Goal: Task Accomplishment & Management: Manage account settings

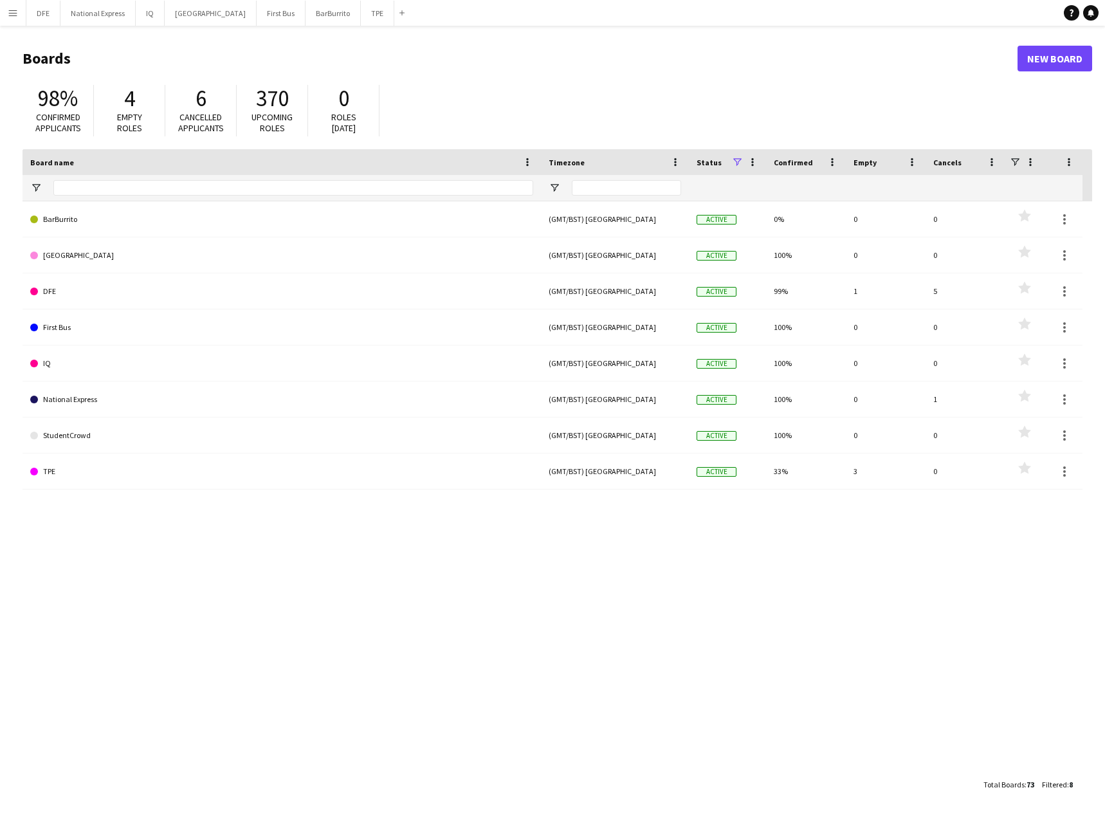
click at [14, 15] on app-icon "Menu" at bounding box center [13, 13] width 10 height 10
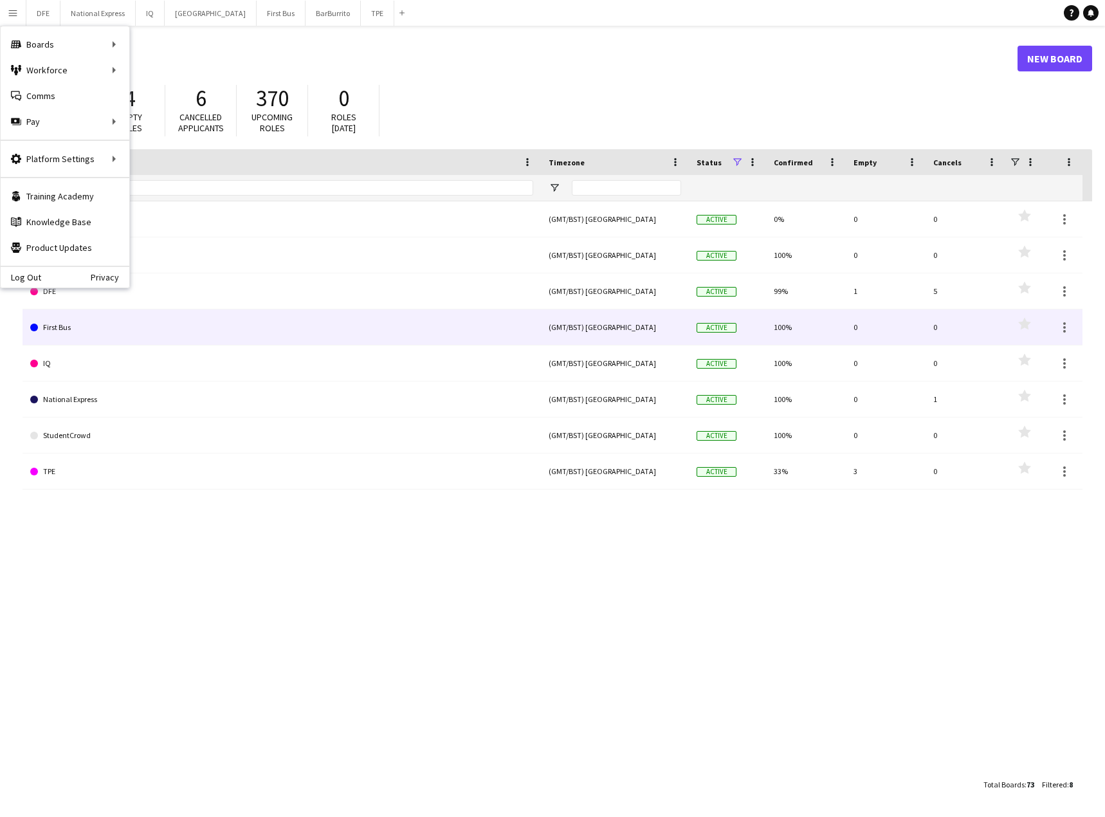
click at [248, 322] on link "First Bus" at bounding box center [281, 327] width 503 height 36
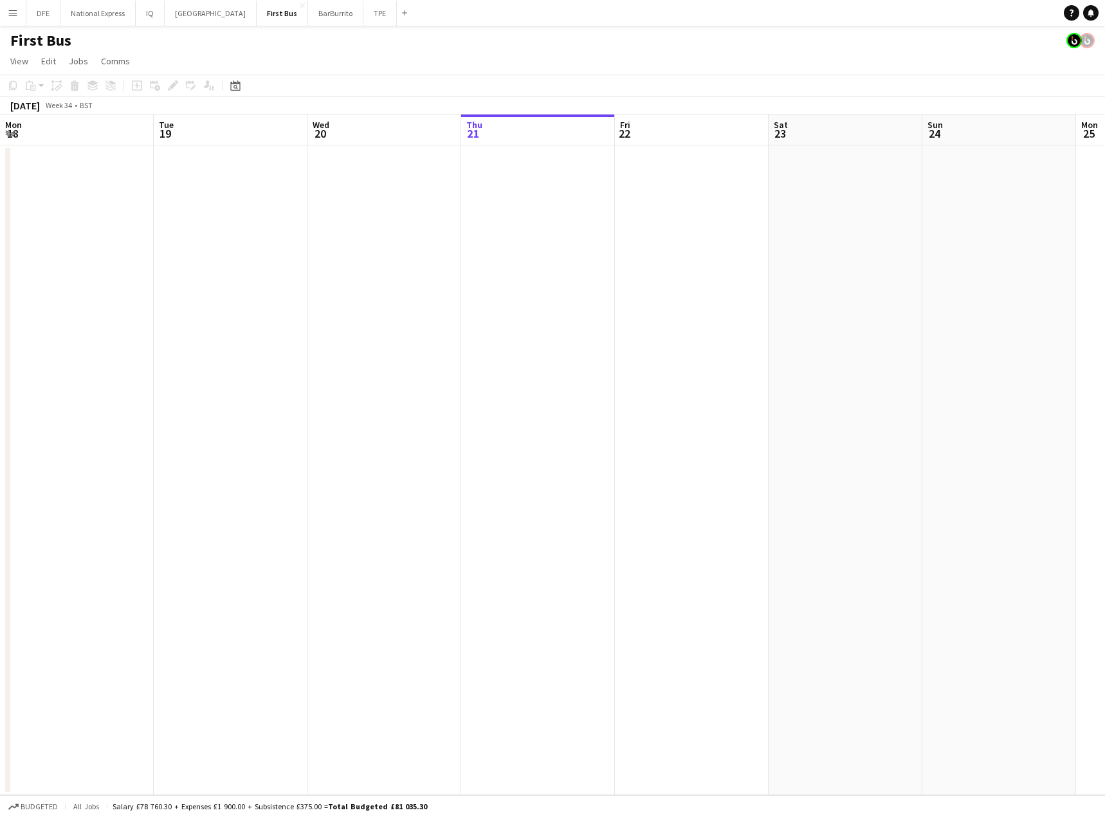
scroll to position [0, 307]
click at [17, 10] on app-icon "Menu" at bounding box center [13, 13] width 10 height 10
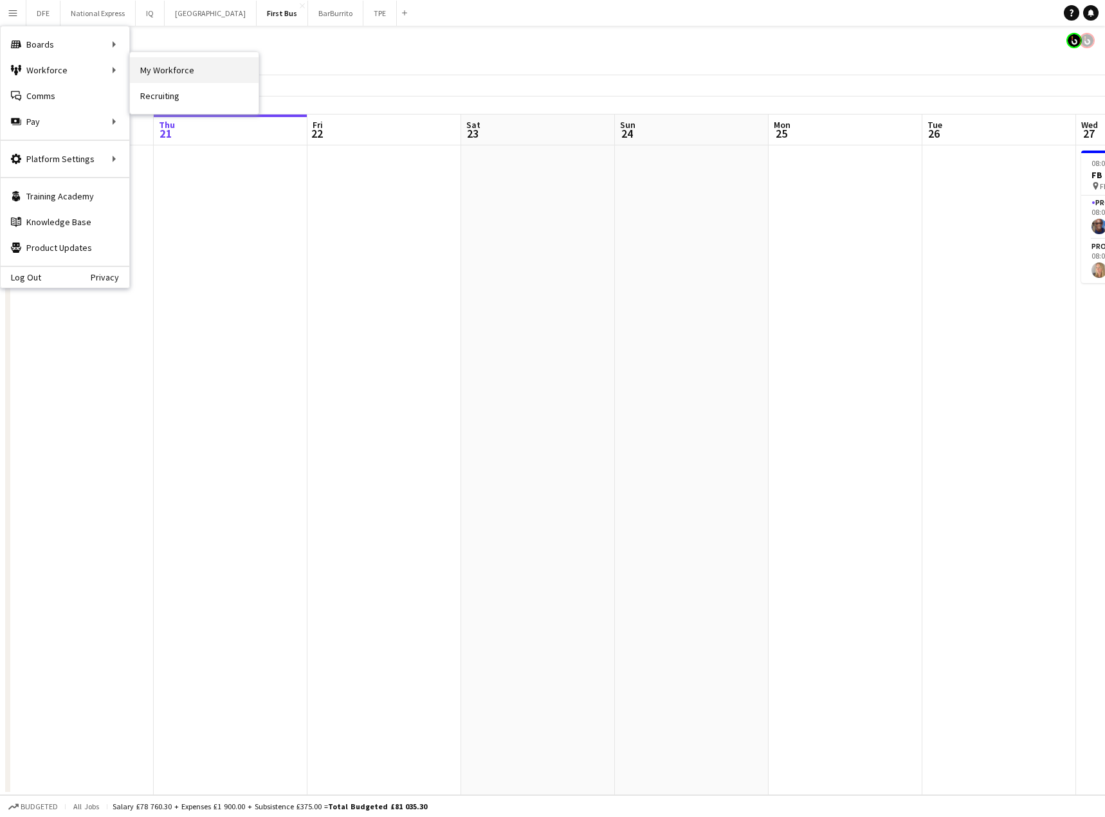
click at [161, 70] on link "My Workforce" at bounding box center [194, 70] width 129 height 26
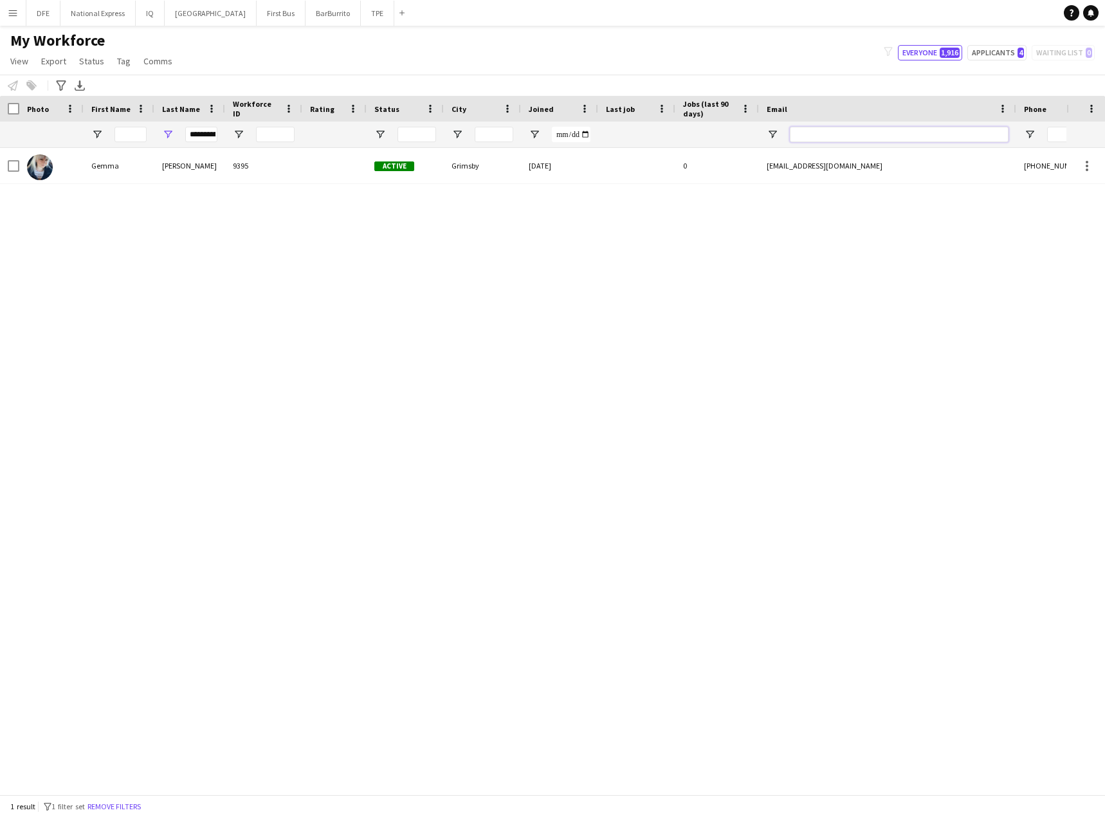
click at [808, 132] on input "Email Filter Input" at bounding box center [899, 134] width 219 height 15
click at [209, 131] on input "**********" at bounding box center [201, 134] width 32 height 15
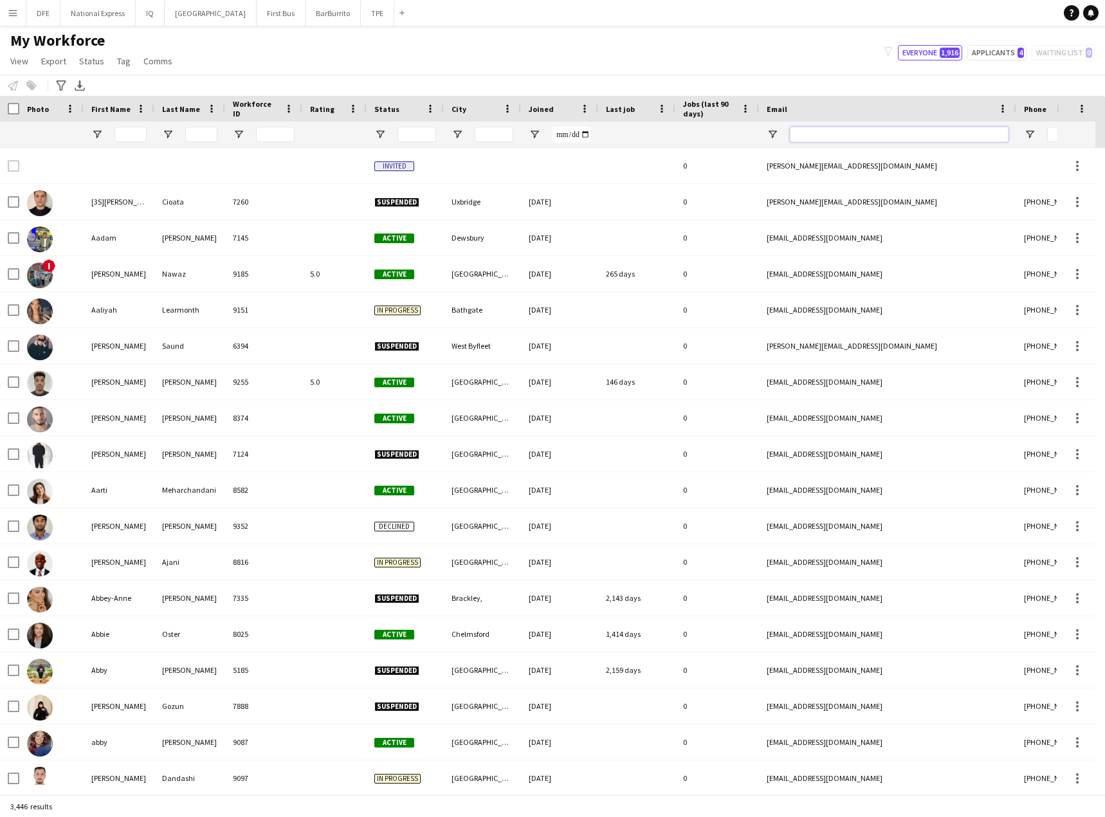
click at [833, 133] on input "Email Filter Input" at bounding box center [899, 134] width 219 height 15
paste input "**********"
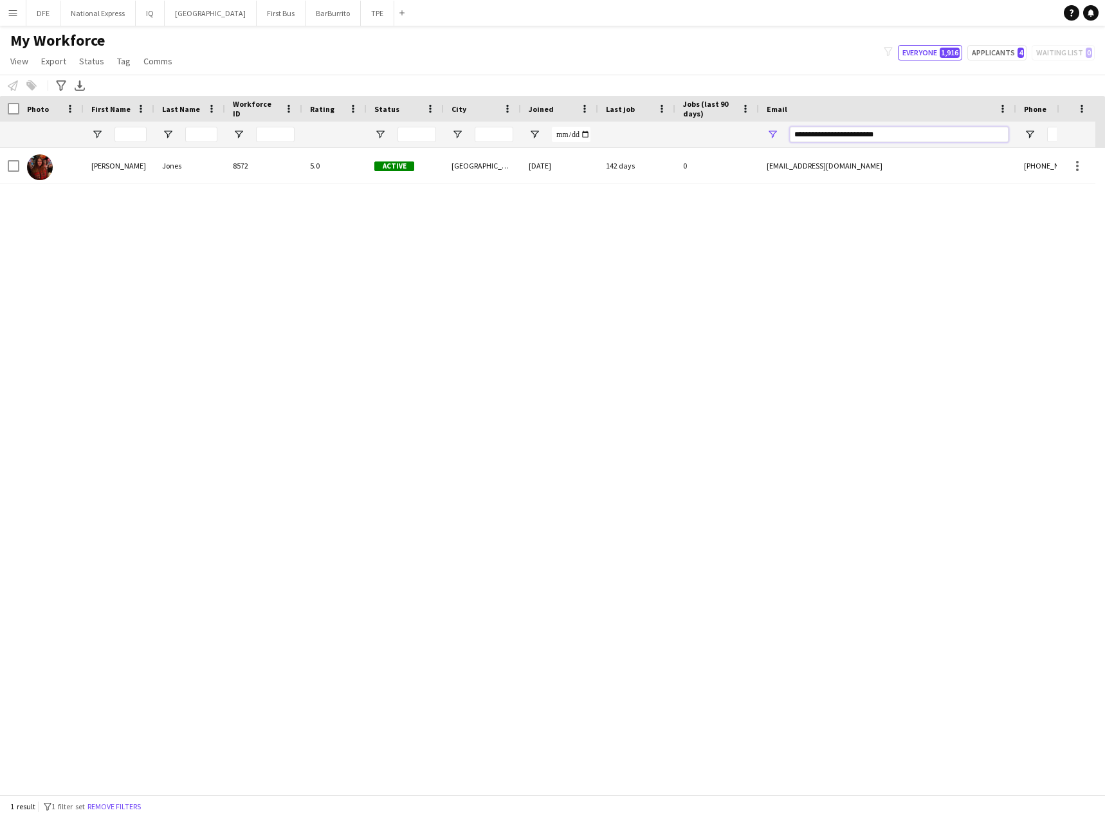
type input "**********"
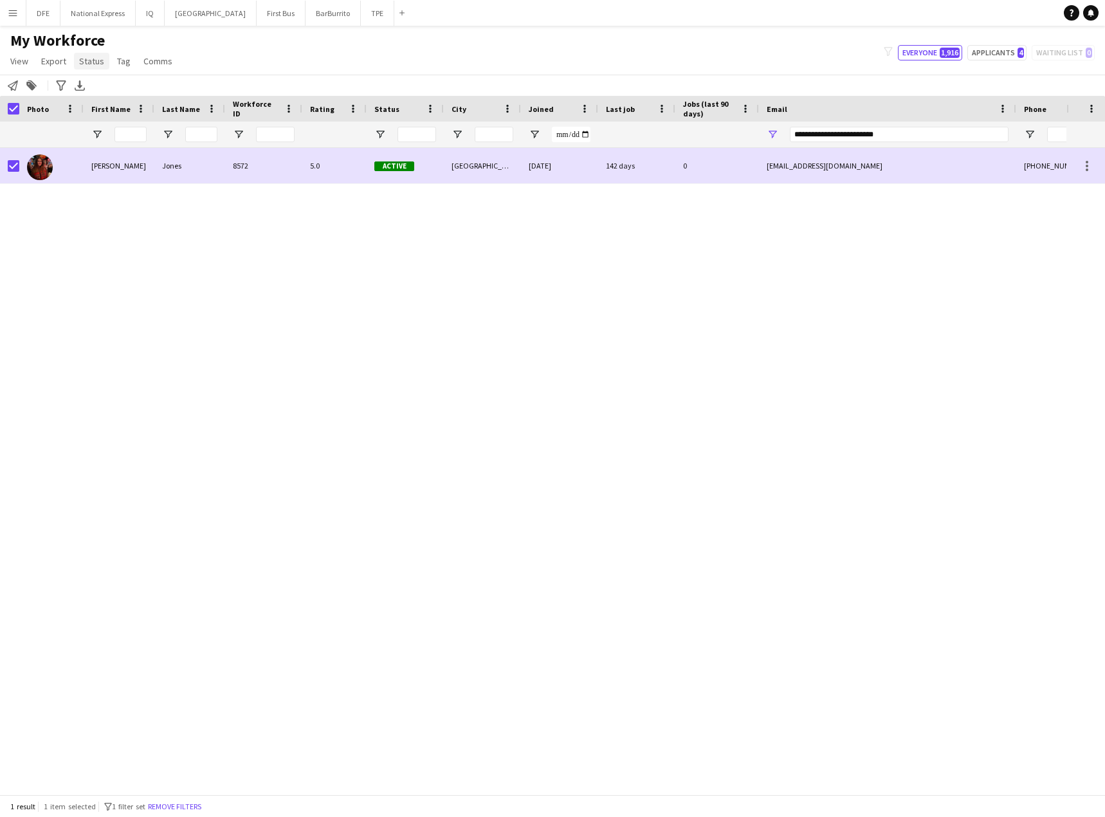
click at [89, 59] on span "Status" at bounding box center [91, 61] width 25 height 12
click at [96, 88] on span "Edit" at bounding box center [91, 89] width 15 height 12
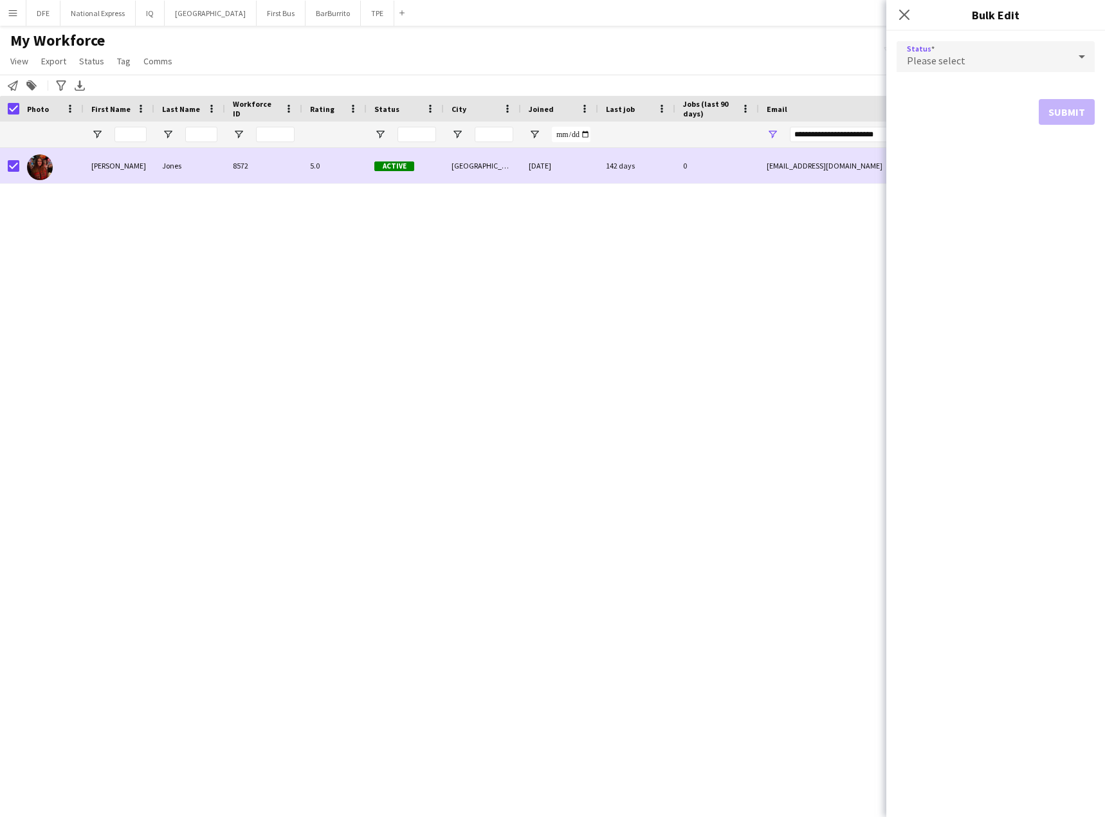
click at [1021, 58] on div "Please select" at bounding box center [982, 56] width 172 height 31
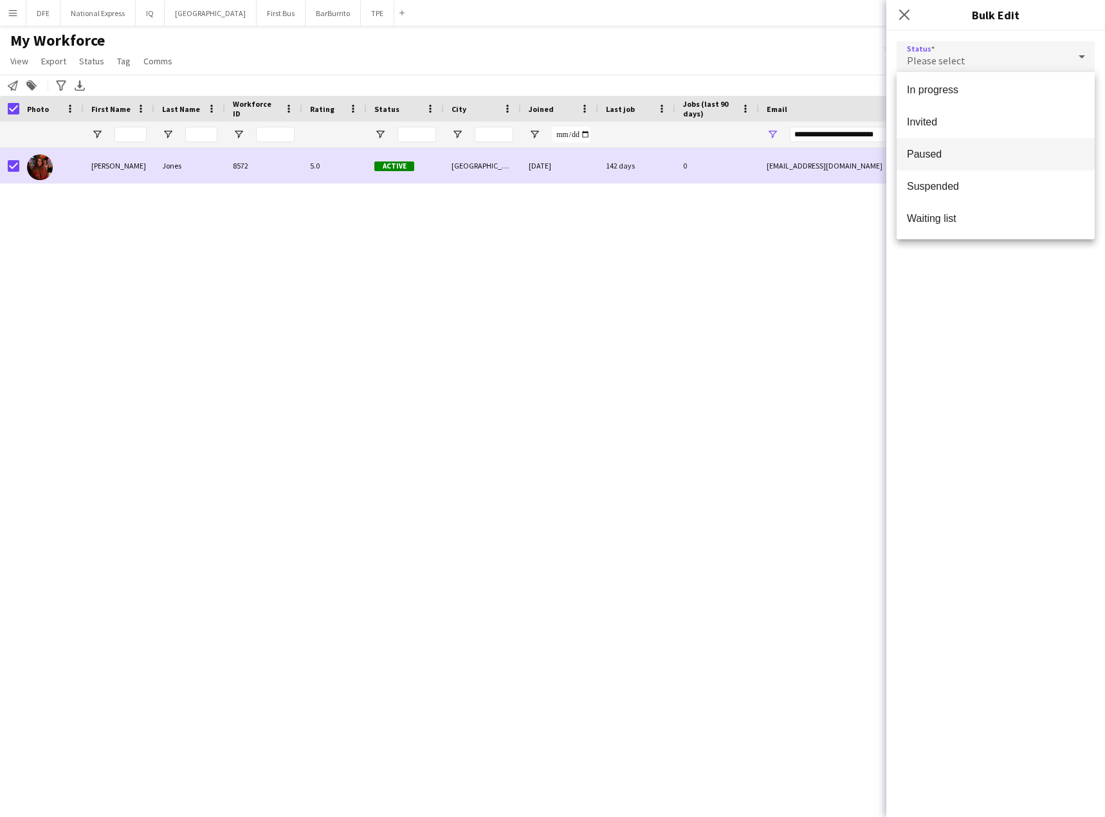
scroll to position [132, 0]
click at [976, 188] on span "Suspended" at bounding box center [995, 185] width 177 height 12
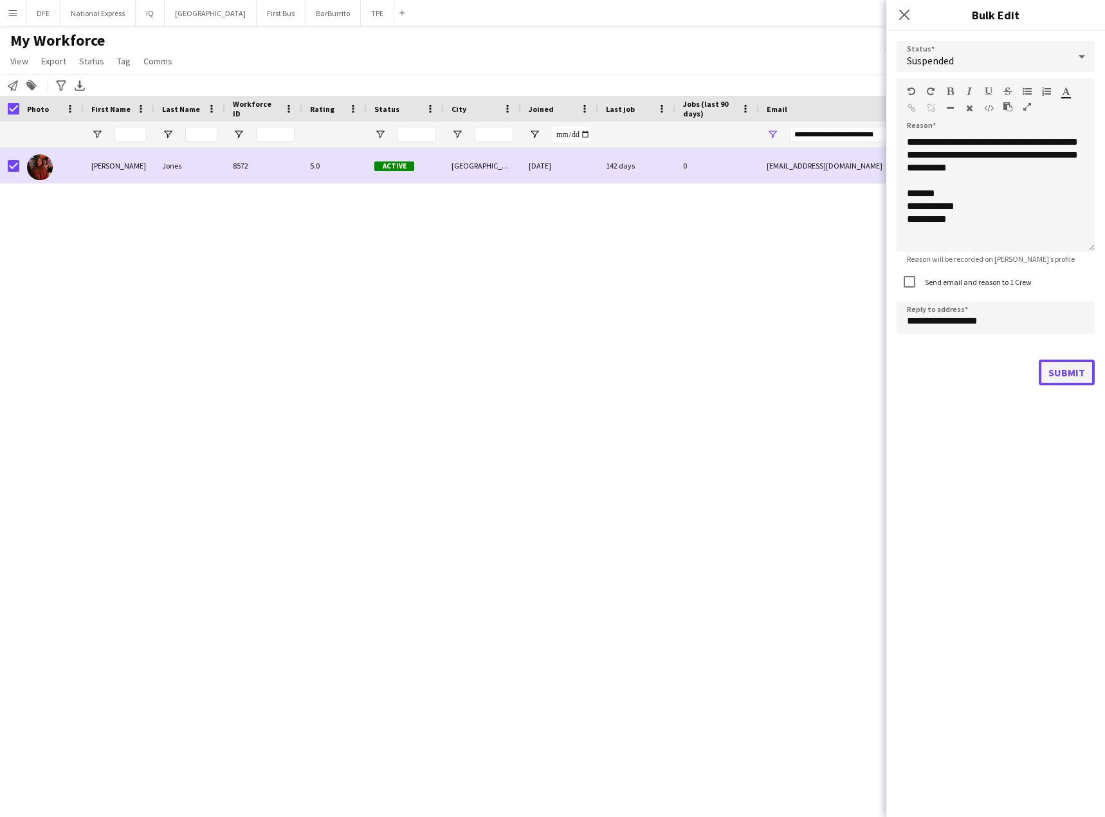
click at [1076, 371] on button "Submit" at bounding box center [1067, 372] width 56 height 26
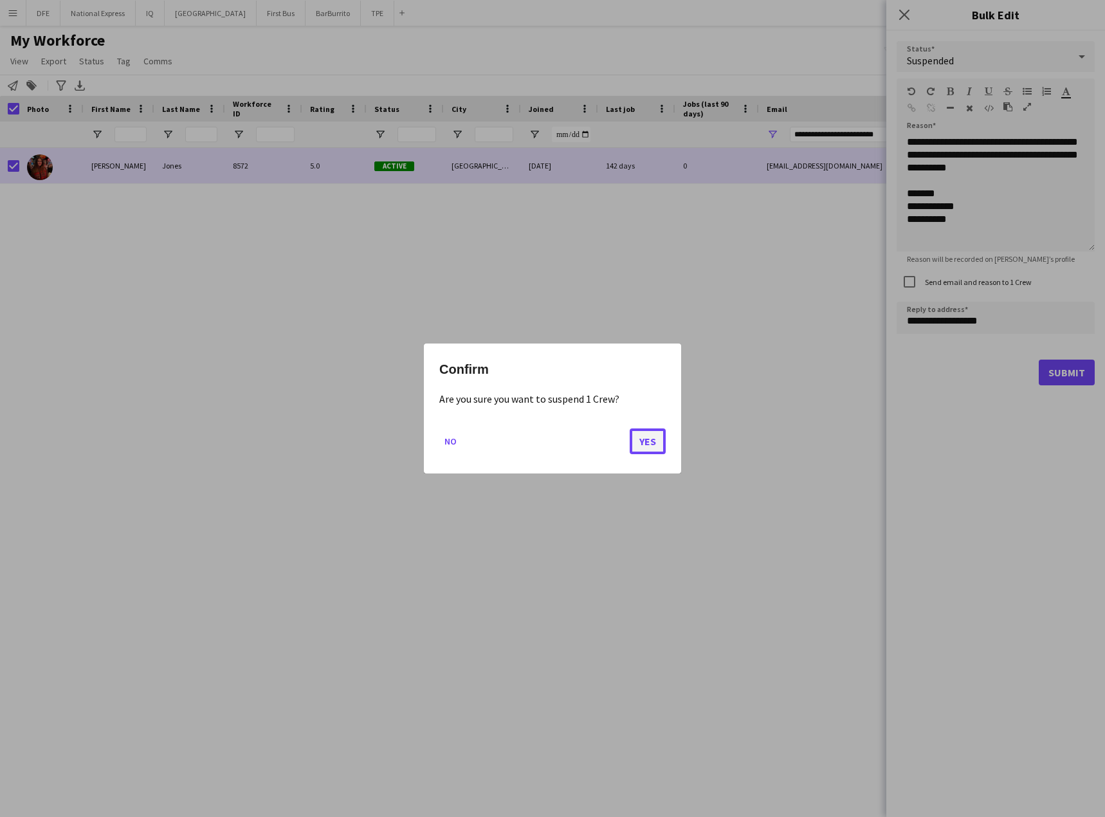
click at [656, 440] on button "Yes" at bounding box center [648, 441] width 36 height 26
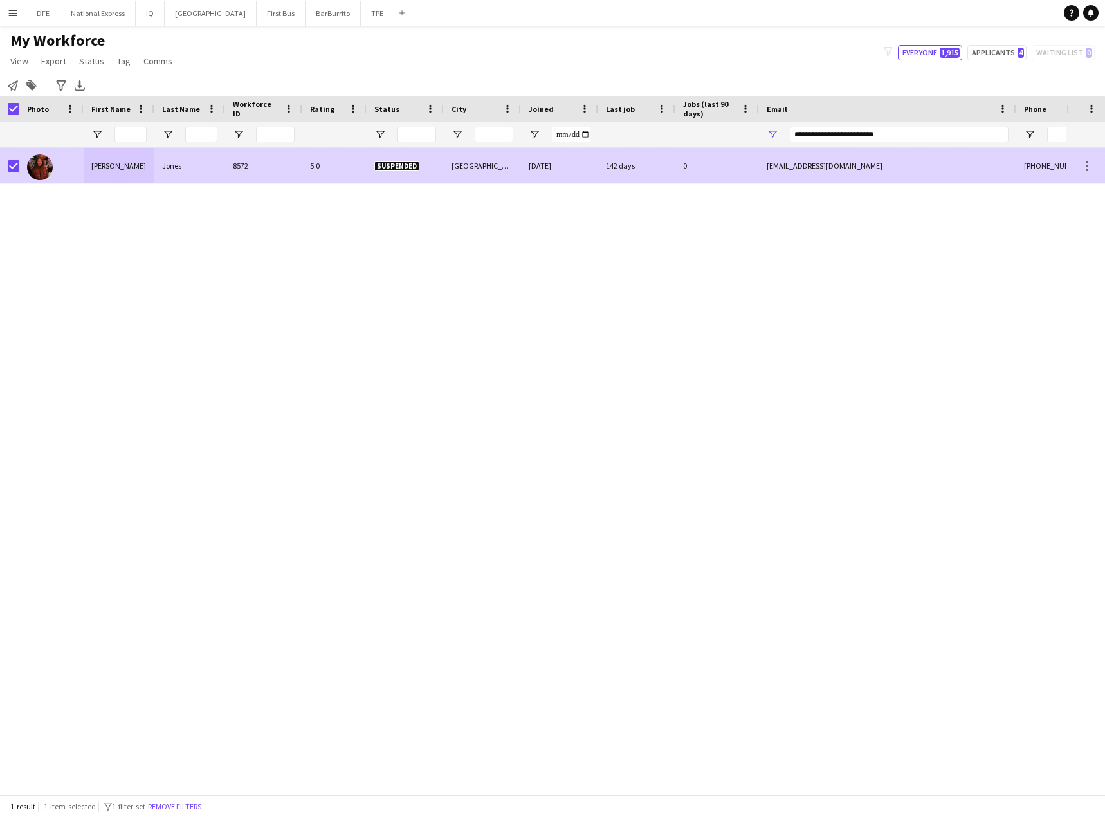
drag, startPoint x: 201, startPoint y: 167, endPoint x: 64, endPoint y: 170, distance: 137.0
click at [74, 168] on div "[PERSON_NAME] 8572 5.0 Suspended Cheltenham [DATE] 142 days 0 [EMAIL_ADDRESS][D…" at bounding box center [697, 166] width 1394 height 36
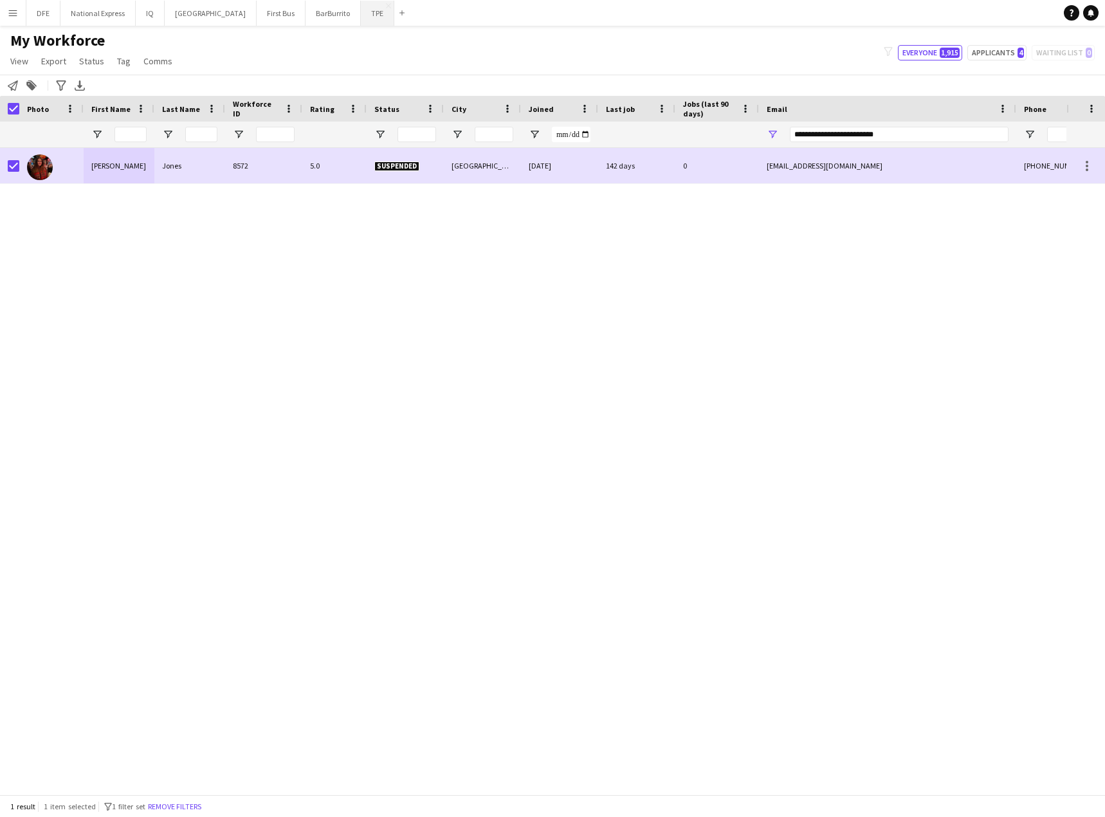
click at [361, 13] on button "TPE Close" at bounding box center [377, 13] width 33 height 25
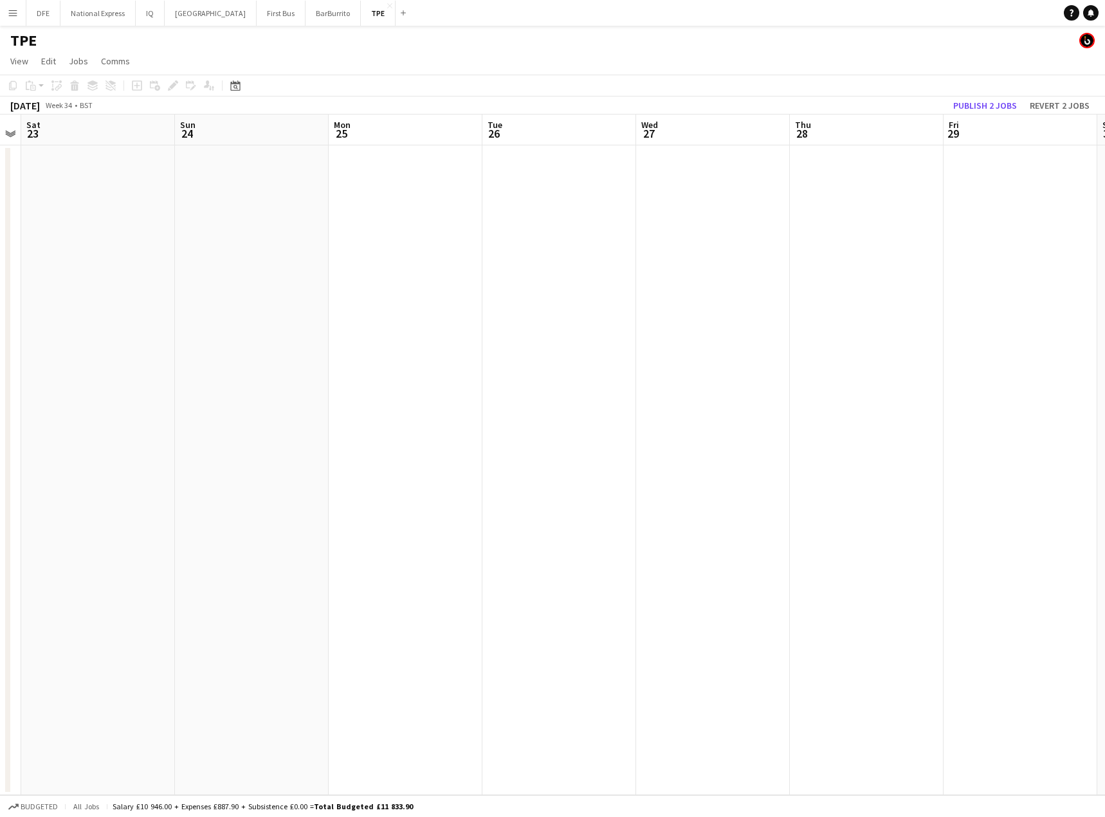
drag, startPoint x: 936, startPoint y: 193, endPoint x: 837, endPoint y: 221, distance: 102.8
click at [187, 201] on app-calendar-viewport "Wed 20 Thu 21 Fri 22 Sat 23 Sun 24 Mon 25 Tue 26 Wed 27 Thu 28 Fri 29 Sat 30 Su…" at bounding box center [552, 454] width 1105 height 680
drag, startPoint x: 549, startPoint y: 242, endPoint x: 201, endPoint y: 260, distance: 348.4
click at [201, 260] on app-calendar-viewport "Fri 22 Sat 23 Sun 24 Mon 25 Tue 26 Wed 27 Thu 28 Fri 29 Sat 30 Sun 31 Mon 1 Tue…" at bounding box center [552, 454] width 1105 height 680
drag, startPoint x: 567, startPoint y: 275, endPoint x: 693, endPoint y: 244, distance: 129.0
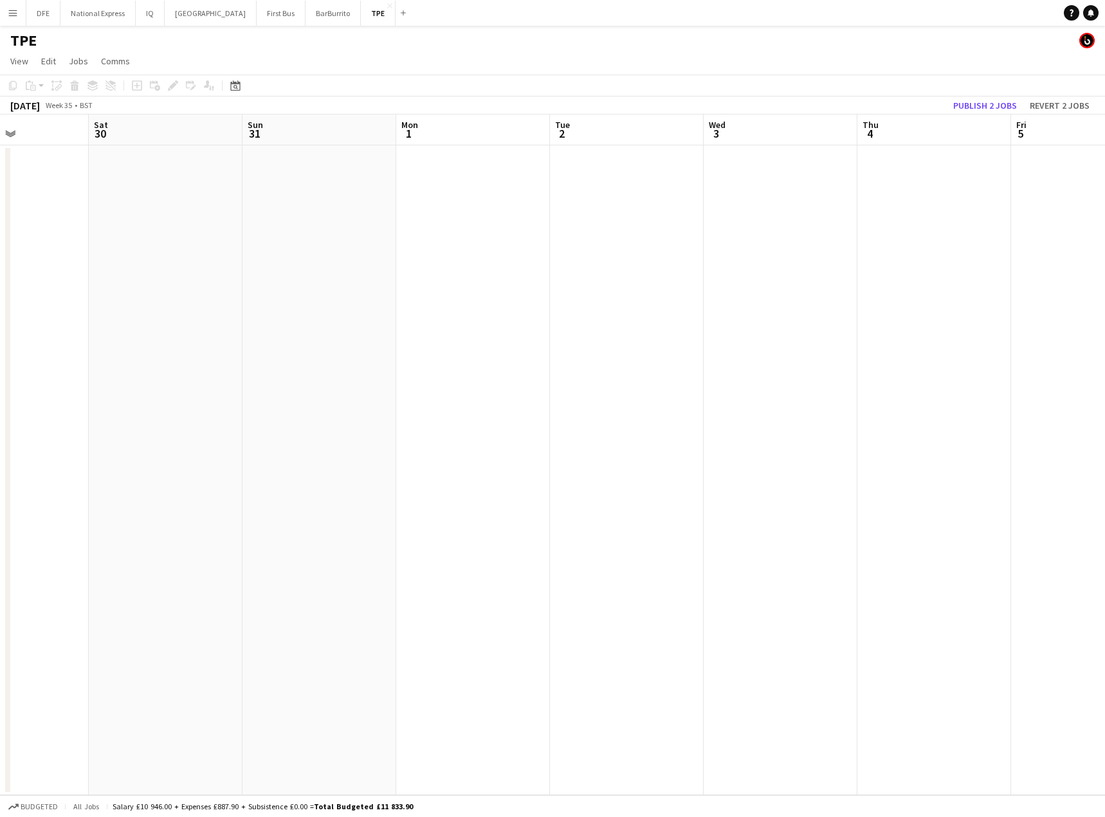
click at [265, 275] on app-calendar-viewport "Wed 27 Thu 28 Fri 29 Sat 30 Sun 31 Mon 1 Tue 2 Wed 3 Thu 4 Fri 5 Sat 6 Sun 7 Mo…" at bounding box center [552, 454] width 1105 height 680
drag, startPoint x: 439, startPoint y: 241, endPoint x: 504, endPoint y: 246, distance: 65.2
click at [99, 246] on app-calendar-viewport "Fri 29 Sat 30 Sun 31 Mon 1 Tue 2 Wed 3 Thu 4 Fri 5 Sat 6 Sun 7 Mon 8 Tue 9 Wed …" at bounding box center [552, 454] width 1105 height 680
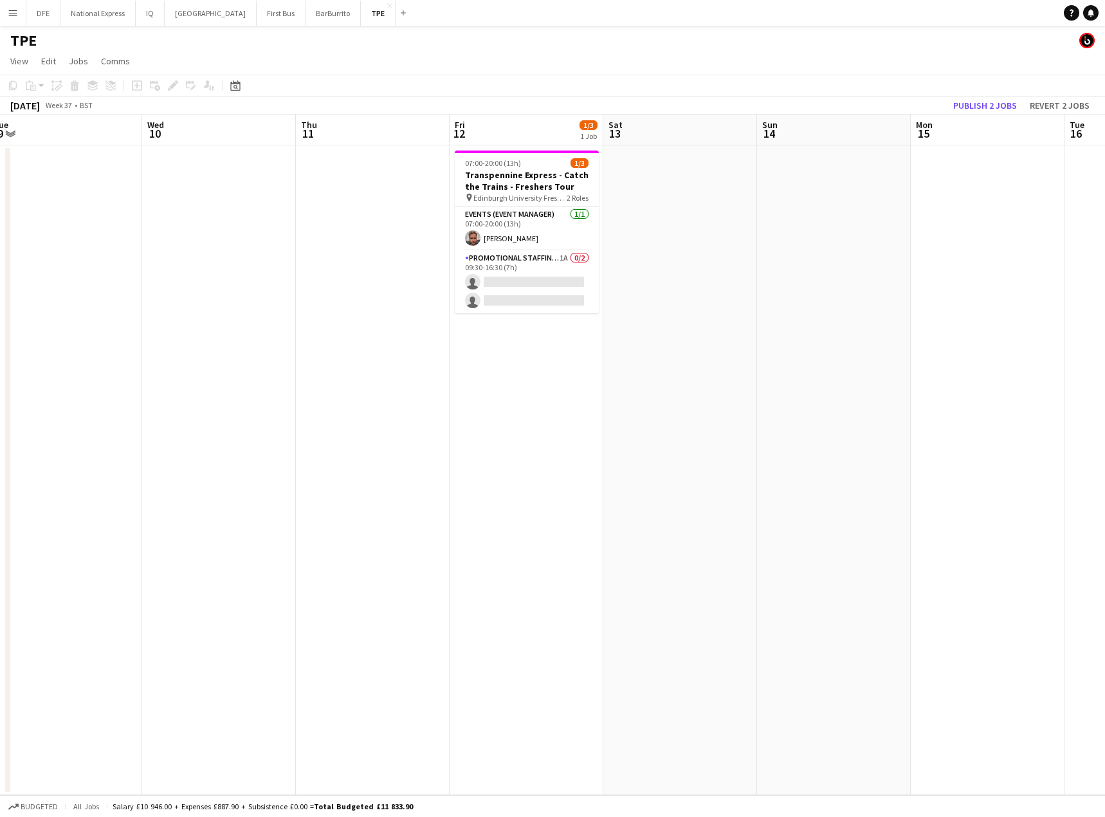
drag, startPoint x: 621, startPoint y: 271, endPoint x: 419, endPoint y: 292, distance: 203.0
click at [130, 293] on app-calendar-viewport "Sat 6 Sun 7 Mon 8 Tue 9 Wed 10 Thu 11 Fri 12 1/3 1 Job Sat 13 Sun 14 Mon 15 Tue…" at bounding box center [552, 454] width 1105 height 680
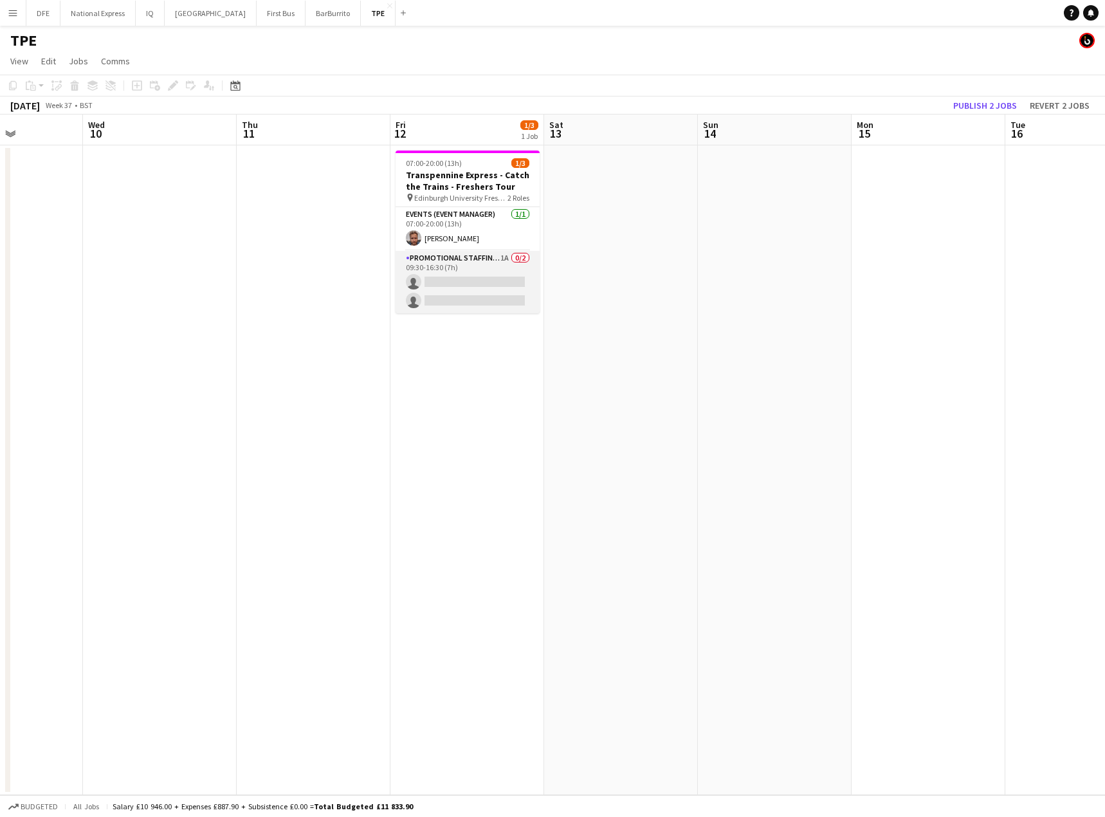
click at [448, 285] on app-card-role "Promotional Staffing (Brand Ambassadors) 1A 0/2 09:30-16:30 (7h) single-neutral…" at bounding box center [467, 282] width 144 height 62
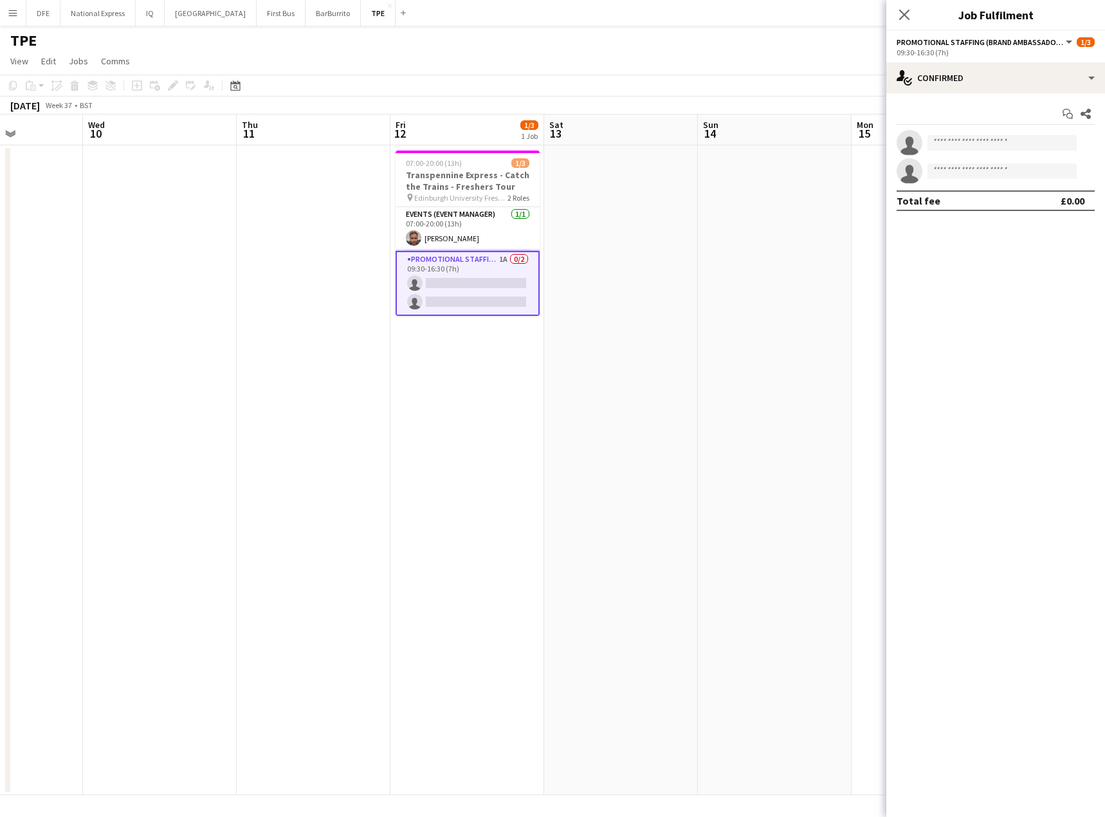
scroll to position [0, 531]
click at [1015, 80] on div "single-neutral-actions-check-2 Confirmed" at bounding box center [995, 77] width 219 height 31
click at [1048, 216] on div "single-neutral-actions-information Applicants" at bounding box center [1037, 210] width 127 height 26
click at [950, 180] on div "[DATE] 12:46" at bounding box center [961, 180] width 68 height 8
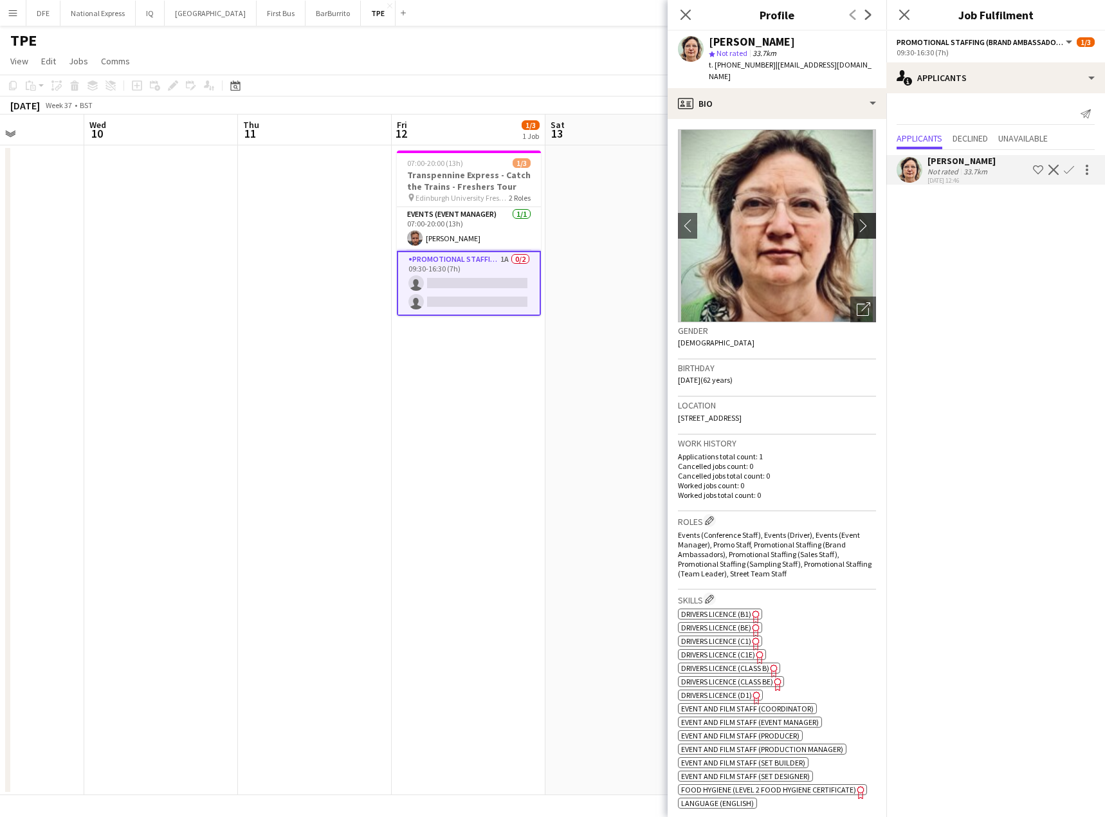
click at [858, 219] on app-icon "chevron-right" at bounding box center [867, 226] width 20 height 14
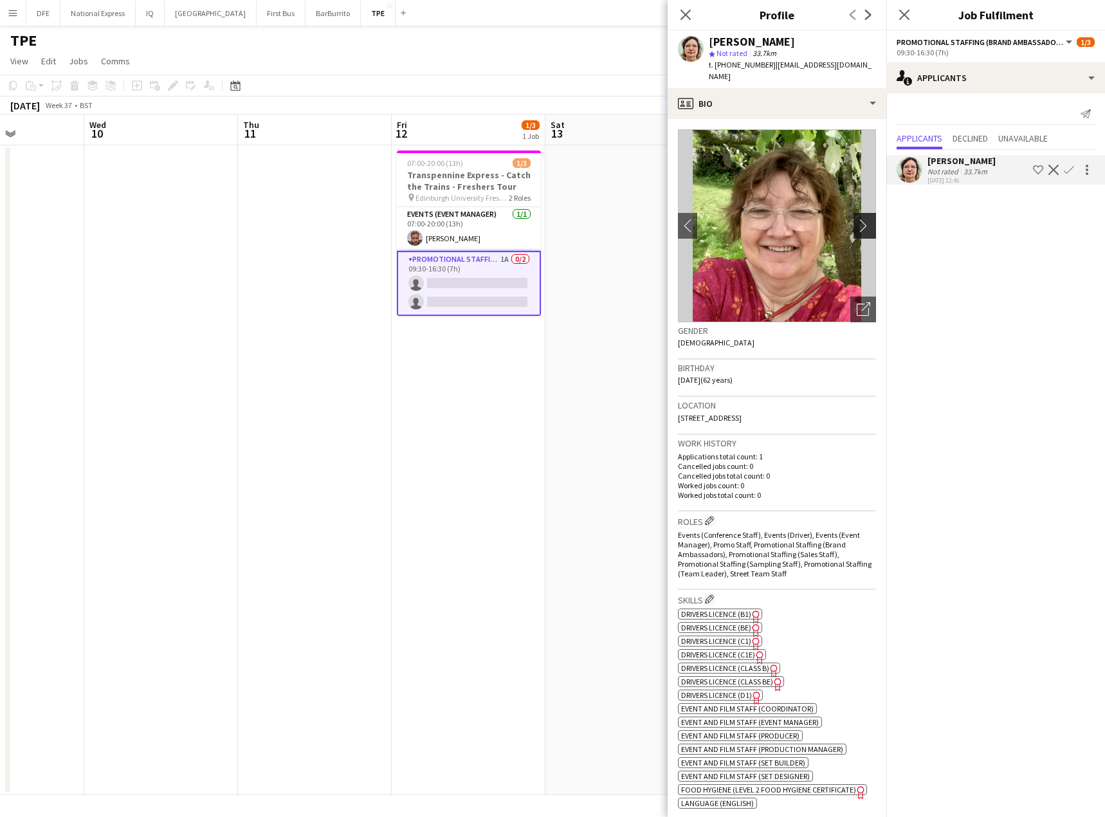
click at [858, 219] on app-icon "chevron-right" at bounding box center [867, 226] width 20 height 14
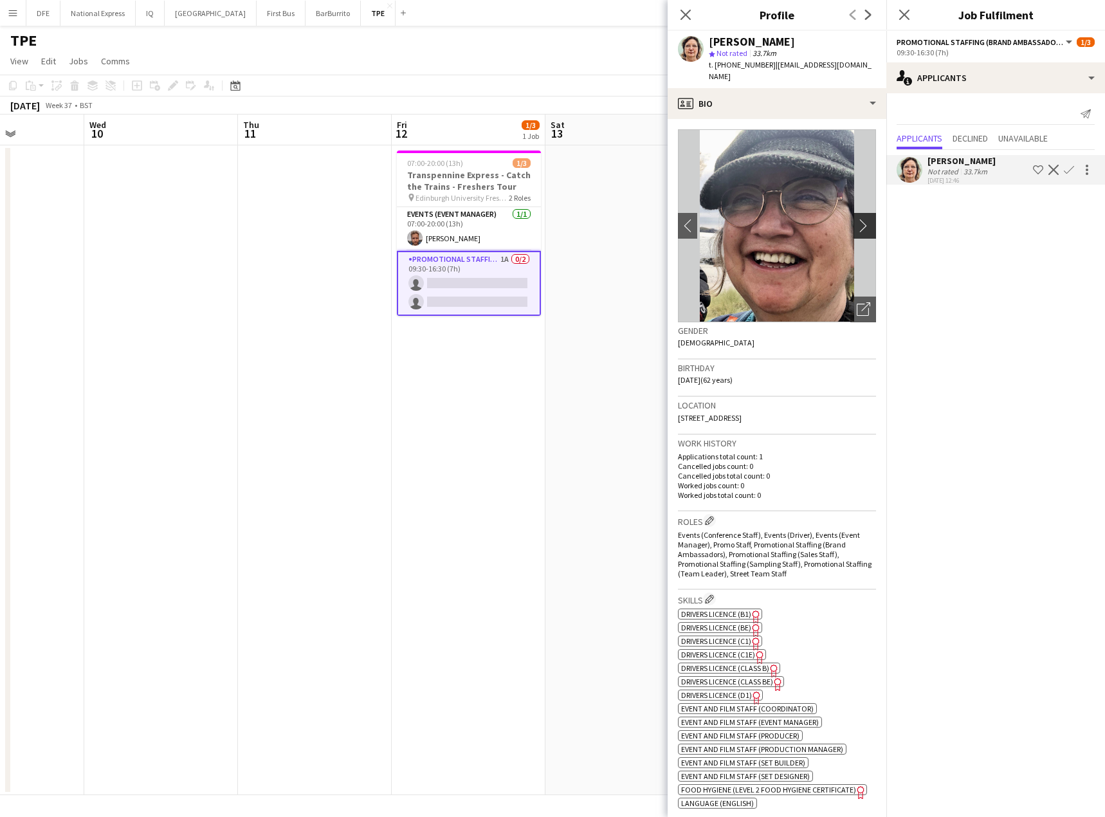
click at [858, 219] on app-icon "chevron-right" at bounding box center [867, 226] width 20 height 14
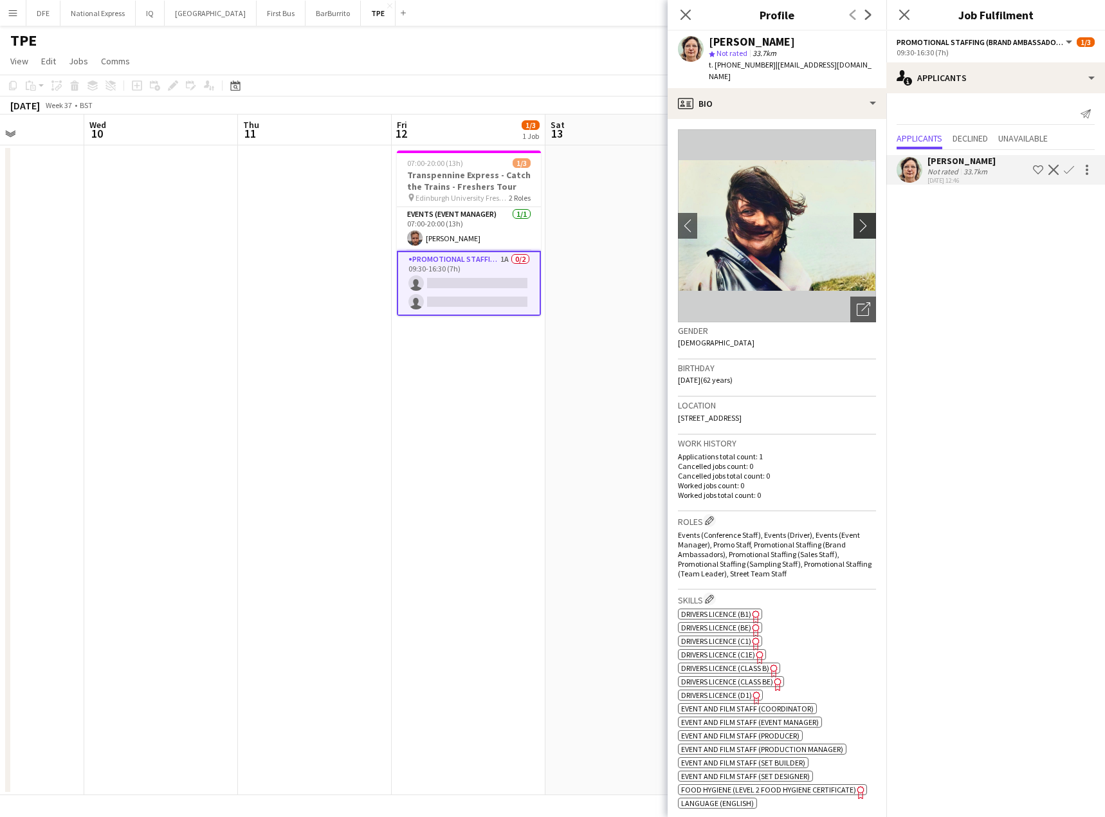
click at [858, 219] on app-icon "chevron-right" at bounding box center [867, 226] width 20 height 14
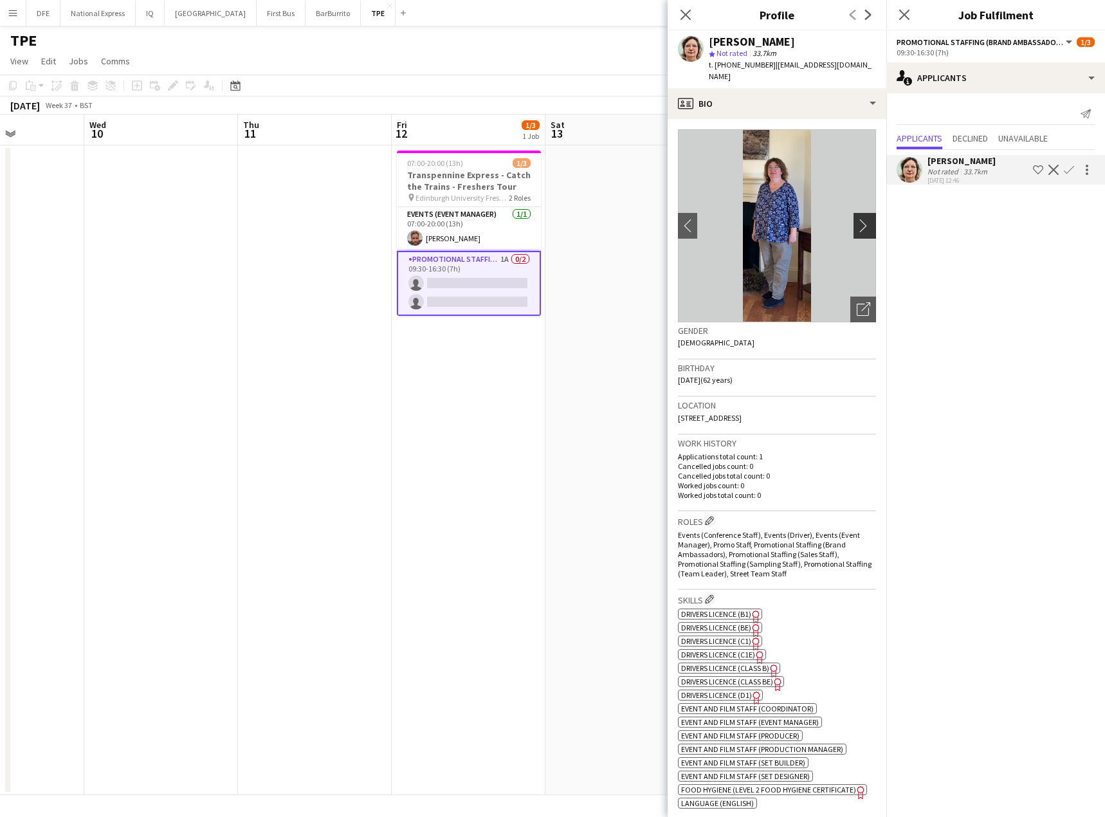
click at [858, 219] on app-icon "chevron-right" at bounding box center [867, 226] width 20 height 14
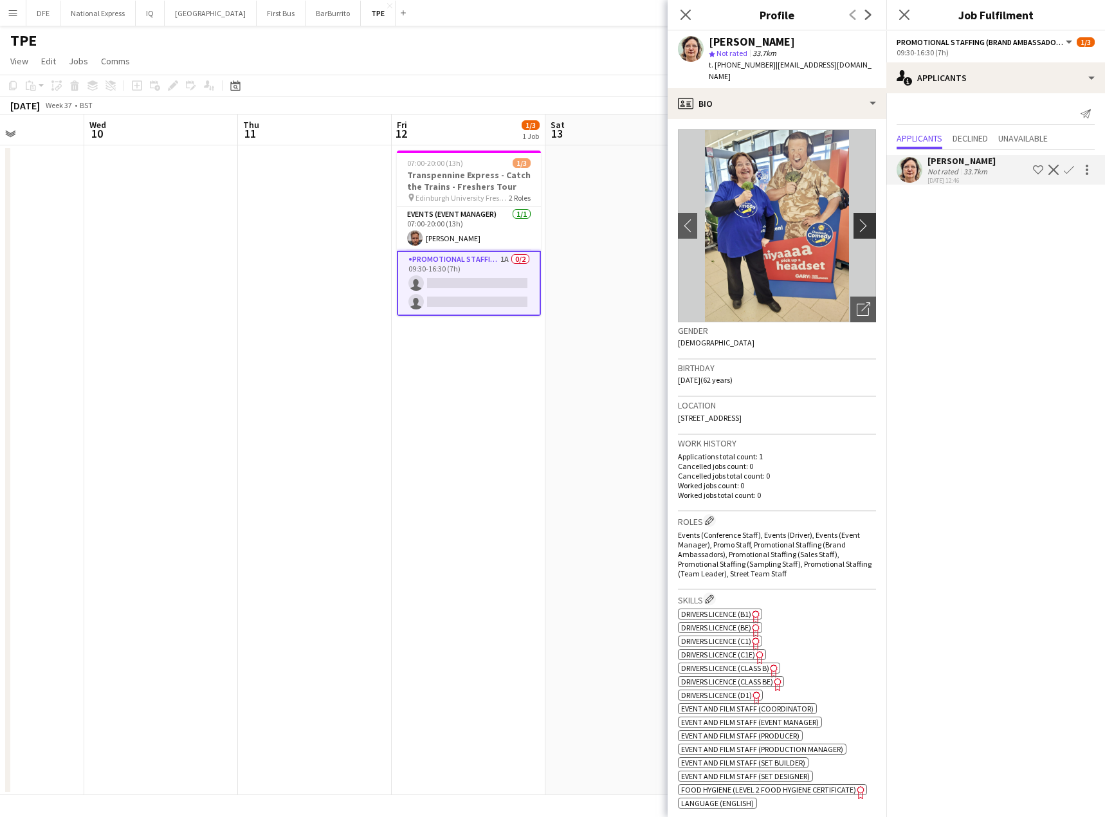
click at [858, 219] on app-icon "chevron-right" at bounding box center [867, 226] width 20 height 14
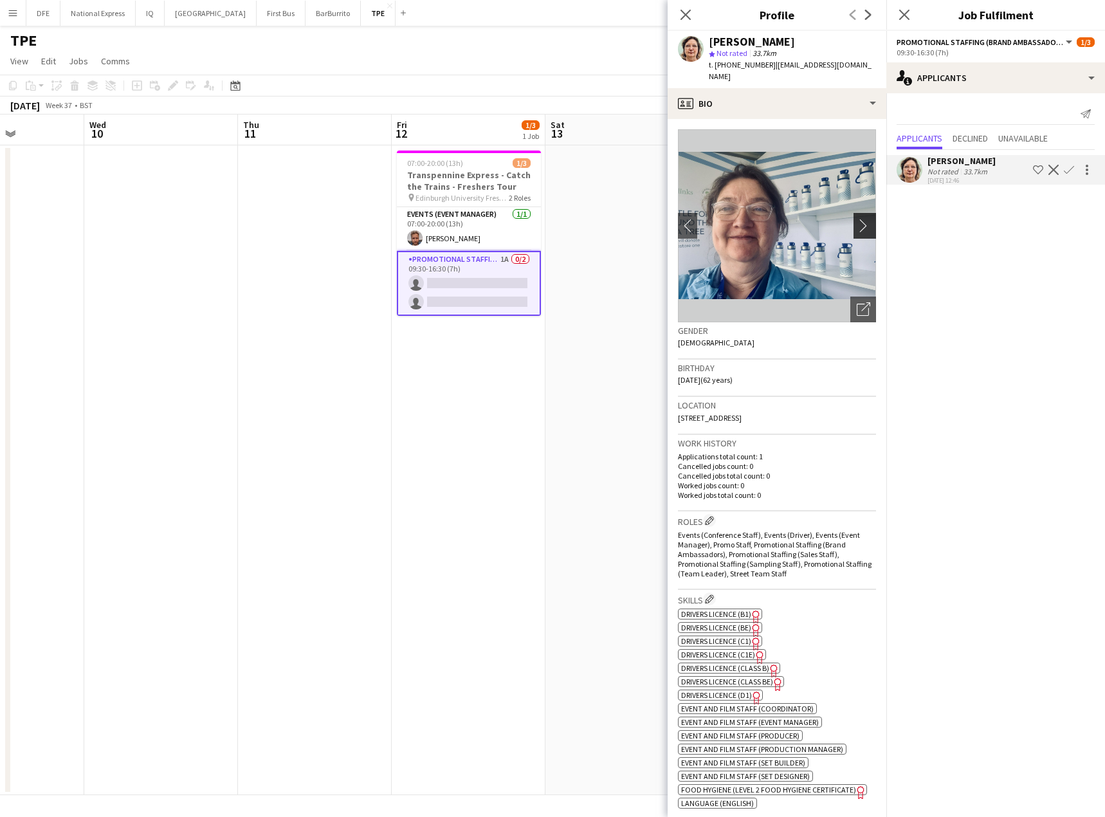
click at [858, 219] on app-icon "chevron-right" at bounding box center [867, 226] width 20 height 14
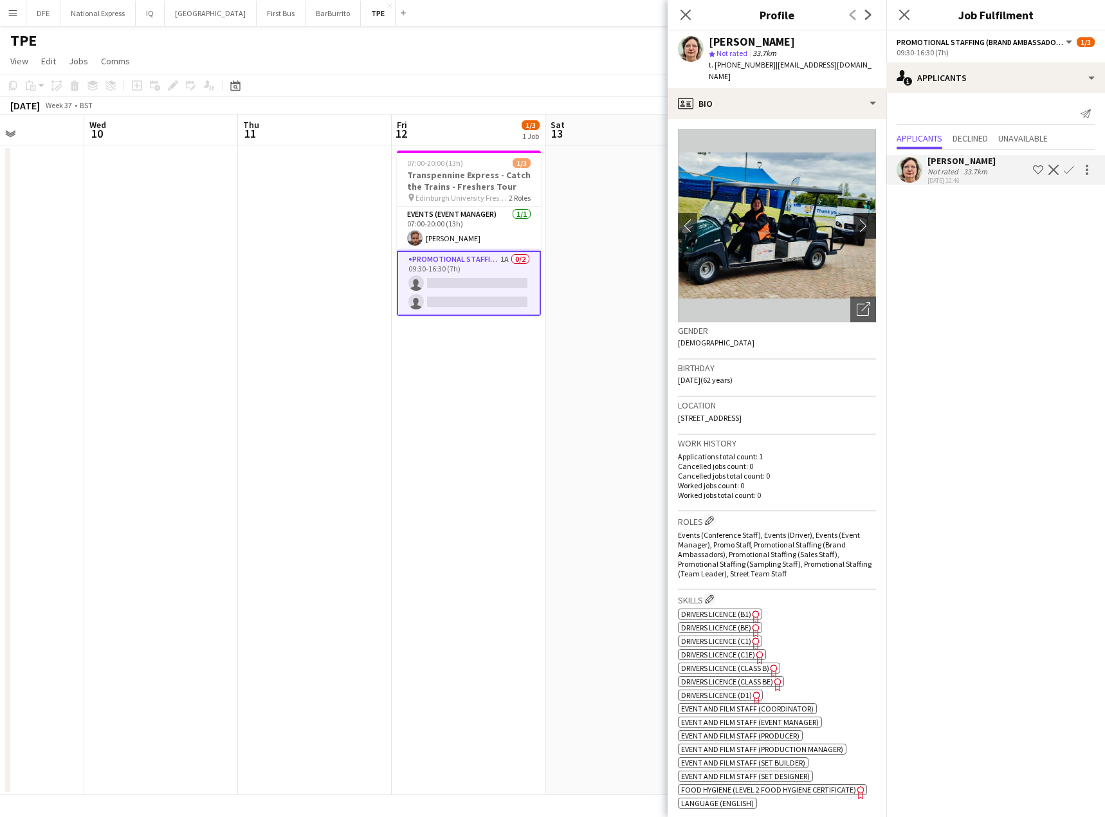
click at [858, 219] on app-icon "chevron-right" at bounding box center [867, 226] width 20 height 14
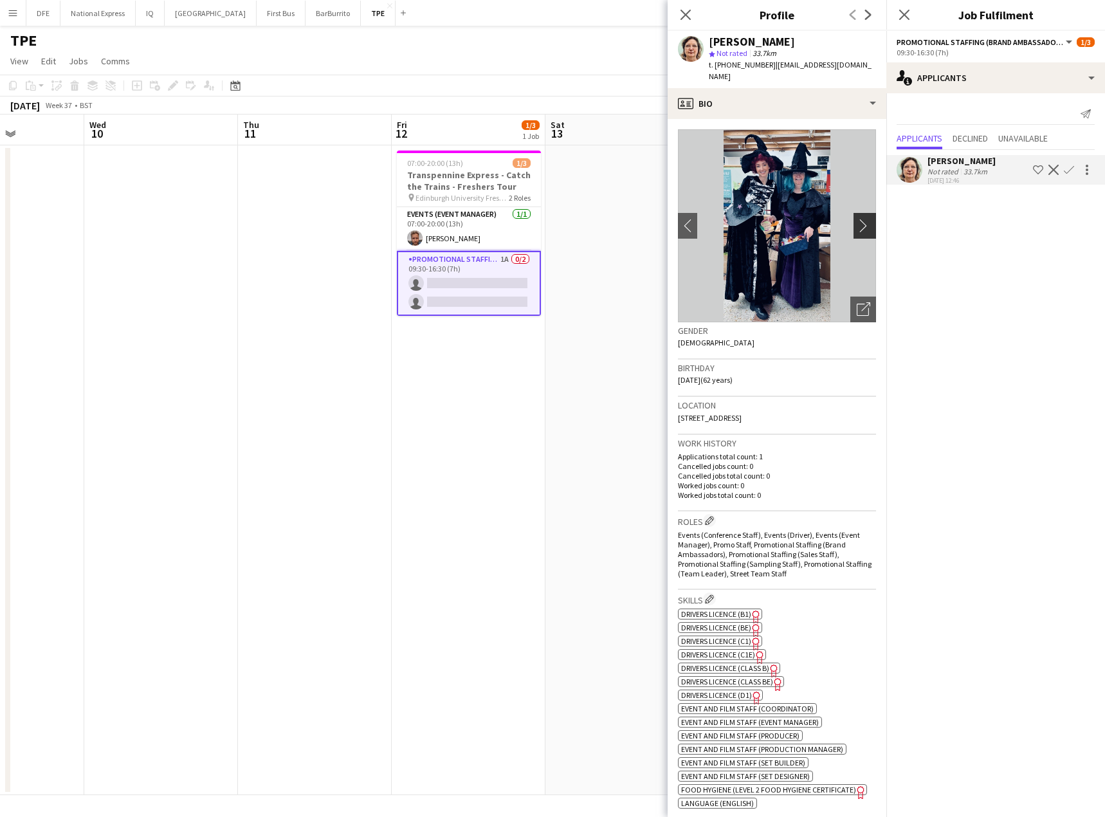
click at [858, 219] on app-icon "chevron-right" at bounding box center [867, 226] width 20 height 14
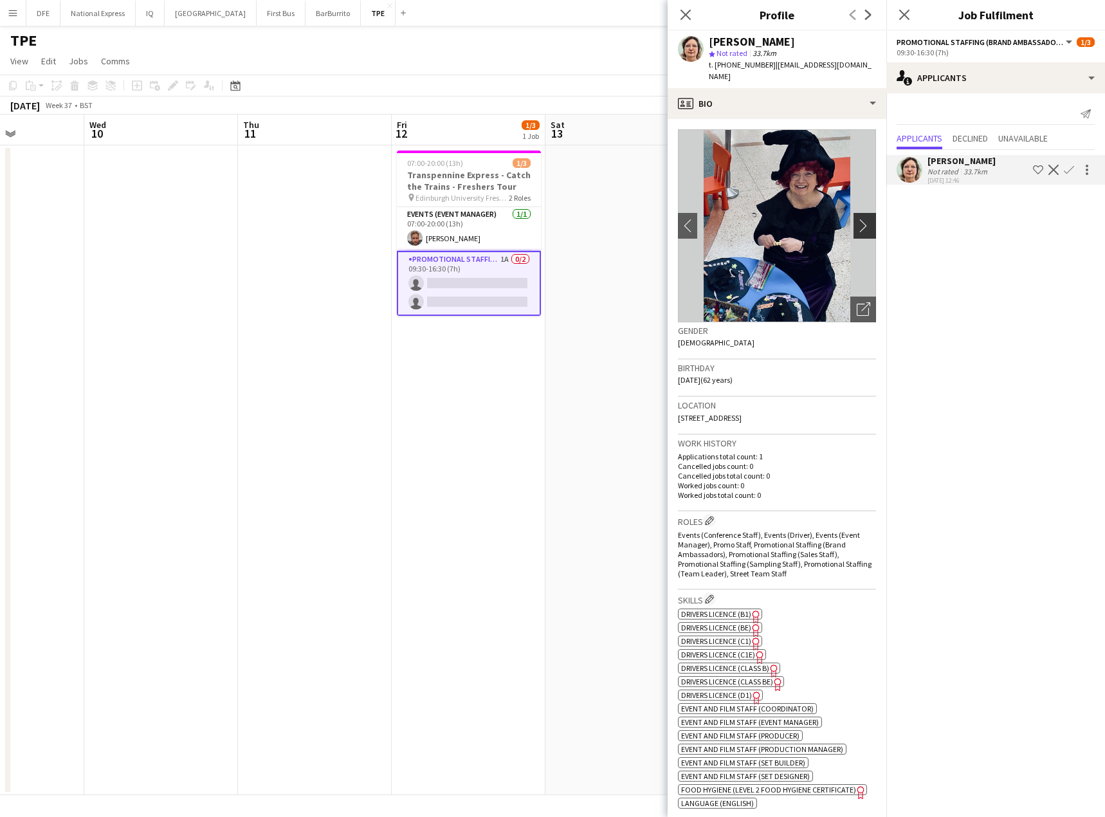
click at [858, 219] on app-icon "chevron-right" at bounding box center [867, 226] width 20 height 14
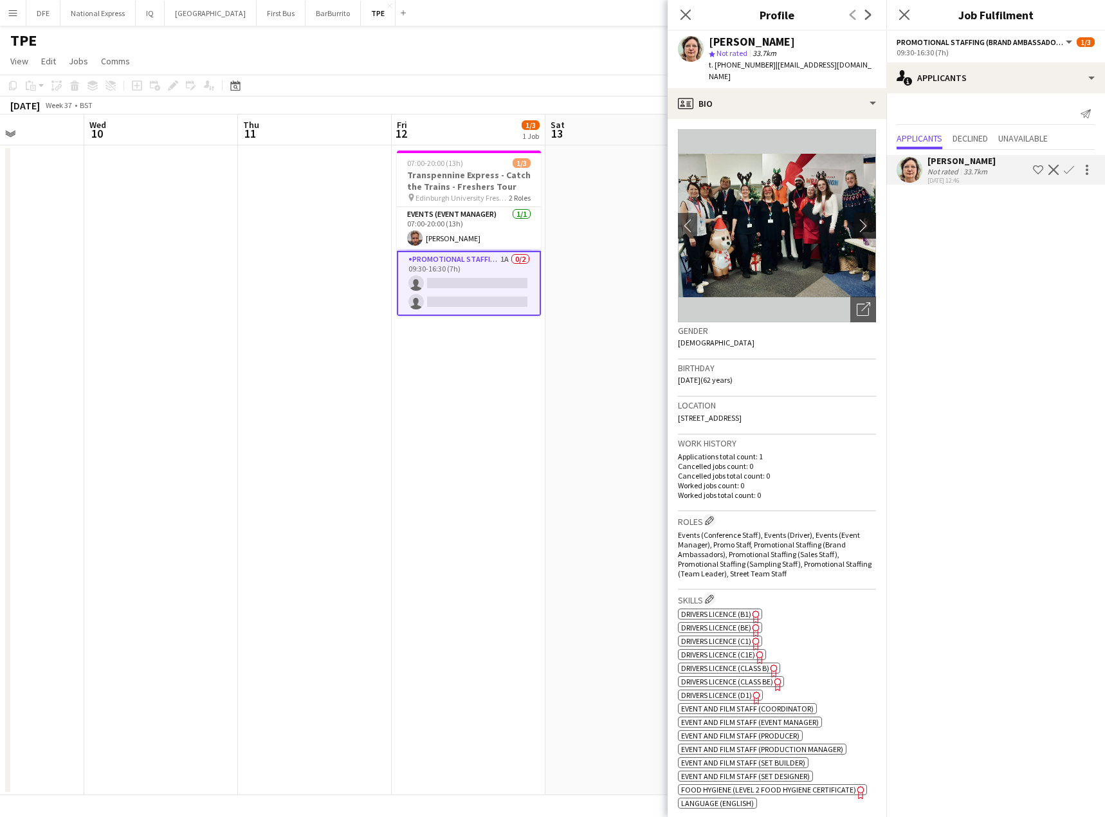
click at [858, 219] on app-icon "chevron-right" at bounding box center [867, 226] width 20 height 14
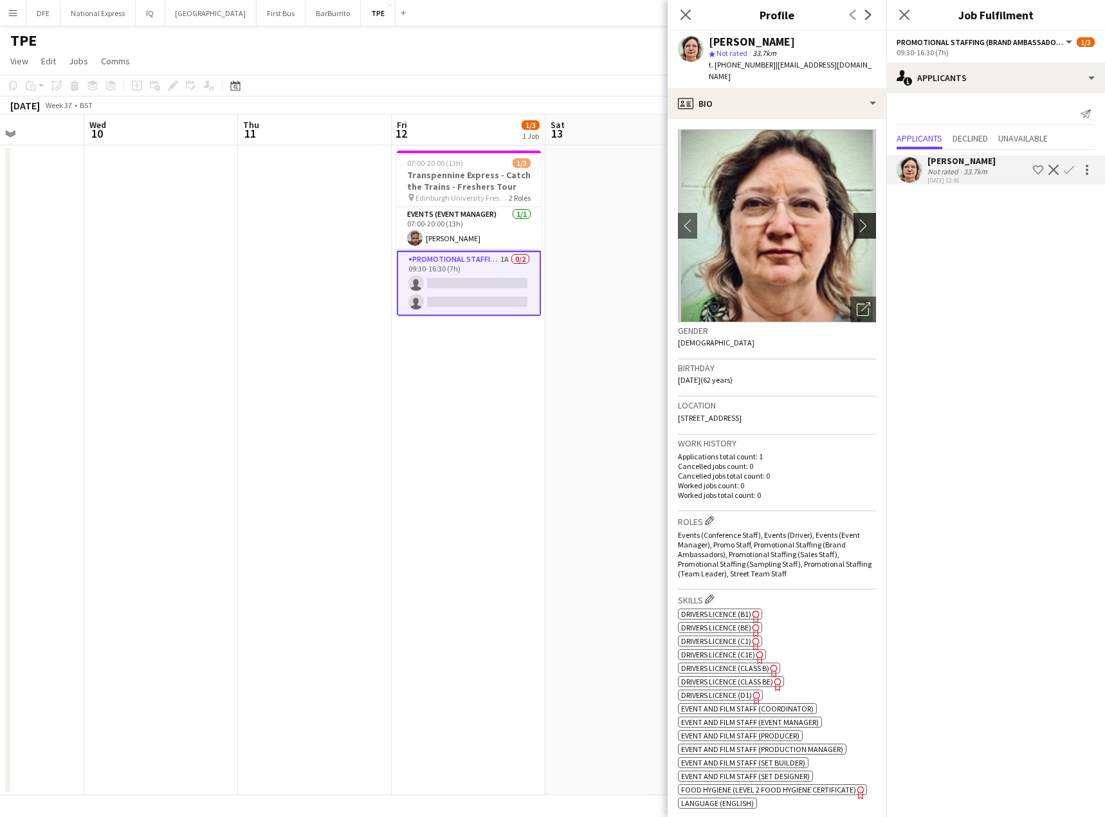
click at [858, 219] on app-icon "chevron-right" at bounding box center [867, 226] width 20 height 14
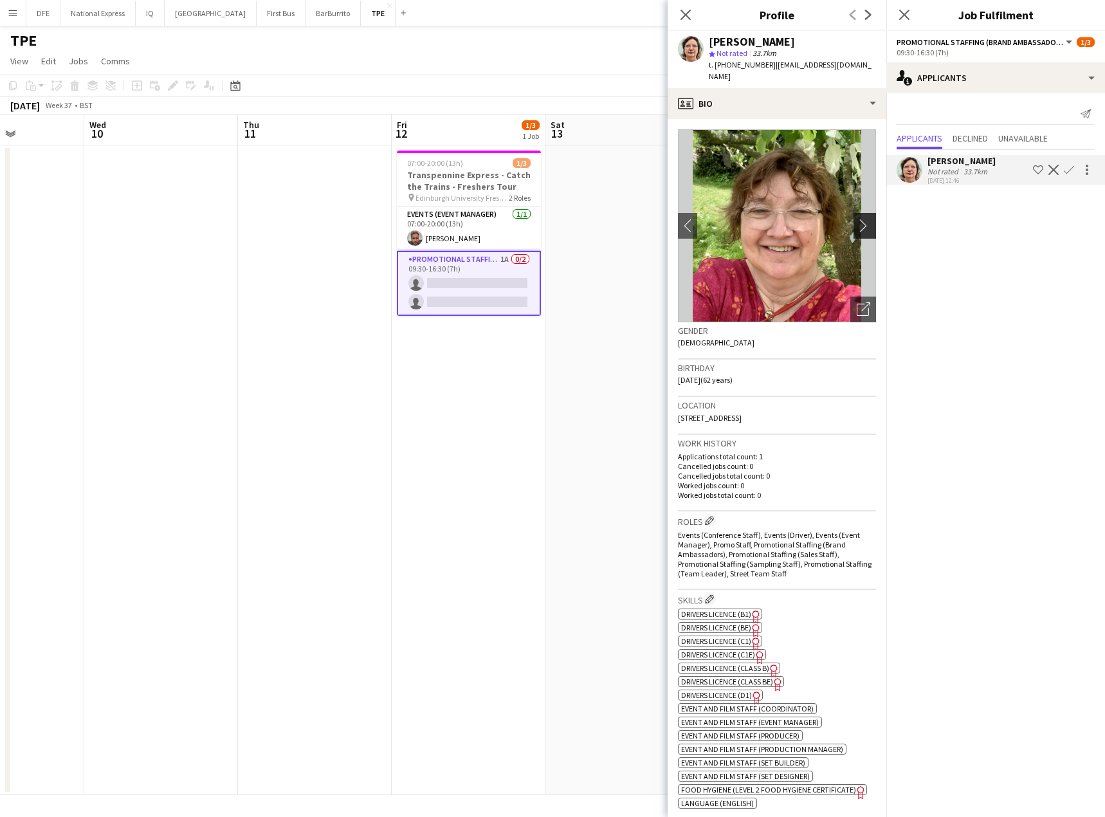
click at [858, 219] on app-icon "chevron-right" at bounding box center [867, 226] width 20 height 14
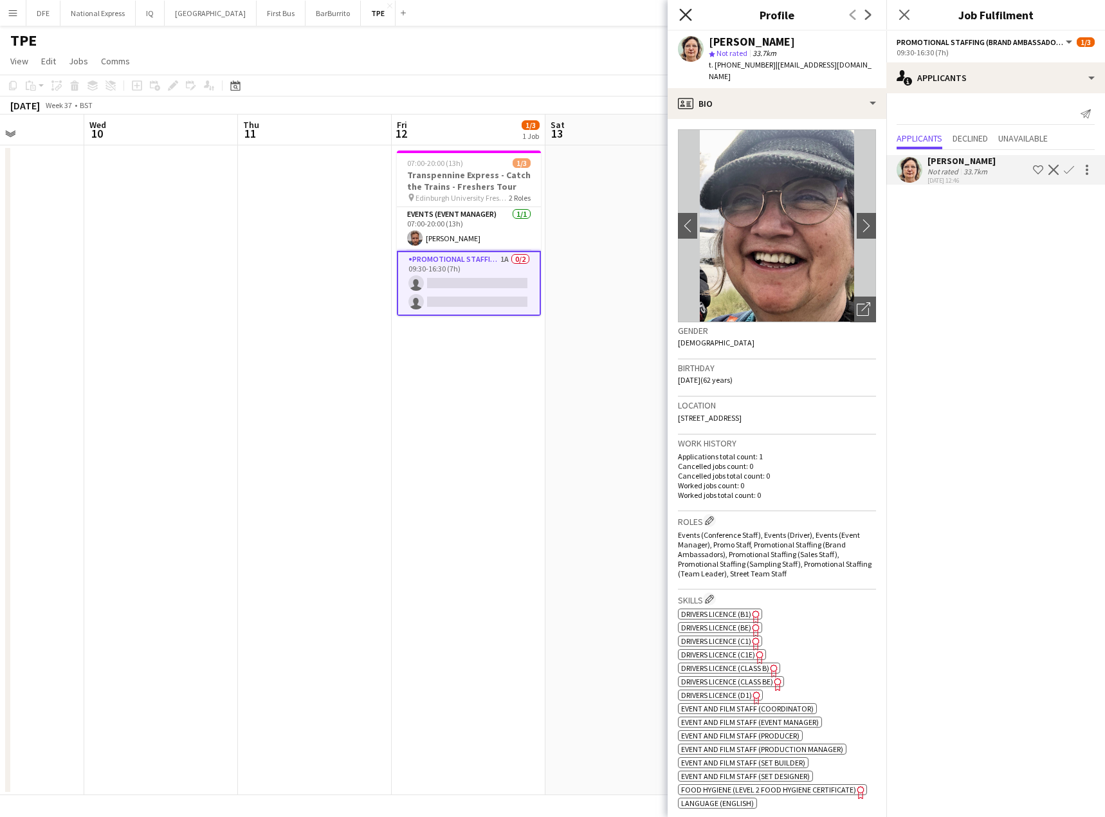
click at [688, 14] on icon "Close pop-in" at bounding box center [685, 14] width 12 height 12
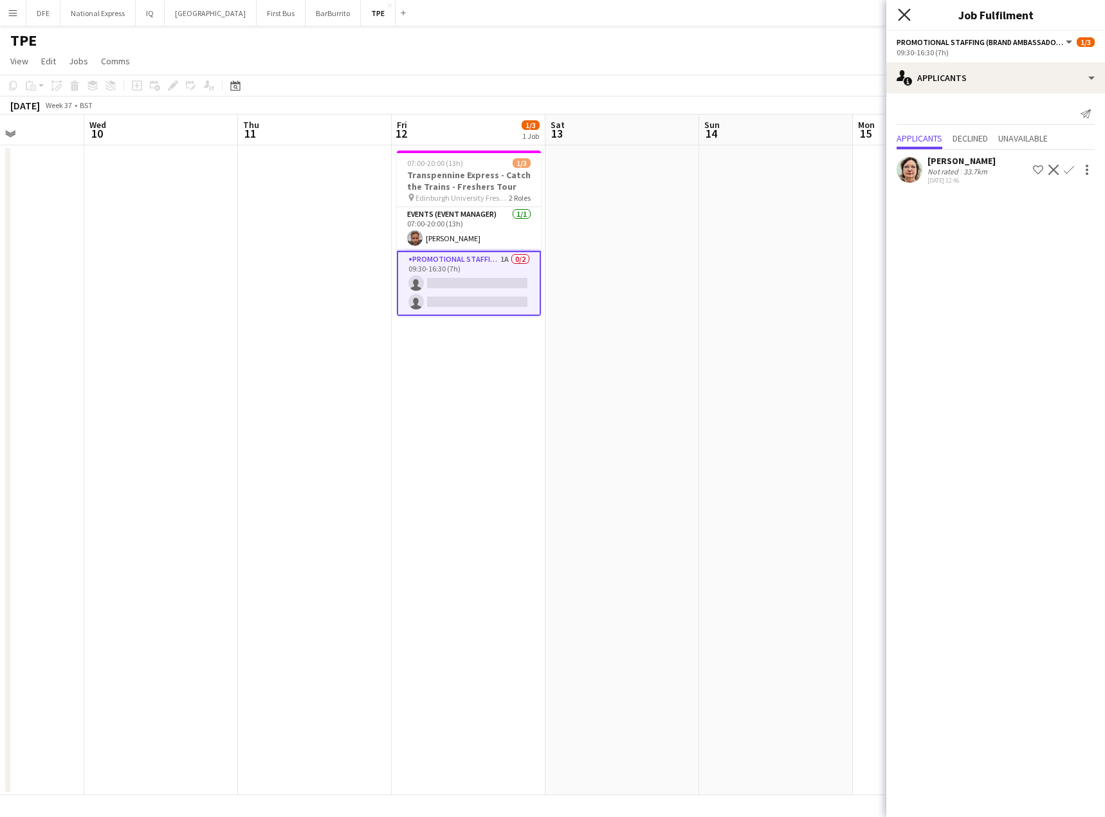
click at [905, 16] on icon at bounding box center [904, 14] width 12 height 12
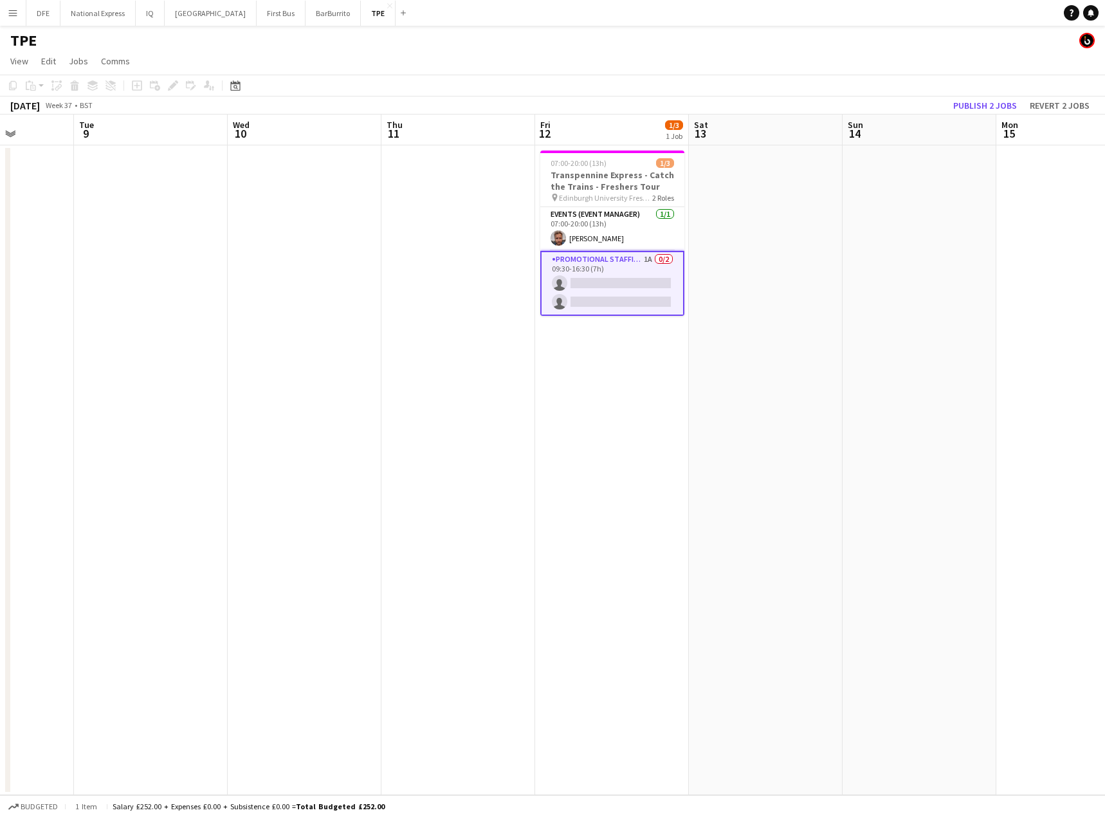
drag, startPoint x: 995, startPoint y: 278, endPoint x: 275, endPoint y: 259, distance: 719.8
click at [222, 260] on app-calendar-viewport "Sat 6 Sun 7 Mon 8 Tue 9 Wed 10 Thu 11 Fri 12 1/3 1 Job Sat 13 Sun 14 Mon 15 Tue…" at bounding box center [552, 454] width 1105 height 680
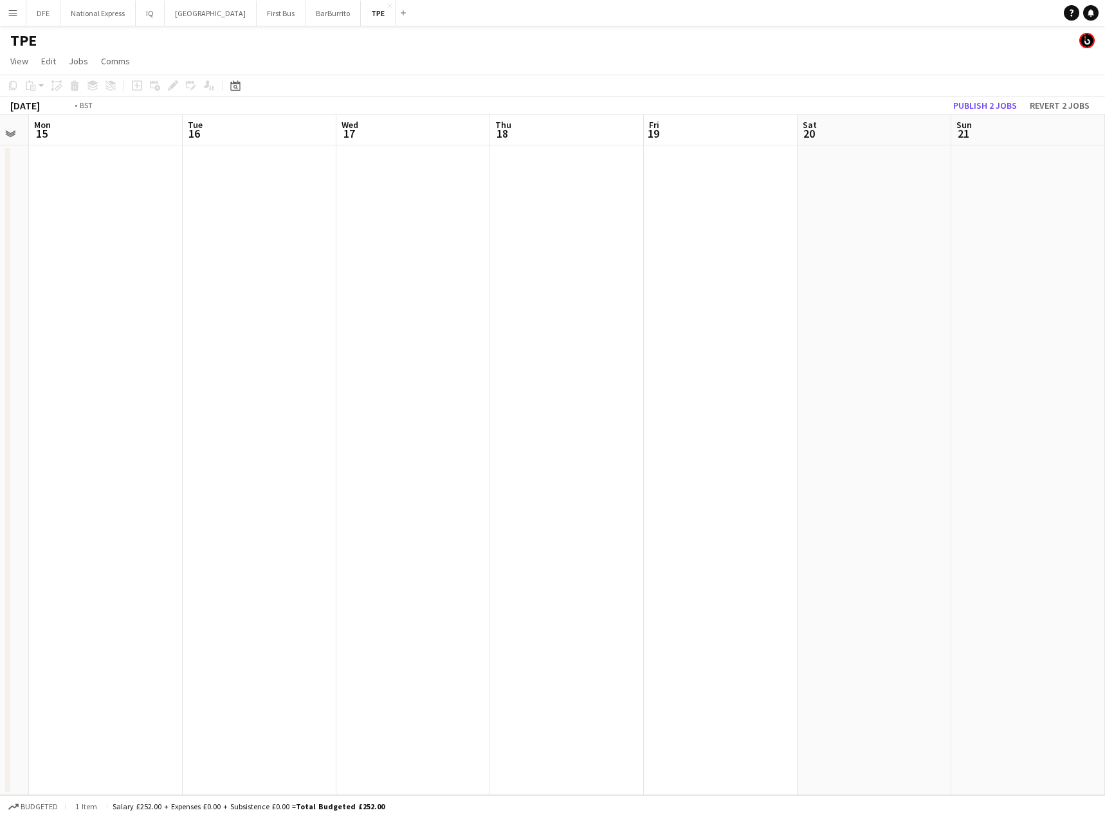
drag, startPoint x: 864, startPoint y: 274, endPoint x: 528, endPoint y: 273, distance: 335.7
click at [489, 277] on app-calendar-viewport "Fri 12 1/3 1 Job Sat 13 Sun 14 Mon 15 Tue 16 Wed 17 Thu 18 Fri 19 Sat 20 Sun 21…" at bounding box center [552, 454] width 1105 height 680
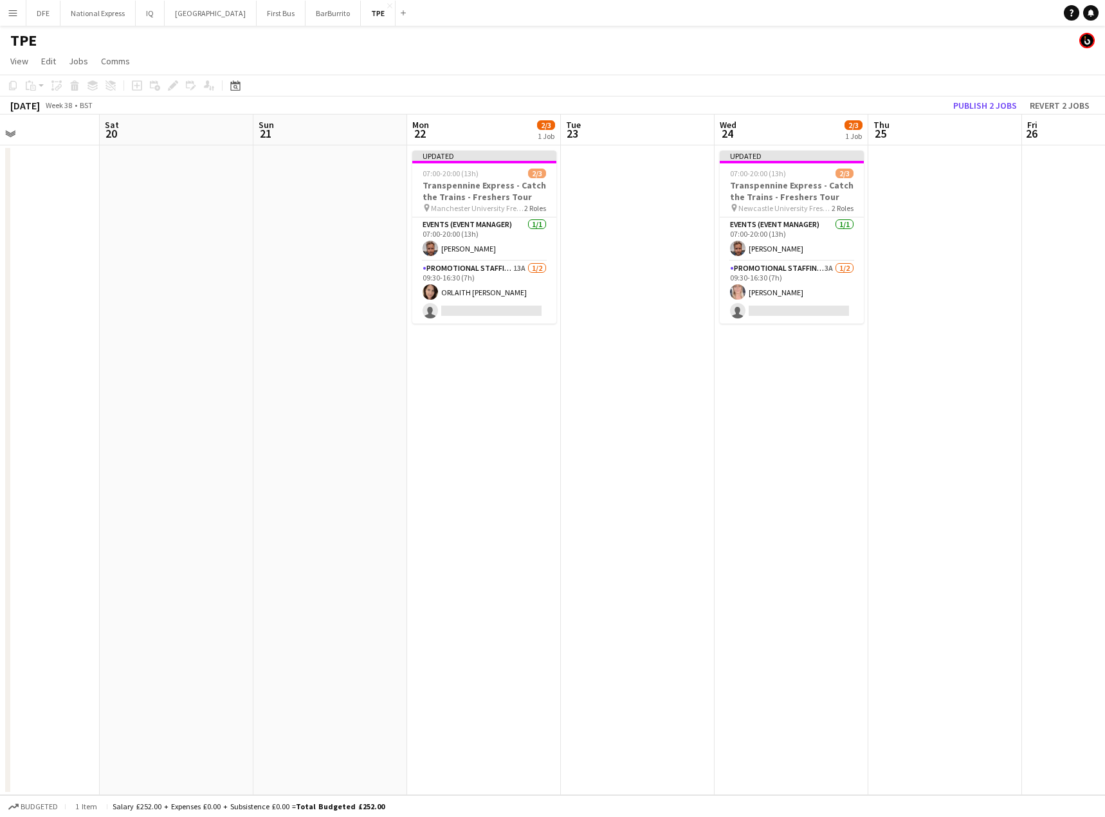
drag, startPoint x: 896, startPoint y: 291, endPoint x: 730, endPoint y: 293, distance: 165.9
click at [731, 293] on app-calendar-viewport "Tue 16 Wed 17 Thu 18 Fri 19 Sat 20 Sun 21 Mon 22 2/3 1 Job Tue 23 Wed 24 2/3 1 …" at bounding box center [552, 454] width 1105 height 680
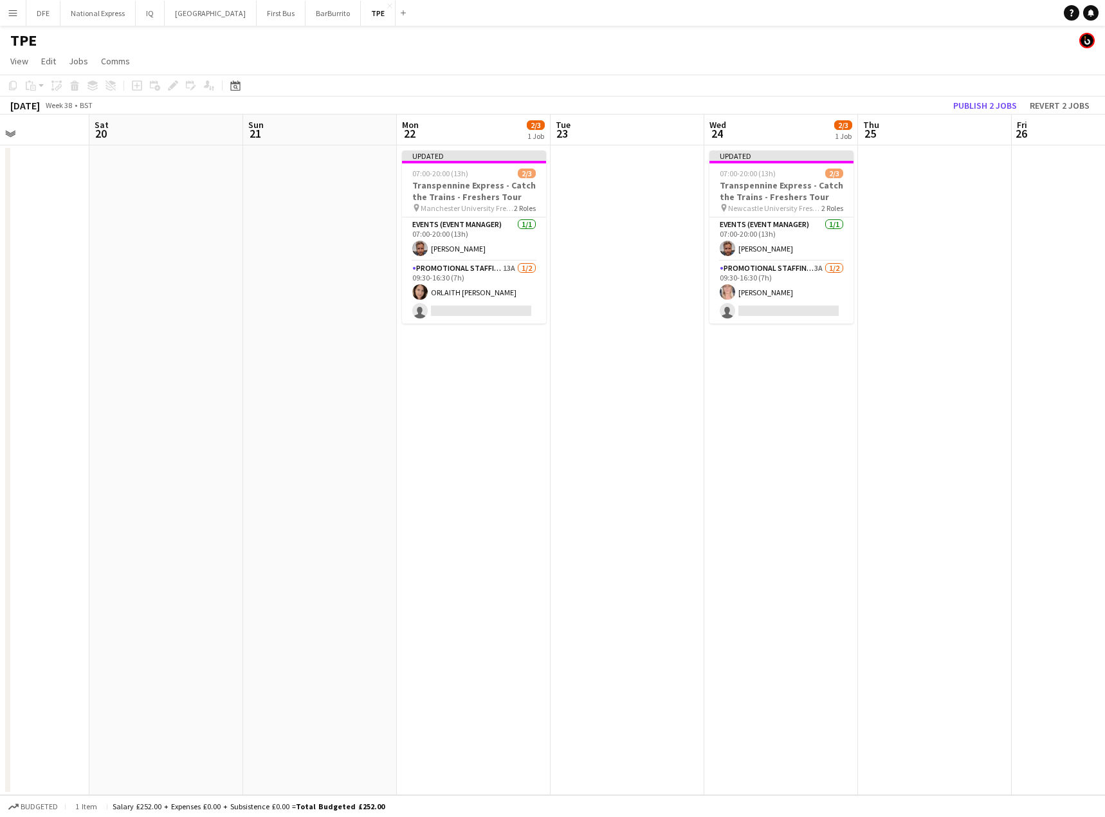
drag, startPoint x: 496, startPoint y: 305, endPoint x: 571, endPoint y: 307, distance: 74.6
click at [500, 307] on app-calendar-viewport "Tue 16 Wed 17 Thu 18 Fri 19 Sat 20 Sun 21 Mon 22 2/3 1 Job Tue 23 Wed 24 2/3 1 …" at bounding box center [552, 454] width 1105 height 680
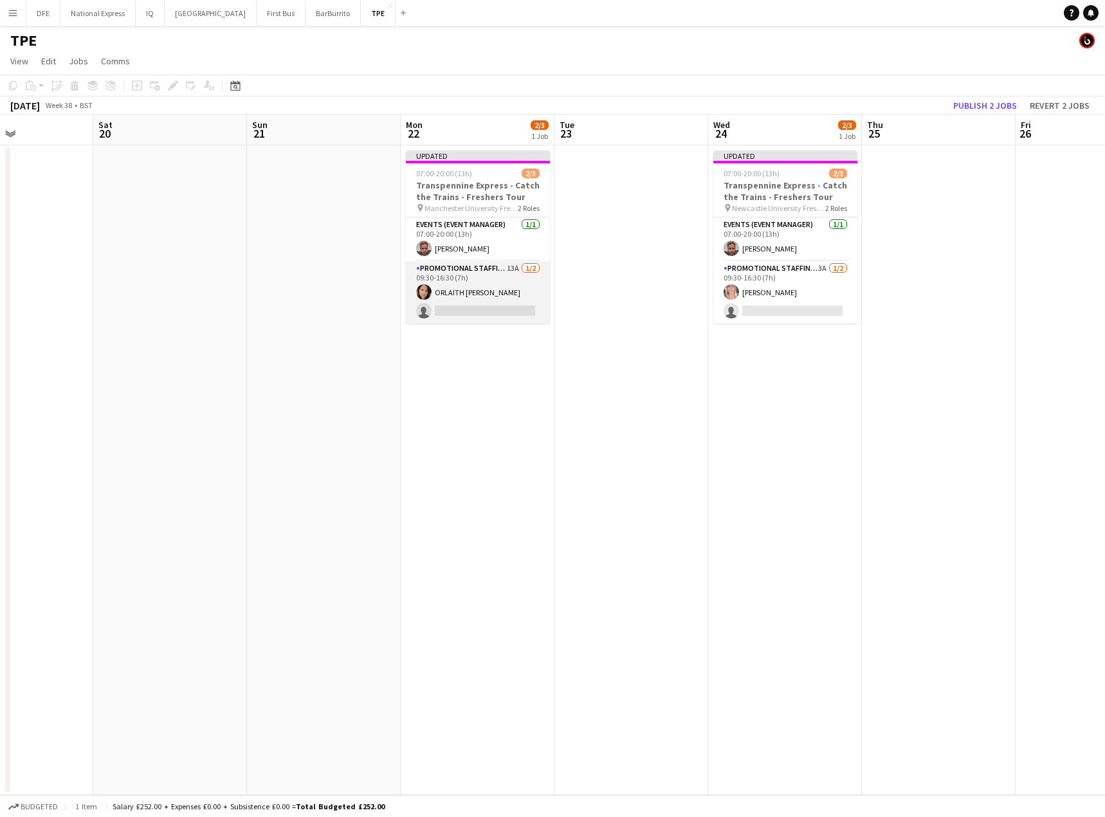
click at [460, 287] on app-card-role "Promotional Staffing (Brand Ambassadors) 13A [DATE] 09:30-16:30 (7h) [PERSON_NA…" at bounding box center [478, 292] width 144 height 62
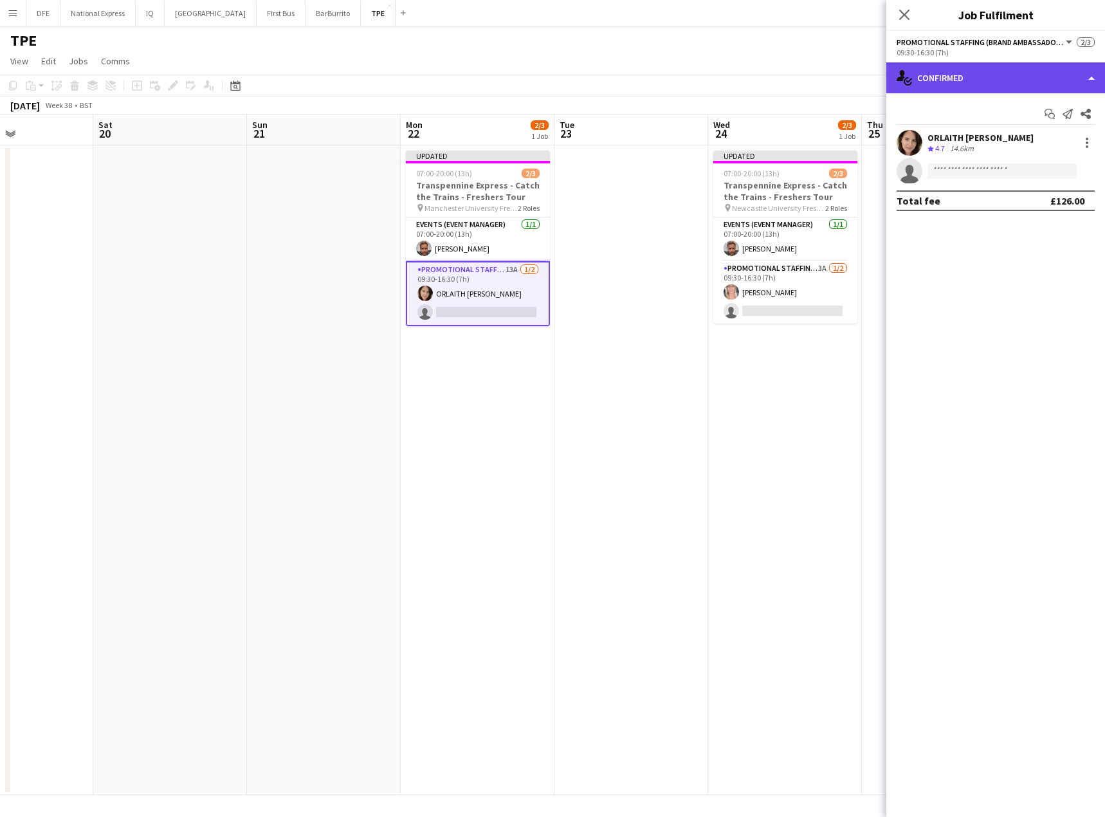
click at [948, 77] on div "single-neutral-actions-check-2 Confirmed" at bounding box center [995, 77] width 219 height 31
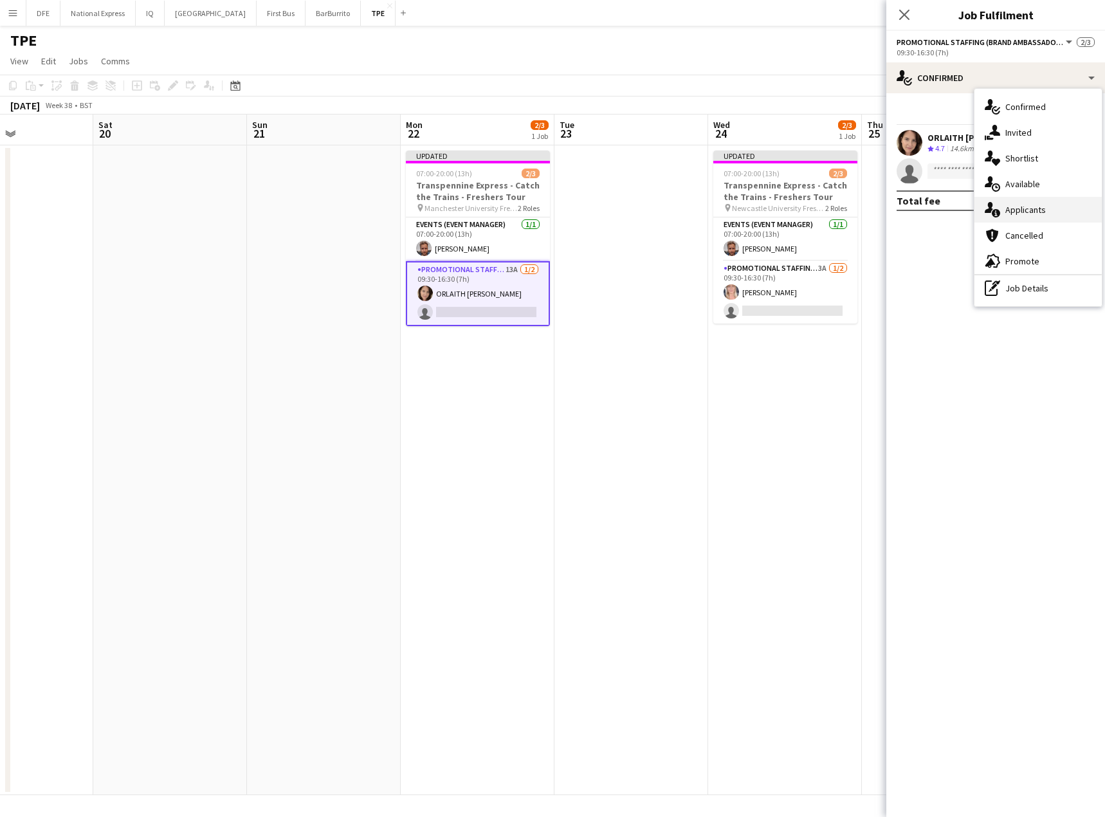
click at [1049, 212] on div "single-neutral-actions-information Applicants" at bounding box center [1037, 210] width 127 height 26
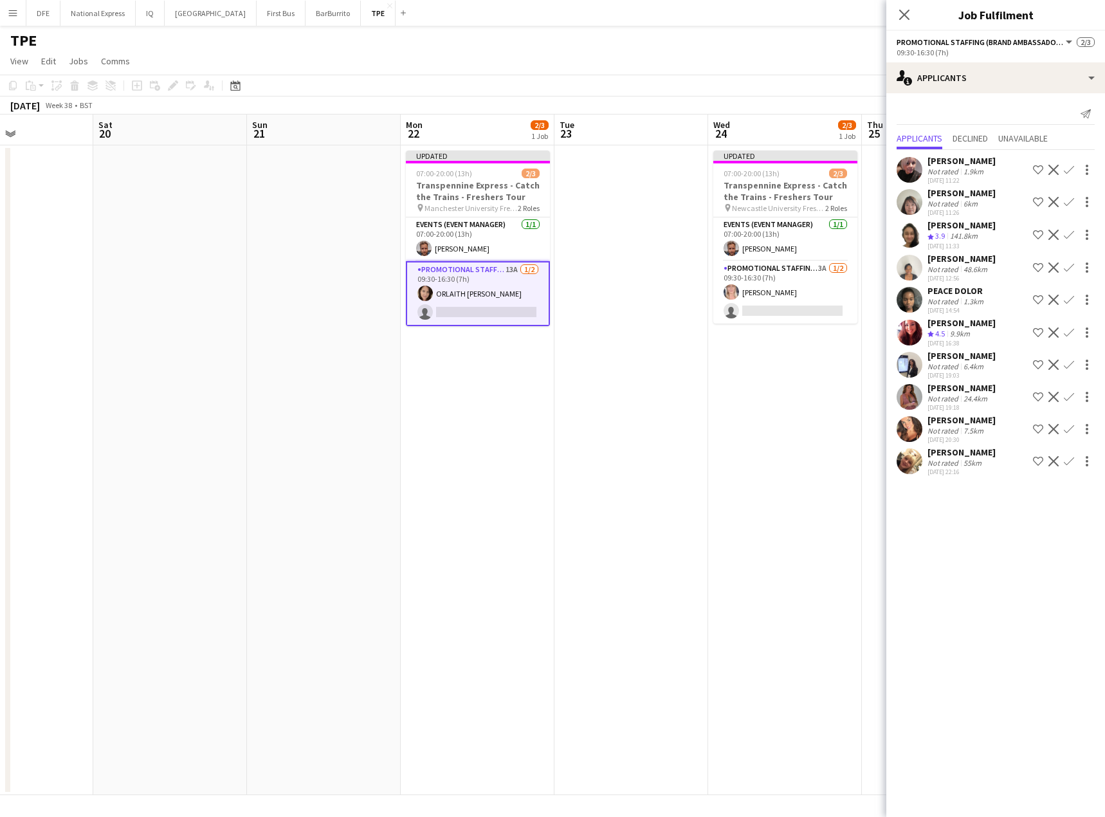
click at [974, 363] on div "6.4km" at bounding box center [973, 366] width 25 height 10
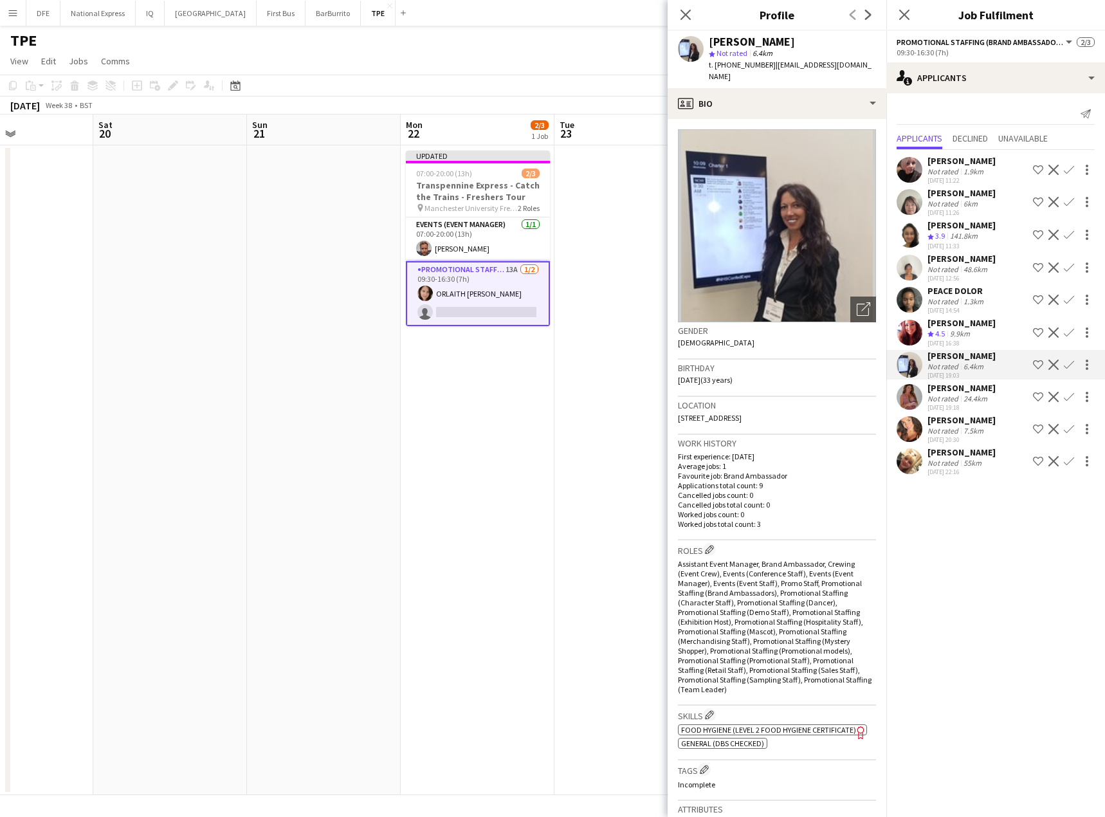
click at [968, 337] on div "9.9km" at bounding box center [959, 334] width 25 height 11
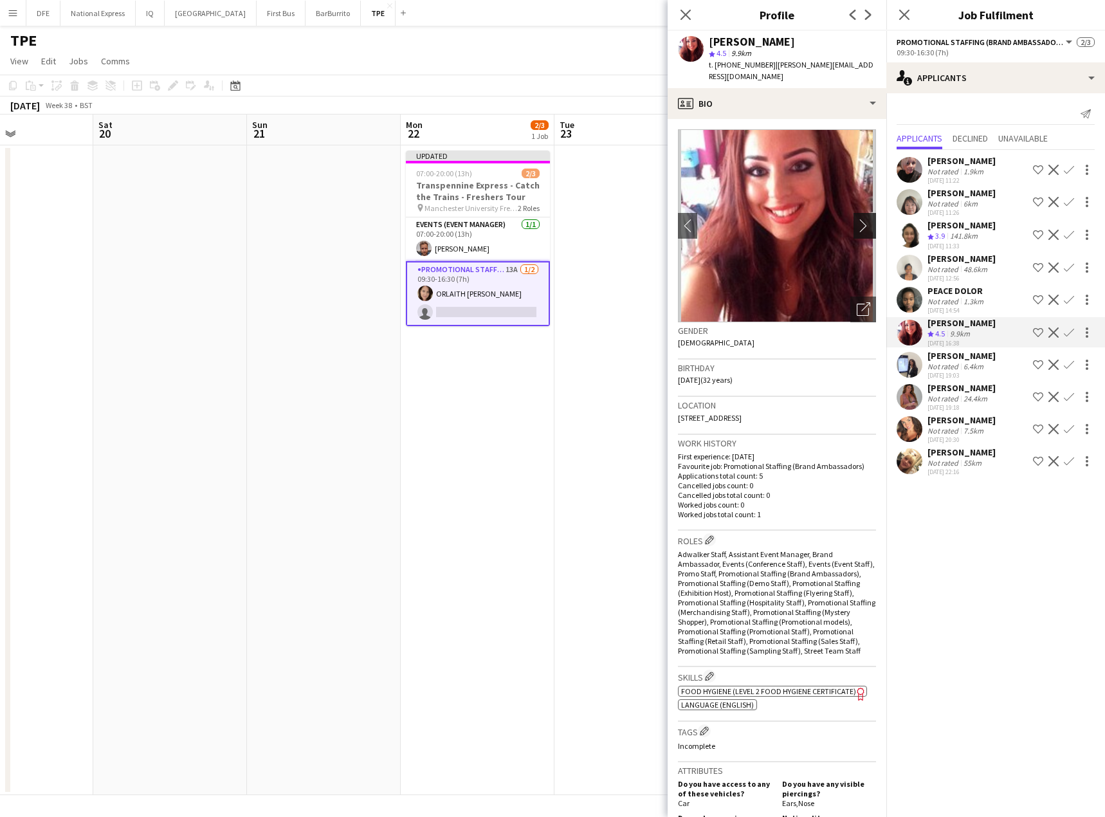
click at [858, 219] on app-icon "chevron-right" at bounding box center [867, 226] width 20 height 14
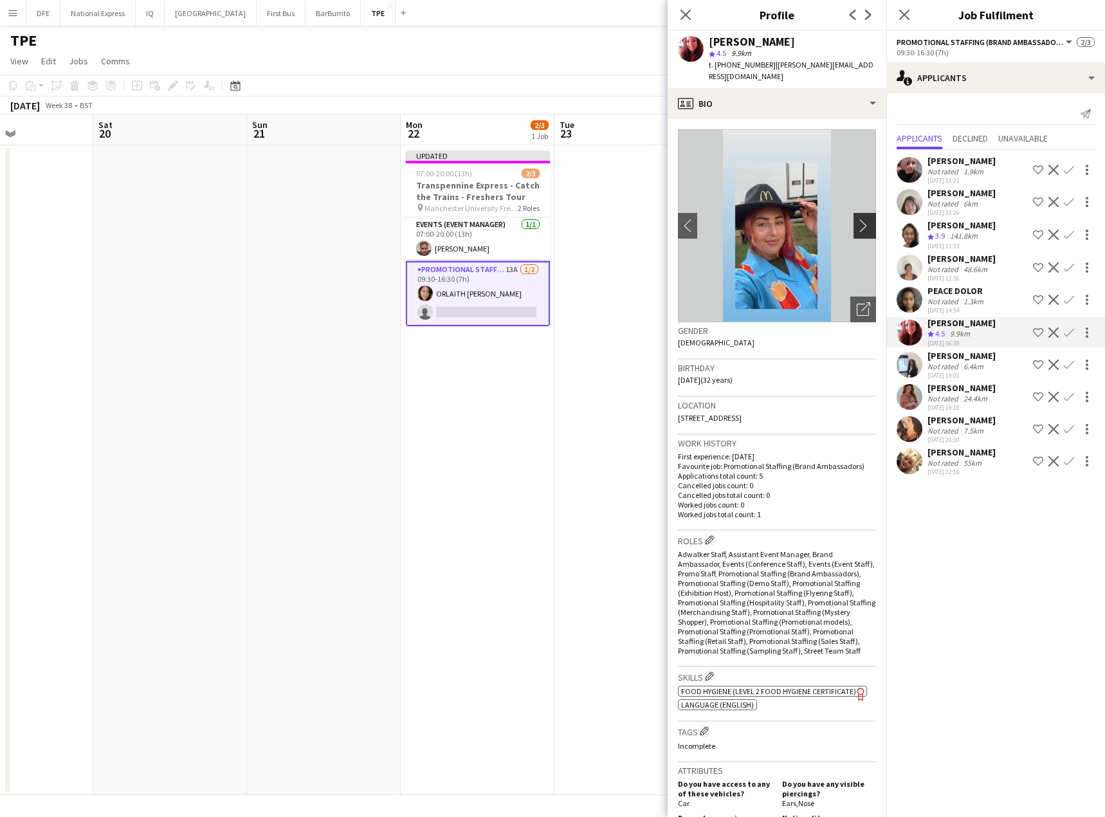
click at [858, 219] on app-icon "chevron-right" at bounding box center [867, 226] width 20 height 14
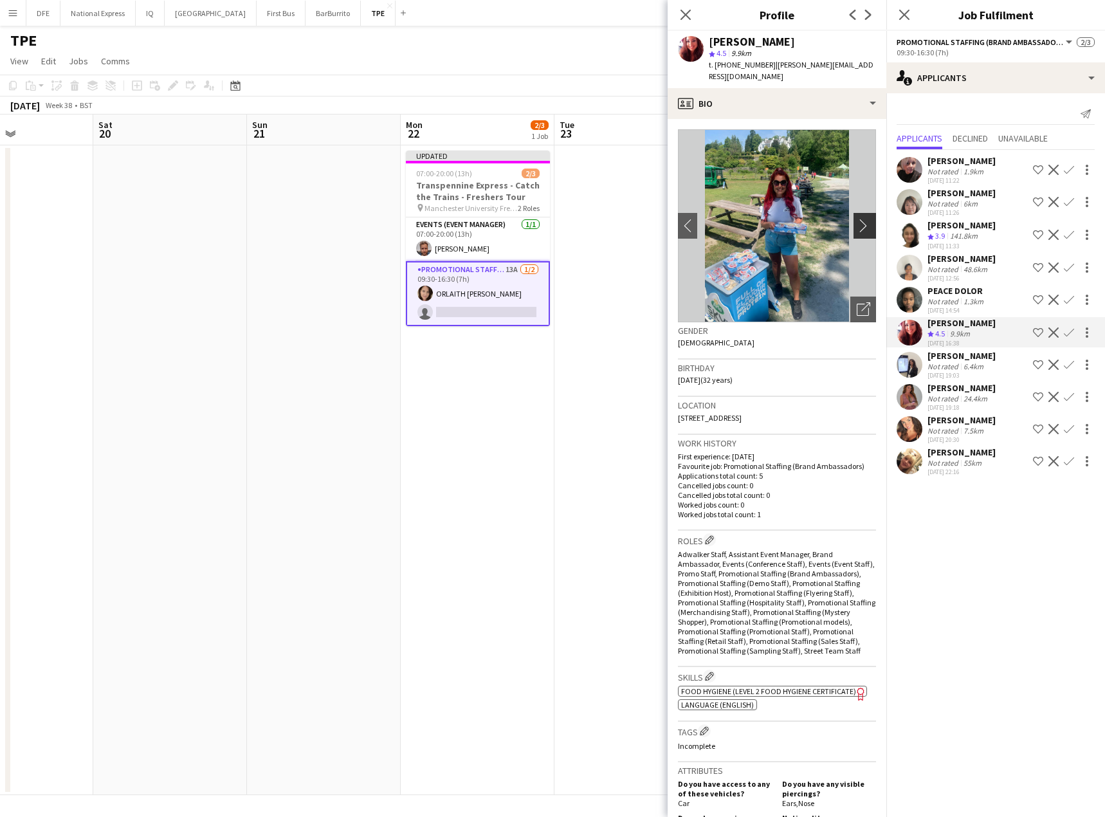
click at [858, 219] on app-icon "chevron-right" at bounding box center [867, 226] width 20 height 14
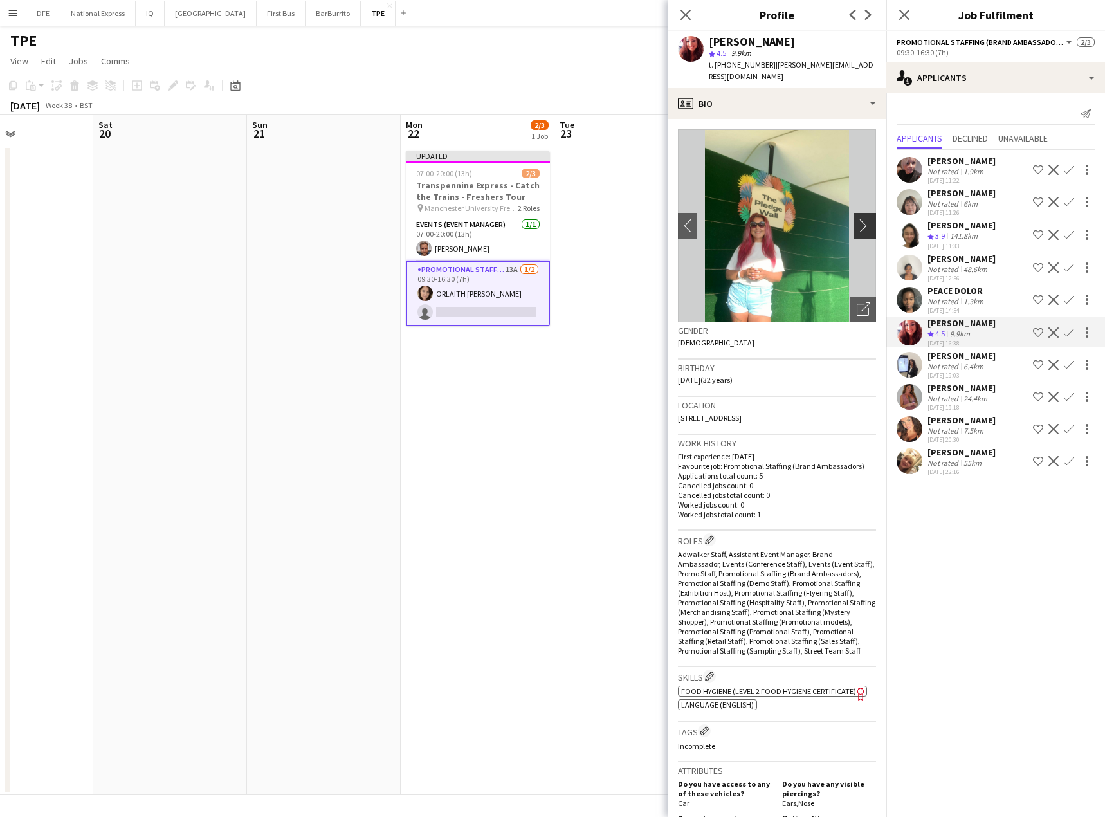
click at [858, 219] on app-icon "chevron-right" at bounding box center [867, 226] width 20 height 14
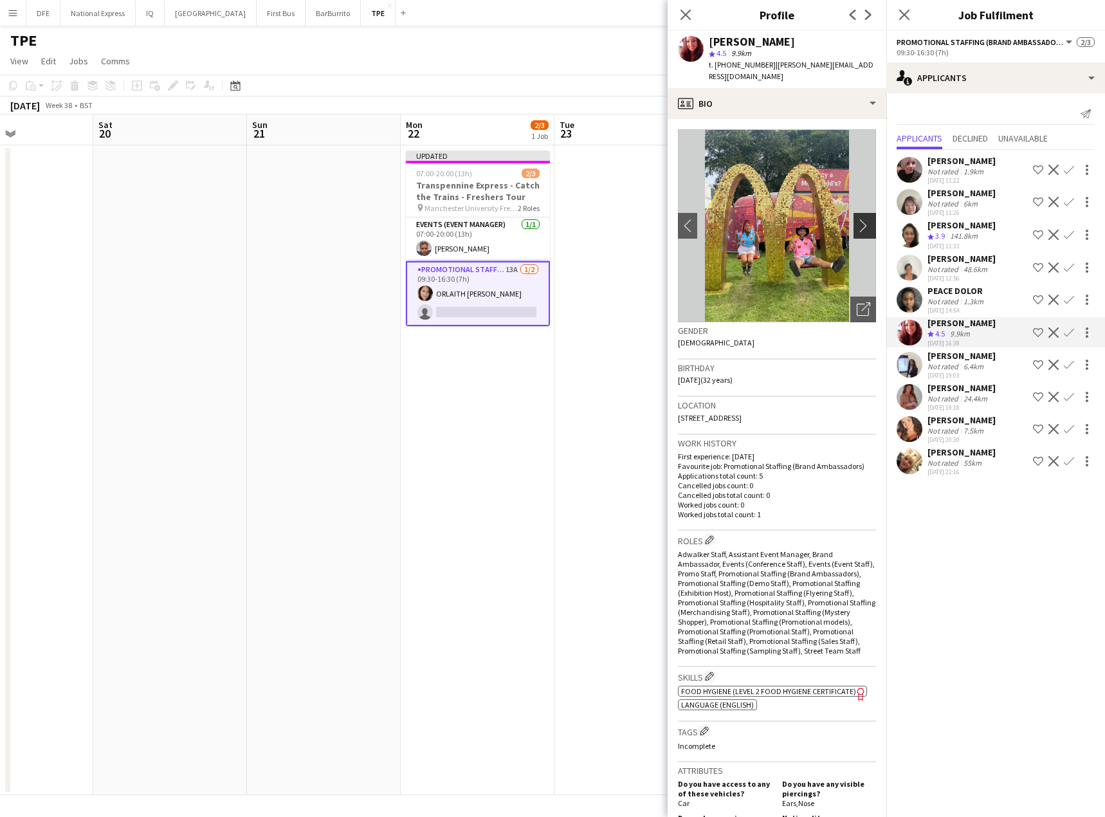
click at [858, 219] on app-icon "chevron-right" at bounding box center [867, 226] width 20 height 14
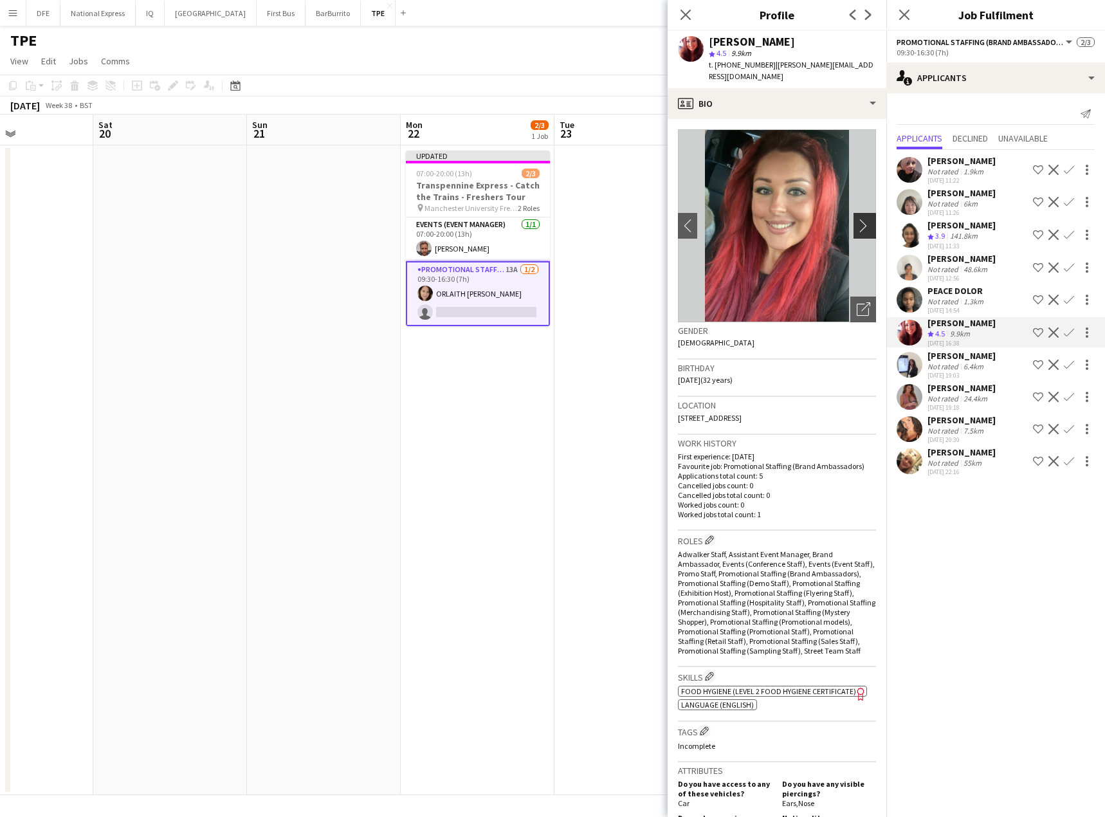
click at [858, 219] on app-icon "chevron-right" at bounding box center [867, 226] width 20 height 14
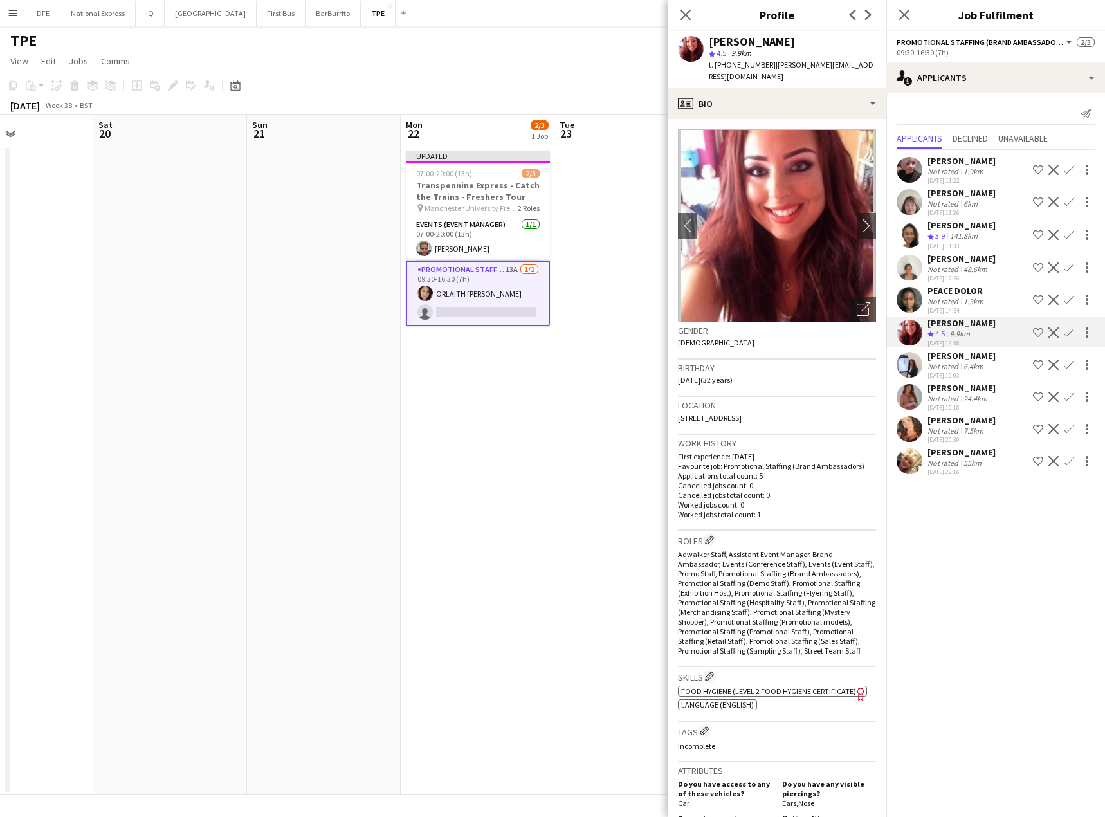
click at [1066, 332] on app-icon "Confirm" at bounding box center [1069, 332] width 10 height 10
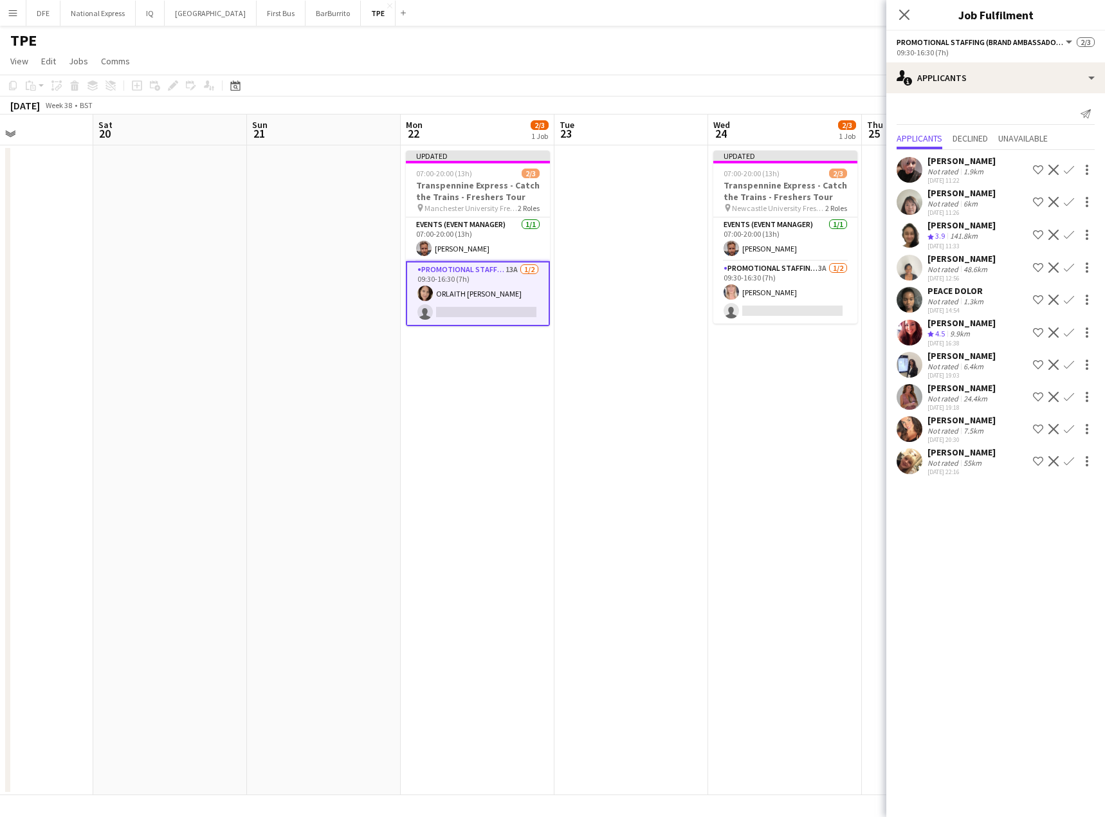
click at [982, 426] on div "7.5km" at bounding box center [973, 431] width 25 height 10
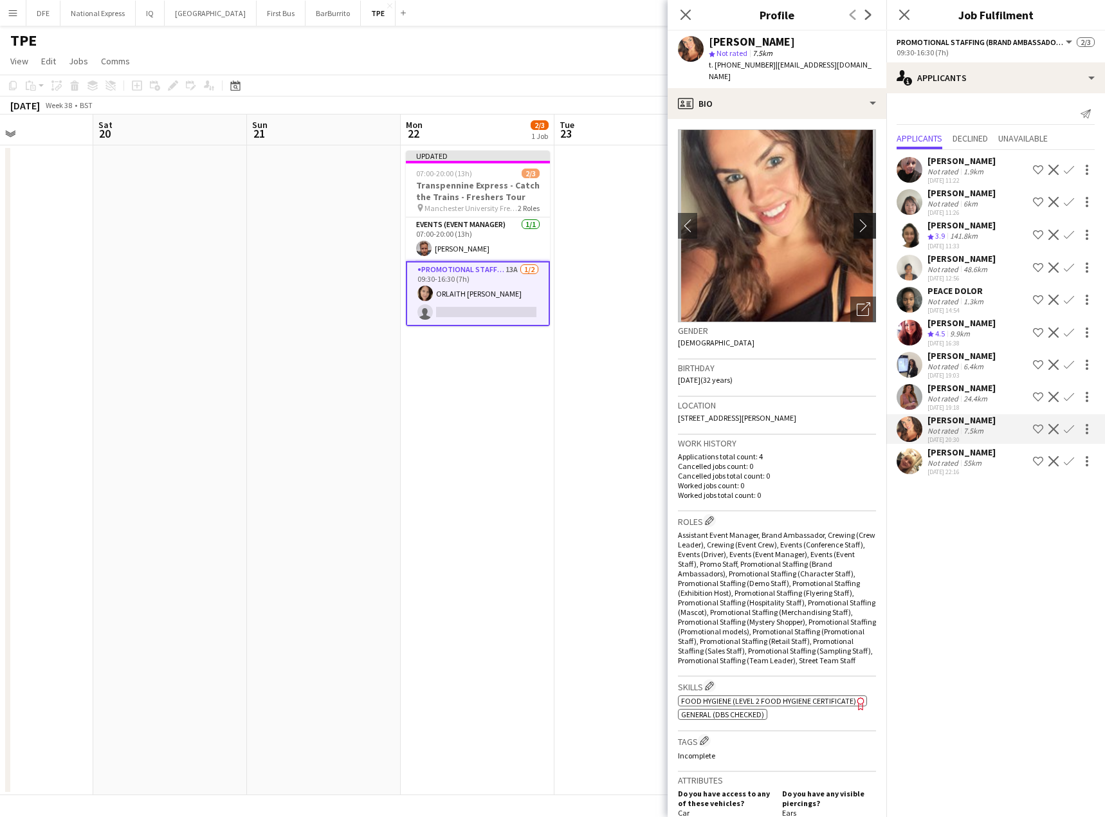
click at [858, 219] on app-icon "chevron-right" at bounding box center [867, 226] width 20 height 14
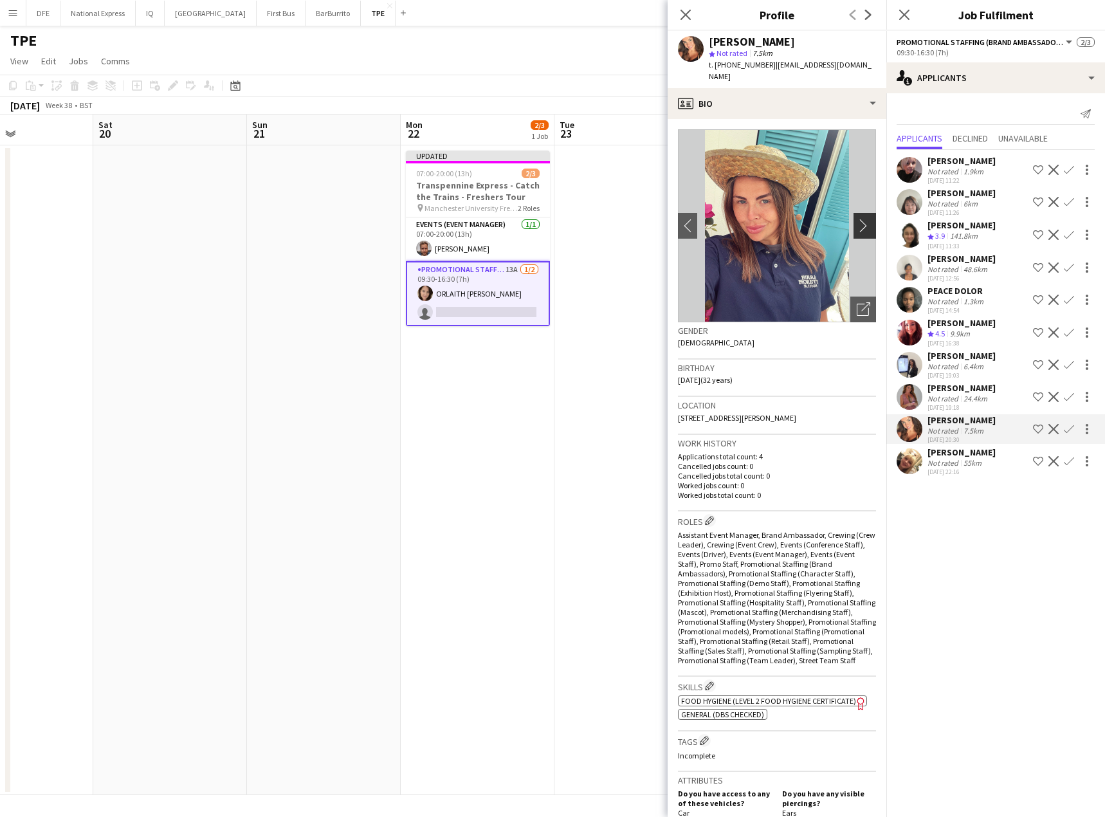
click at [858, 219] on app-icon "chevron-right" at bounding box center [867, 226] width 20 height 14
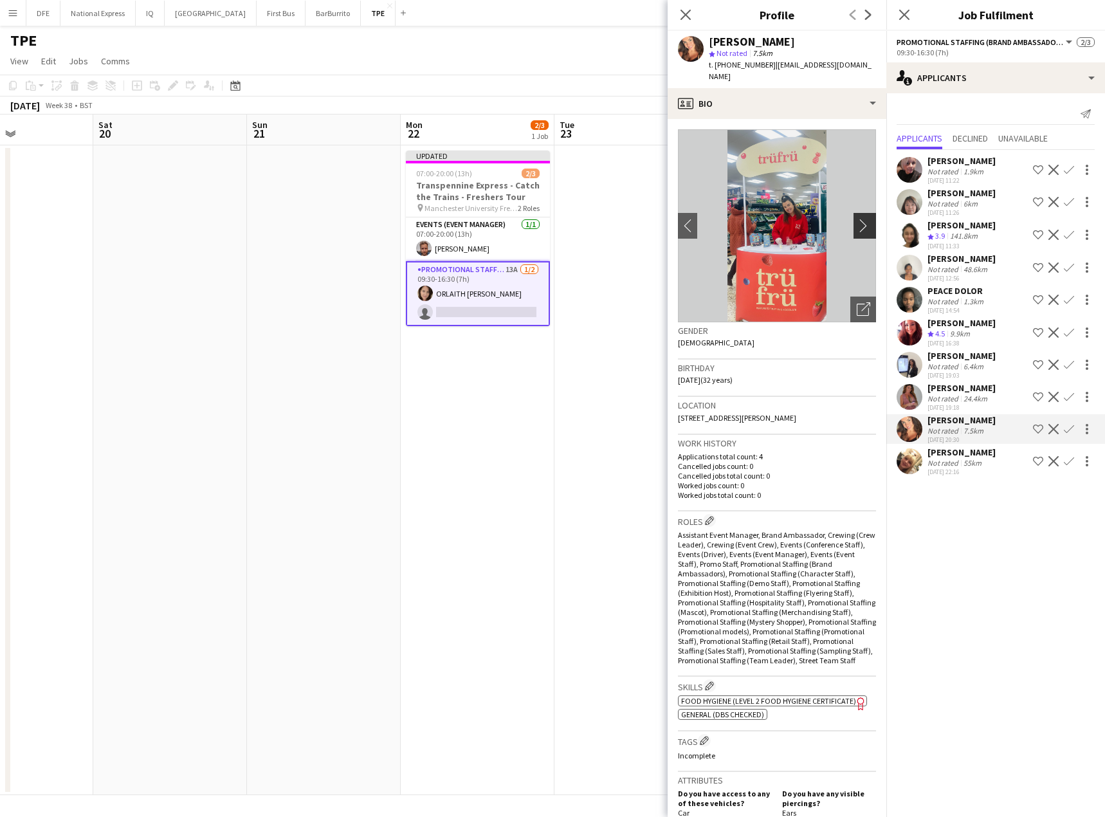
click at [858, 219] on app-icon "chevron-right" at bounding box center [867, 226] width 20 height 14
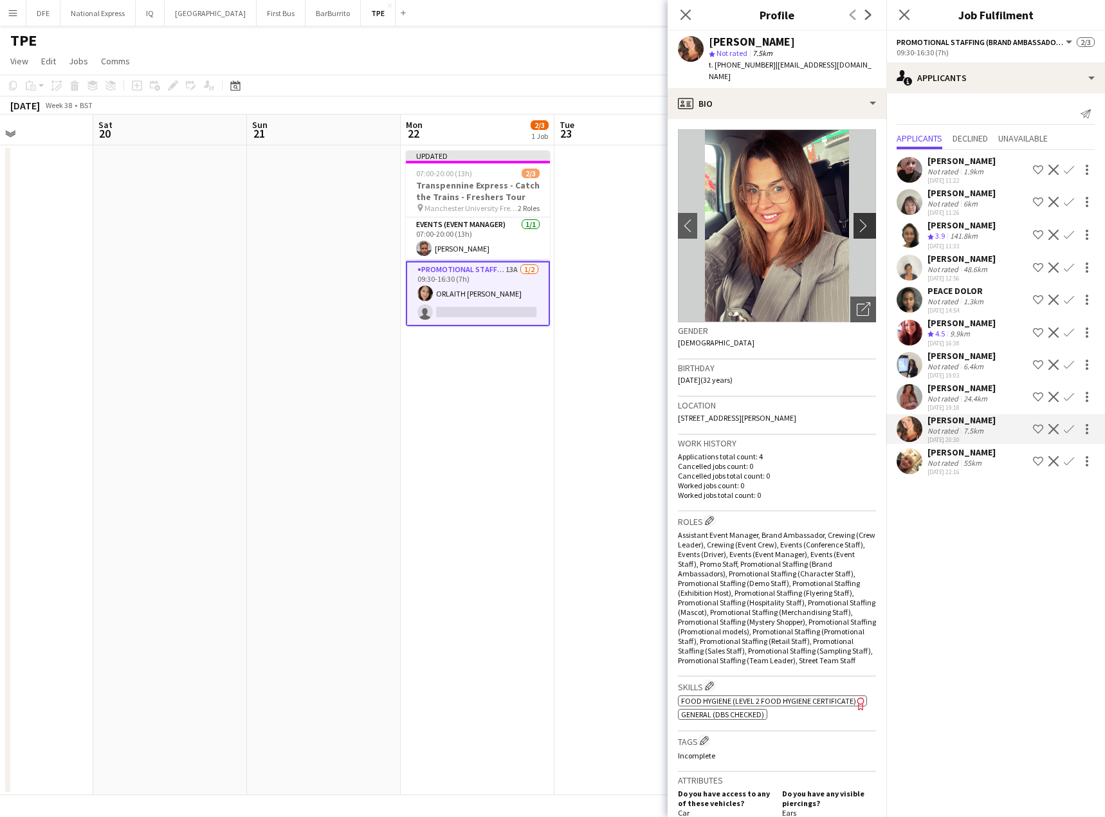
click at [858, 219] on app-icon "chevron-right" at bounding box center [867, 226] width 20 height 14
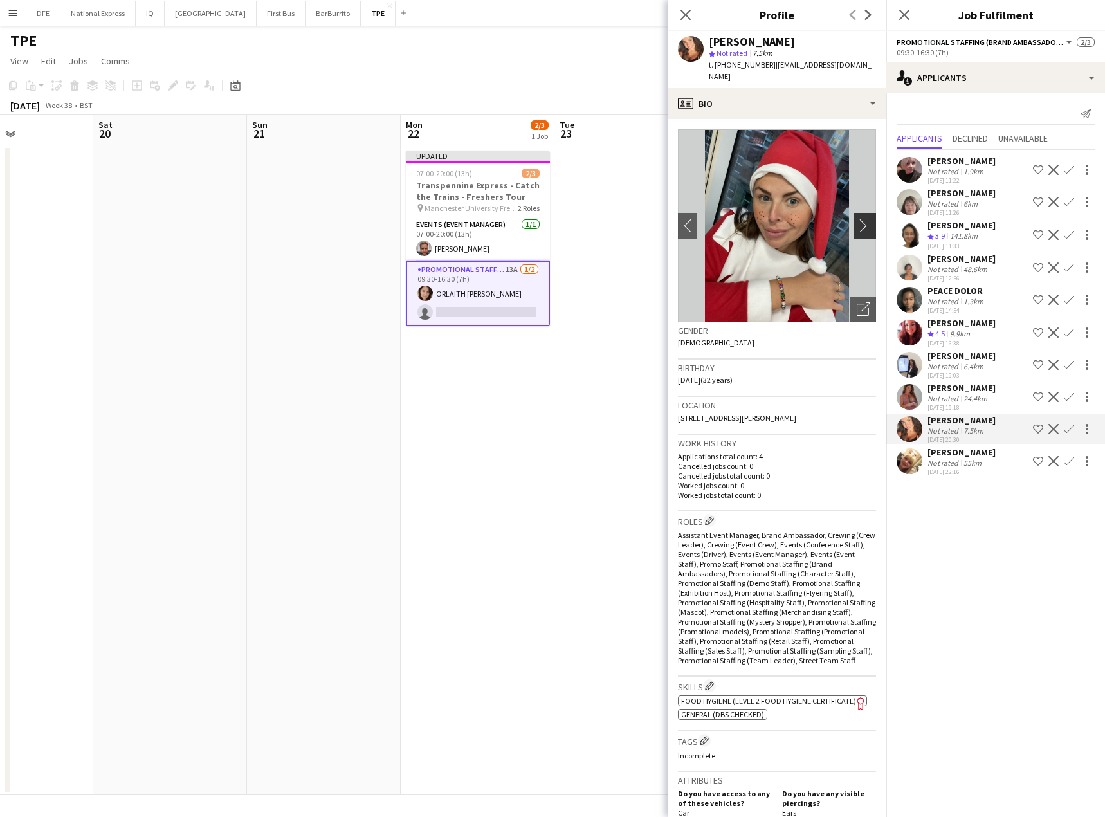
click at [858, 219] on app-icon "chevron-right" at bounding box center [867, 226] width 20 height 14
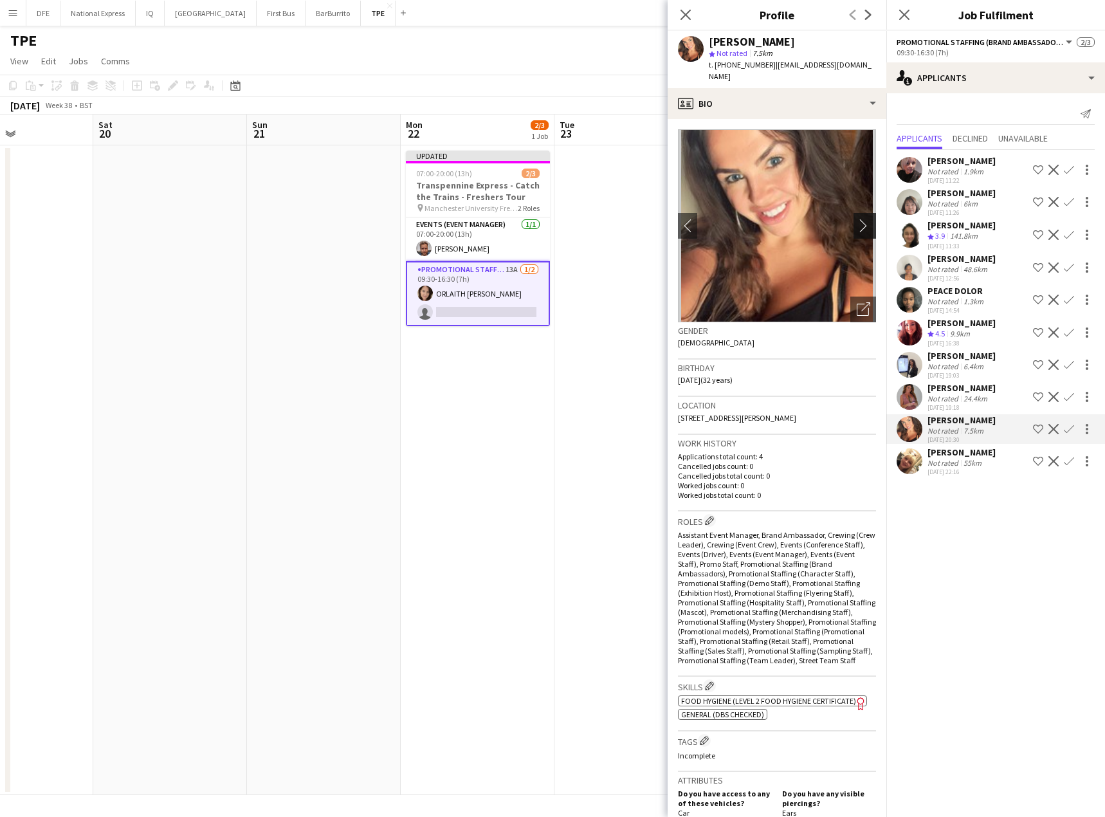
click at [858, 219] on app-icon "chevron-right" at bounding box center [867, 226] width 20 height 14
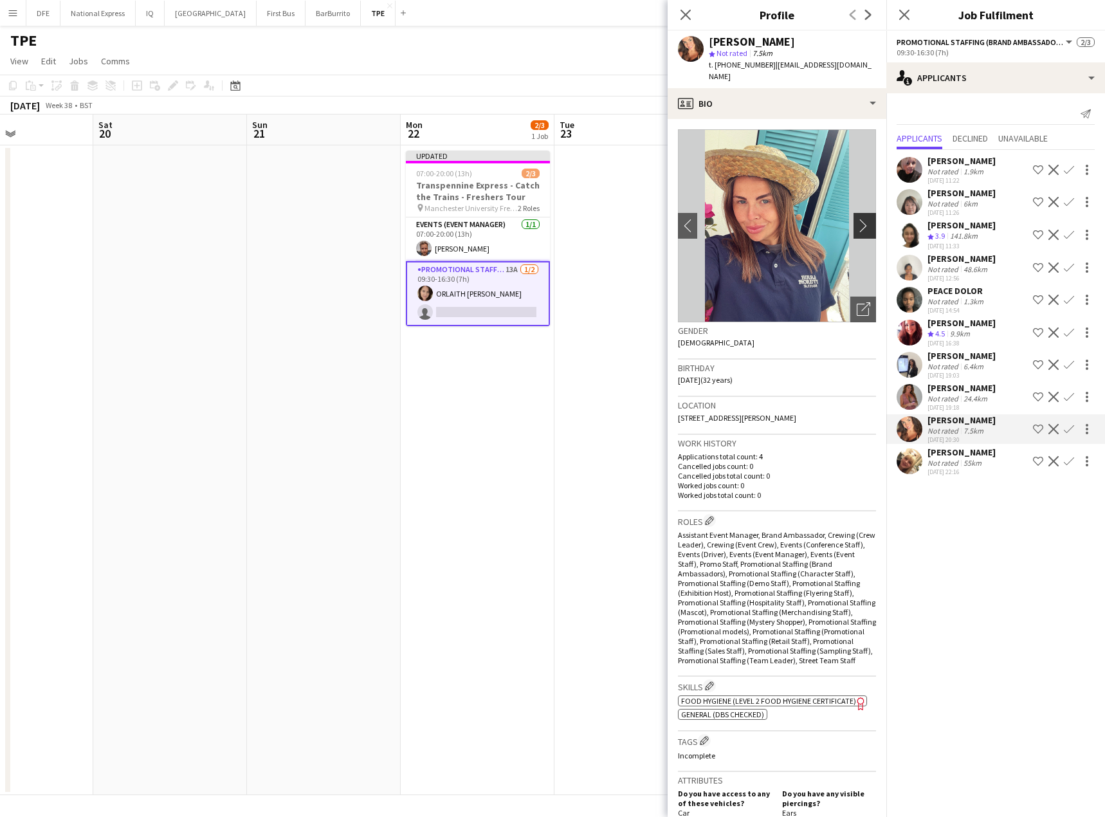
click at [858, 219] on app-icon "chevron-right" at bounding box center [867, 226] width 20 height 14
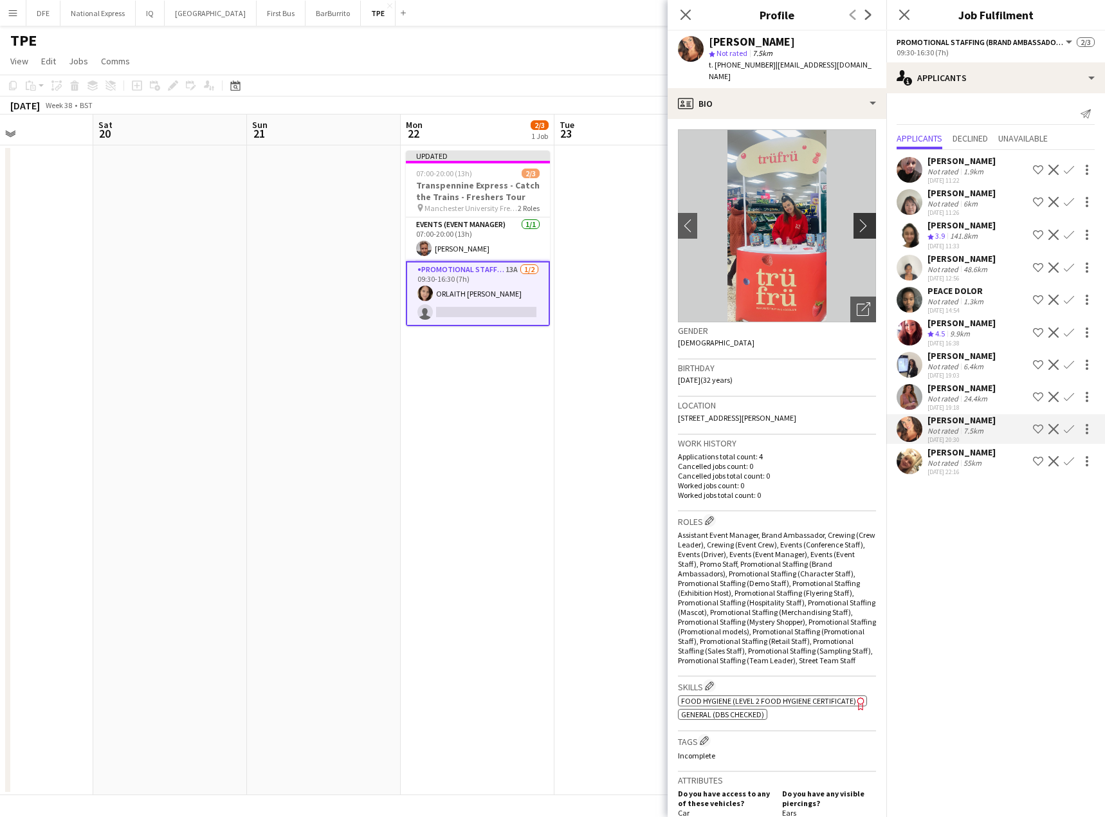
click at [858, 219] on app-icon "chevron-right" at bounding box center [867, 226] width 20 height 14
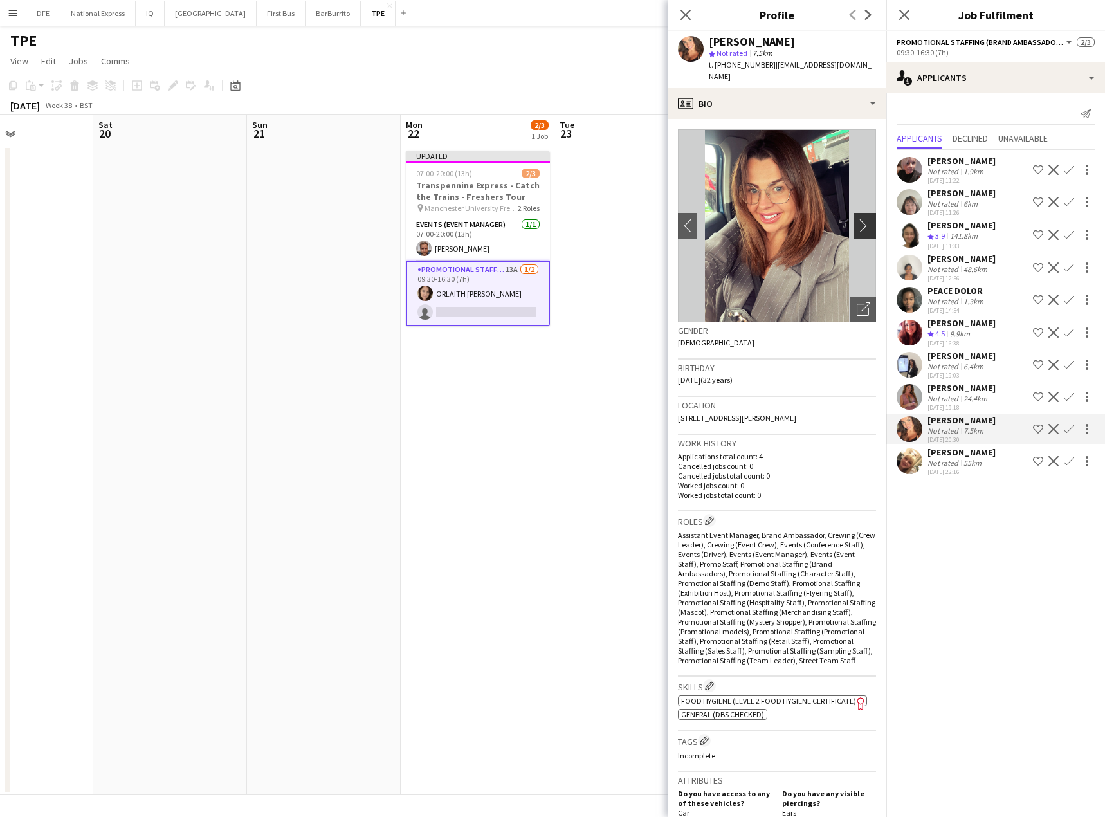
click at [858, 219] on app-icon "chevron-right" at bounding box center [867, 226] width 20 height 14
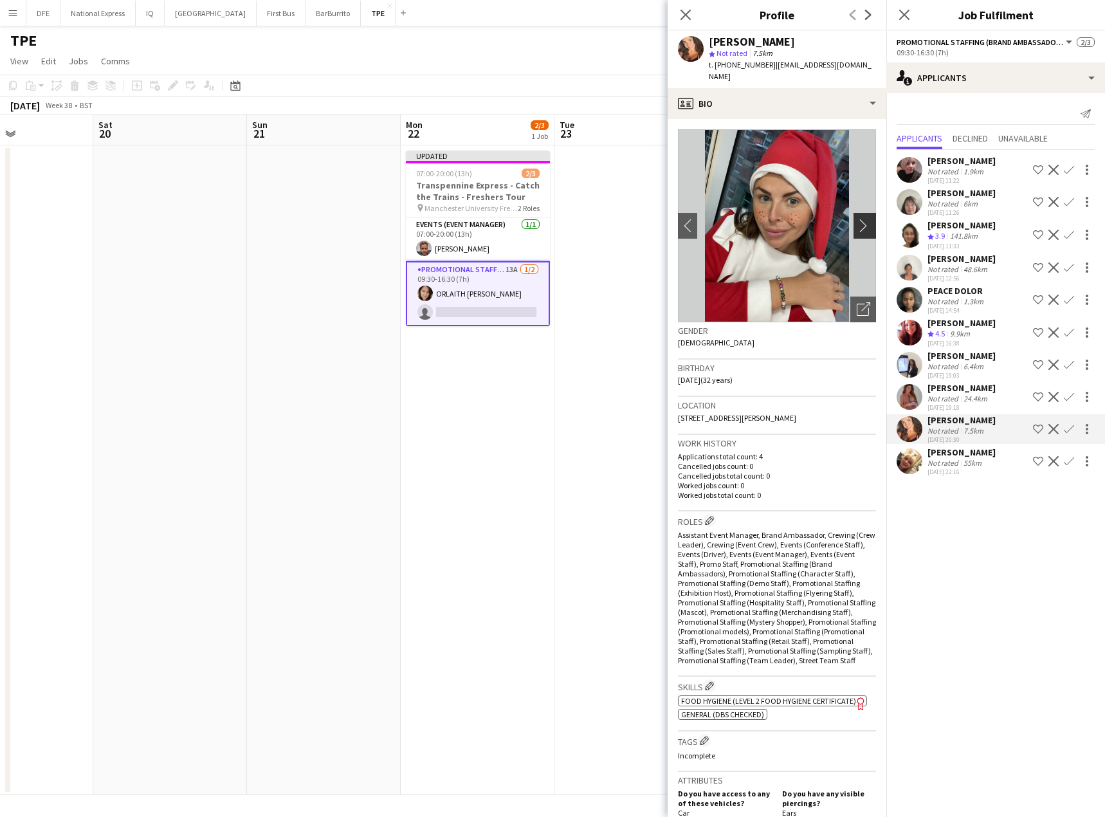
click at [858, 219] on app-icon "chevron-right" at bounding box center [867, 226] width 20 height 14
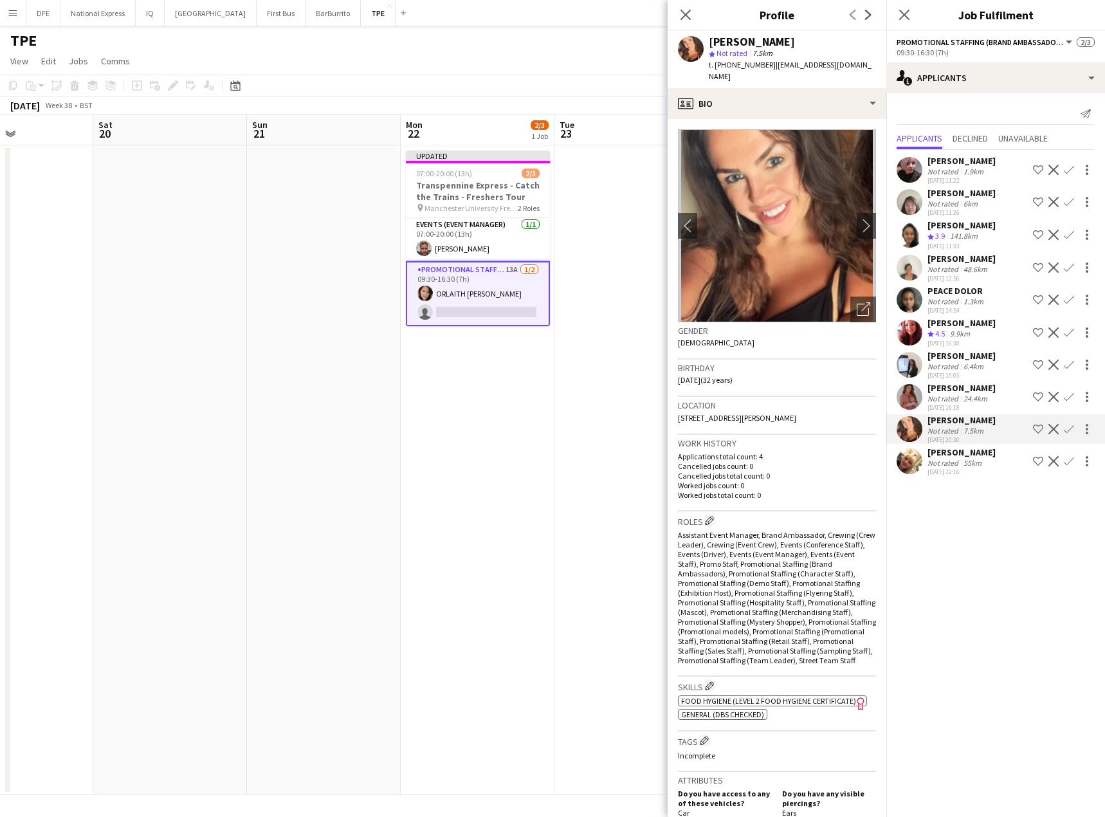
click at [985, 397] on div "24.4km" at bounding box center [975, 399] width 29 height 10
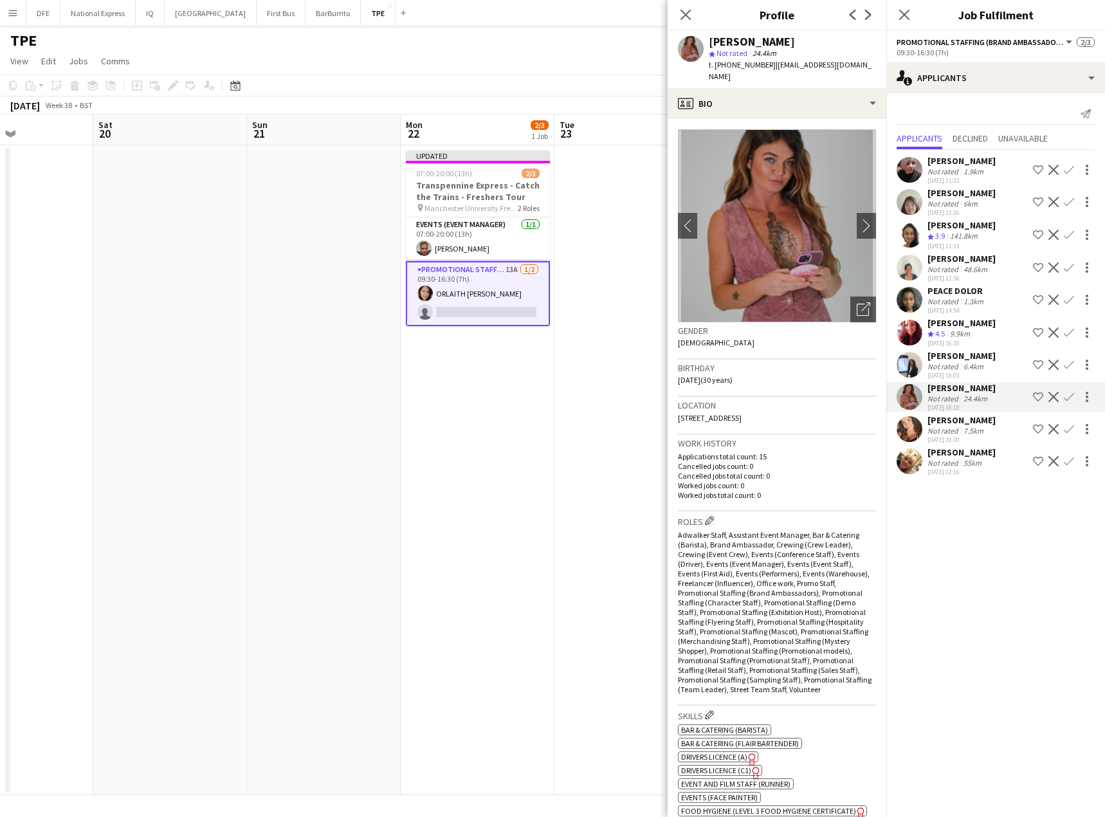
click at [988, 363] on div "Not rated 6.4km" at bounding box center [961, 366] width 68 height 10
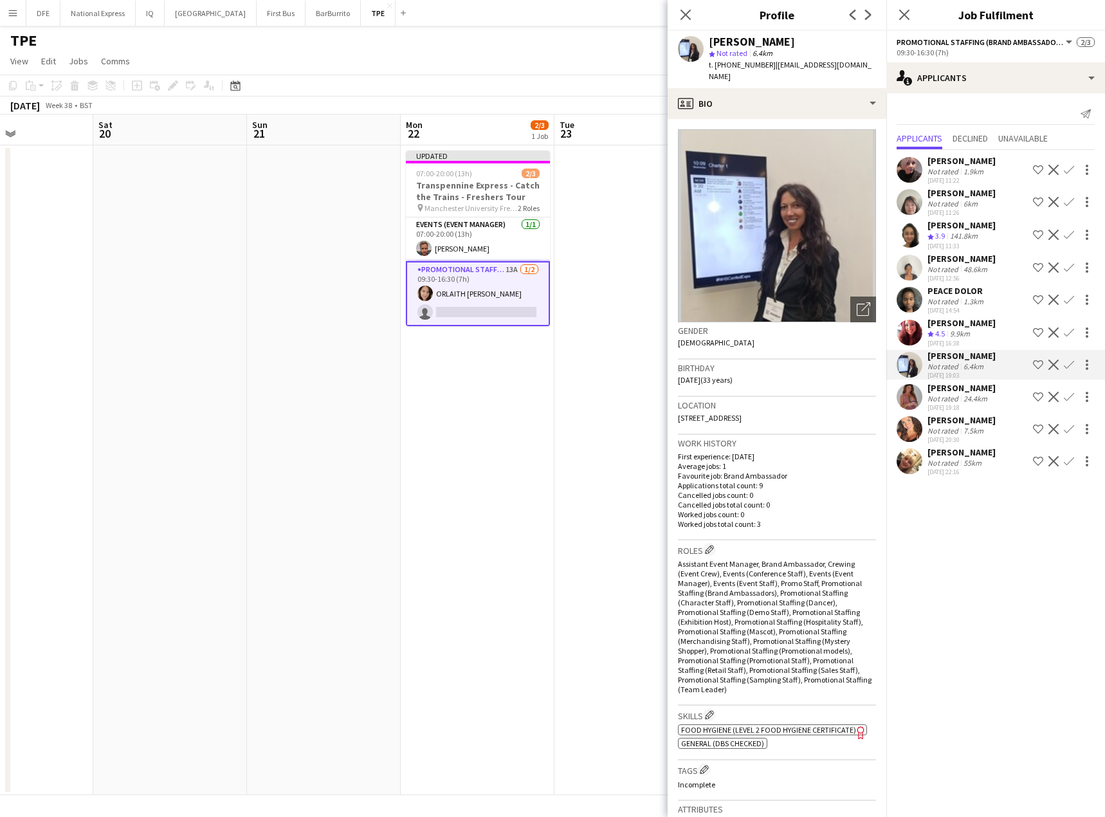
click at [983, 296] on div "1.3km" at bounding box center [973, 301] width 25 height 10
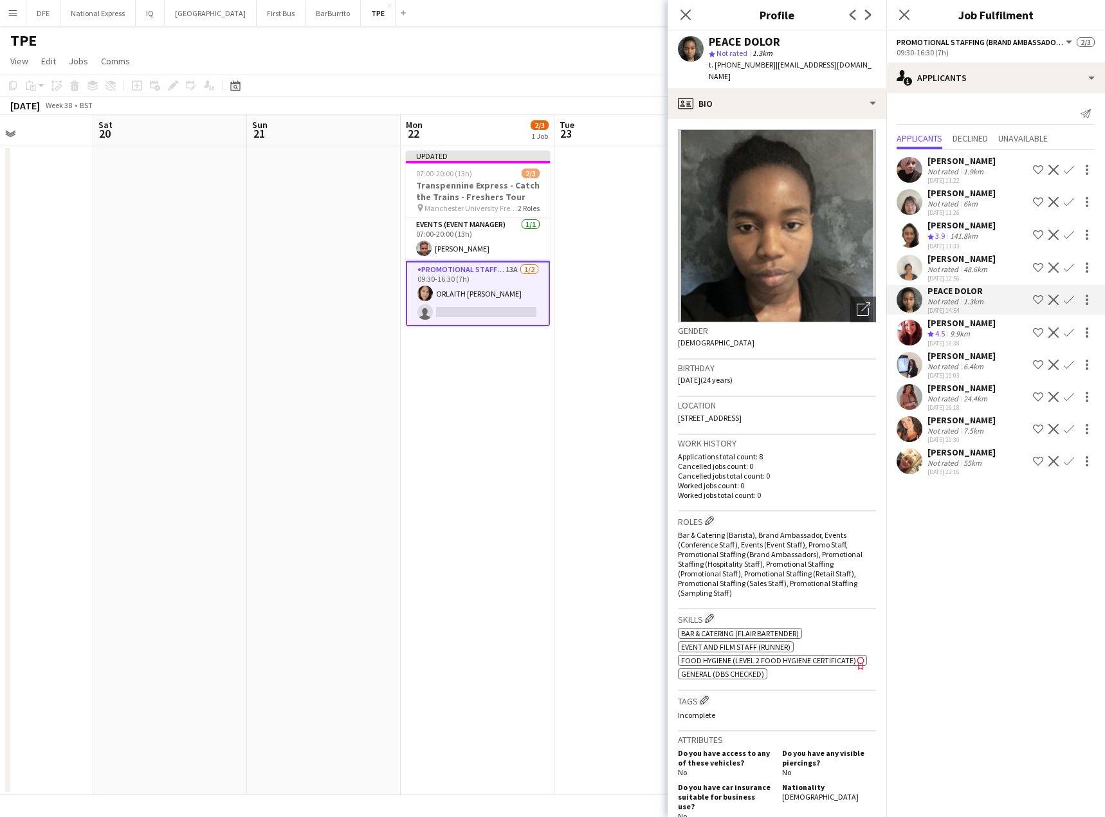
click at [956, 428] on div "Not rated" at bounding box center [943, 431] width 33 height 10
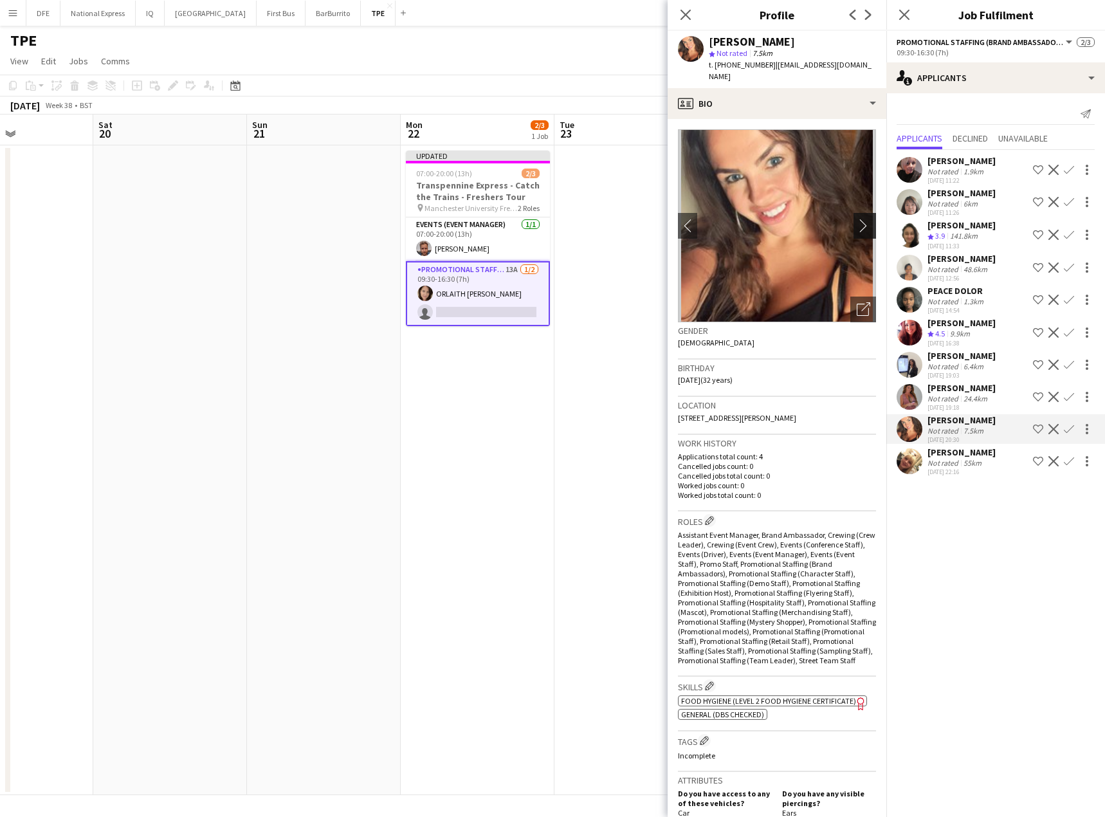
click at [857, 219] on app-icon "chevron-right" at bounding box center [867, 226] width 20 height 14
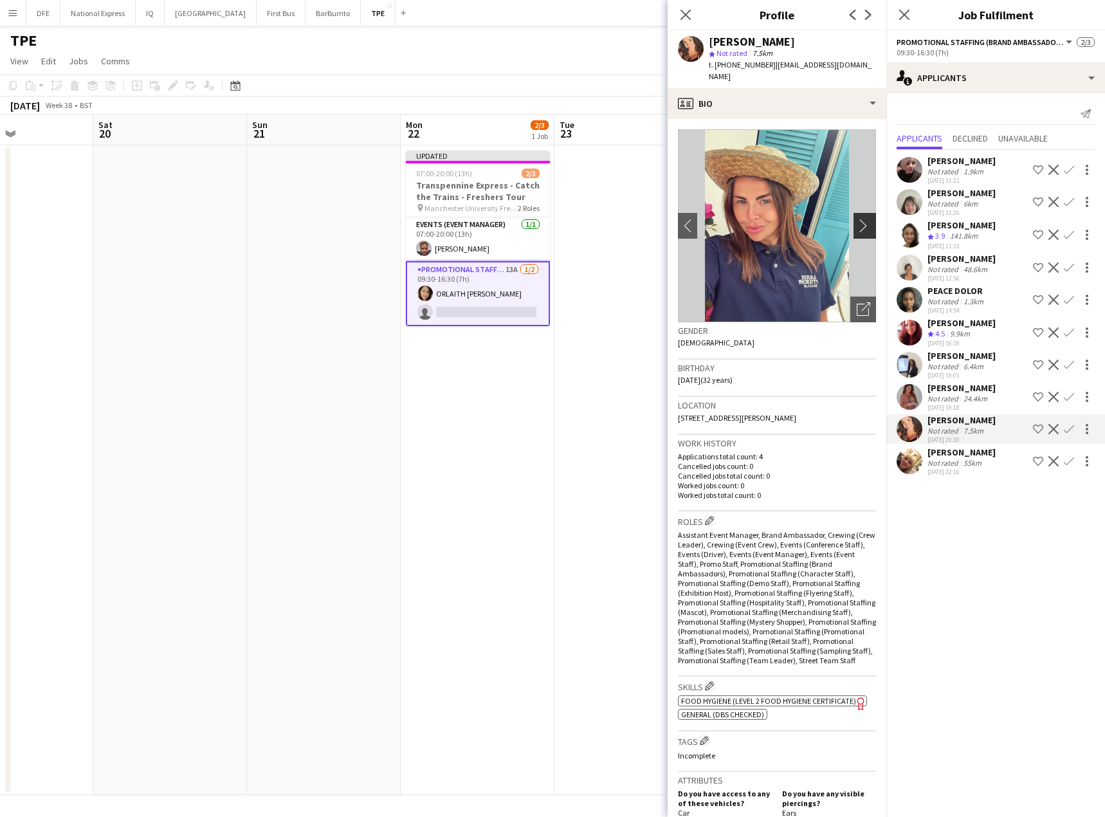
click at [857, 219] on app-icon "chevron-right" at bounding box center [867, 226] width 20 height 14
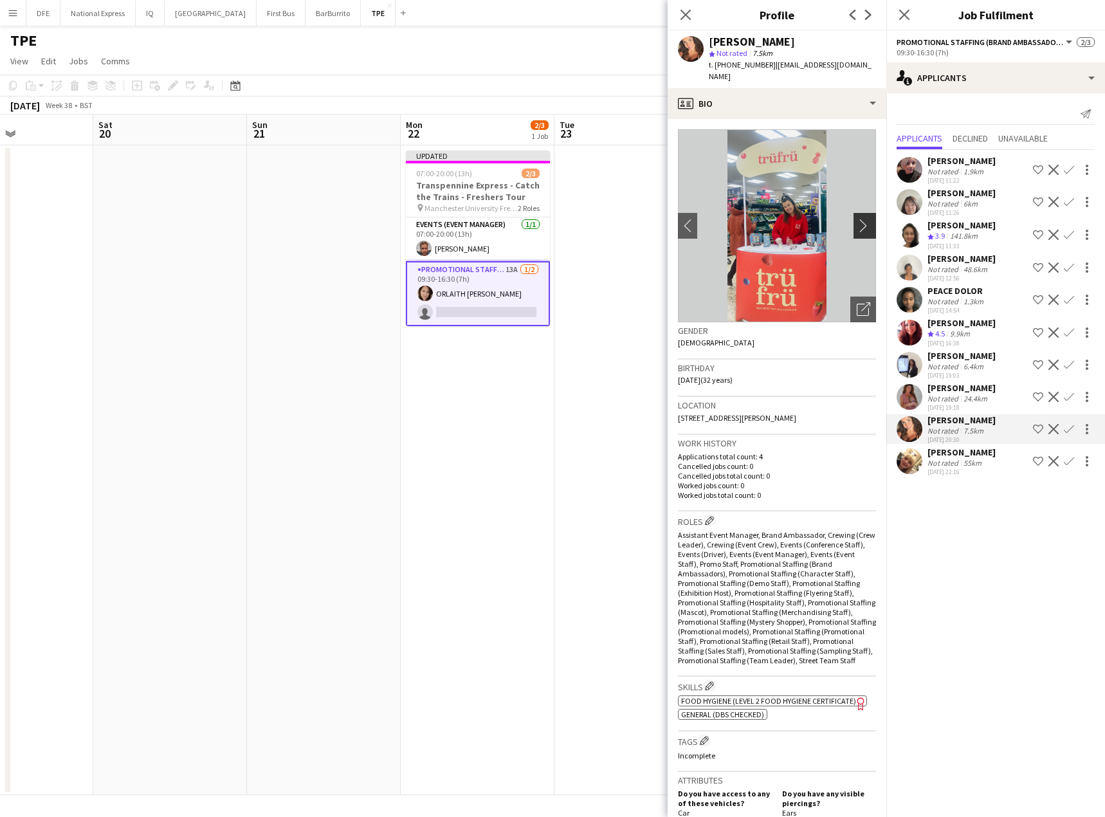
click at [857, 219] on app-icon "chevron-right" at bounding box center [867, 226] width 20 height 14
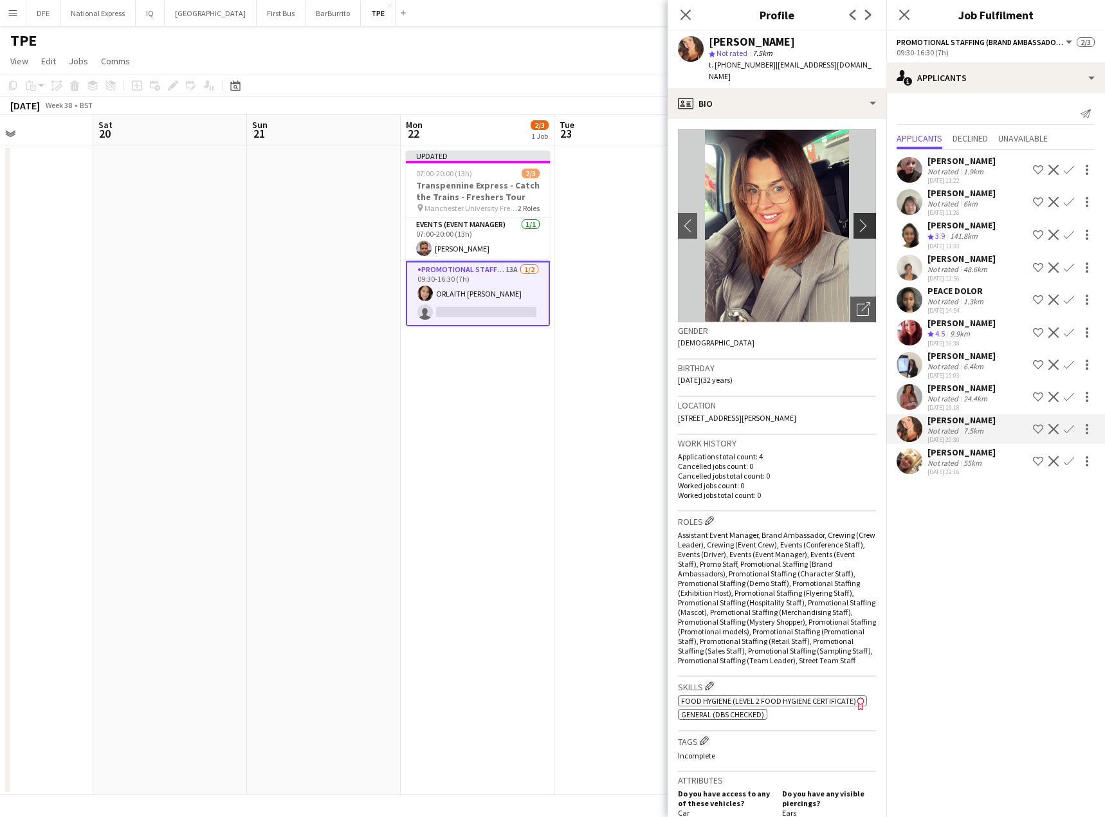
click at [857, 219] on app-icon "chevron-right" at bounding box center [867, 226] width 20 height 14
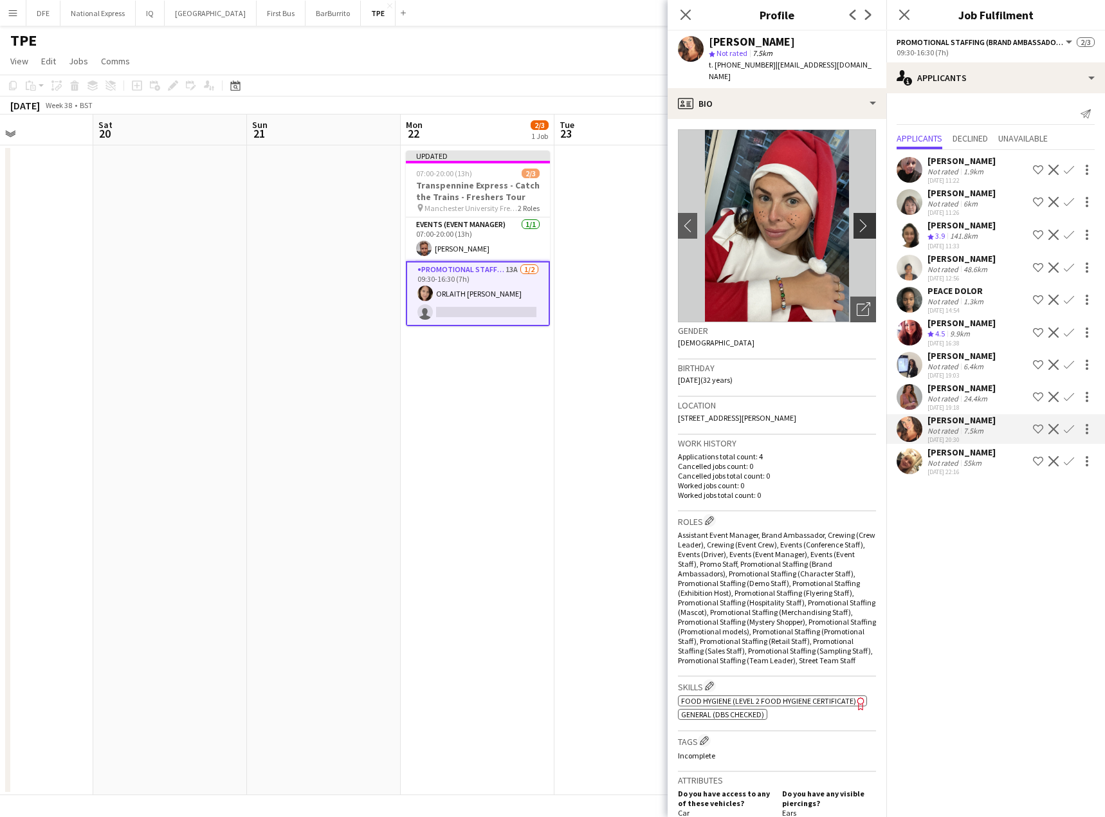
click at [857, 219] on app-icon "chevron-right" at bounding box center [867, 226] width 20 height 14
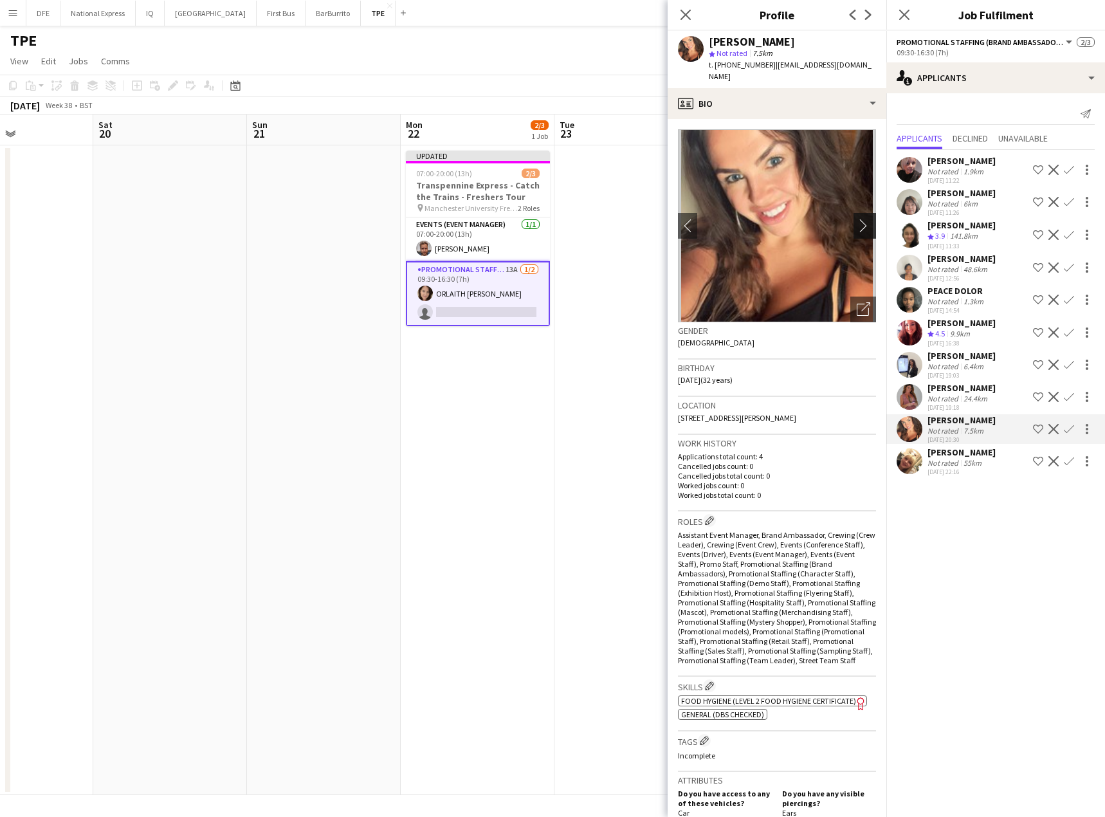
click at [857, 219] on app-icon "chevron-right" at bounding box center [867, 226] width 20 height 14
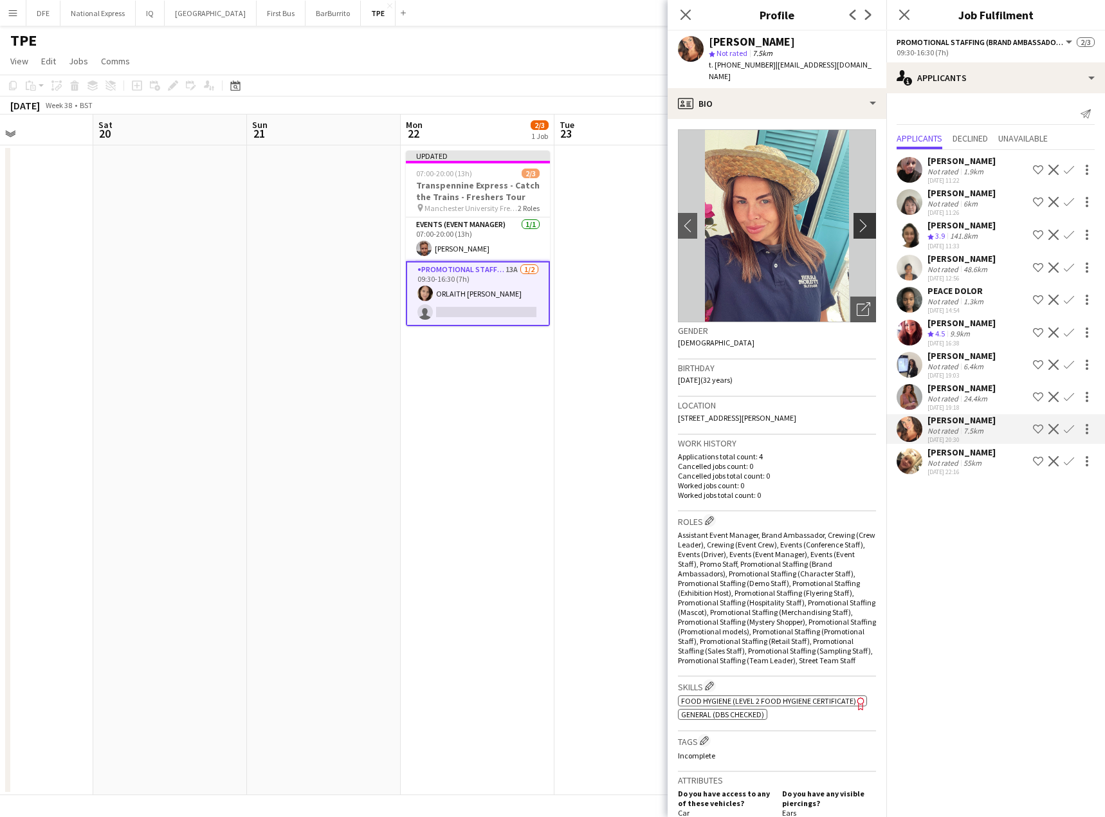
click at [857, 219] on app-icon "chevron-right" at bounding box center [867, 226] width 20 height 14
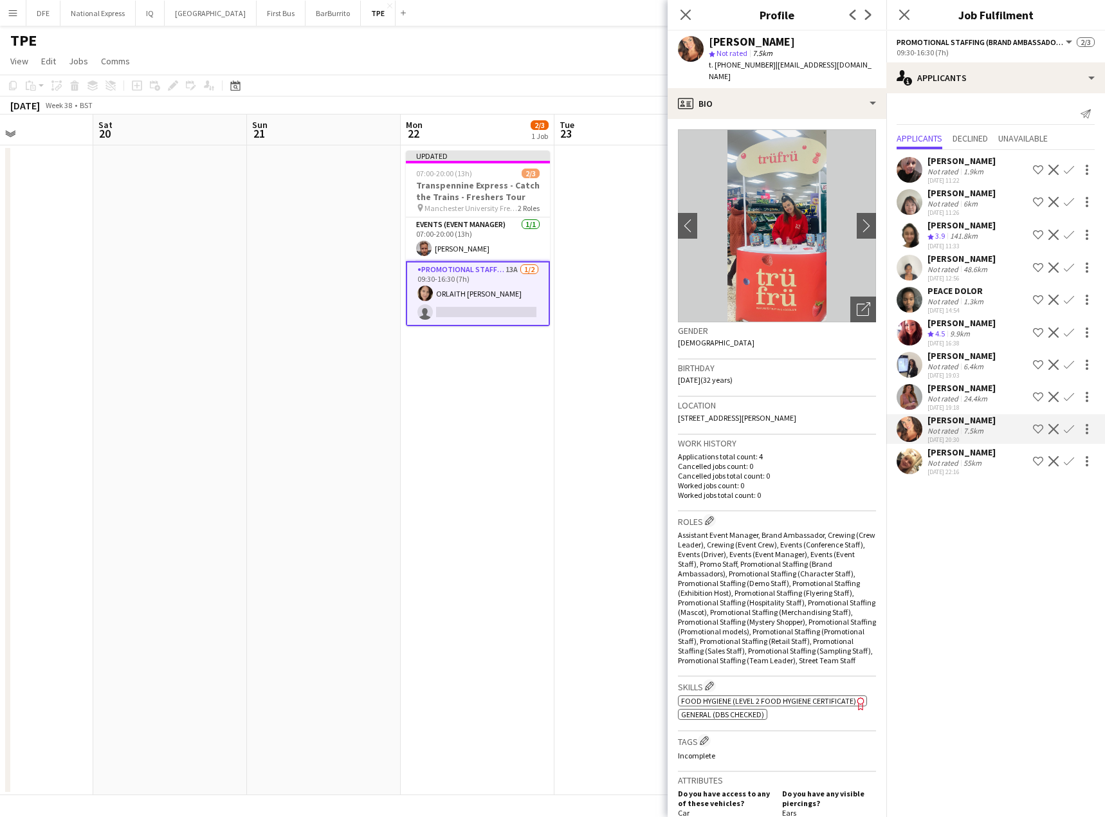
click at [986, 400] on div "24.4km" at bounding box center [975, 399] width 29 height 10
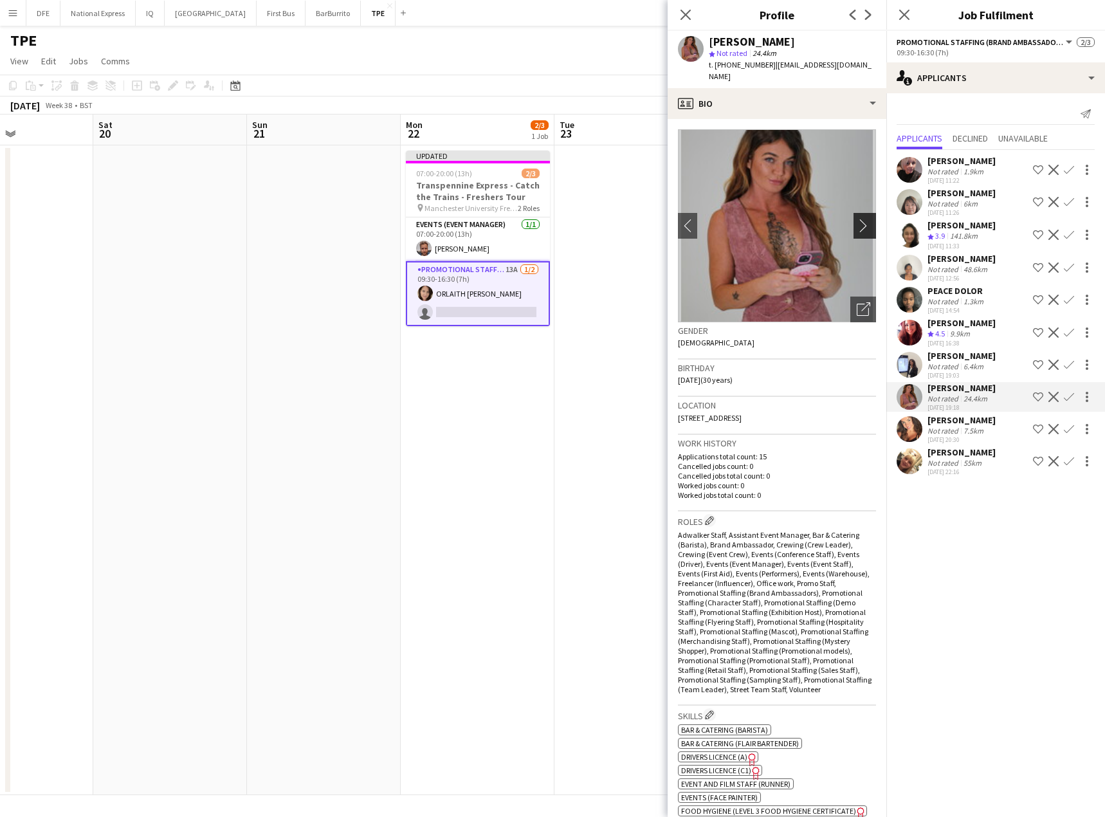
click at [857, 219] on app-icon "chevron-right" at bounding box center [867, 226] width 20 height 14
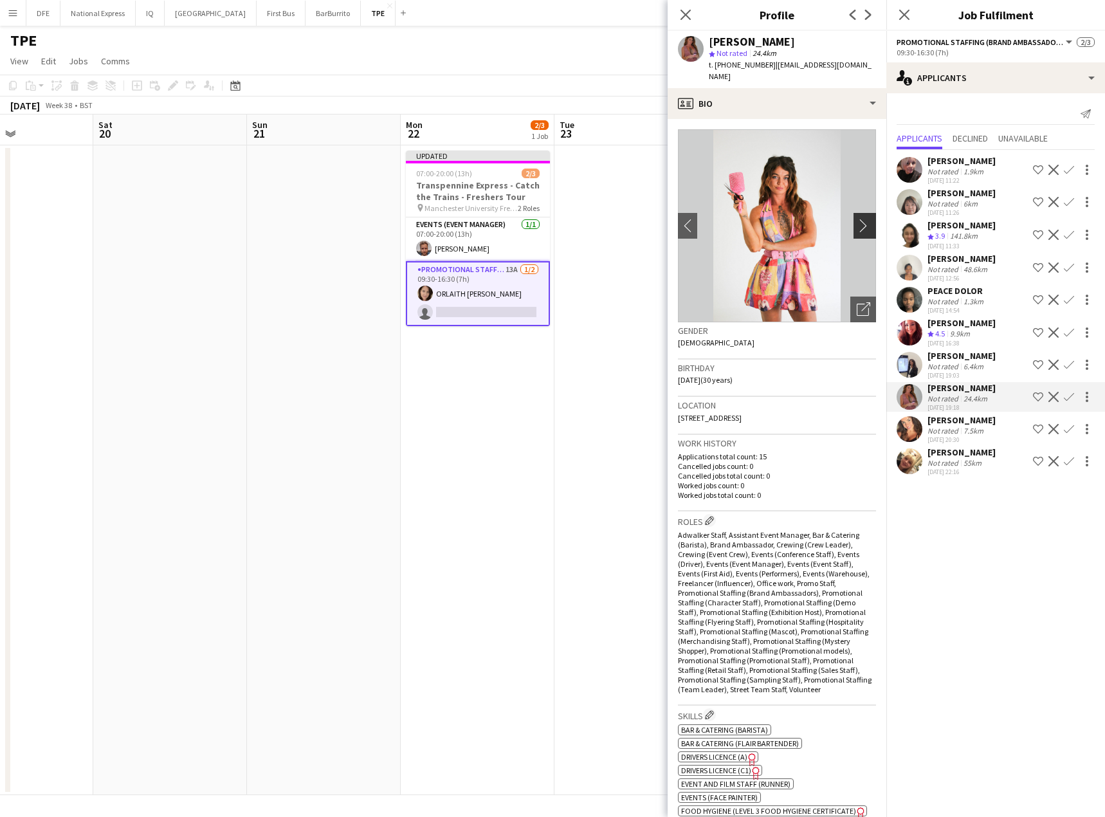
click at [857, 219] on app-icon "chevron-right" at bounding box center [867, 226] width 20 height 14
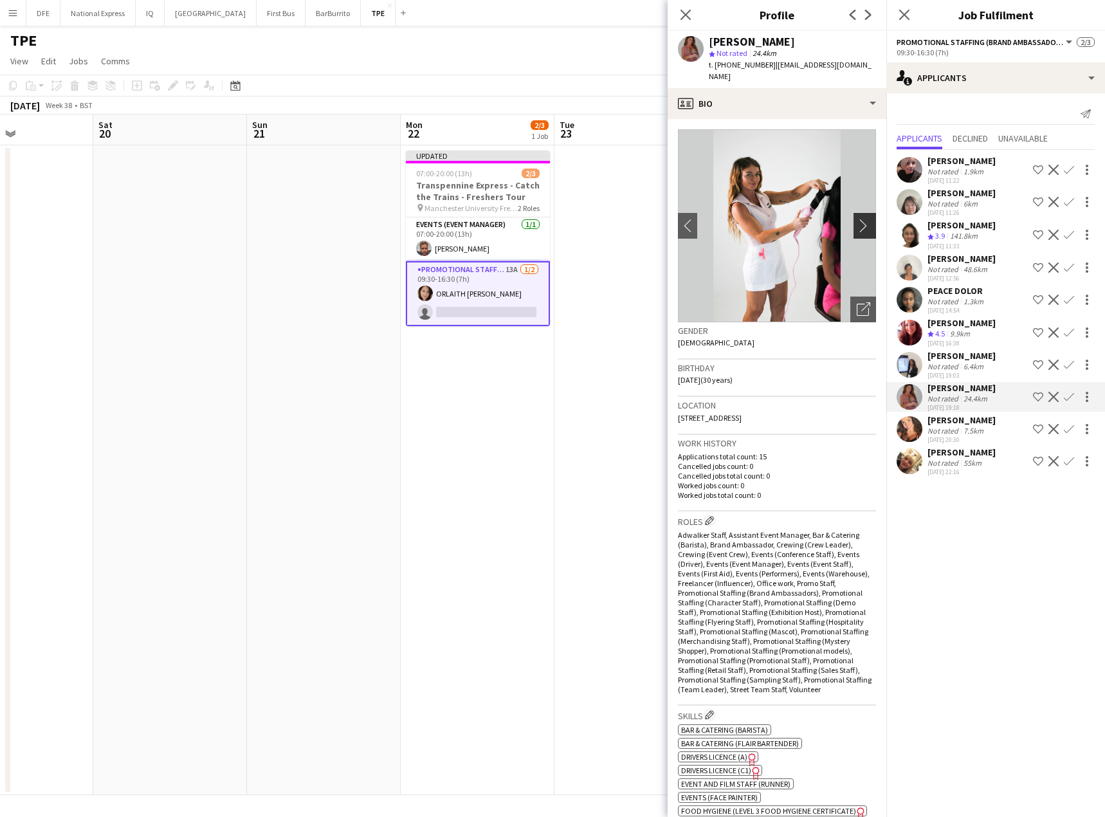
click at [857, 219] on app-icon "chevron-right" at bounding box center [867, 226] width 20 height 14
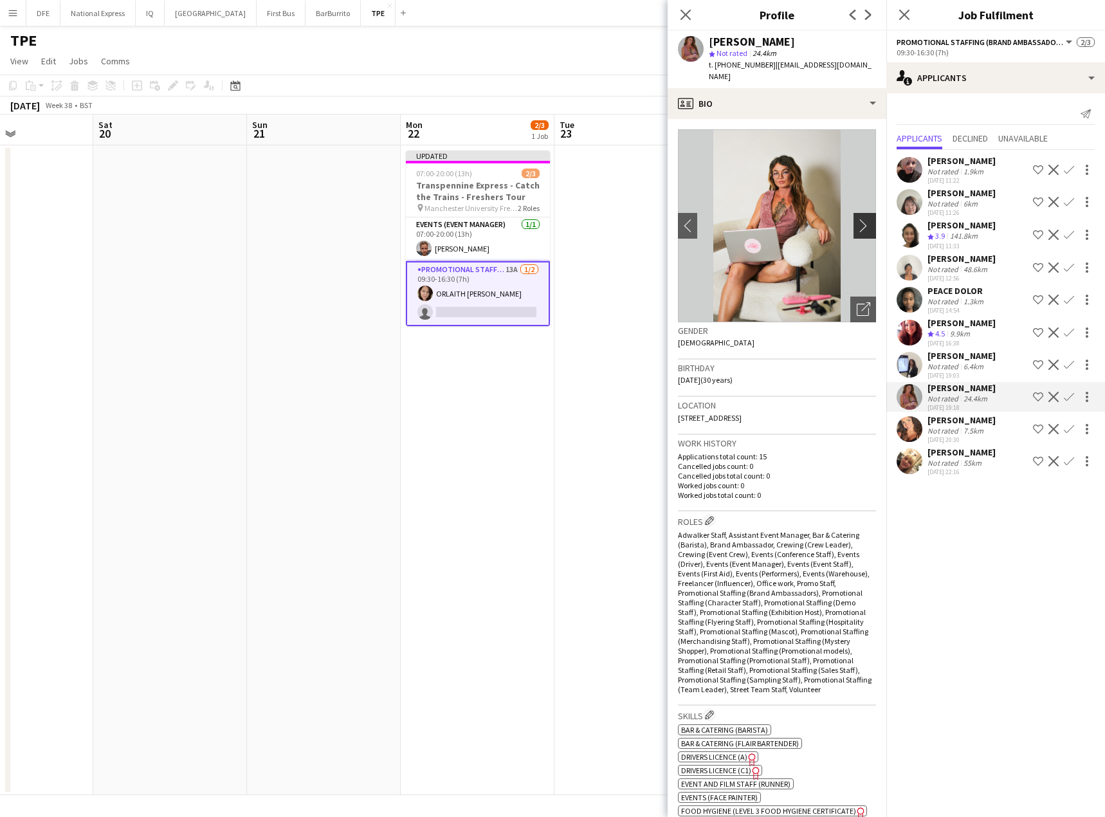
click at [857, 219] on app-icon "chevron-right" at bounding box center [867, 226] width 20 height 14
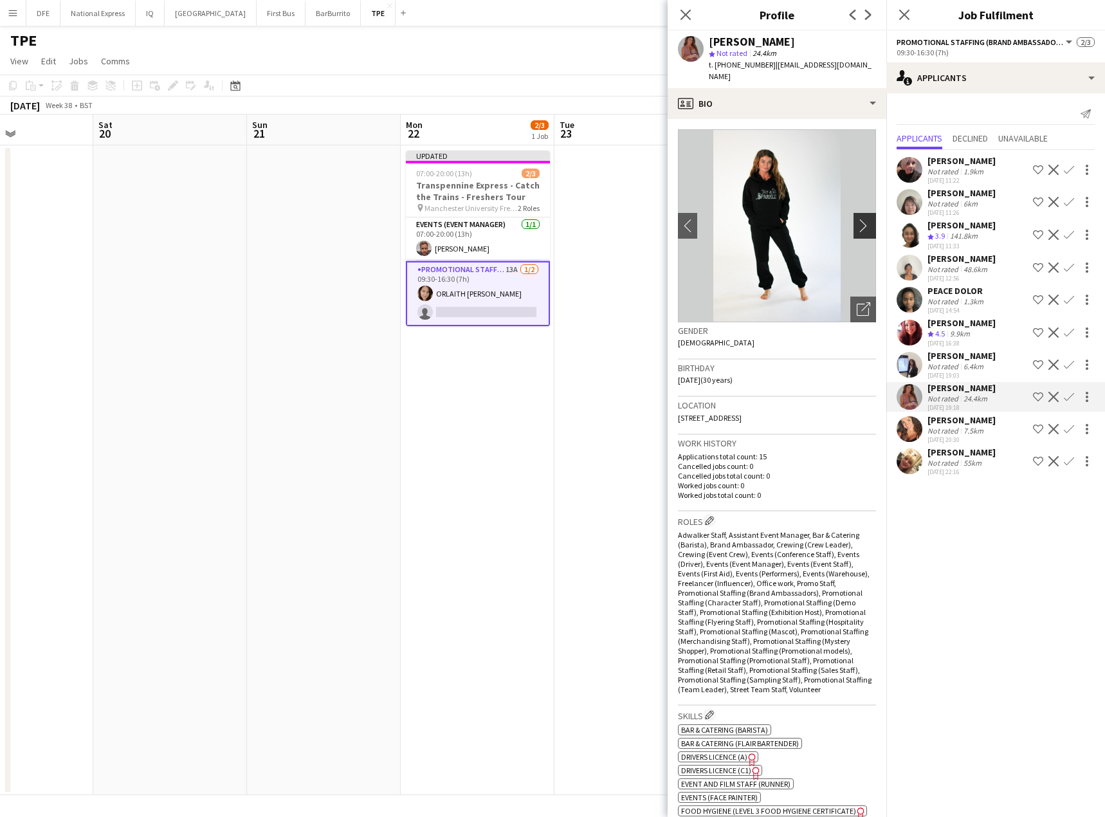
click at [857, 219] on app-icon "chevron-right" at bounding box center [867, 226] width 20 height 14
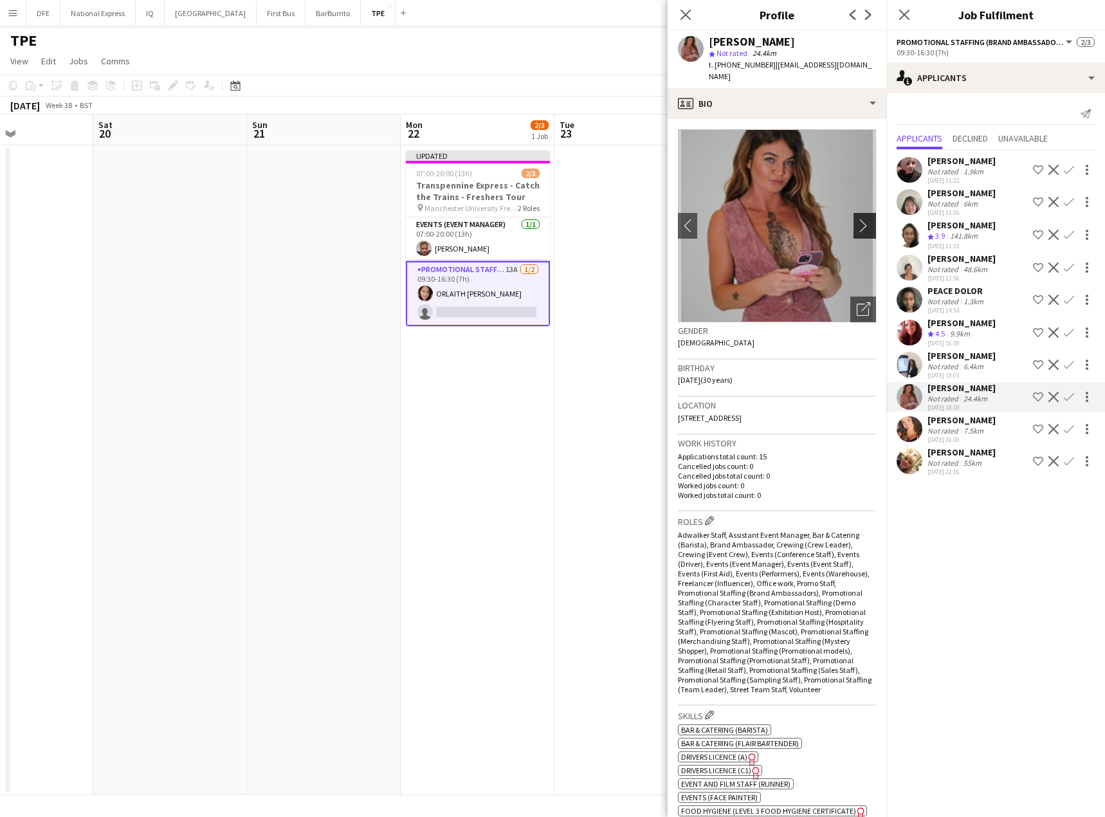
click at [857, 219] on app-icon "chevron-right" at bounding box center [867, 226] width 20 height 14
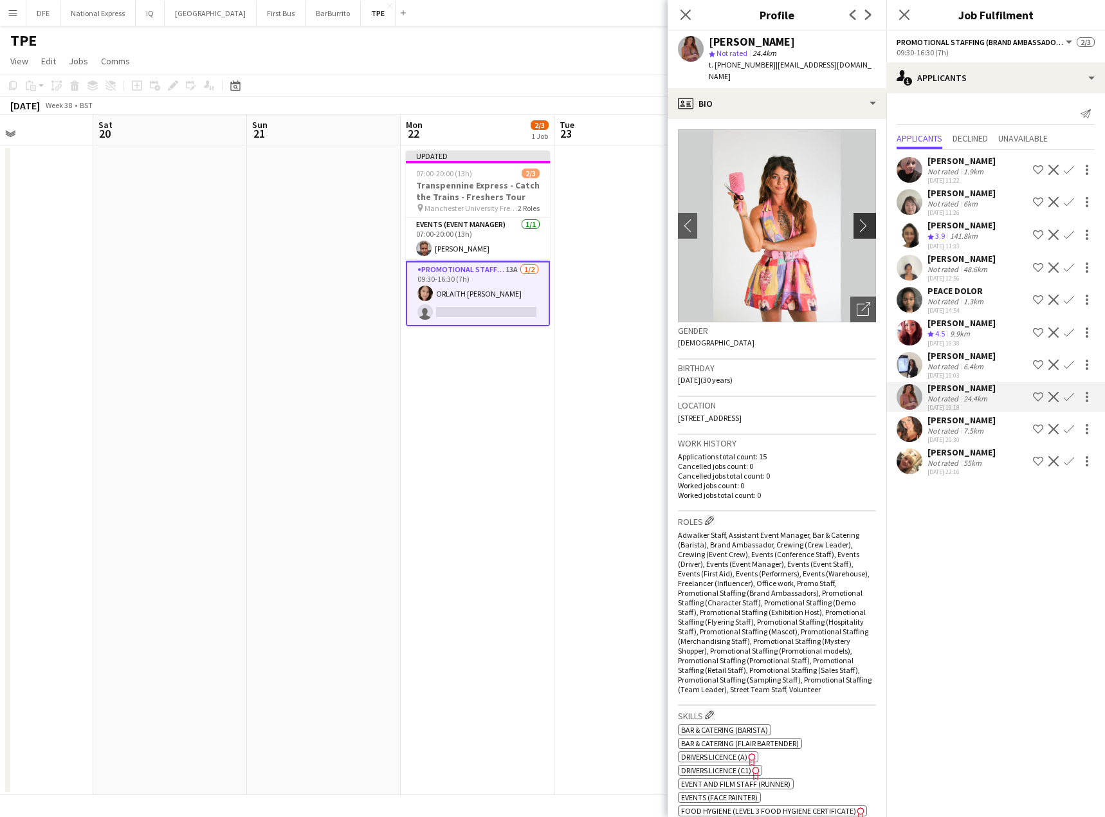
click at [857, 219] on app-icon "chevron-right" at bounding box center [867, 226] width 20 height 14
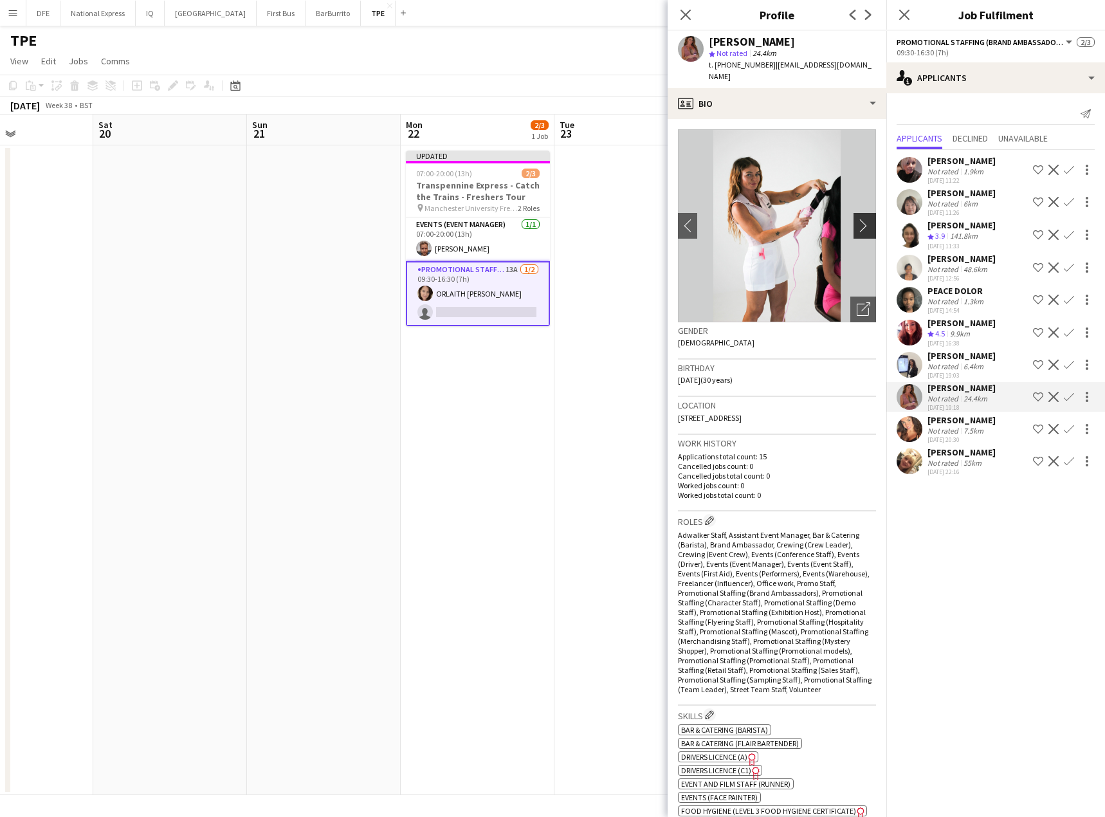
click at [857, 219] on app-icon "chevron-right" at bounding box center [867, 226] width 20 height 14
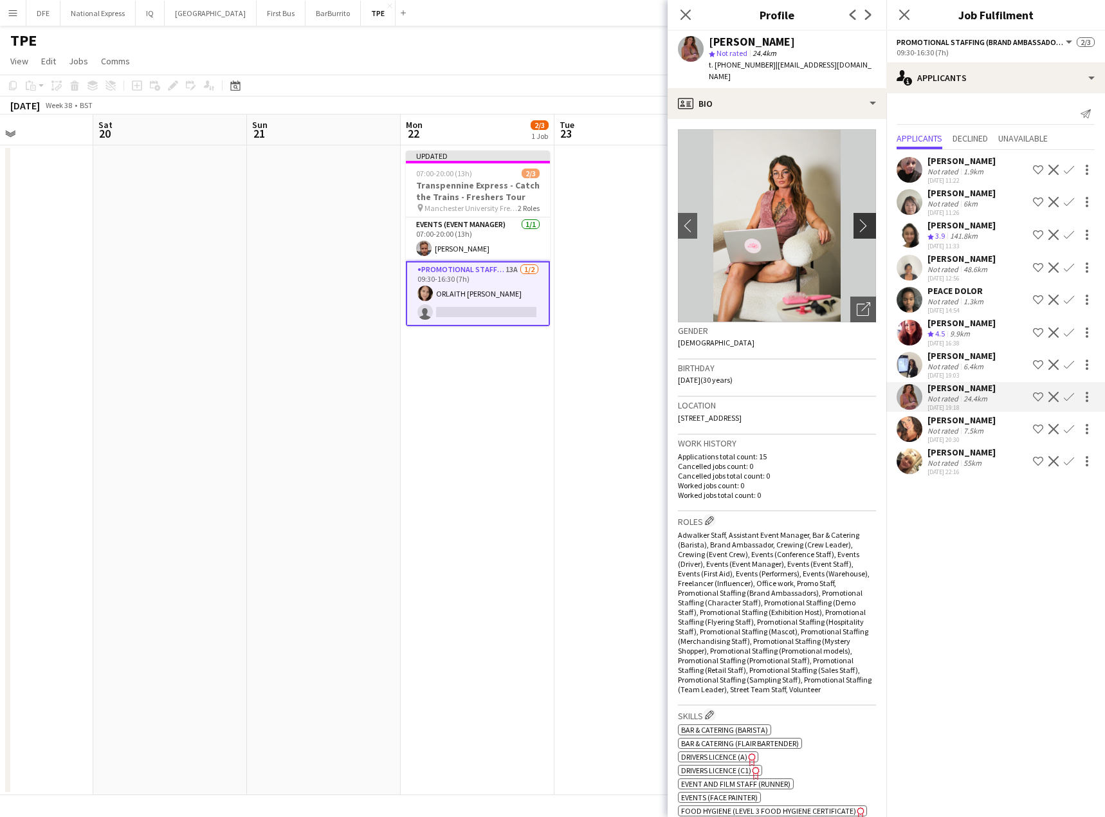
click at [857, 219] on app-icon "chevron-right" at bounding box center [867, 226] width 20 height 14
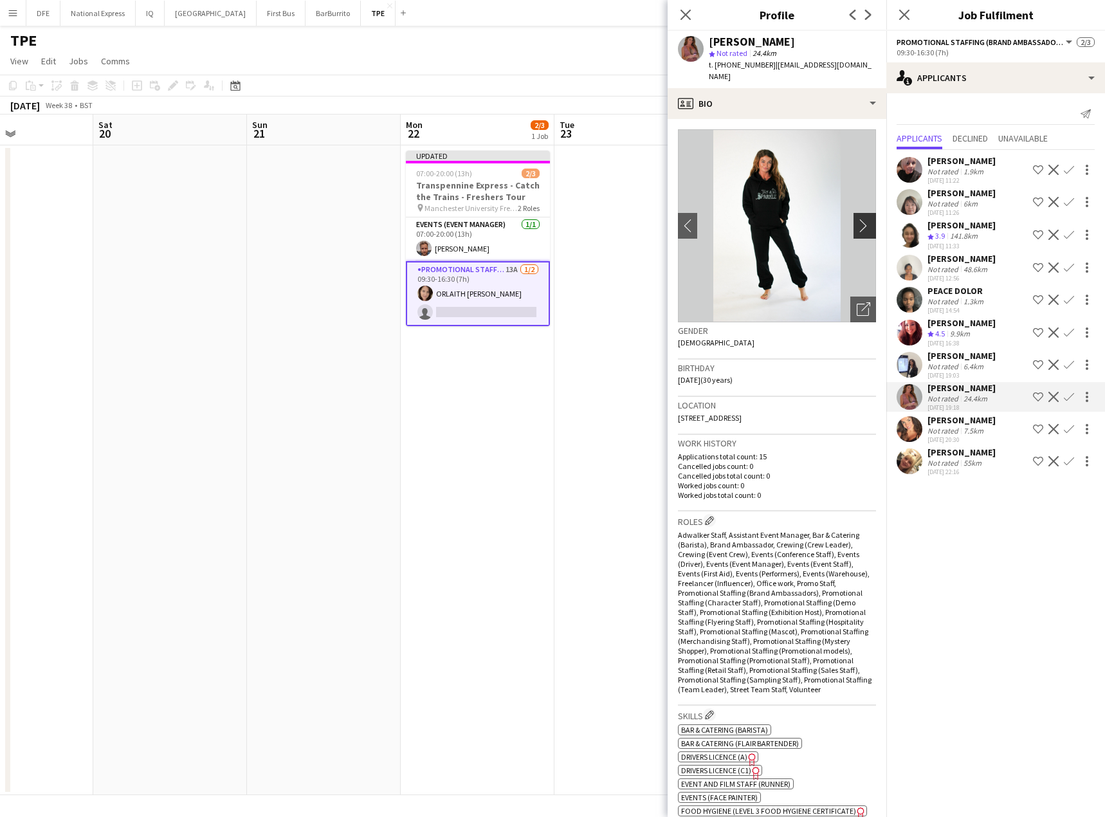
click at [857, 219] on app-icon "chevron-right" at bounding box center [867, 226] width 20 height 14
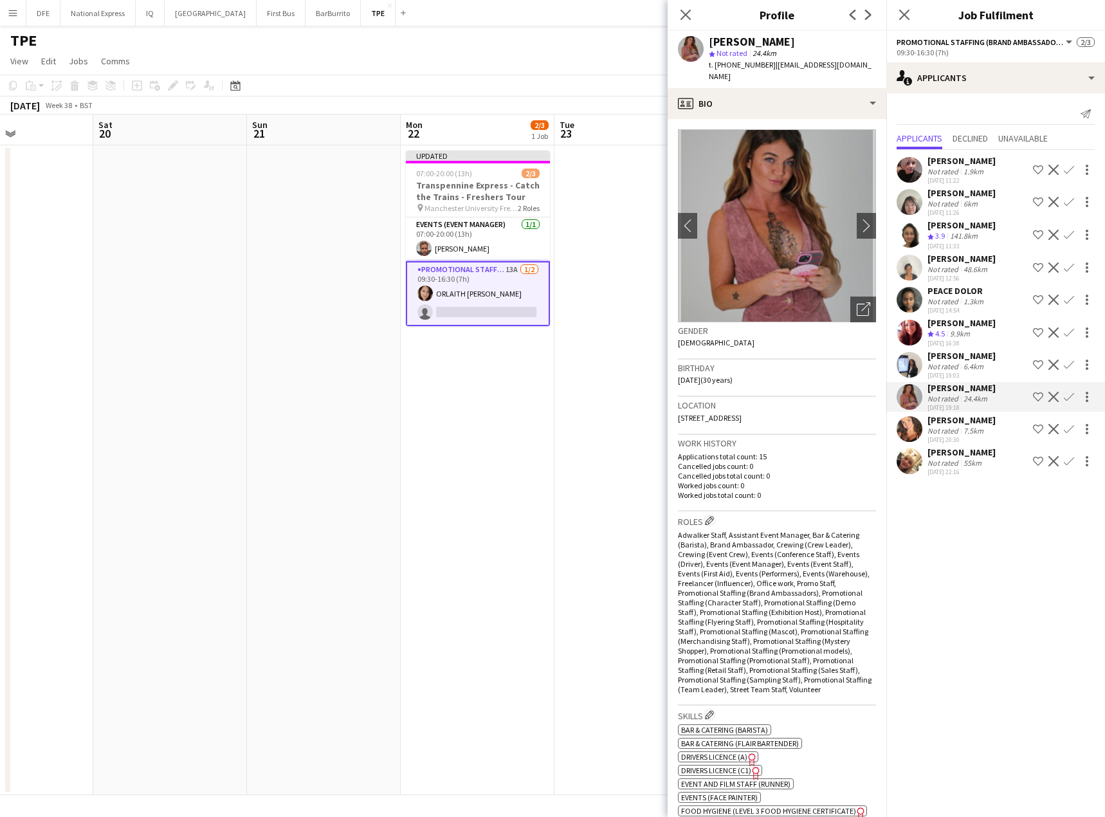
click at [974, 361] on div "6.4km" at bounding box center [973, 366] width 25 height 10
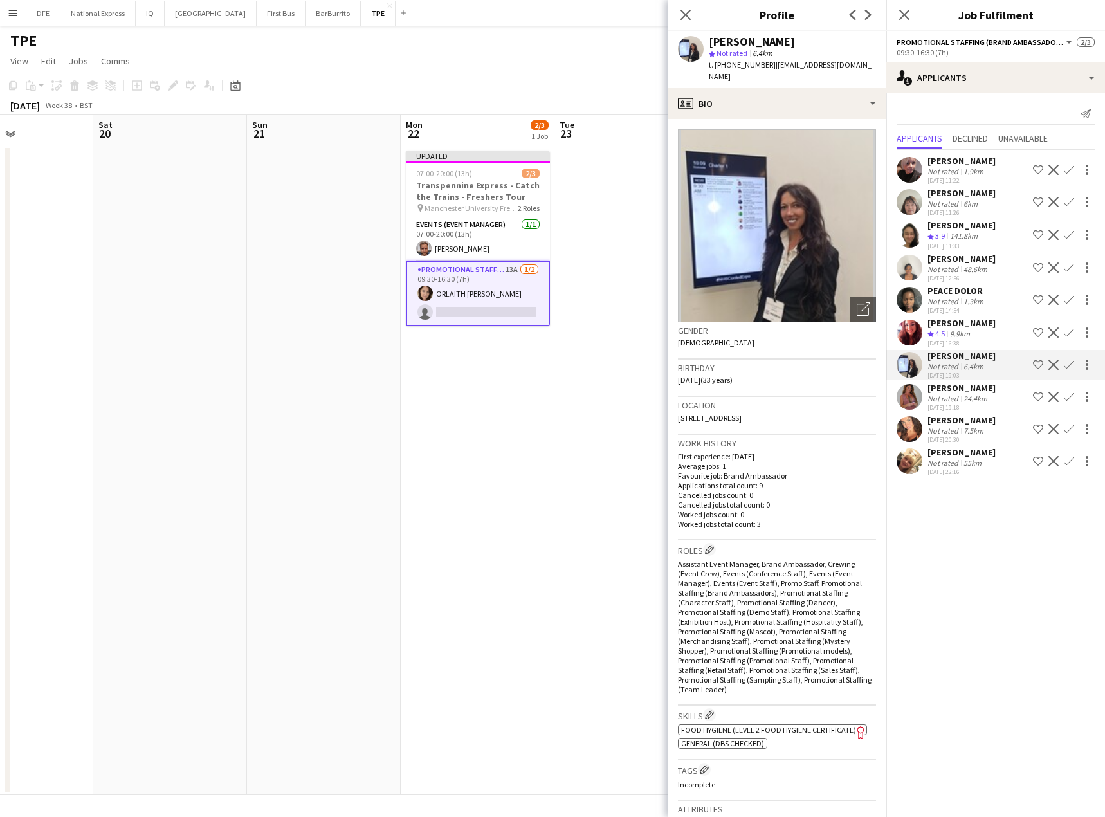
click at [973, 343] on div "[DATE] 16:38" at bounding box center [961, 343] width 68 height 8
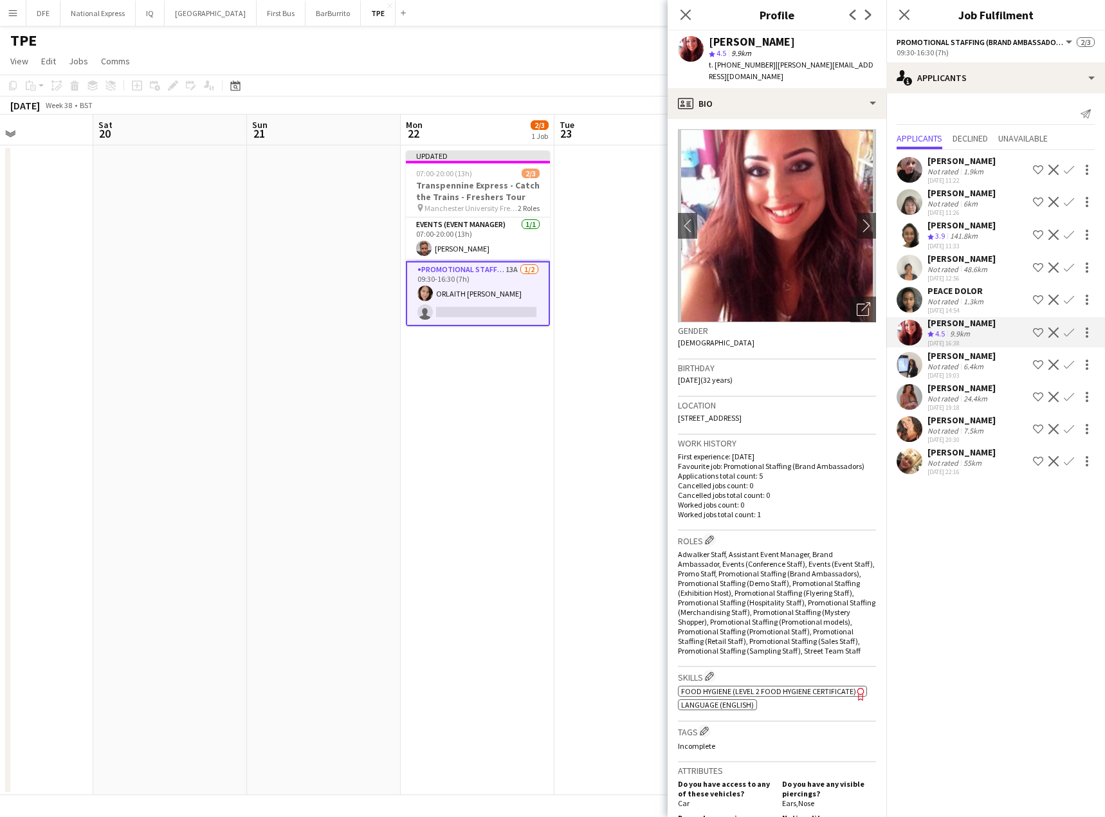
click at [1068, 333] on app-icon "Confirm" at bounding box center [1069, 332] width 10 height 10
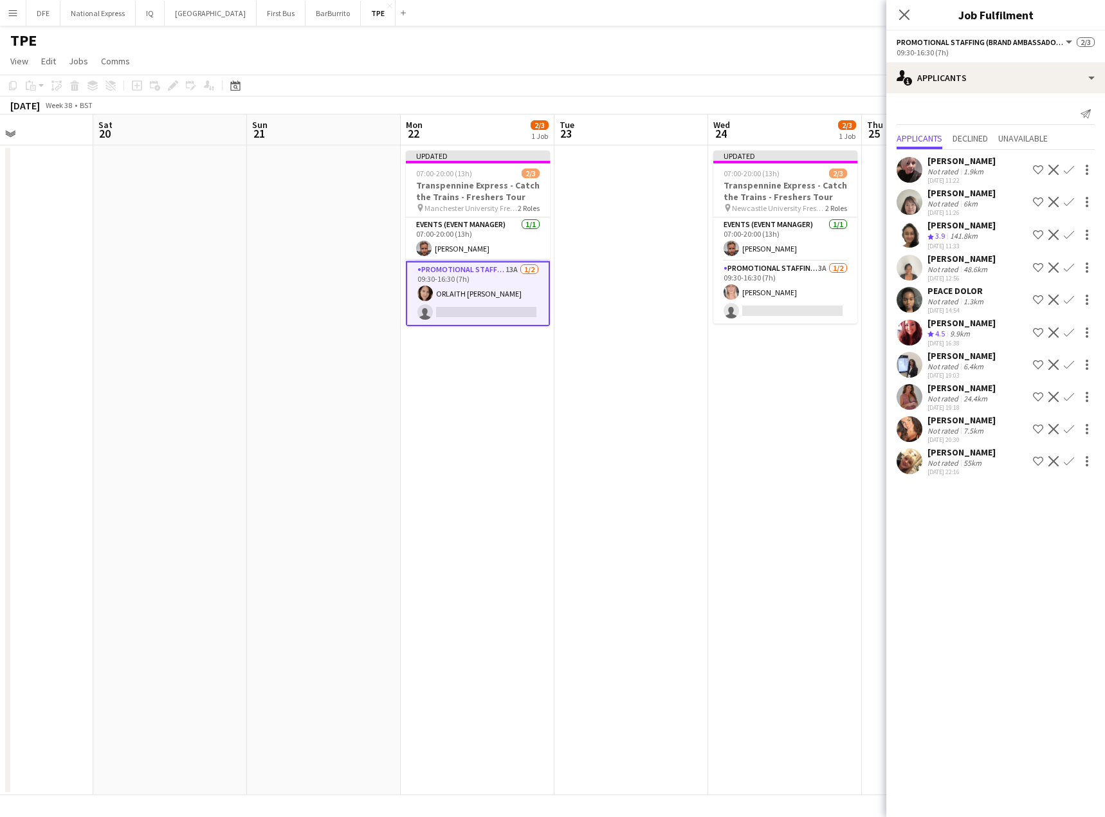
click at [1068, 334] on app-icon "Confirm" at bounding box center [1069, 332] width 10 height 10
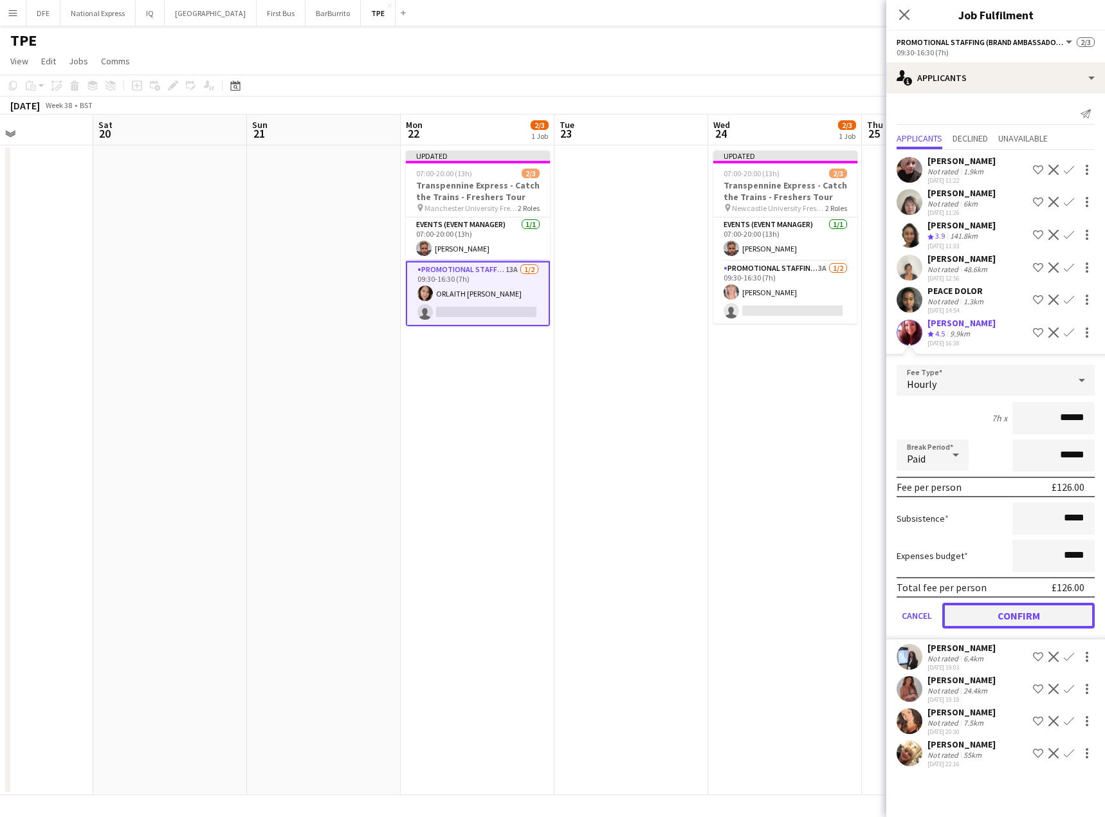
click at [1035, 612] on button "Confirm" at bounding box center [1018, 616] width 152 height 26
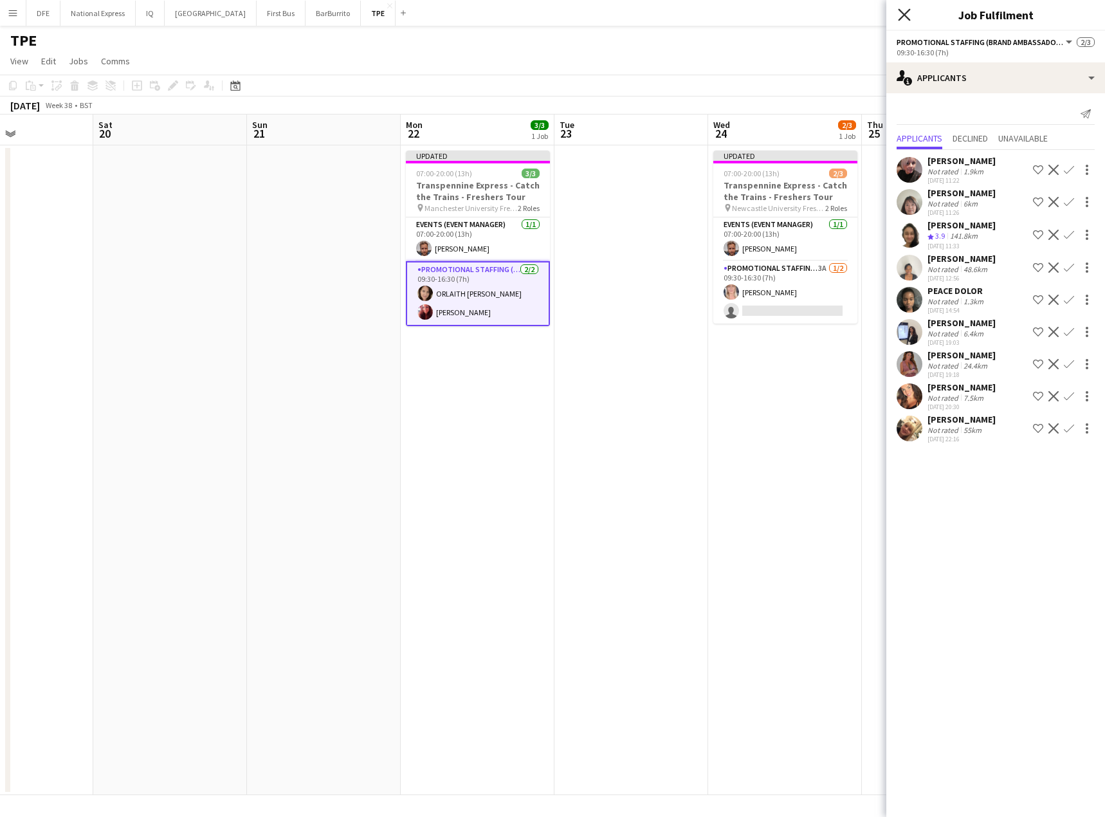
click at [909, 15] on icon "Close pop-in" at bounding box center [904, 14] width 12 height 12
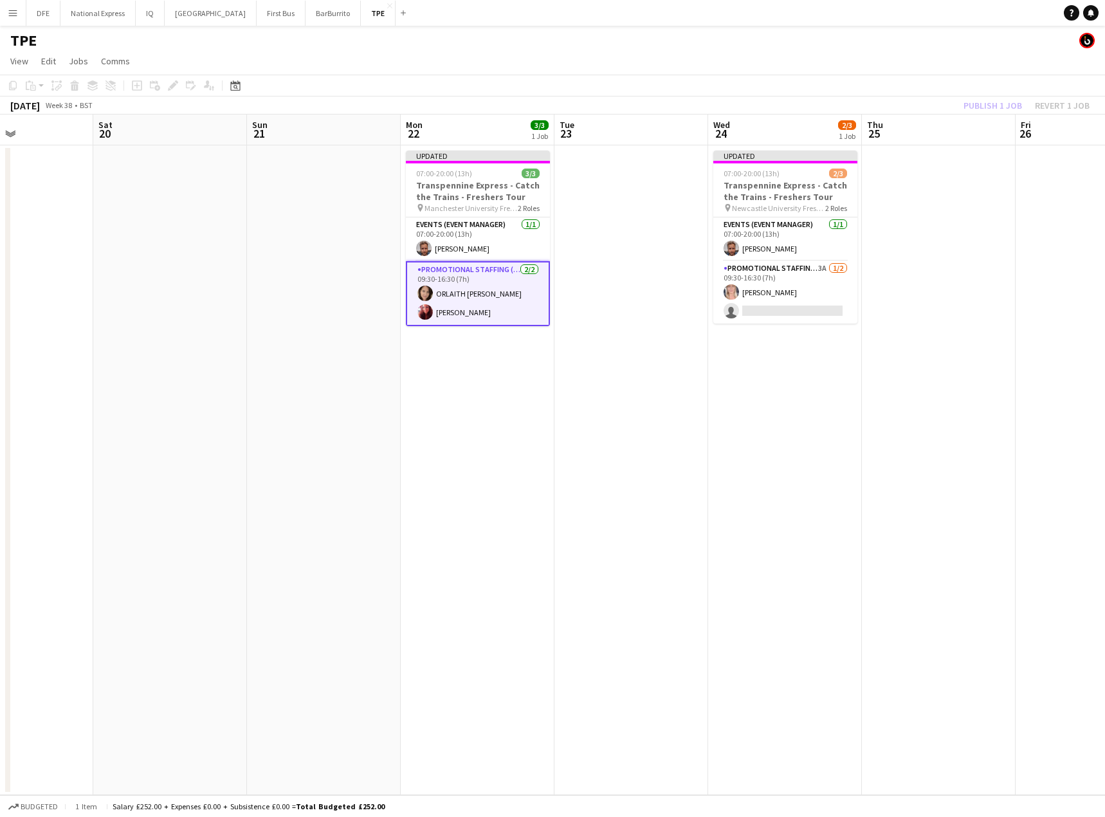
click at [963, 72] on app-page-menu "View Day view expanded Day view collapsed Month view Date picker Jump to [DATE]…" at bounding box center [552, 62] width 1105 height 24
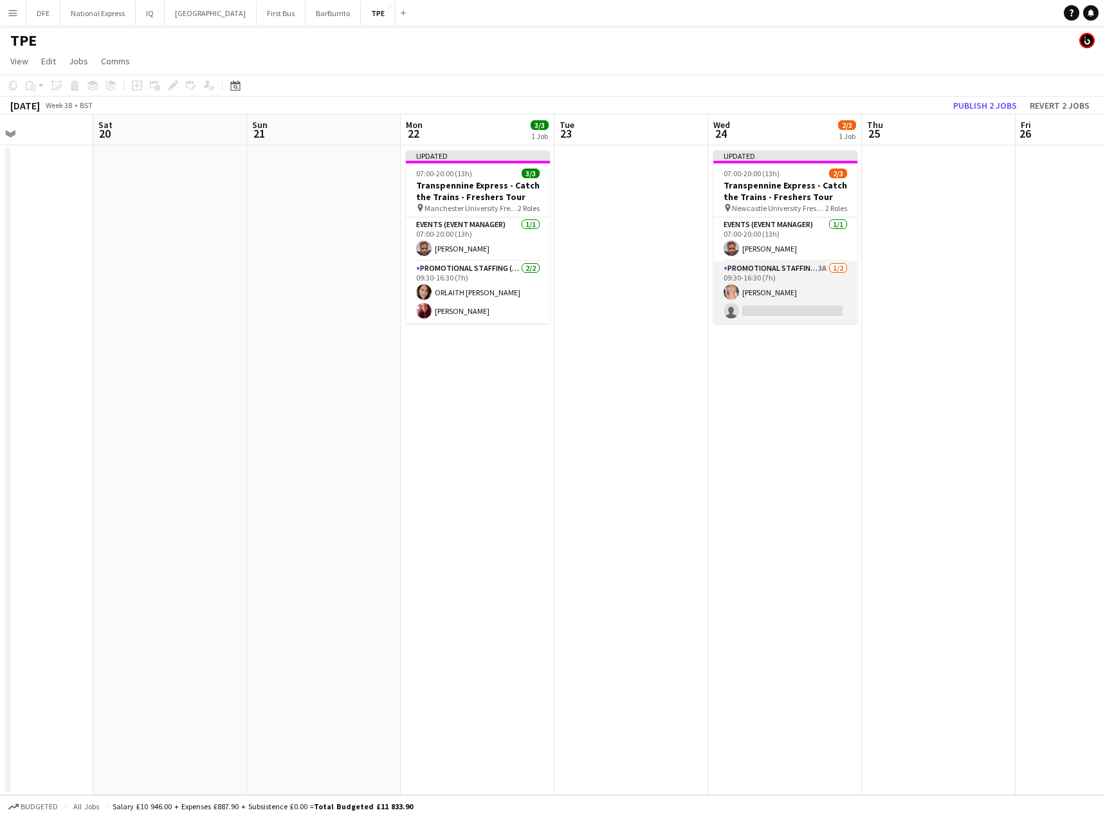
click at [801, 303] on app-card-role "Promotional Staffing (Brand Ambassadors) 3A [DATE] 09:30-16:30 (7h) [PERSON_NAM…" at bounding box center [785, 292] width 144 height 62
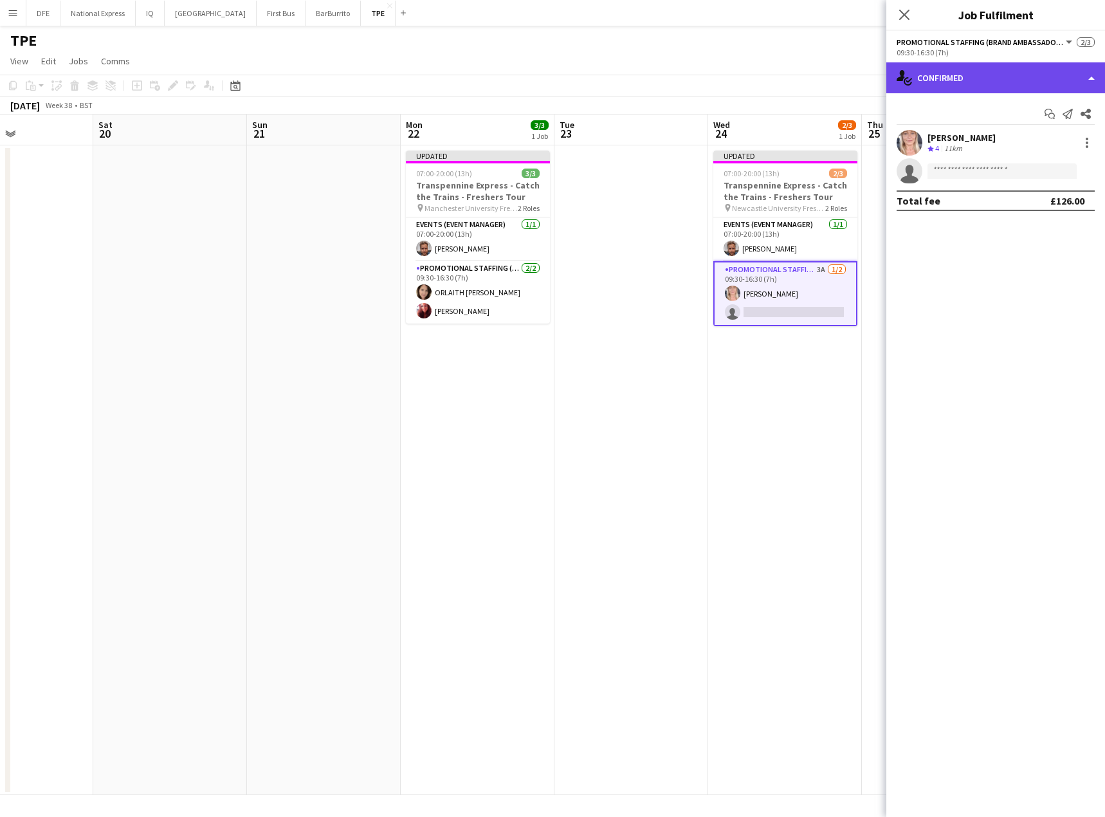
click at [973, 75] on div "single-neutral-actions-check-2 Confirmed" at bounding box center [995, 77] width 219 height 31
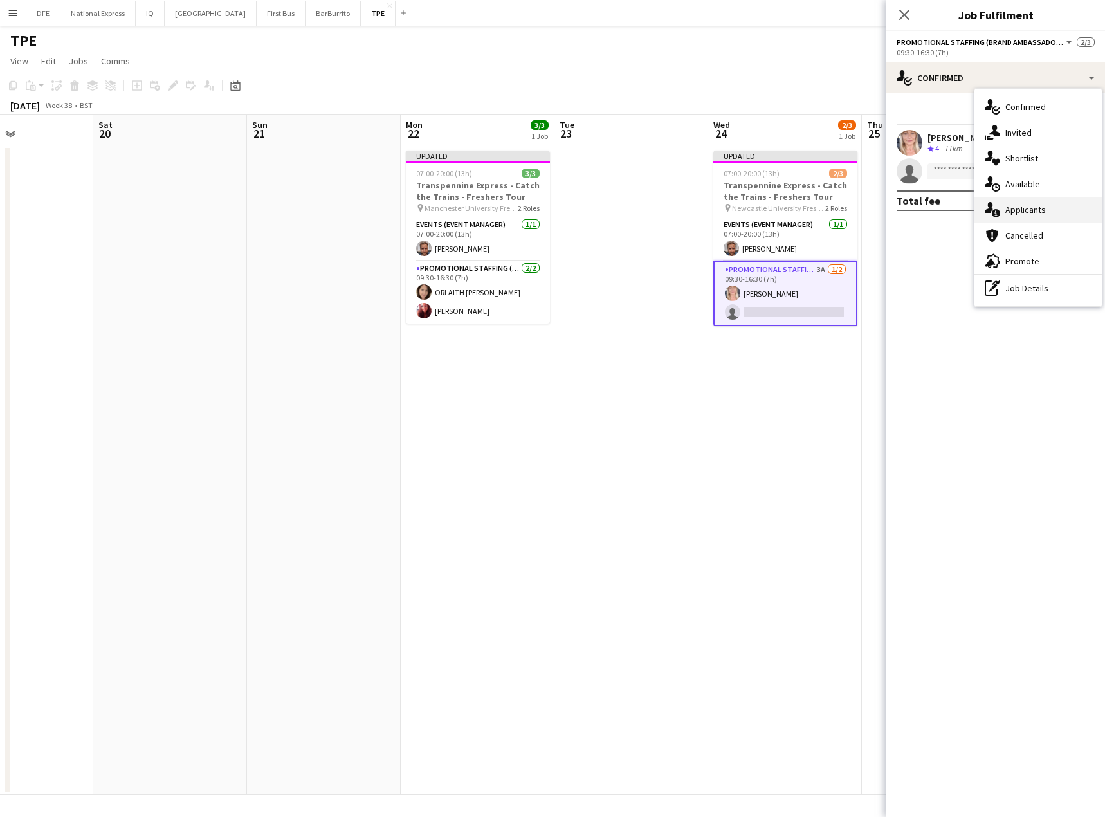
click at [1037, 213] on div "single-neutral-actions-information Applicants" at bounding box center [1037, 210] width 127 height 26
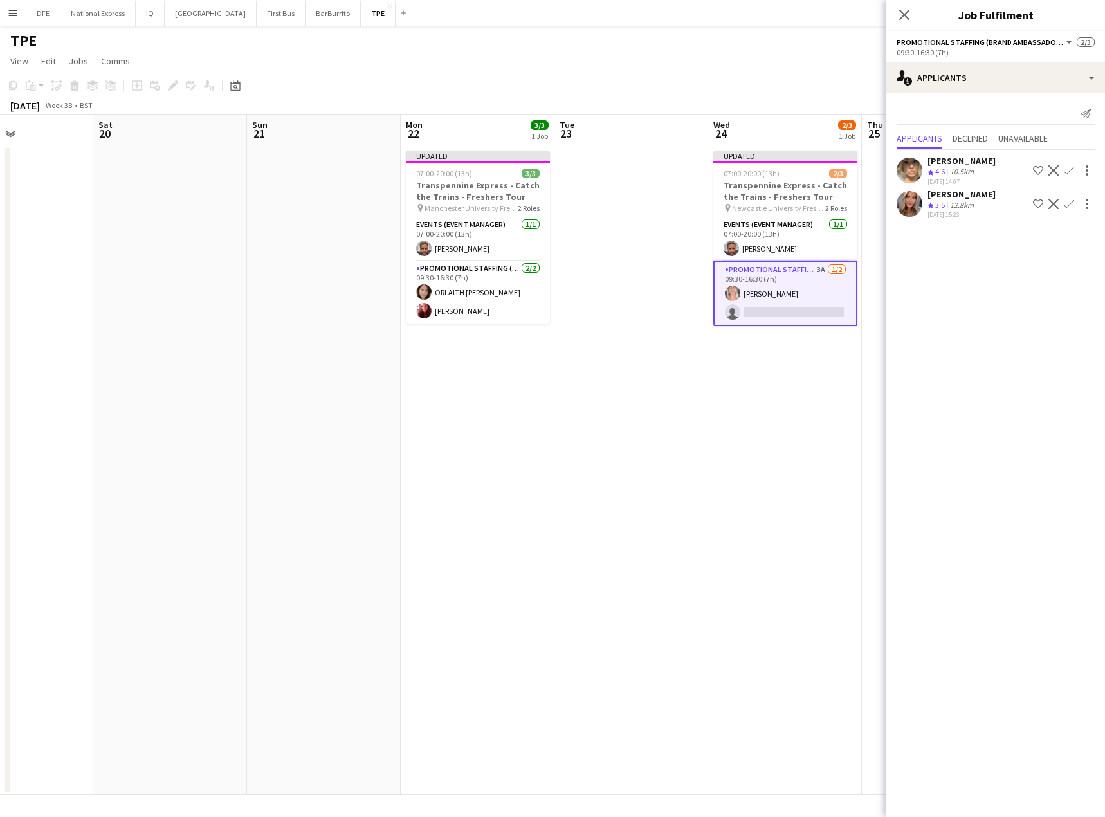
click at [932, 206] on icon "Crew rating" at bounding box center [930, 205] width 6 height 6
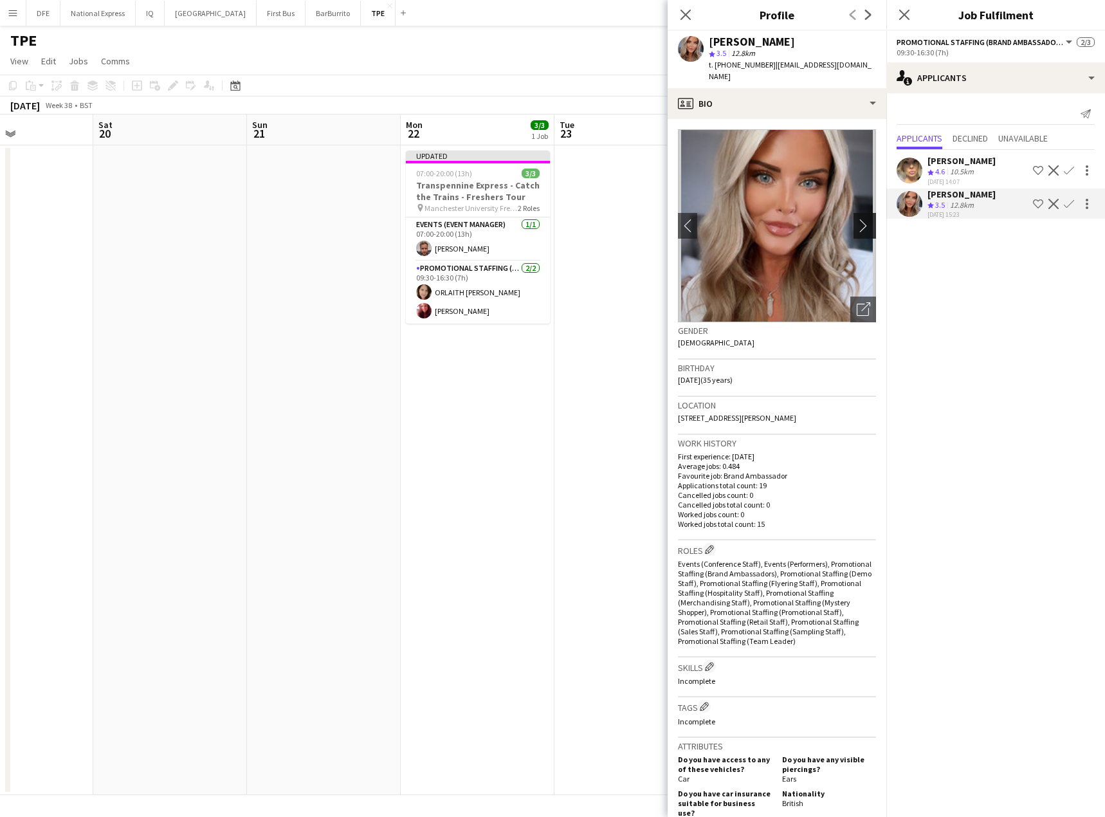
click at [857, 219] on app-icon "chevron-right" at bounding box center [867, 226] width 20 height 14
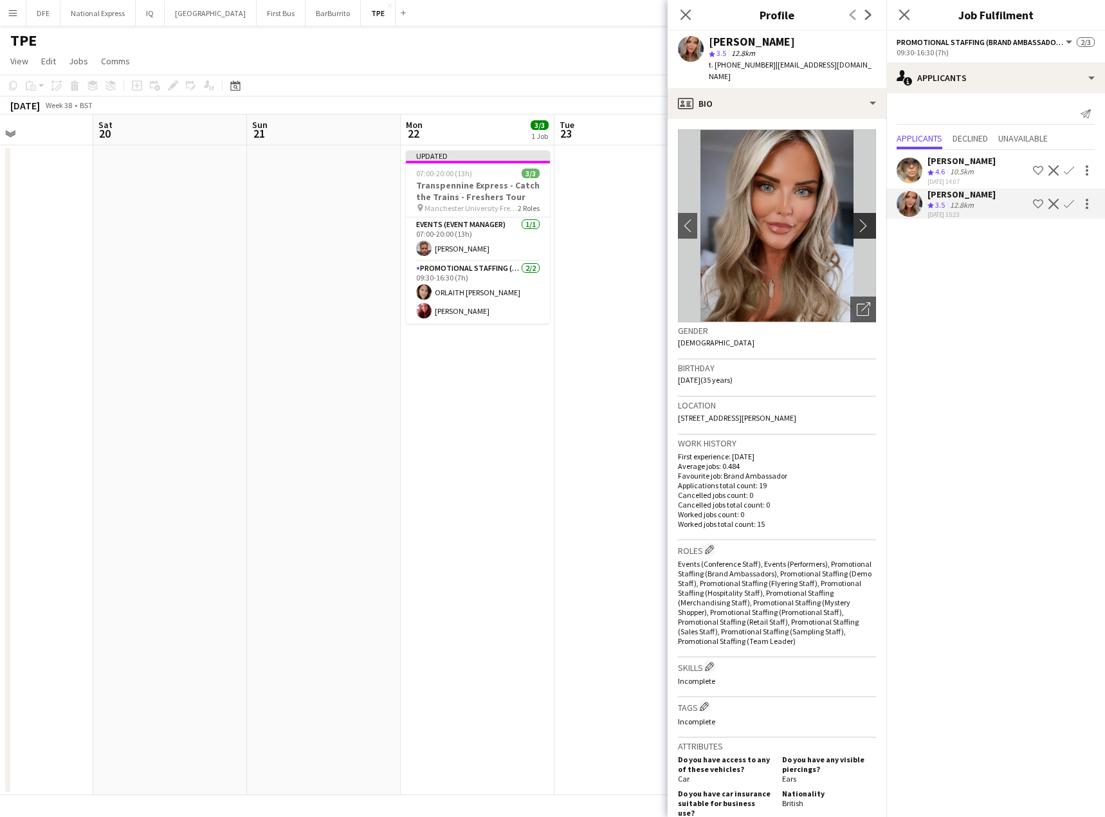
click at [857, 219] on app-icon "chevron-right" at bounding box center [867, 226] width 20 height 14
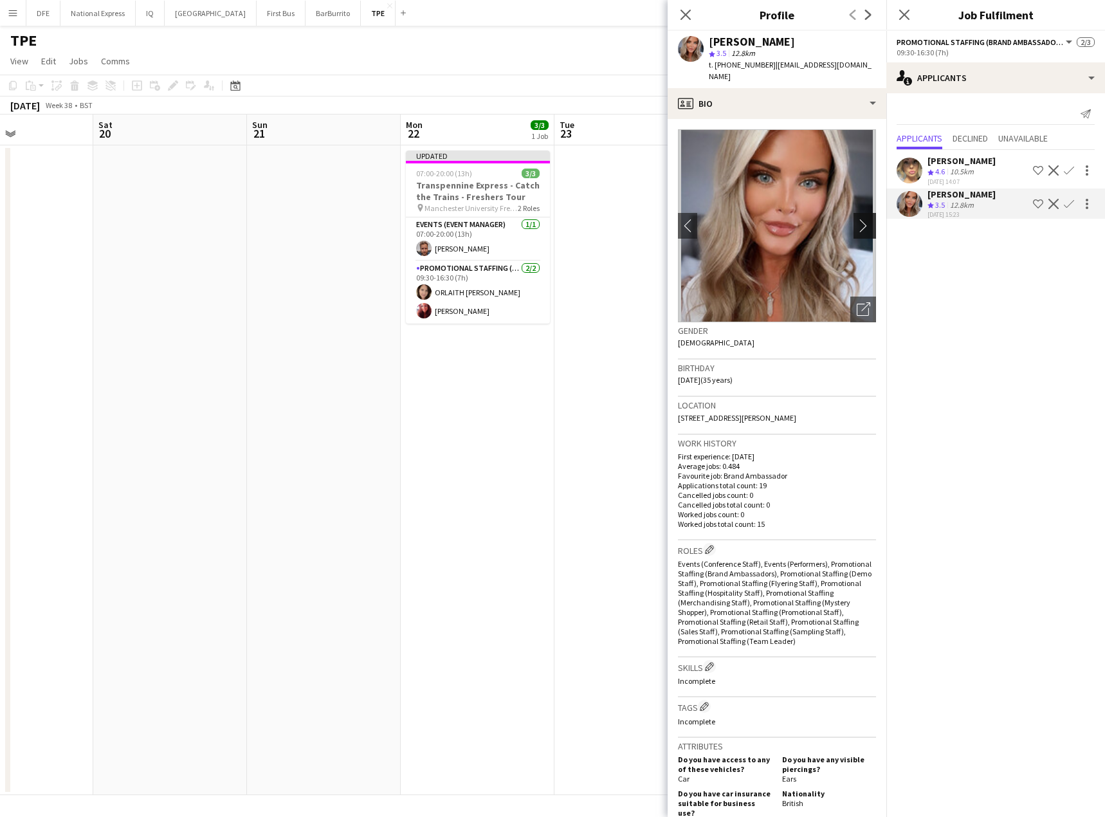
click at [857, 219] on app-icon "chevron-right" at bounding box center [867, 226] width 20 height 14
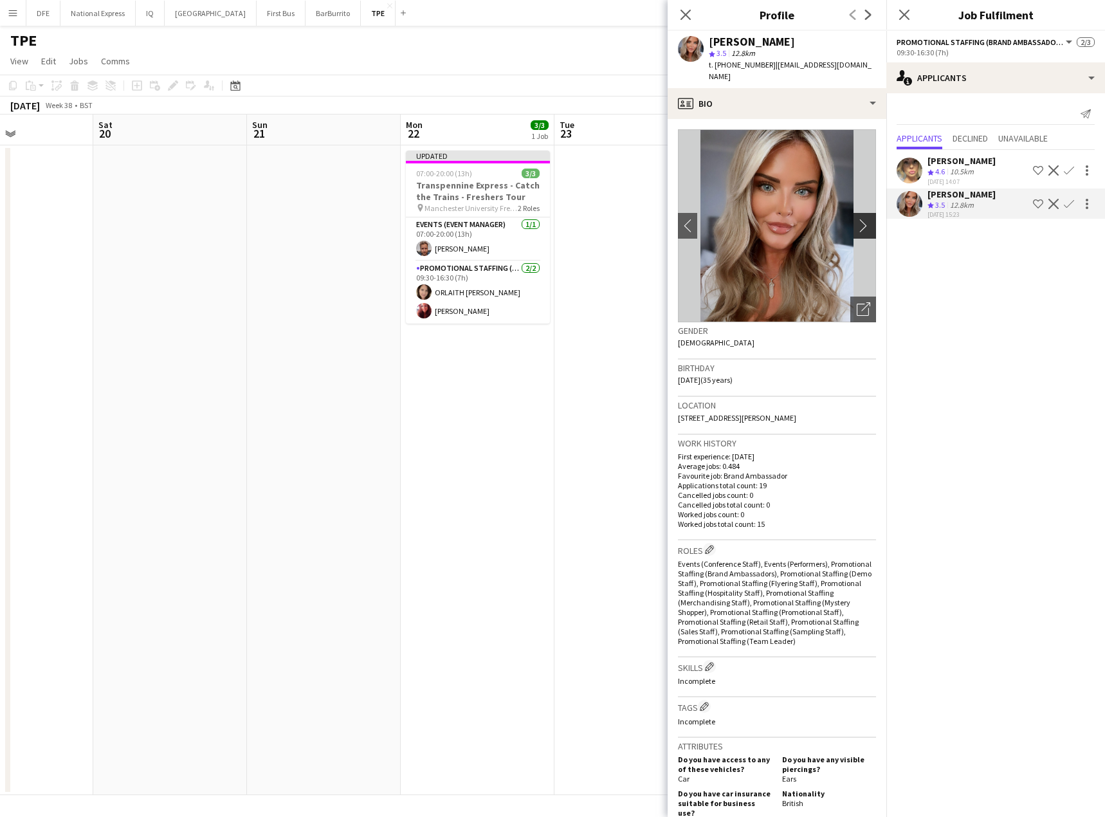
click at [857, 219] on app-icon "chevron-right" at bounding box center [867, 226] width 20 height 14
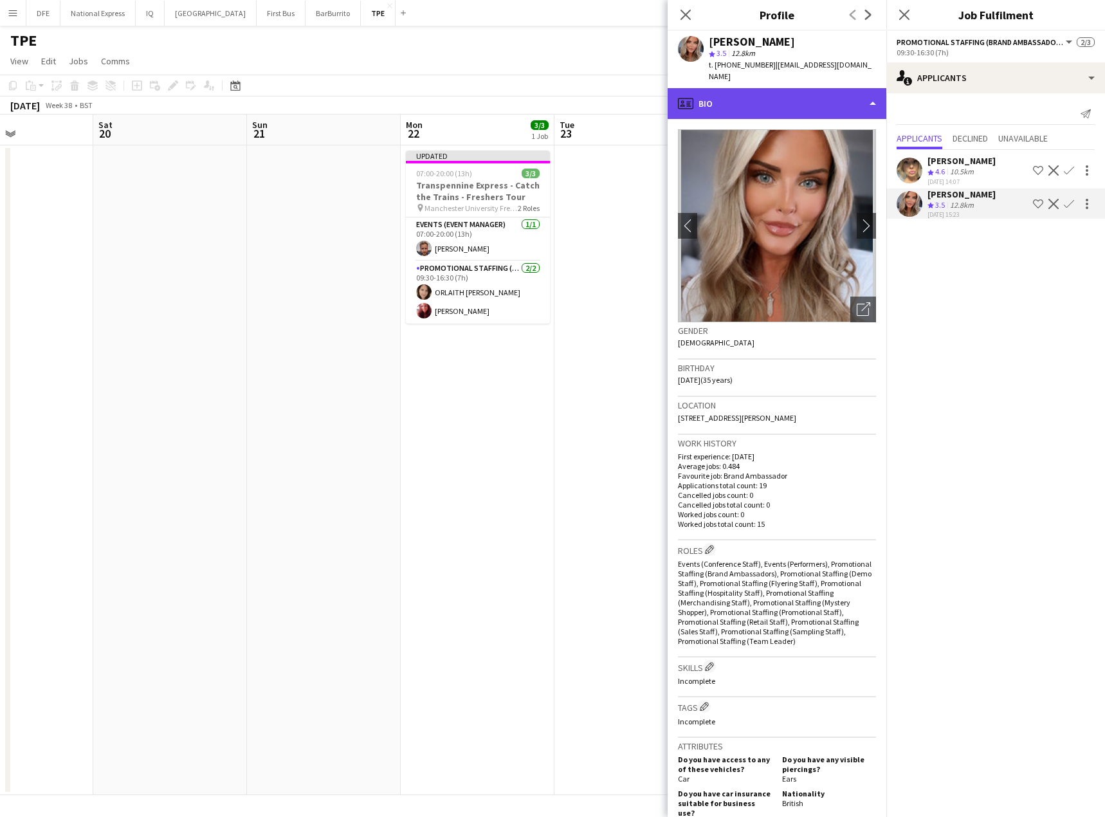
click at [734, 95] on div "profile Bio" at bounding box center [776, 103] width 219 height 31
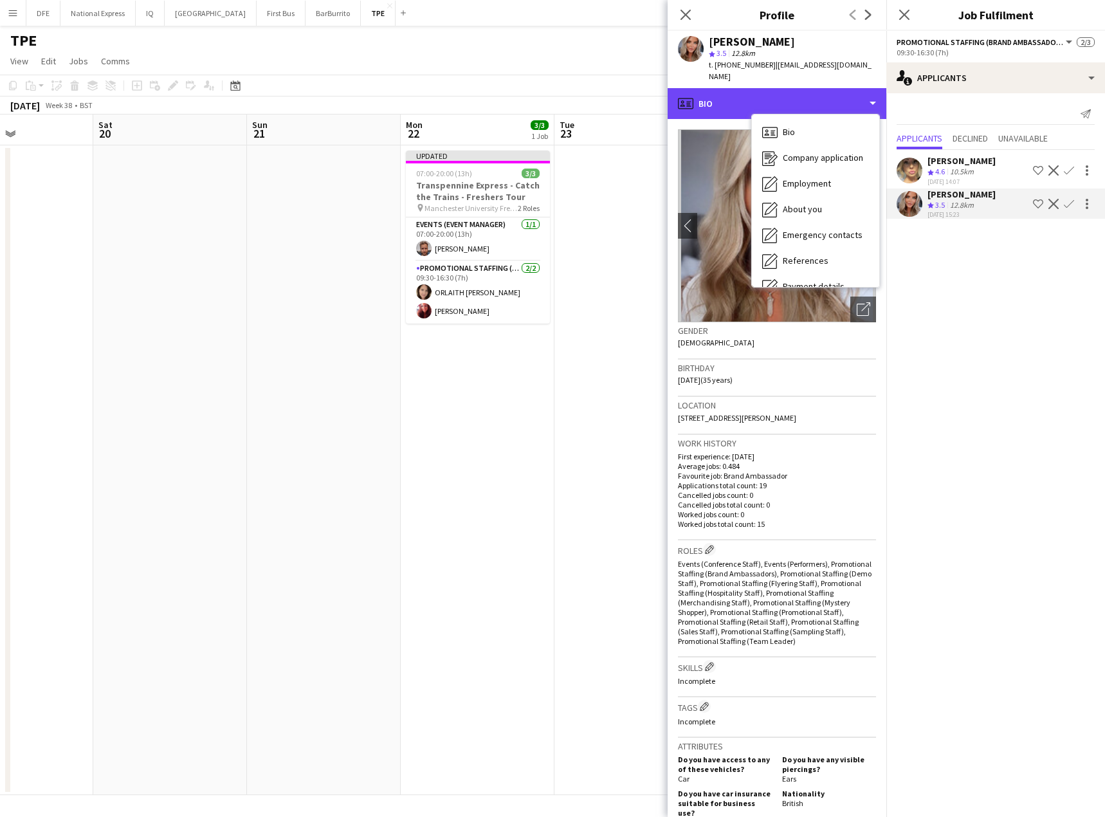
scroll to position [147, 0]
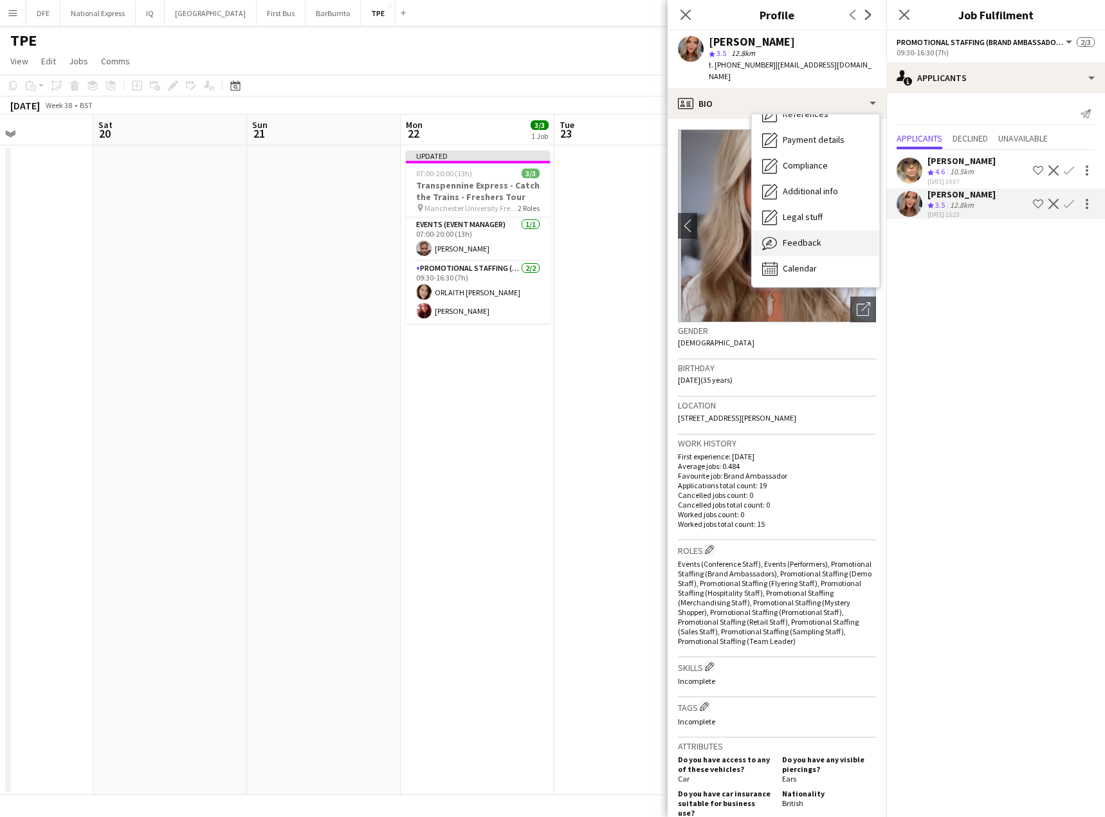
click at [805, 237] on span "Feedback" at bounding box center [802, 243] width 39 height 12
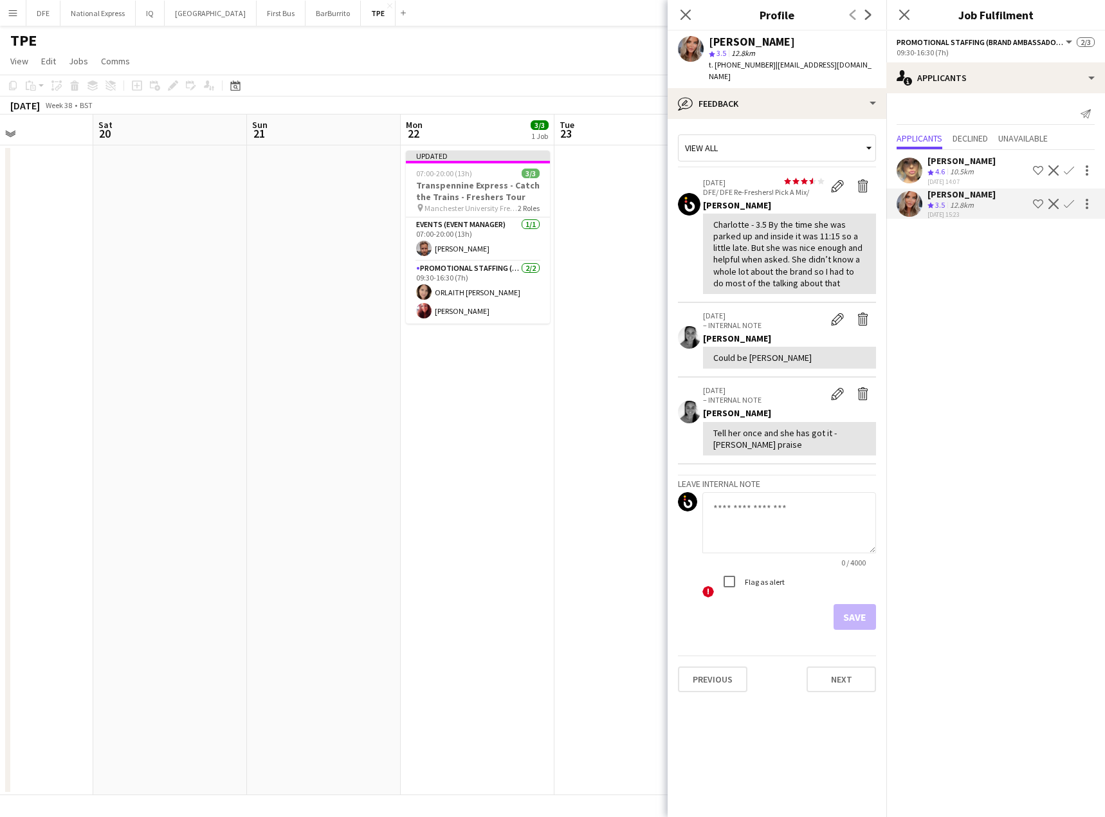
click at [986, 266] on mat-expansion-panel "users2 Applicants Send notification Applicants Declined Unavailable [PERSON_NAM…" at bounding box center [995, 454] width 219 height 723
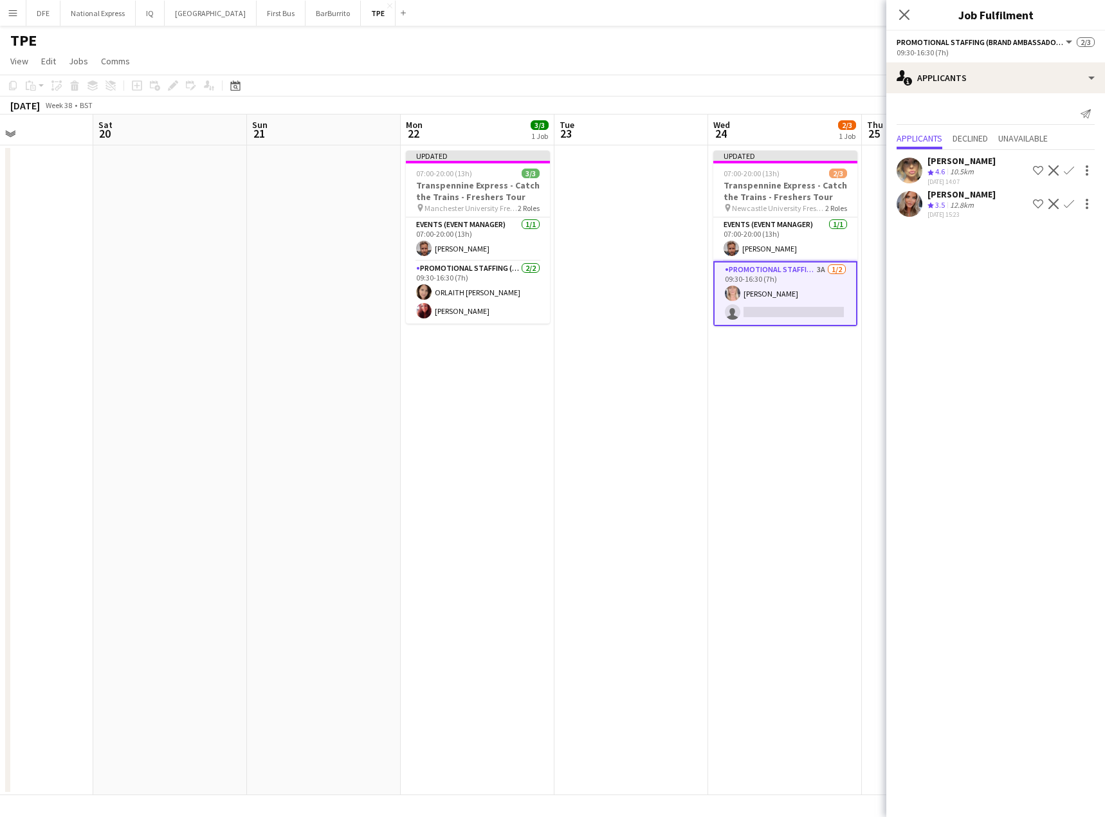
click at [953, 200] on div "12.8km" at bounding box center [961, 205] width 29 height 11
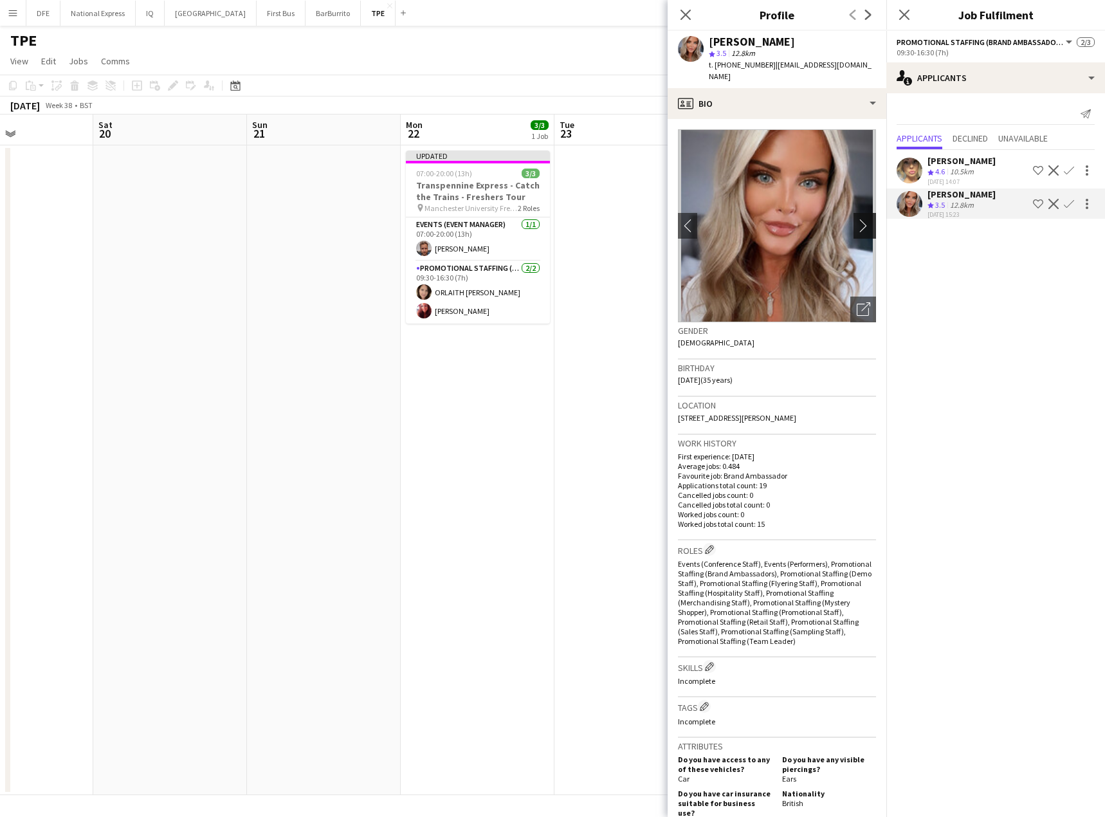
click at [857, 219] on app-icon "chevron-right" at bounding box center [867, 226] width 20 height 14
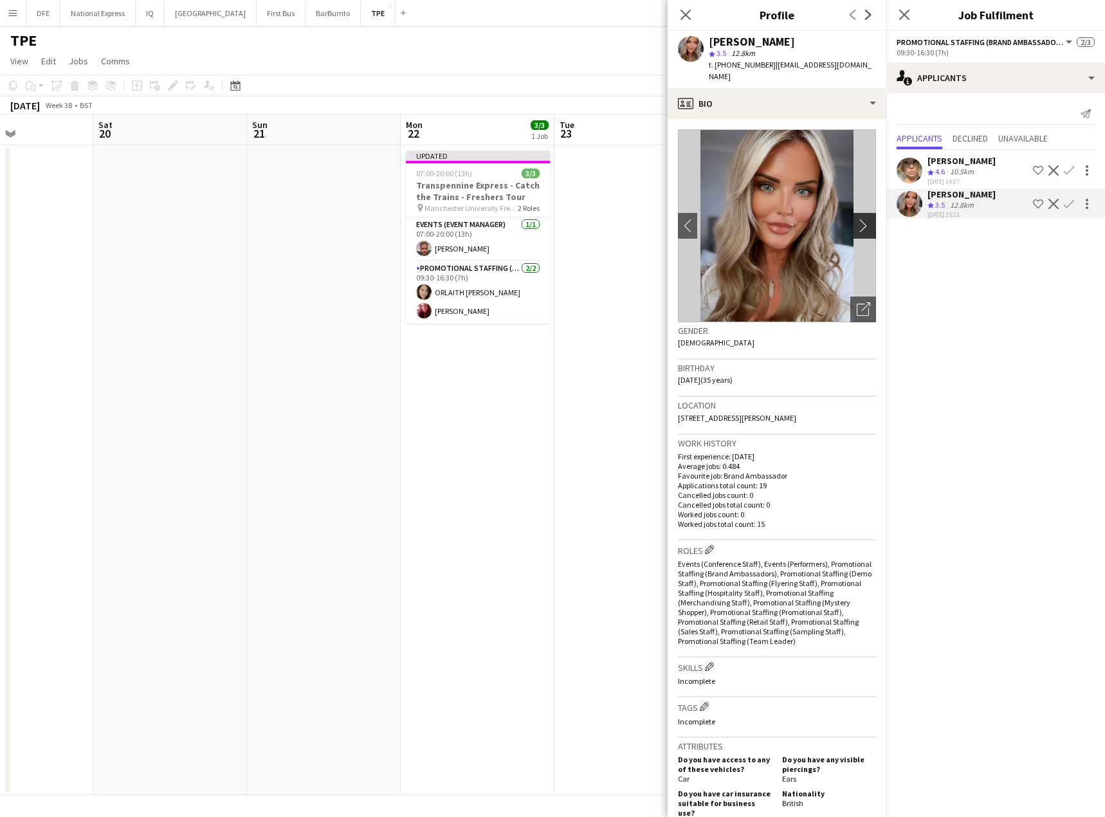
click at [857, 219] on app-icon "chevron-right" at bounding box center [867, 226] width 20 height 14
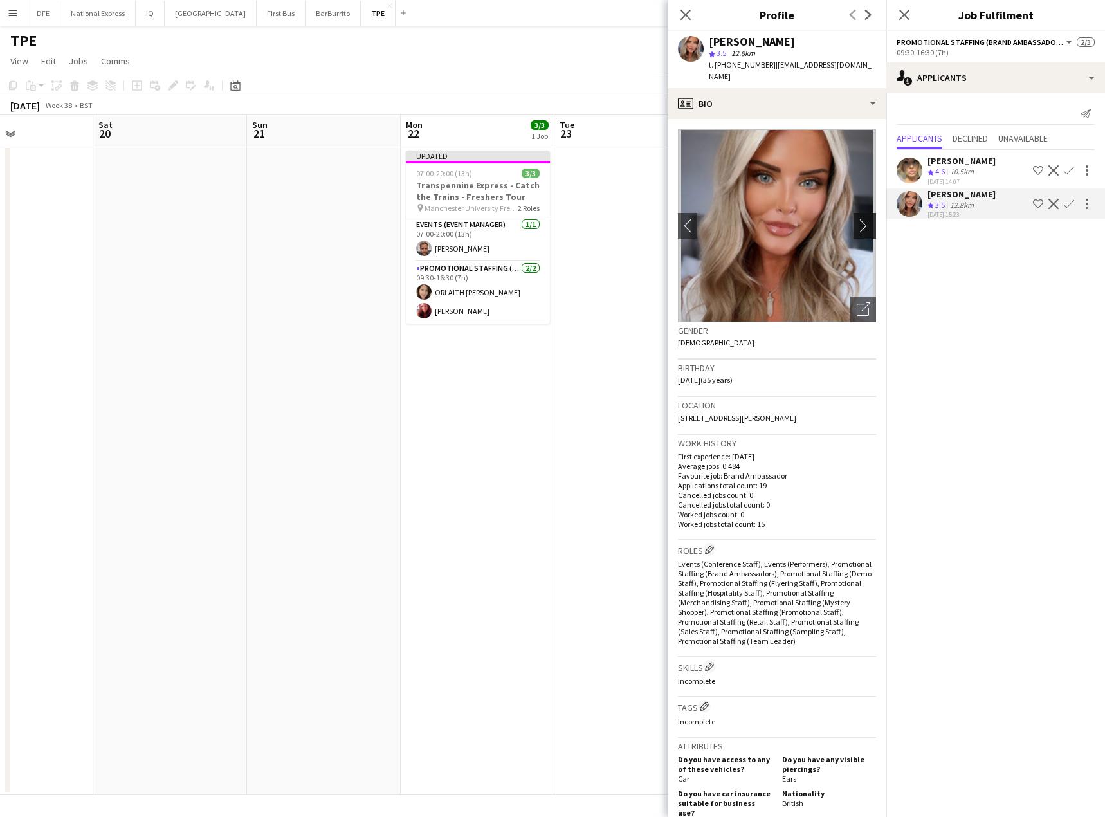
click at [857, 219] on app-icon "chevron-right" at bounding box center [867, 226] width 20 height 14
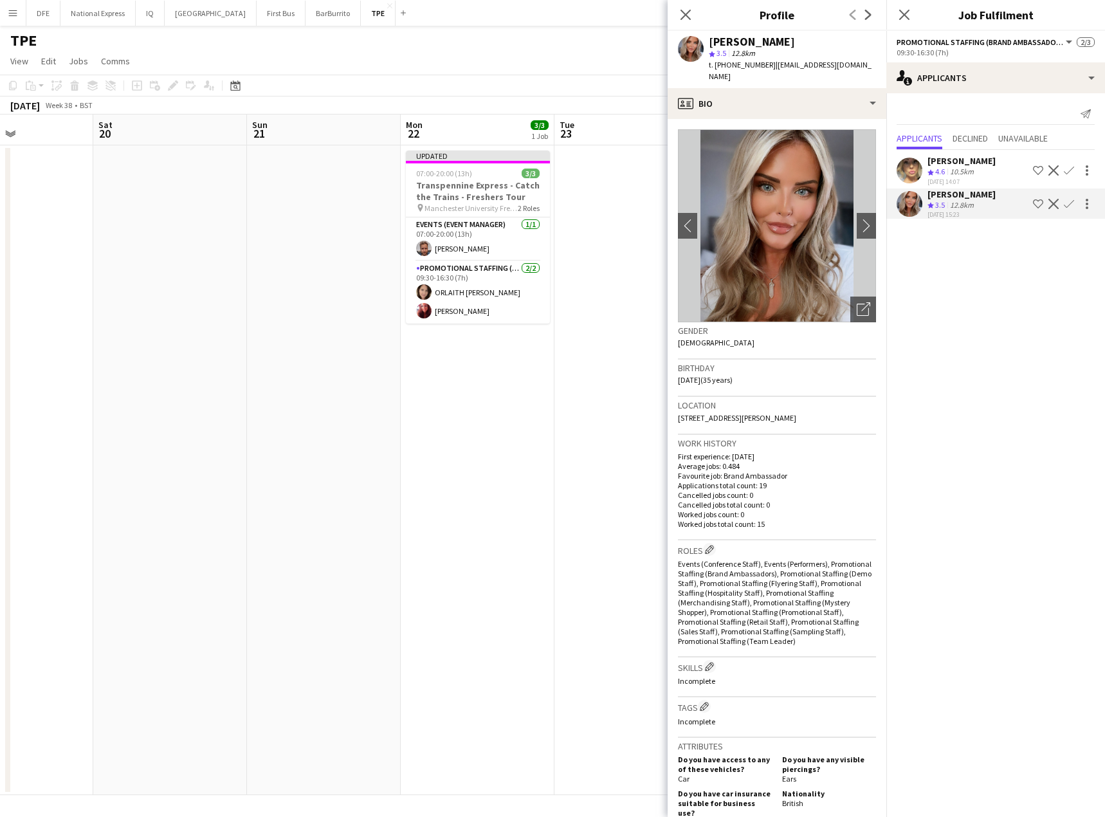
click at [1069, 204] on app-icon "Confirm" at bounding box center [1069, 204] width 10 height 10
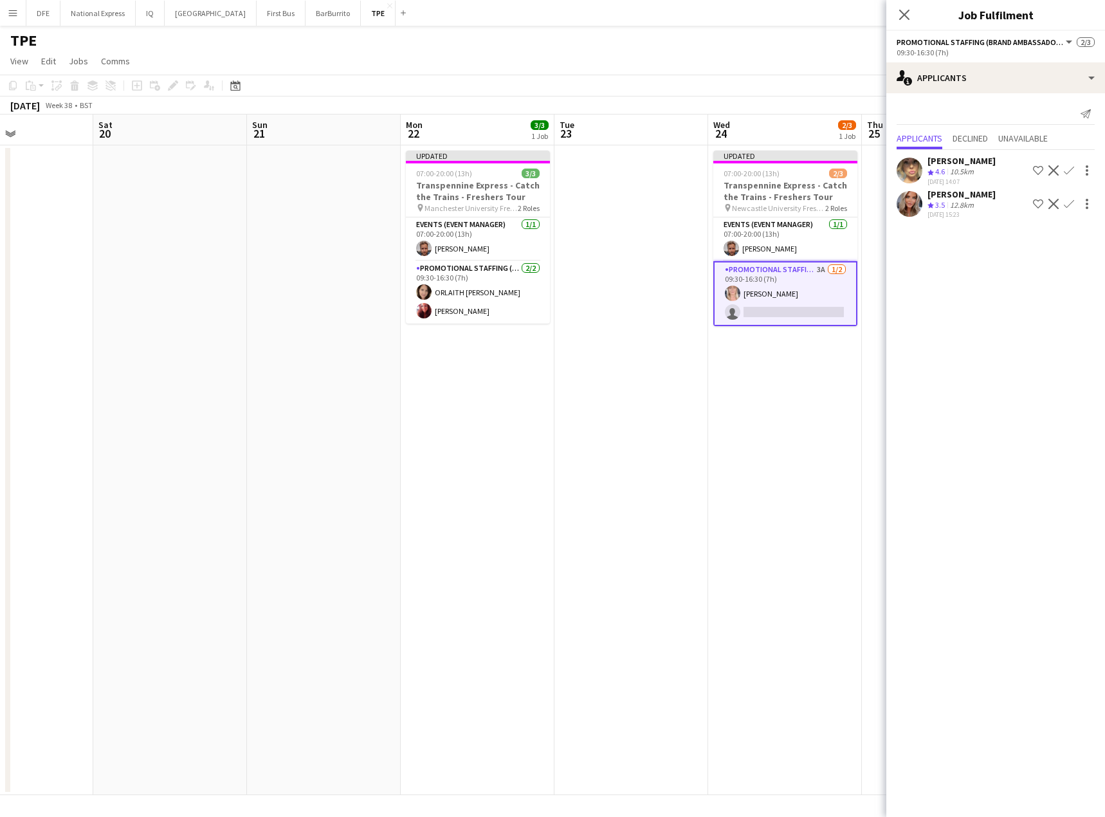
click at [771, 296] on app-card-role "Promotional Staffing (Brand Ambassadors) 3A [DATE] 09:30-16:30 (7h) [PERSON_NAM…" at bounding box center [785, 293] width 144 height 65
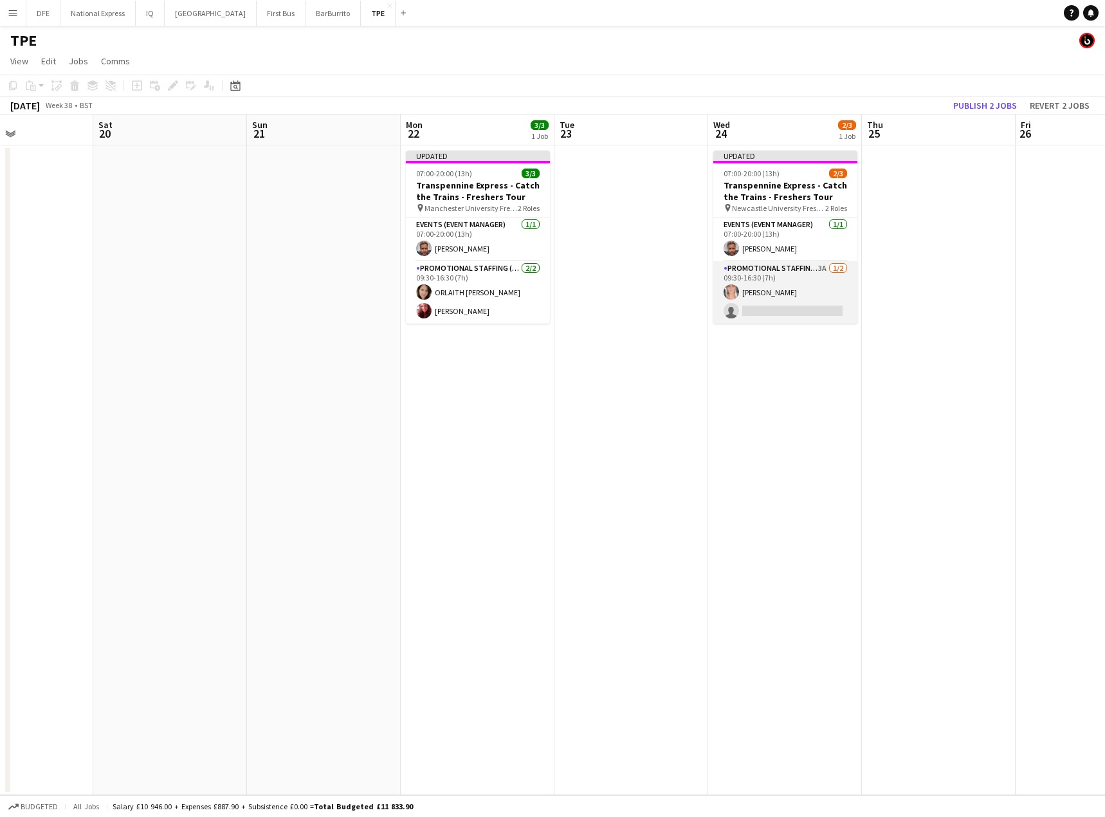
click at [758, 295] on app-card-role "Promotional Staffing (Brand Ambassadors) 3A [DATE] 09:30-16:30 (7h) [PERSON_NAM…" at bounding box center [785, 292] width 144 height 62
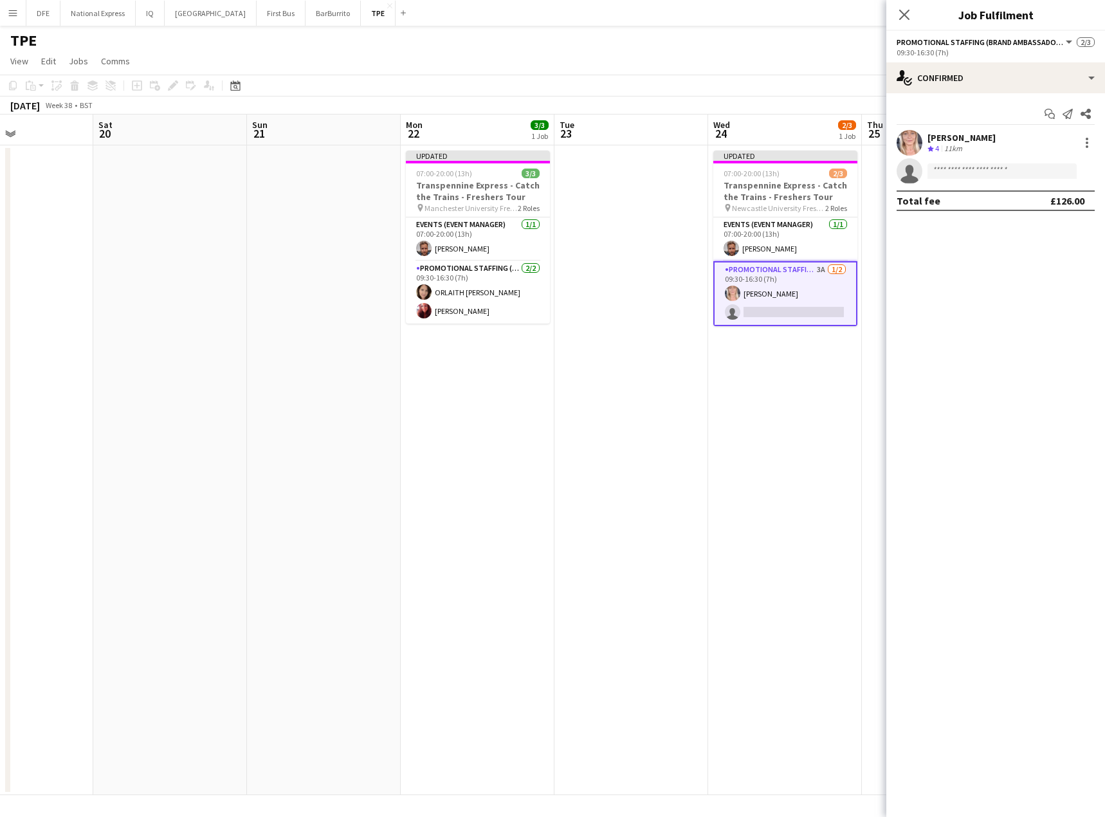
click at [950, 138] on div "[PERSON_NAME]" at bounding box center [961, 138] width 68 height 12
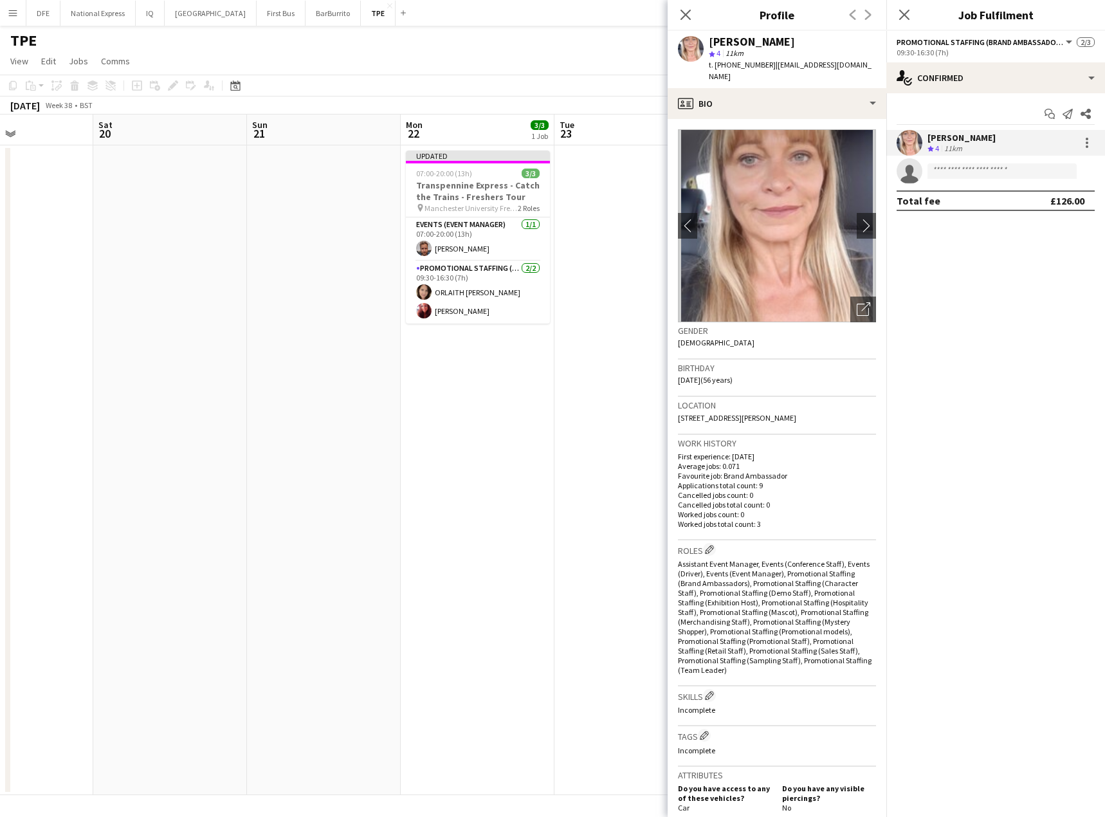
drag, startPoint x: 681, startPoint y: 14, endPoint x: 685, endPoint y: 20, distance: 7.3
click at [682, 14] on icon "Close pop-in" at bounding box center [685, 15] width 10 height 10
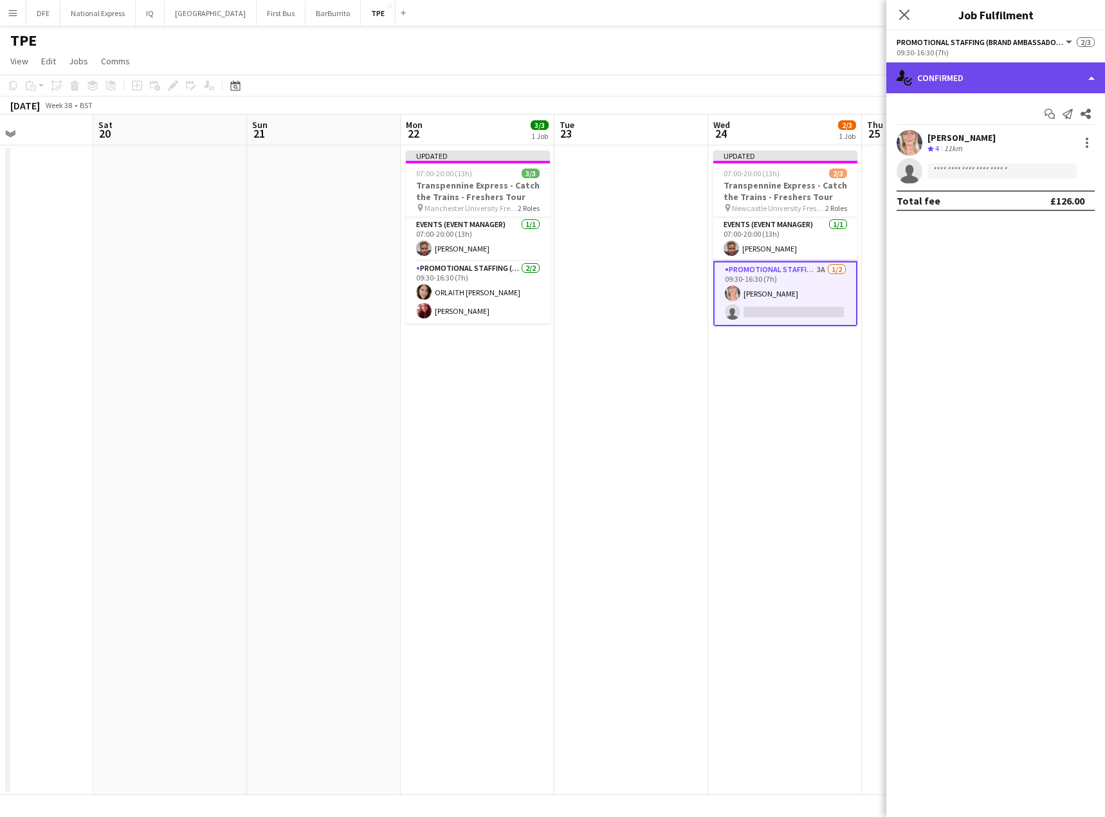
click at [950, 80] on div "single-neutral-actions-check-2 Confirmed" at bounding box center [995, 77] width 219 height 31
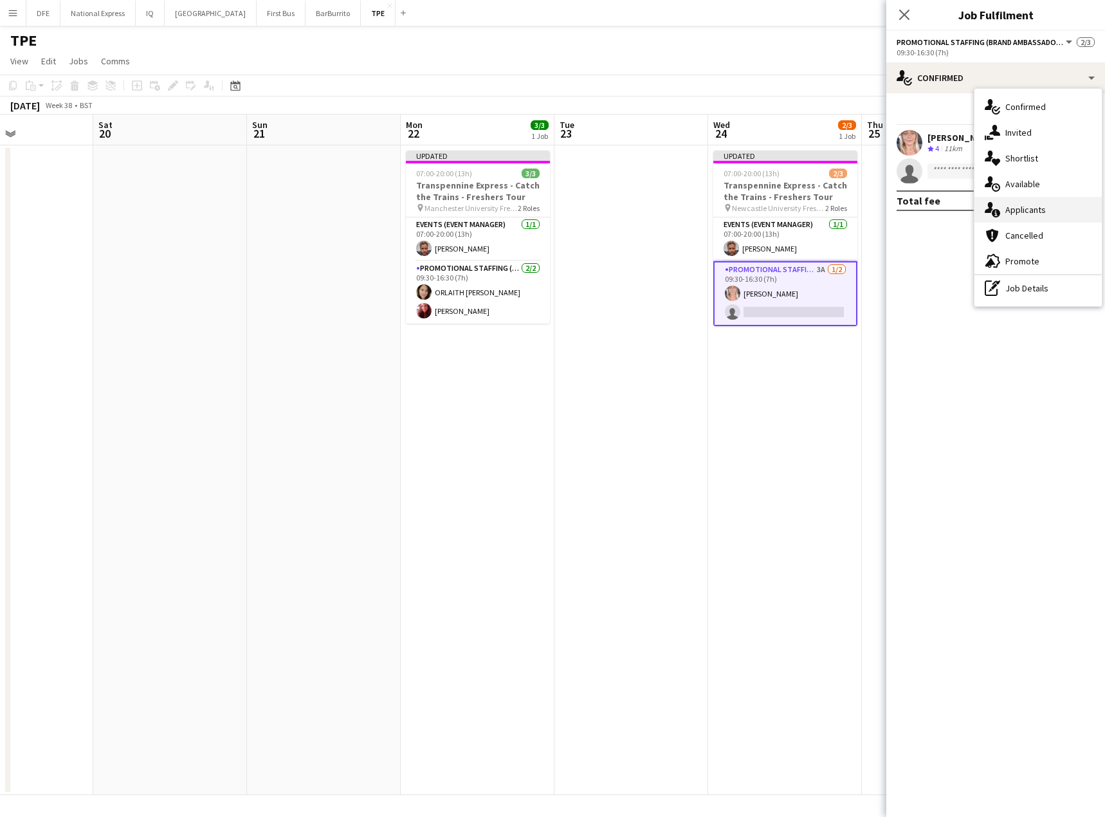
click at [1020, 210] on div "single-neutral-actions-information Applicants" at bounding box center [1037, 210] width 127 height 26
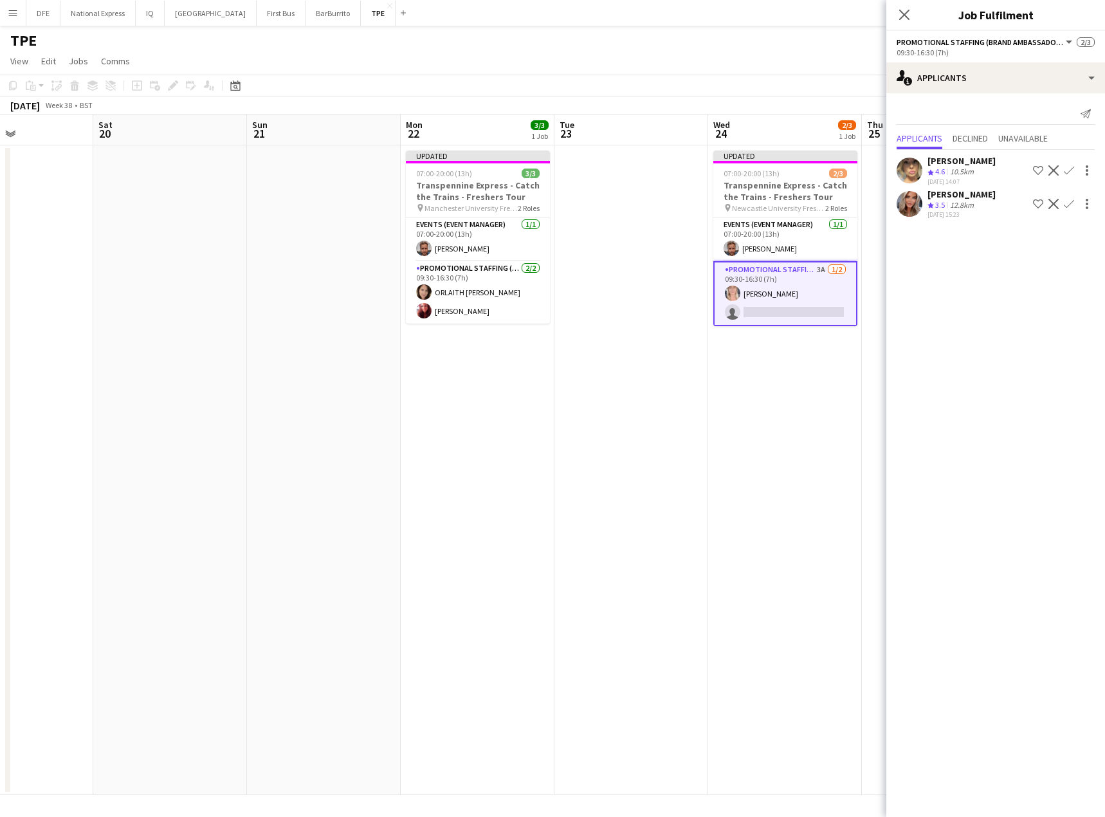
click at [968, 165] on div "[PERSON_NAME]" at bounding box center [961, 161] width 68 height 12
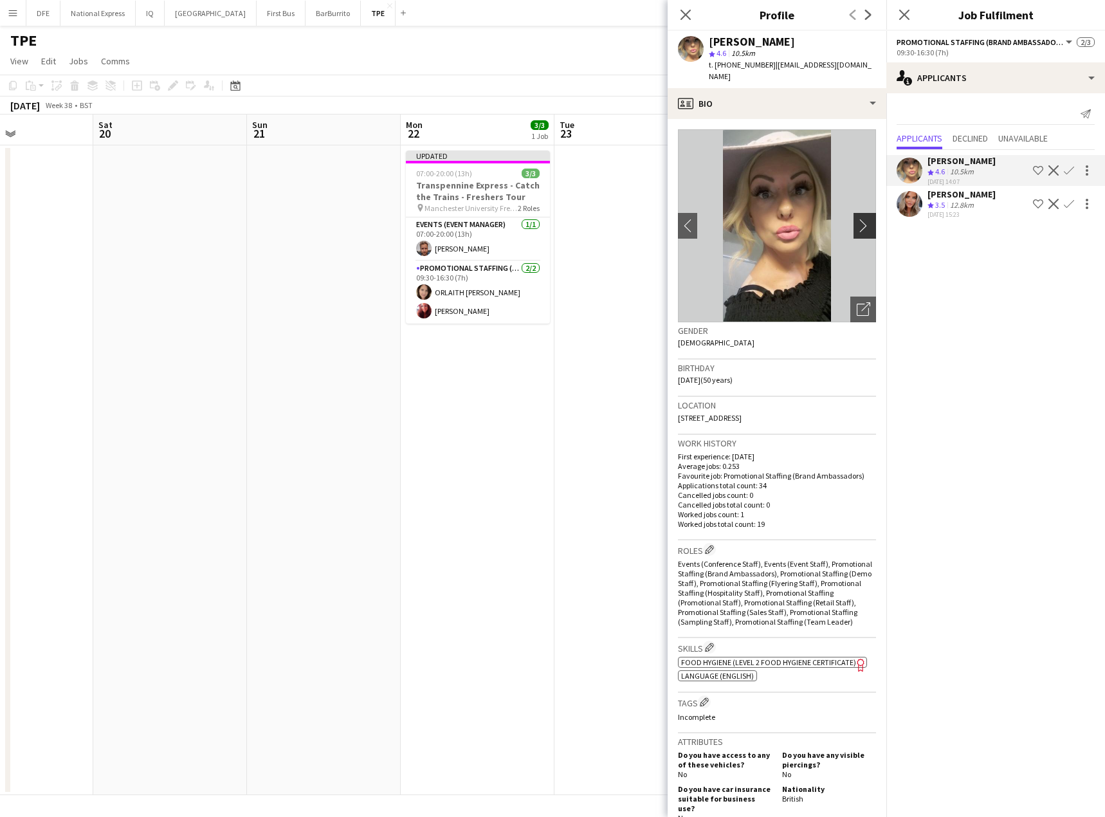
click at [857, 219] on app-icon "chevron-right" at bounding box center [867, 226] width 20 height 14
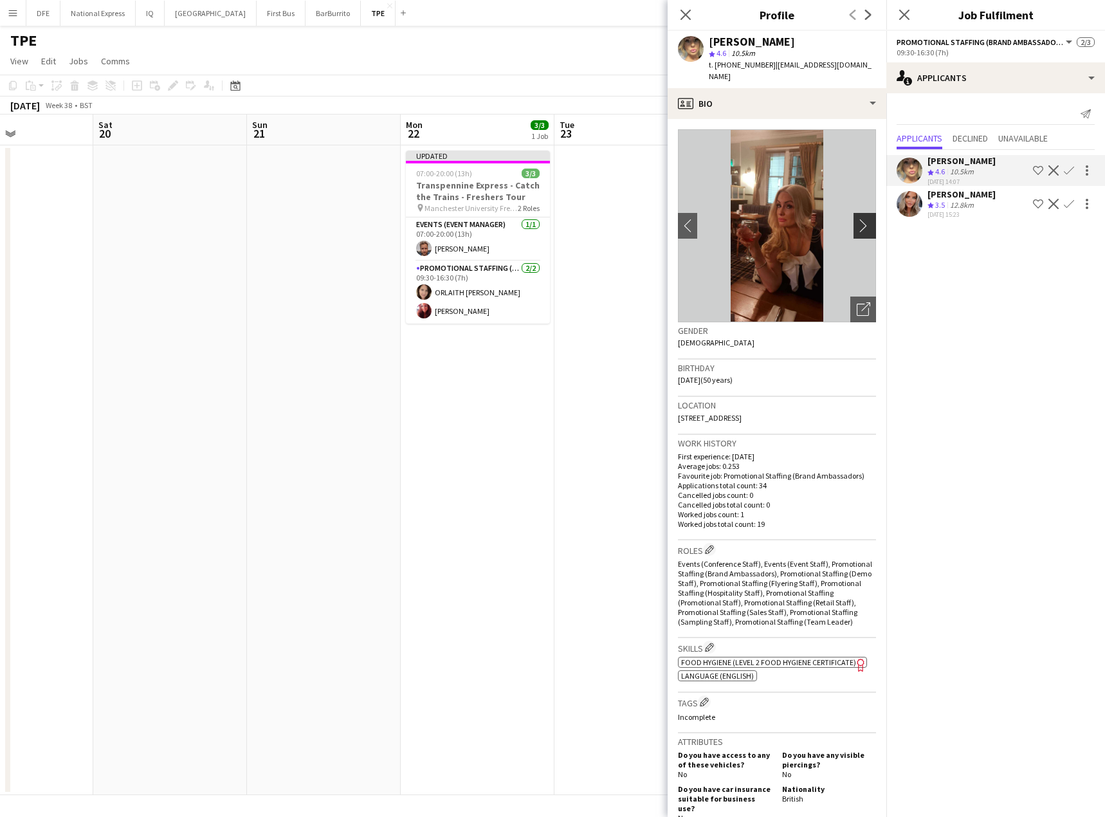
click at [857, 219] on app-icon "chevron-right" at bounding box center [867, 226] width 20 height 14
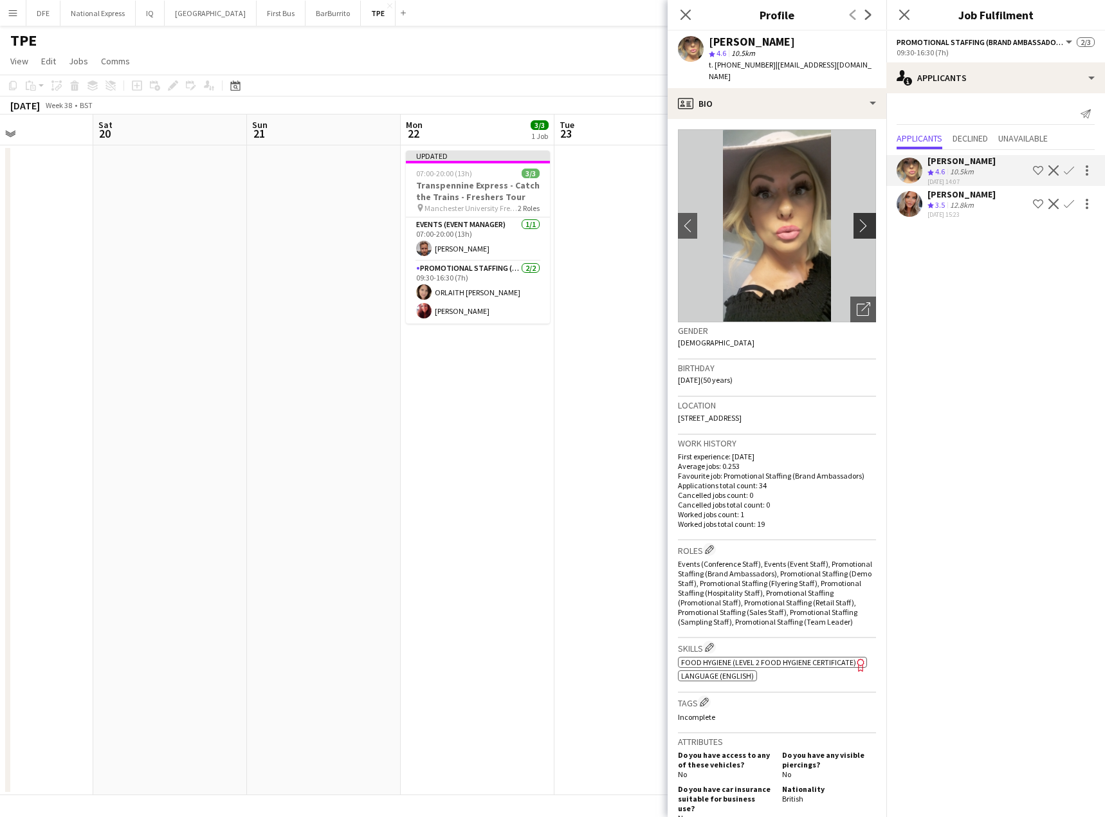
click at [857, 219] on app-icon "chevron-right" at bounding box center [867, 226] width 20 height 14
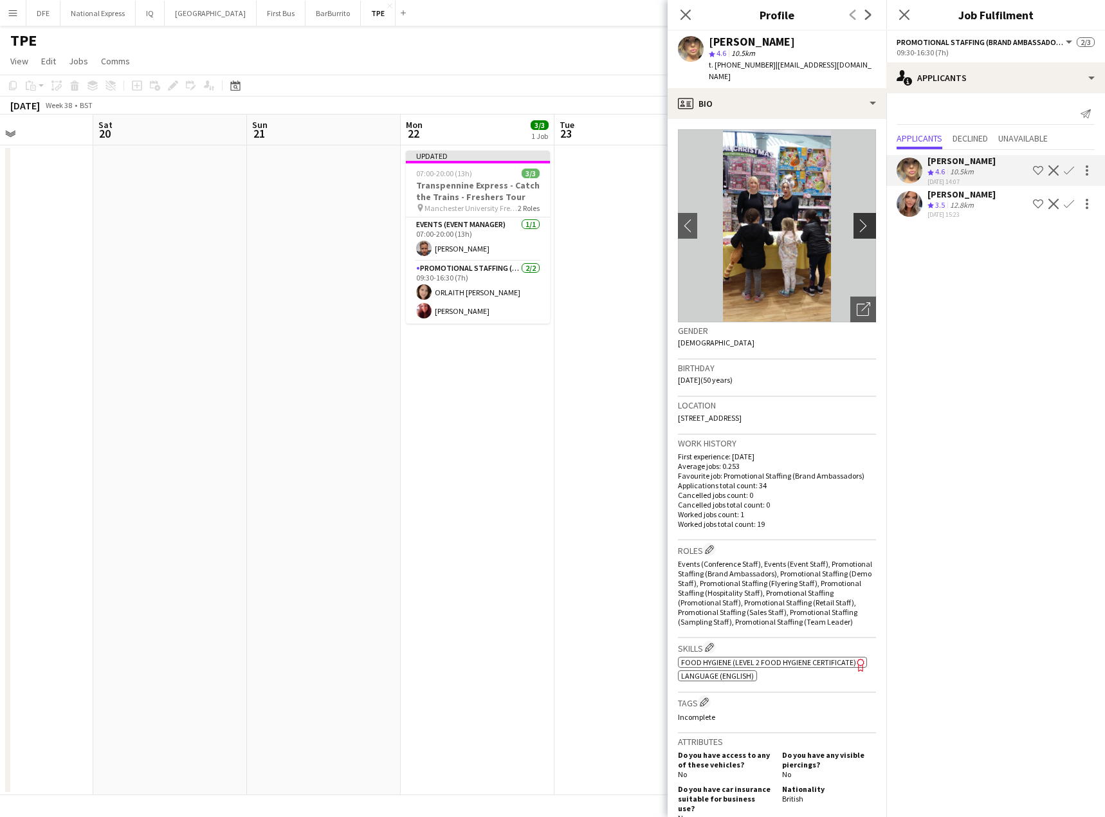
click at [857, 219] on app-icon "chevron-right" at bounding box center [867, 226] width 20 height 14
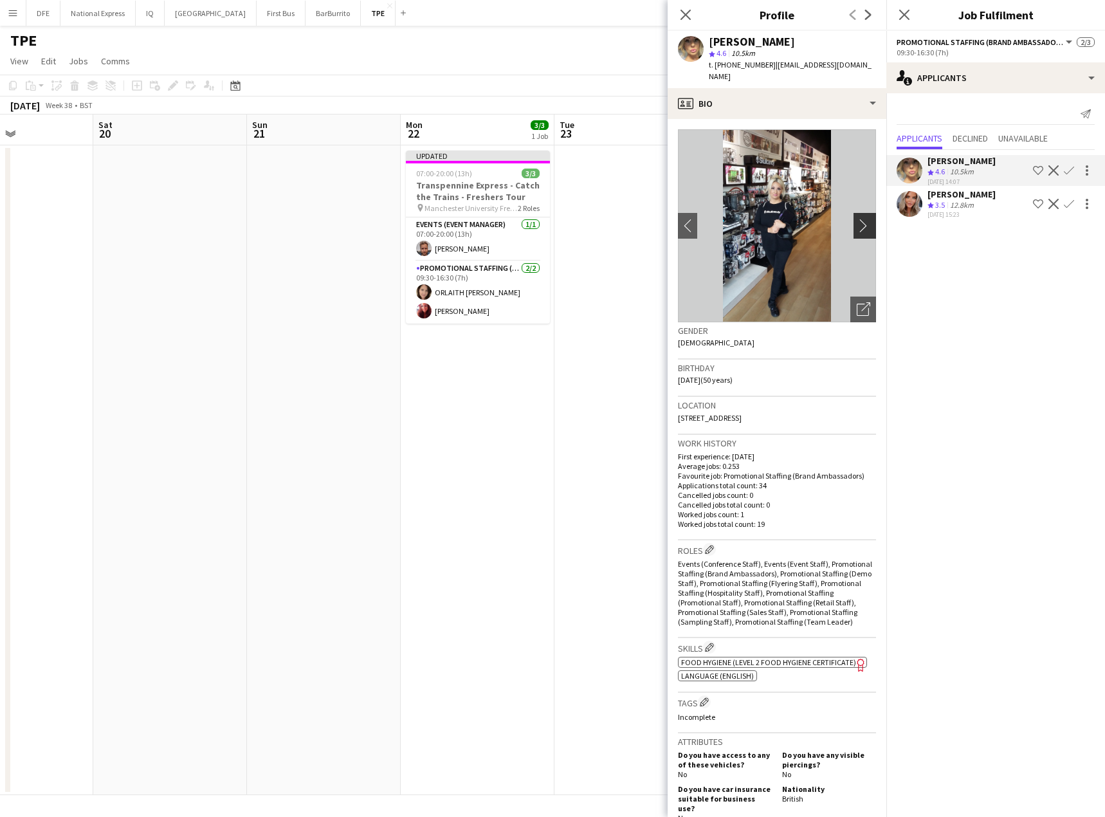
click at [857, 219] on app-icon "chevron-right" at bounding box center [867, 226] width 20 height 14
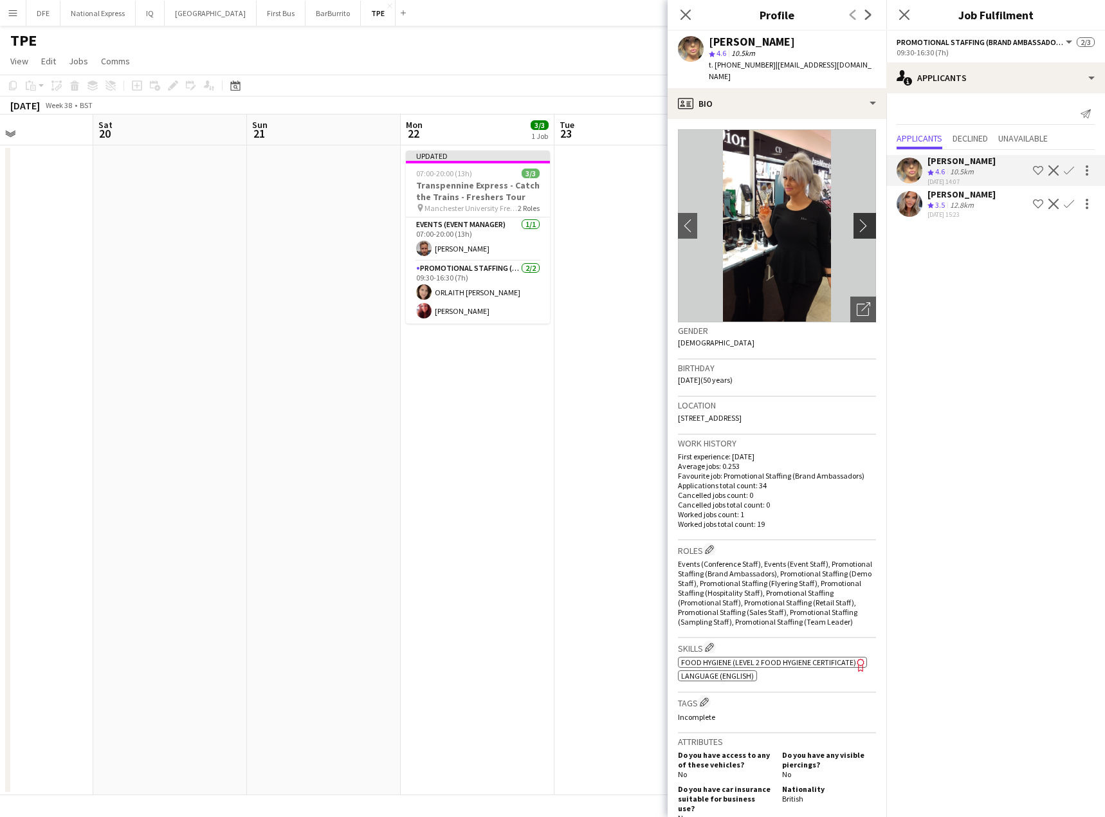
click at [857, 219] on app-icon "chevron-right" at bounding box center [867, 226] width 20 height 14
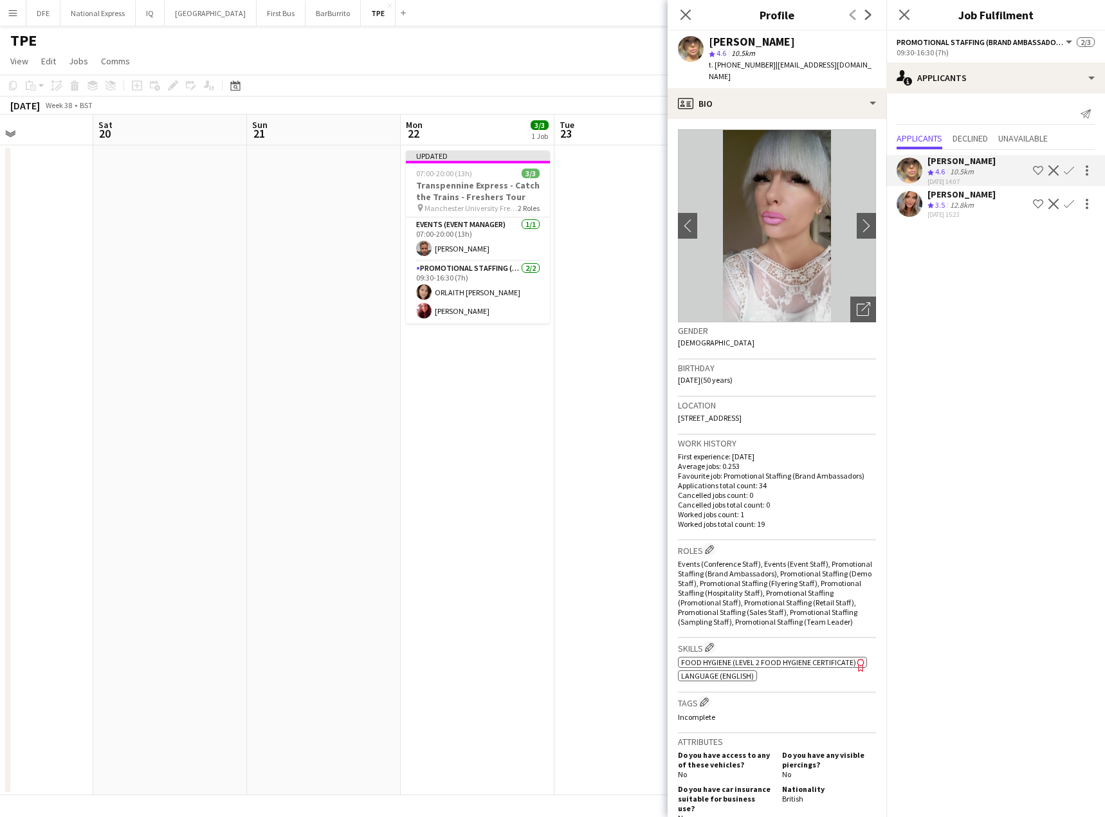
click at [1030, 253] on mat-expansion-panel "users2 Applicants Send notification Applicants Declined Unavailable [PERSON_NAM…" at bounding box center [995, 454] width 219 height 723
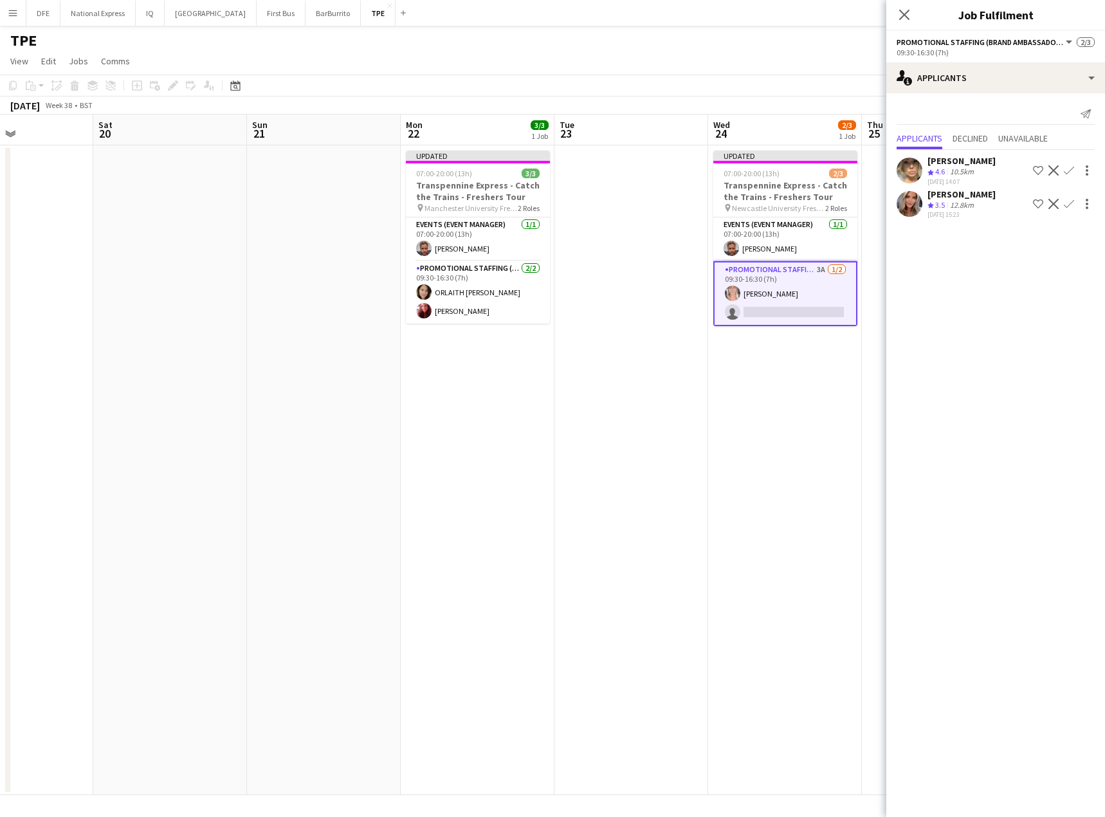
click at [1071, 167] on app-icon "Confirm" at bounding box center [1069, 170] width 10 height 10
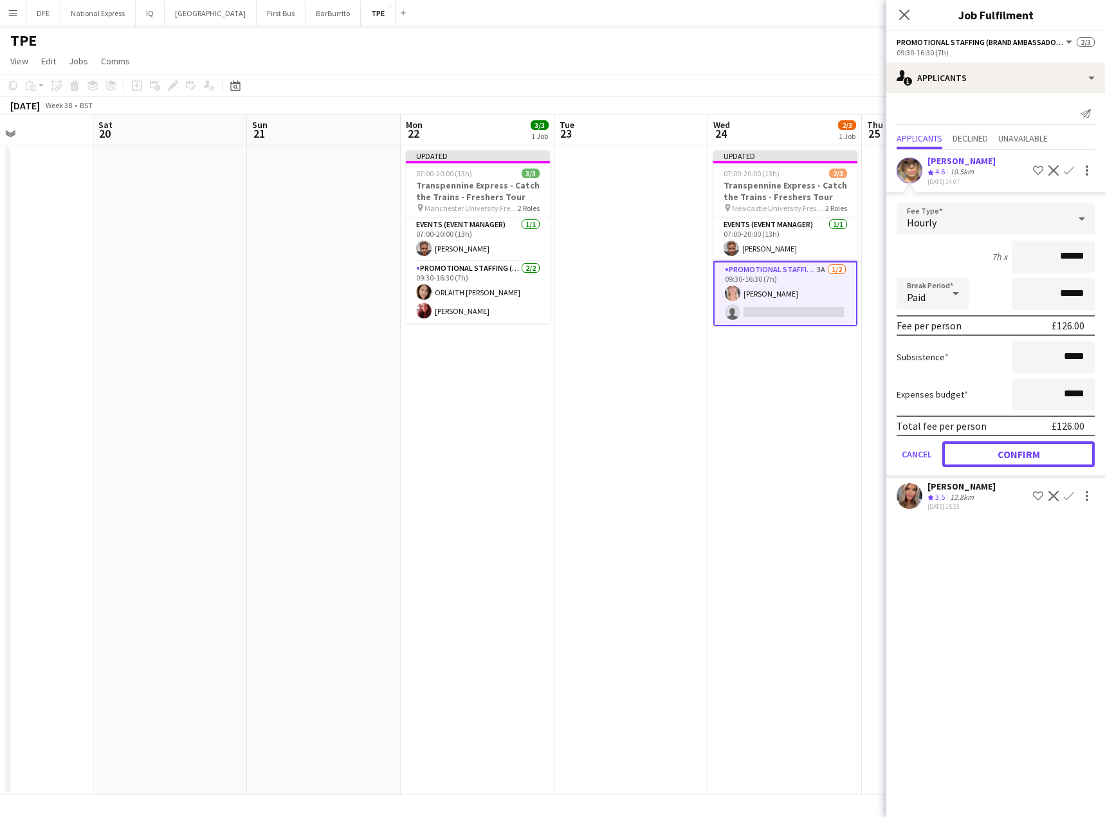
click at [1039, 446] on button "Confirm" at bounding box center [1018, 454] width 152 height 26
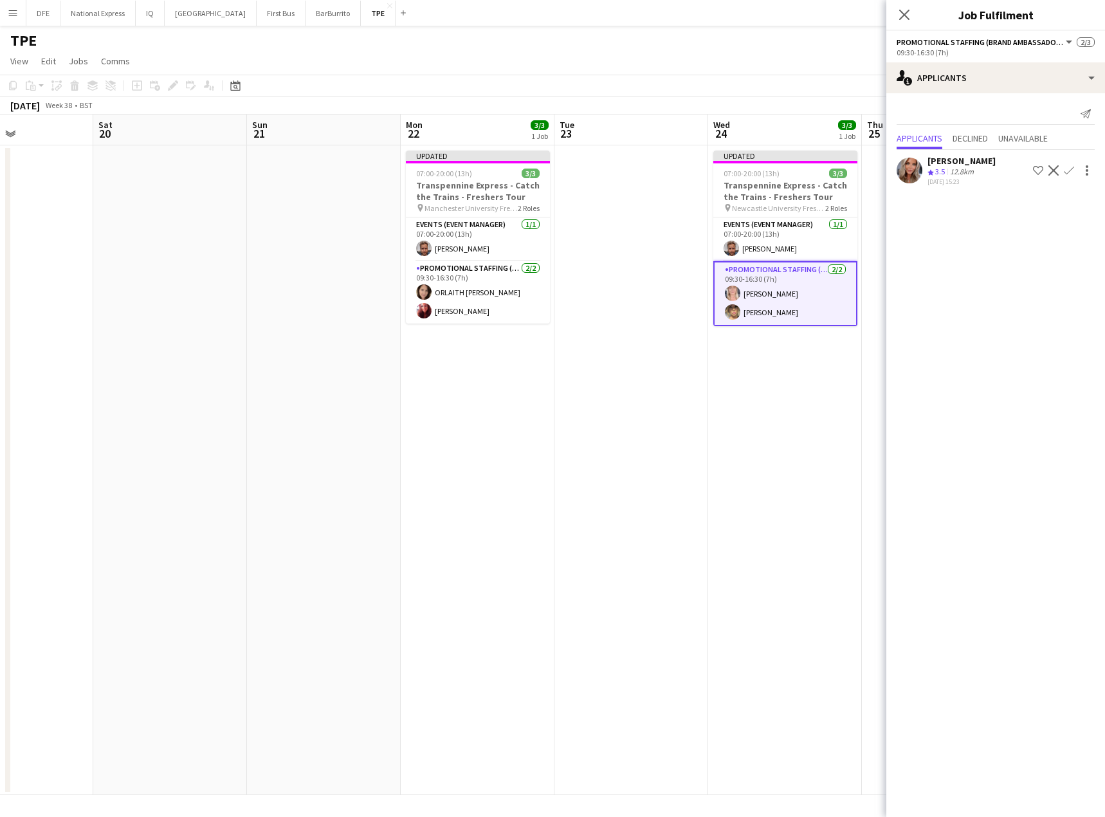
click at [791, 291] on app-card-role "Promotional Staffing (Brand Ambassadors) [DATE] 09:30-16:30 (7h) [PERSON_NAME] …" at bounding box center [785, 293] width 144 height 65
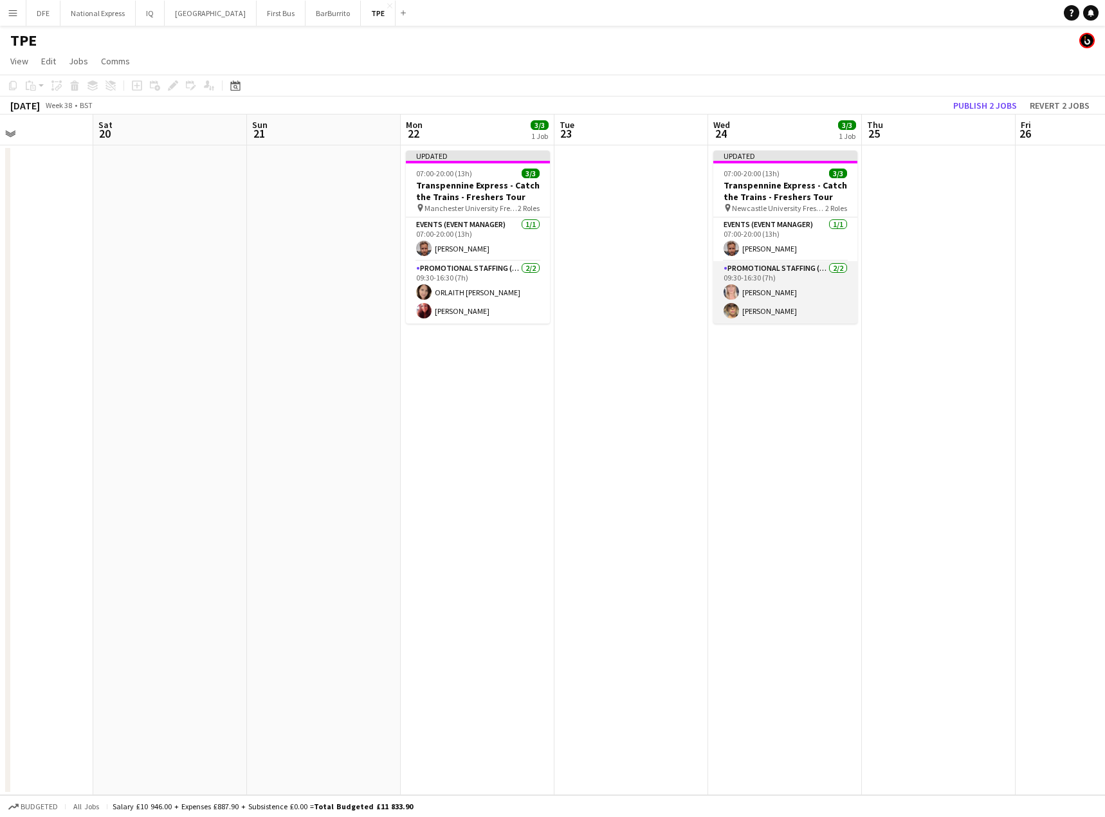
click at [775, 293] on app-card-role "Promotional Staffing (Brand Ambassadors) [DATE] 09:30-16:30 (7h) [PERSON_NAME] …" at bounding box center [785, 292] width 144 height 62
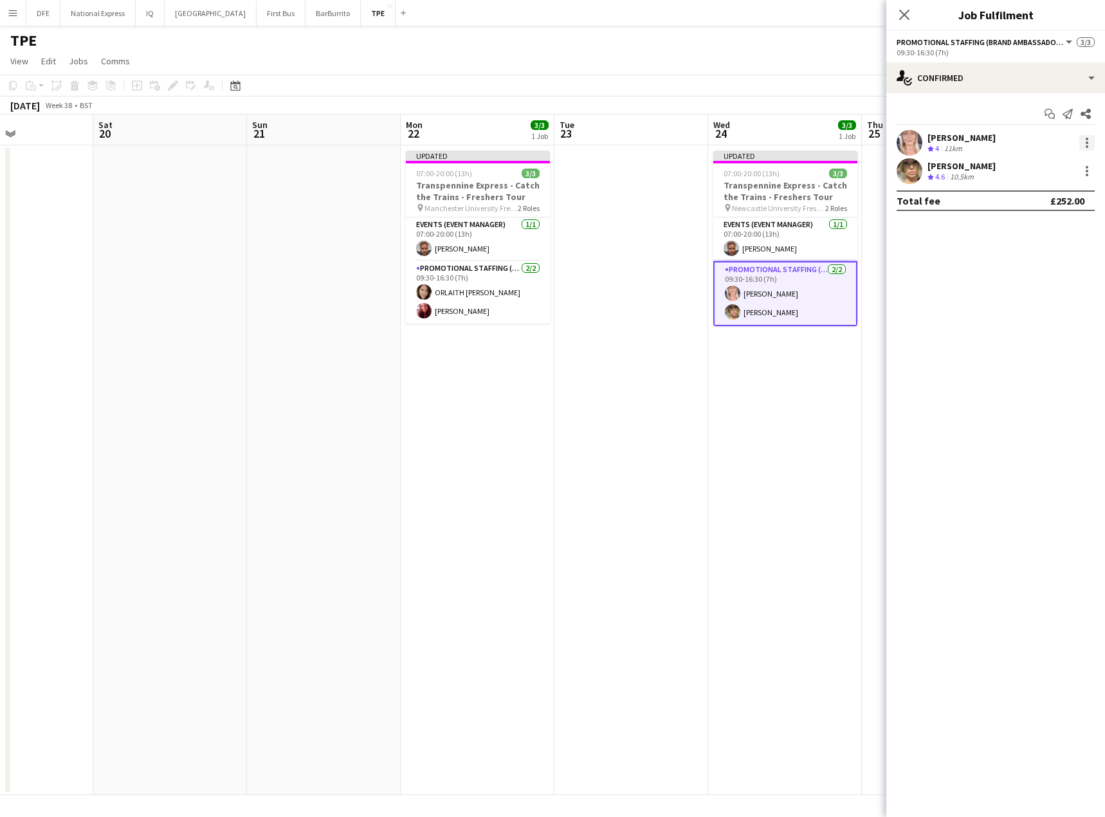
click at [1087, 138] on div at bounding box center [1086, 139] width 3 height 3
click at [1046, 289] on span "Remove" at bounding box center [1044, 290] width 80 height 12
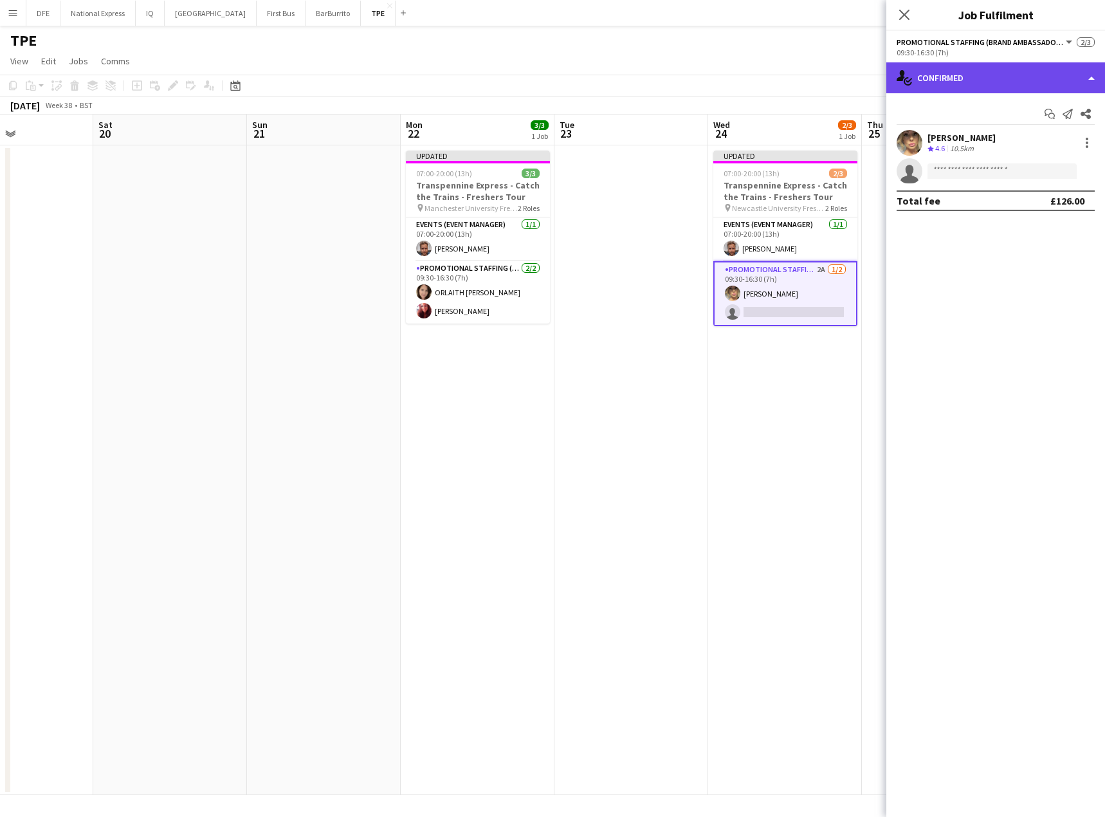
click at [971, 72] on div "single-neutral-actions-check-2 Confirmed" at bounding box center [995, 77] width 219 height 31
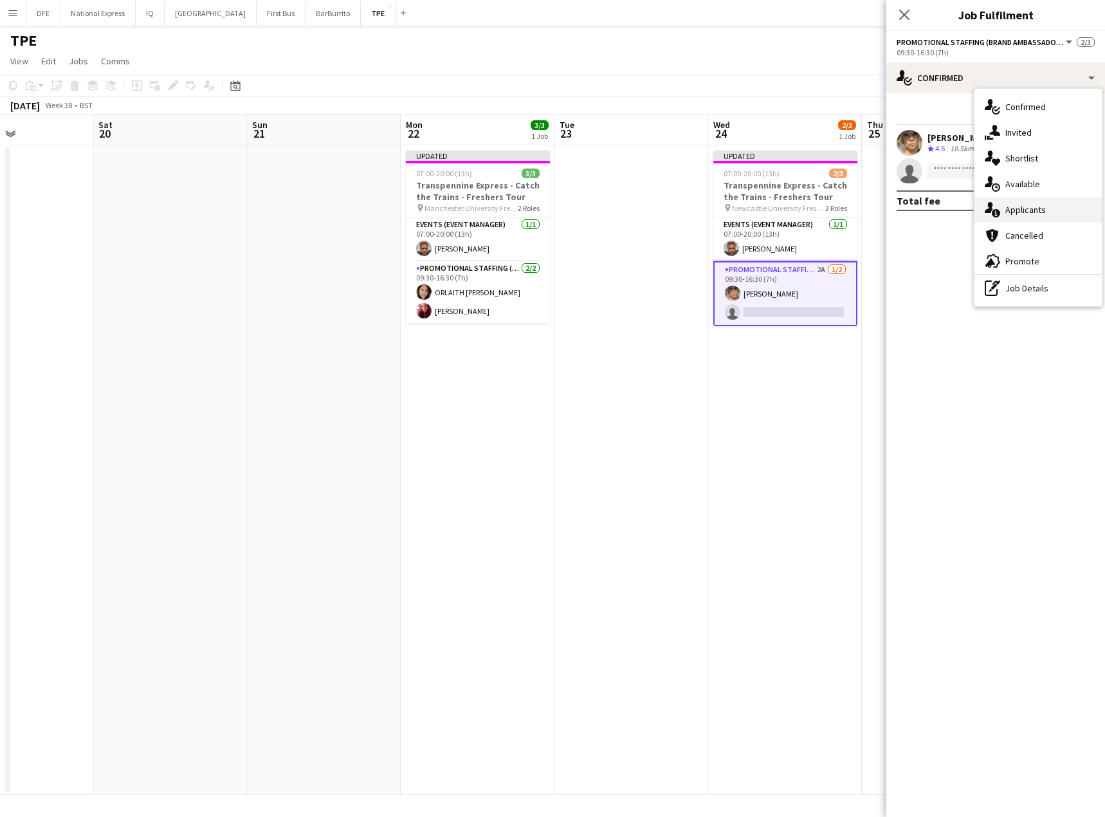
click at [1024, 213] on div "single-neutral-actions-information Applicants" at bounding box center [1037, 210] width 127 height 26
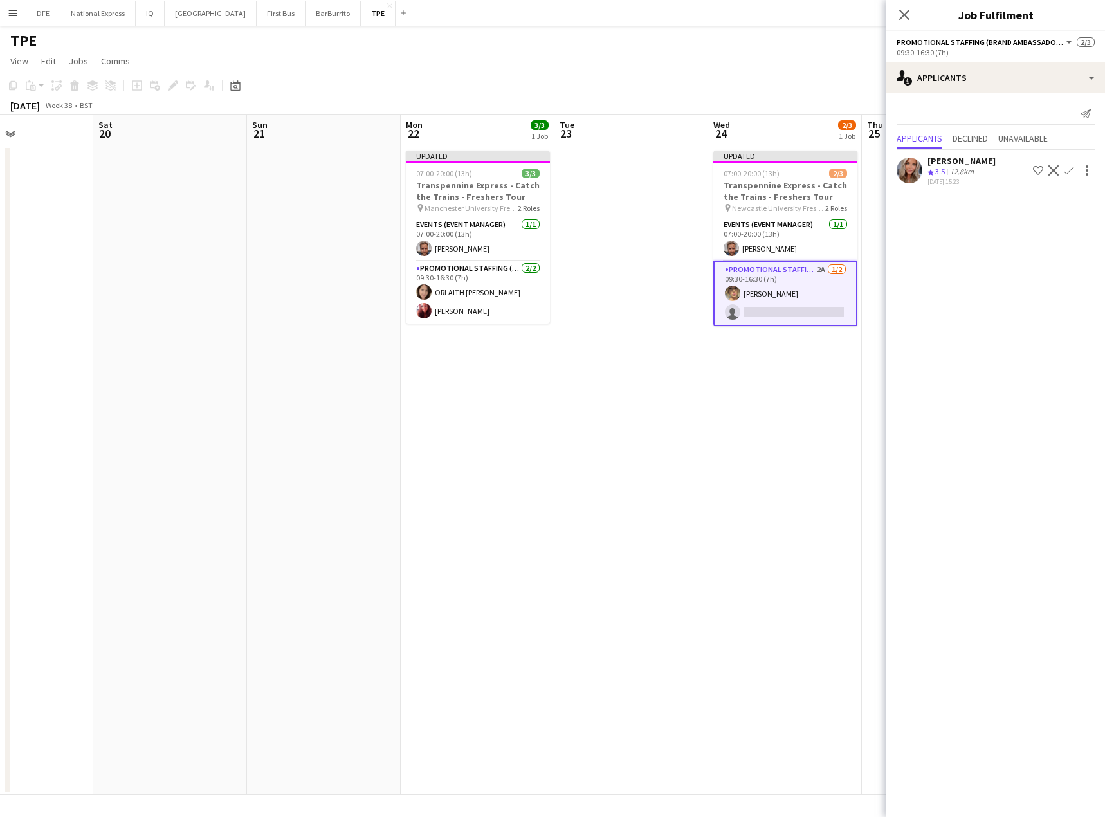
click at [1066, 169] on app-icon "Confirm" at bounding box center [1069, 170] width 10 height 10
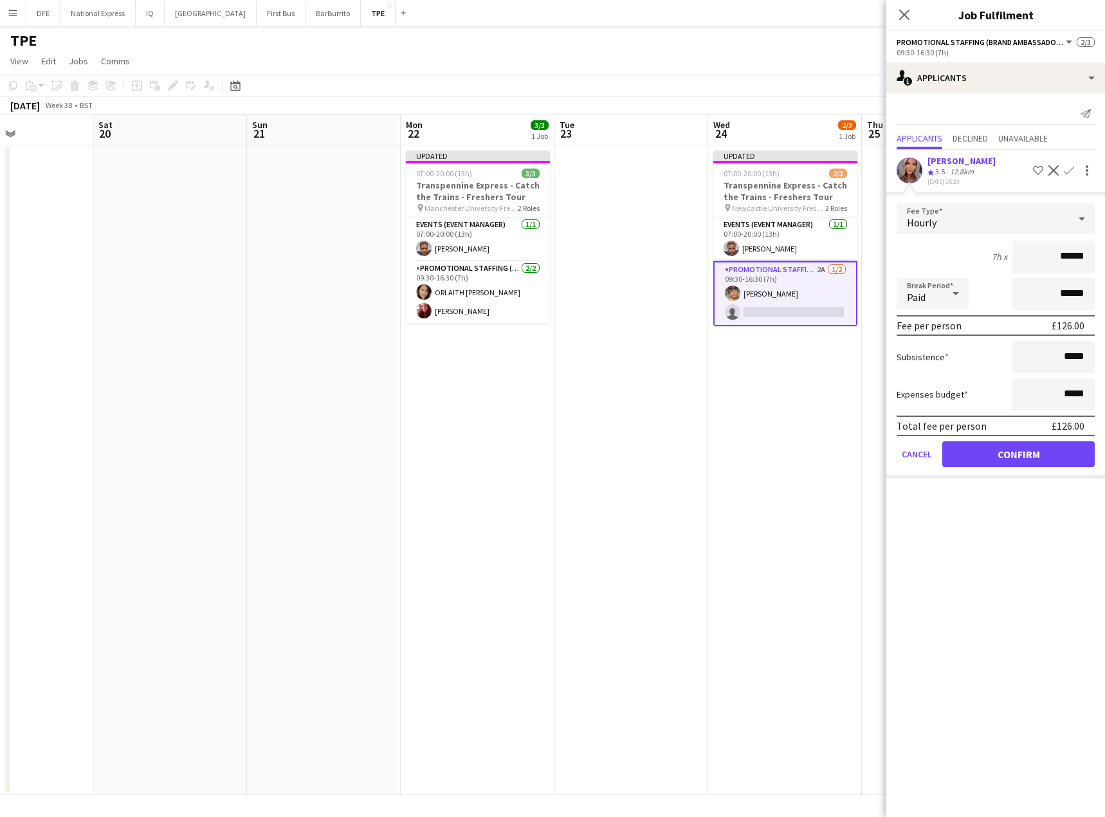
click at [1066, 170] on app-icon "Confirm" at bounding box center [1069, 170] width 10 height 10
click at [995, 473] on form "Fee Type Hourly 7h x ****** Break Period Paid ****** Fee per person £126.00 Sub…" at bounding box center [995, 340] width 219 height 275
click at [994, 458] on button "Confirm" at bounding box center [1018, 454] width 152 height 26
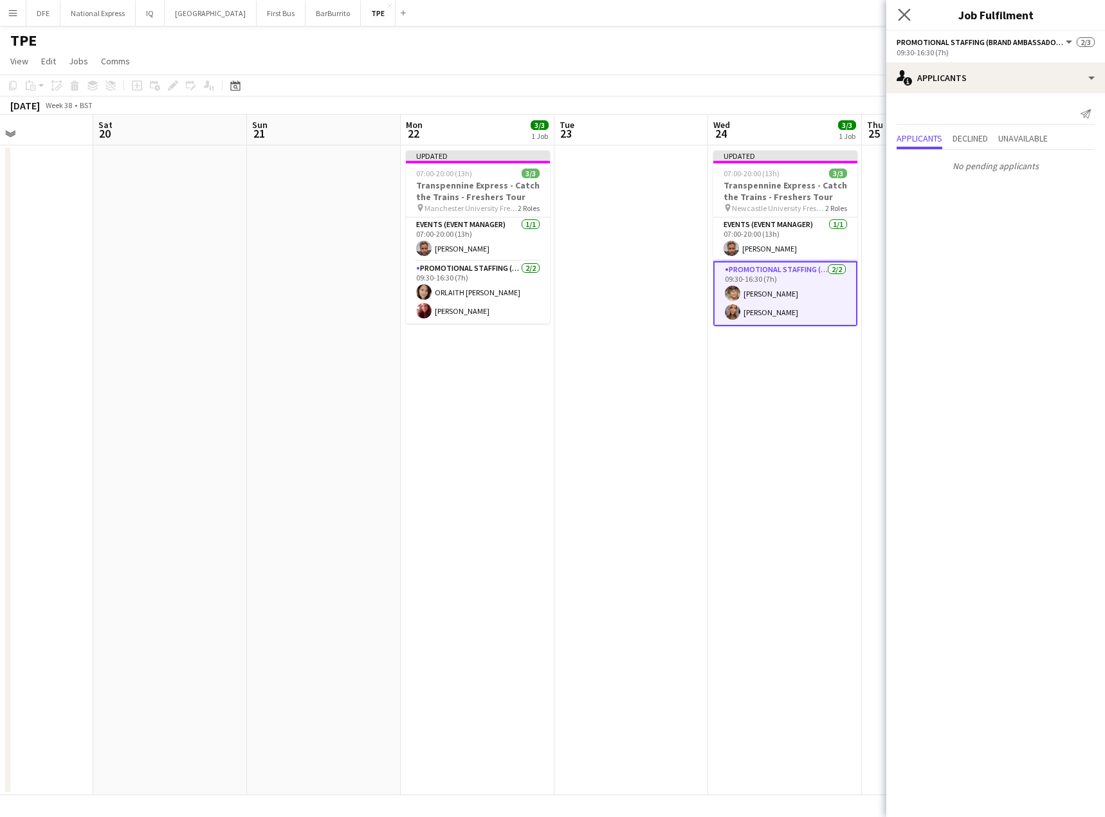
click at [903, 6] on app-icon "Close pop-in" at bounding box center [904, 15] width 19 height 19
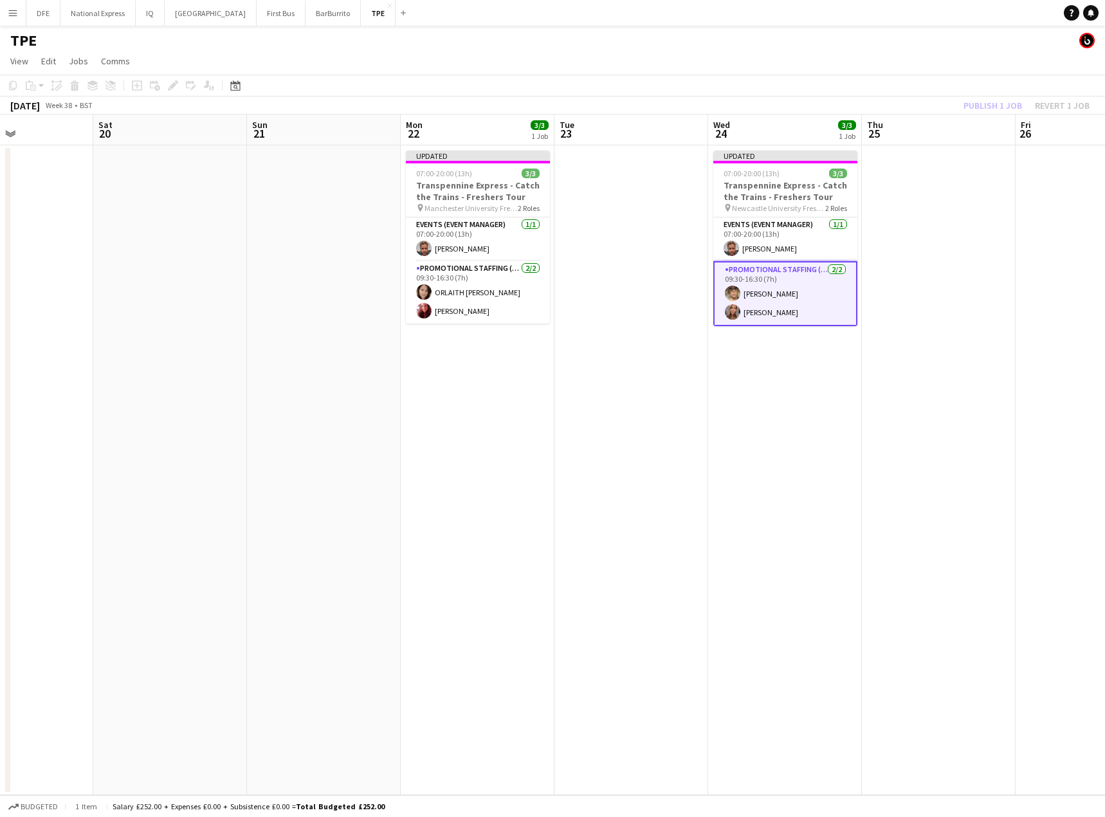
click at [936, 64] on app-page-menu "View Day view expanded Day view collapsed Month view Date picker Jump to [DATE]…" at bounding box center [552, 62] width 1105 height 24
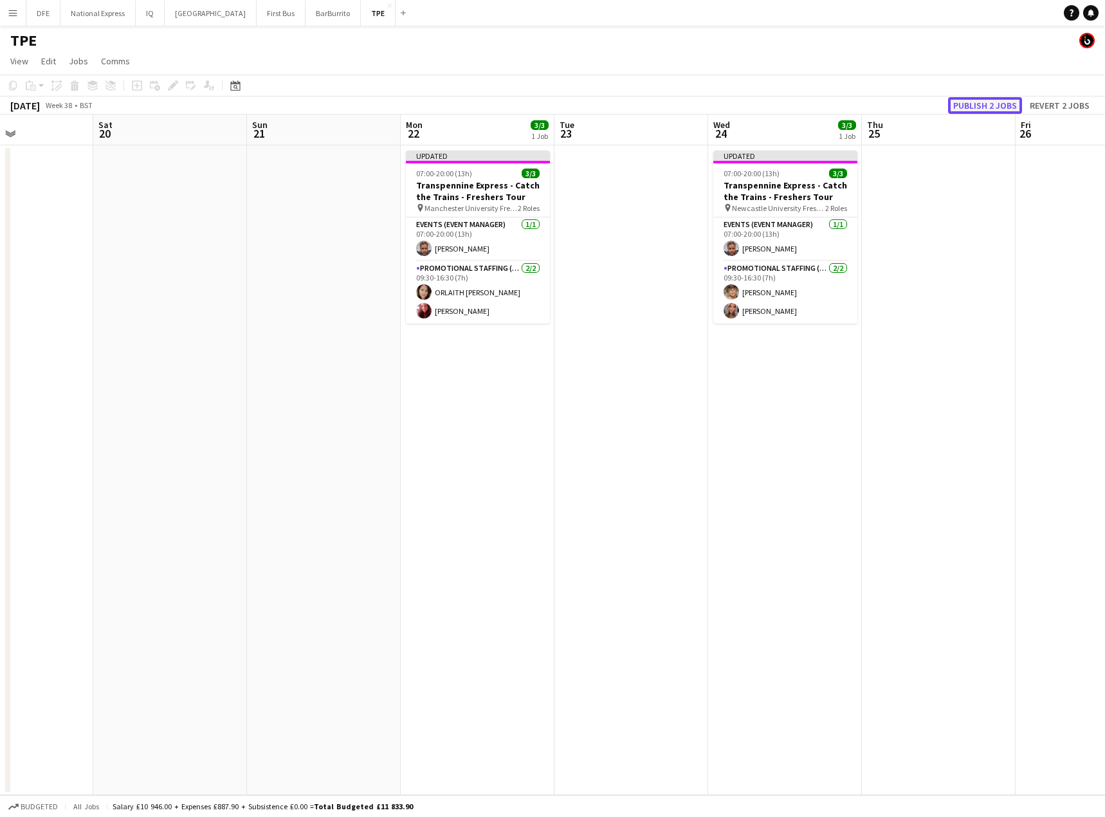
click at [992, 105] on button "Publish 2 jobs" at bounding box center [985, 105] width 74 height 17
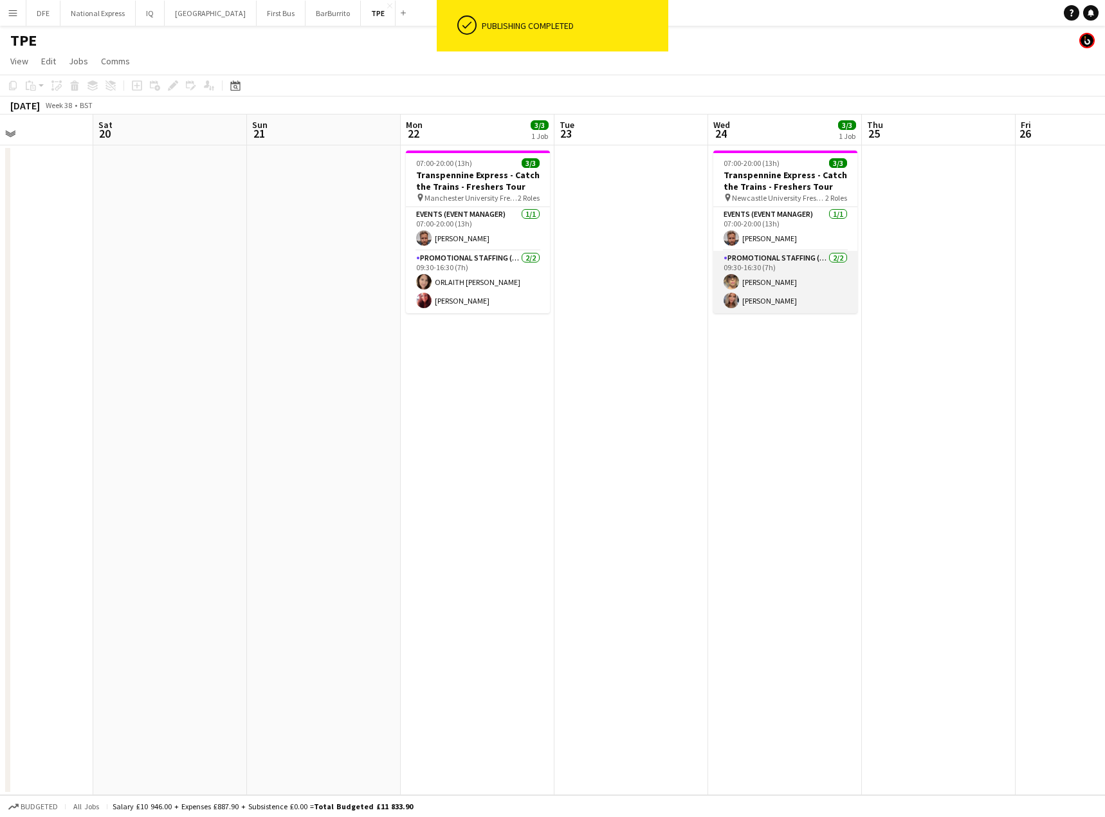
click at [772, 280] on app-card-role "Promotional Staffing (Brand Ambassadors) [DATE] 09:30-16:30 (7h) [PERSON_NAME] …" at bounding box center [785, 282] width 144 height 62
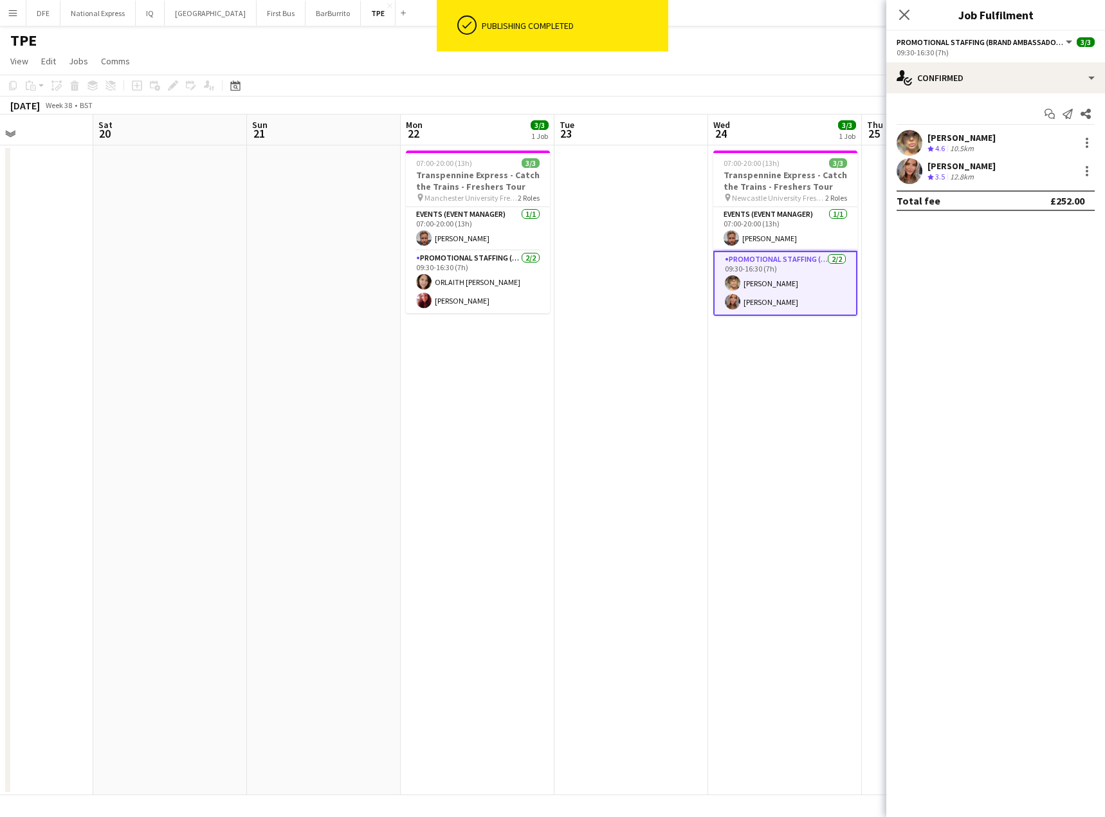
click at [966, 134] on div "[PERSON_NAME]" at bounding box center [961, 138] width 68 height 12
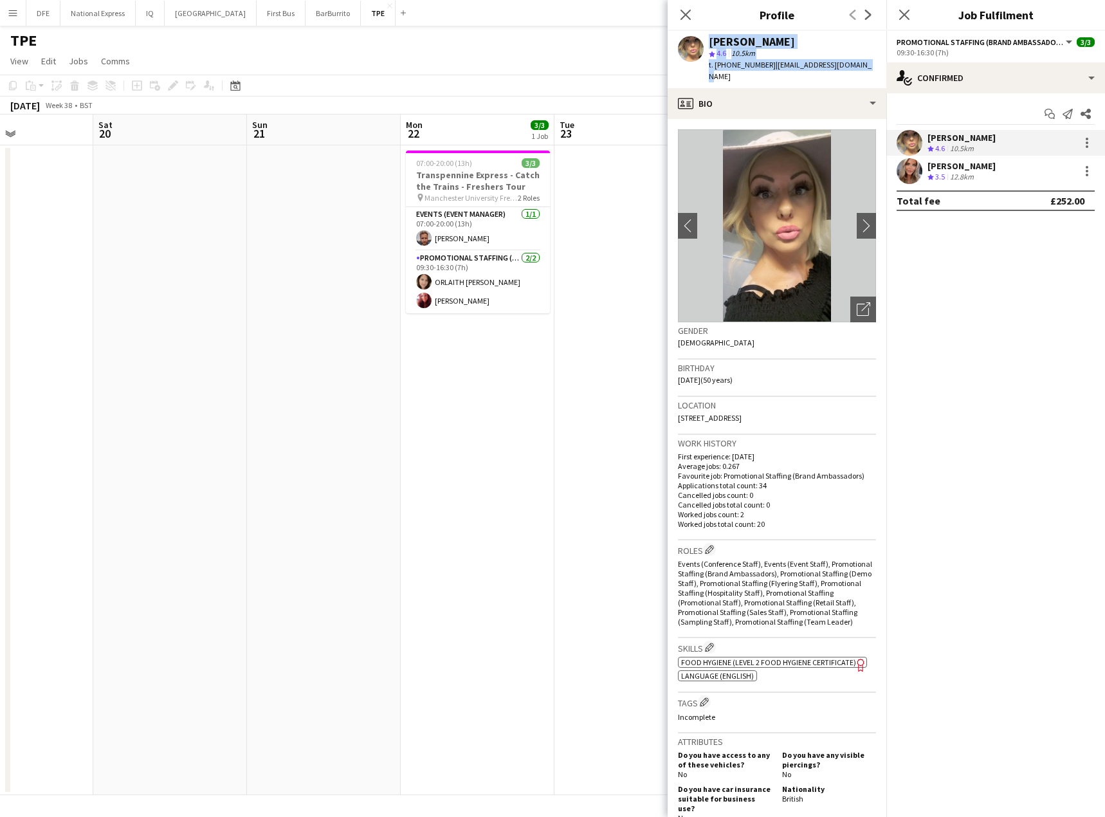
drag, startPoint x: 857, startPoint y: 62, endPoint x: 685, endPoint y: 44, distance: 172.0
click at [685, 44] on div "[PERSON_NAME] star 4.6 10.5km t. [PHONE_NUMBER] | [EMAIL_ADDRESS][DOMAIN_NAME]" at bounding box center [776, 59] width 219 height 57
copy div "[PERSON_NAME] star 4.6 10.5km t. [PHONE_NUMBER] | [EMAIL_ADDRESS][DOMAIN_NAME]"
drag, startPoint x: 684, startPoint y: 21, endPoint x: 697, endPoint y: 23, distance: 13.0
click at [684, 21] on icon "Close pop-in" at bounding box center [685, 14] width 12 height 12
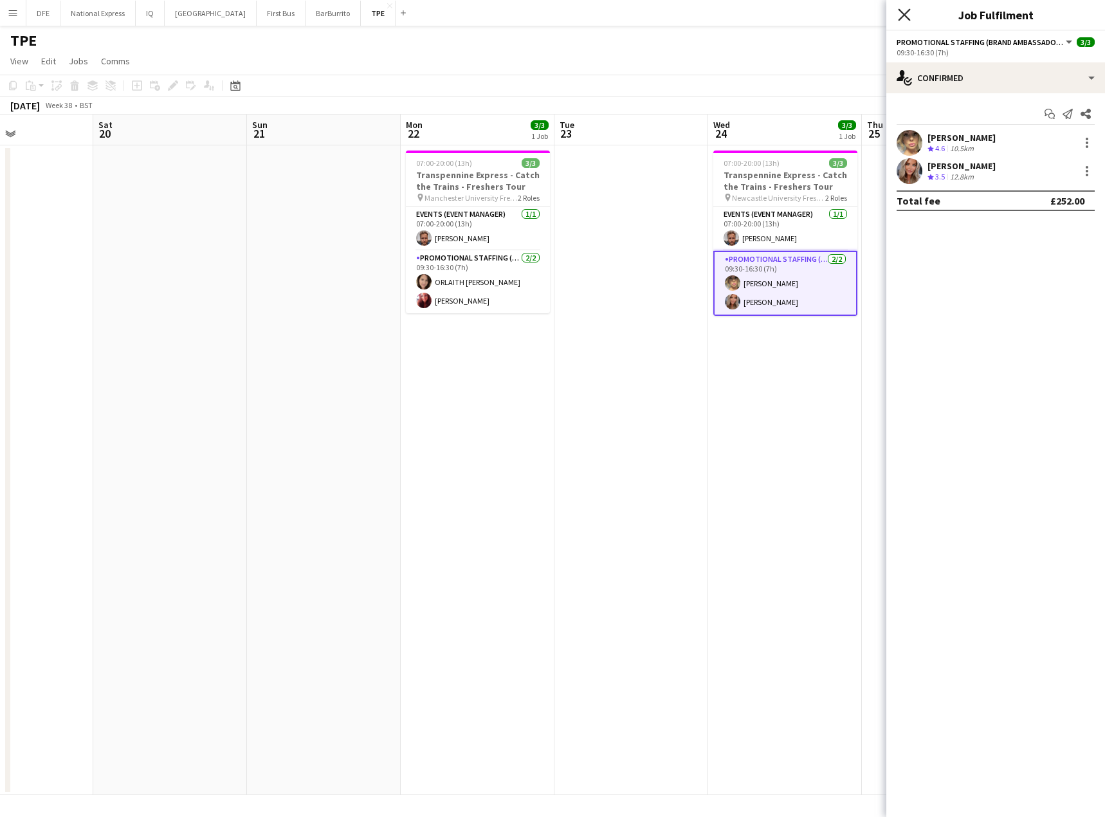
click at [907, 15] on icon "Close pop-in" at bounding box center [904, 14] width 12 height 12
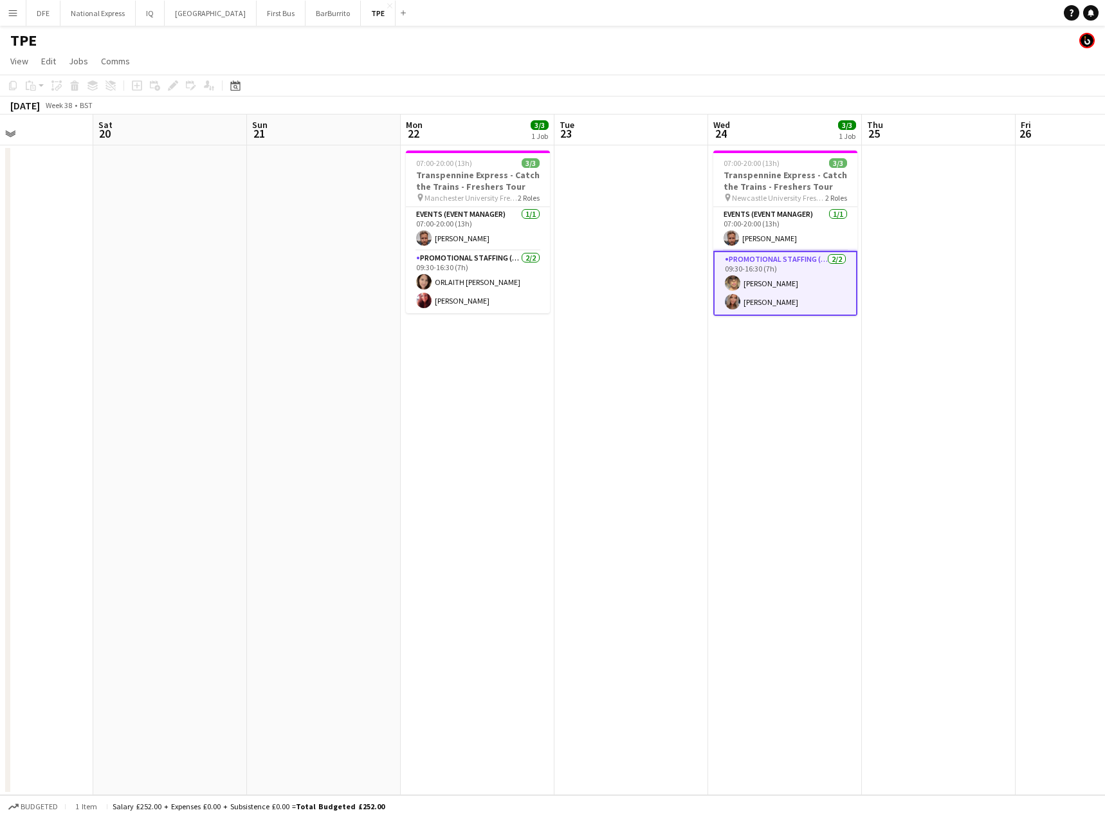
click at [540, 487] on app-date-cell "07:00-20:00 (13h) 3/3 Transpennine Express - Catch the Trains - Freshers Tour p…" at bounding box center [478, 469] width 154 height 649
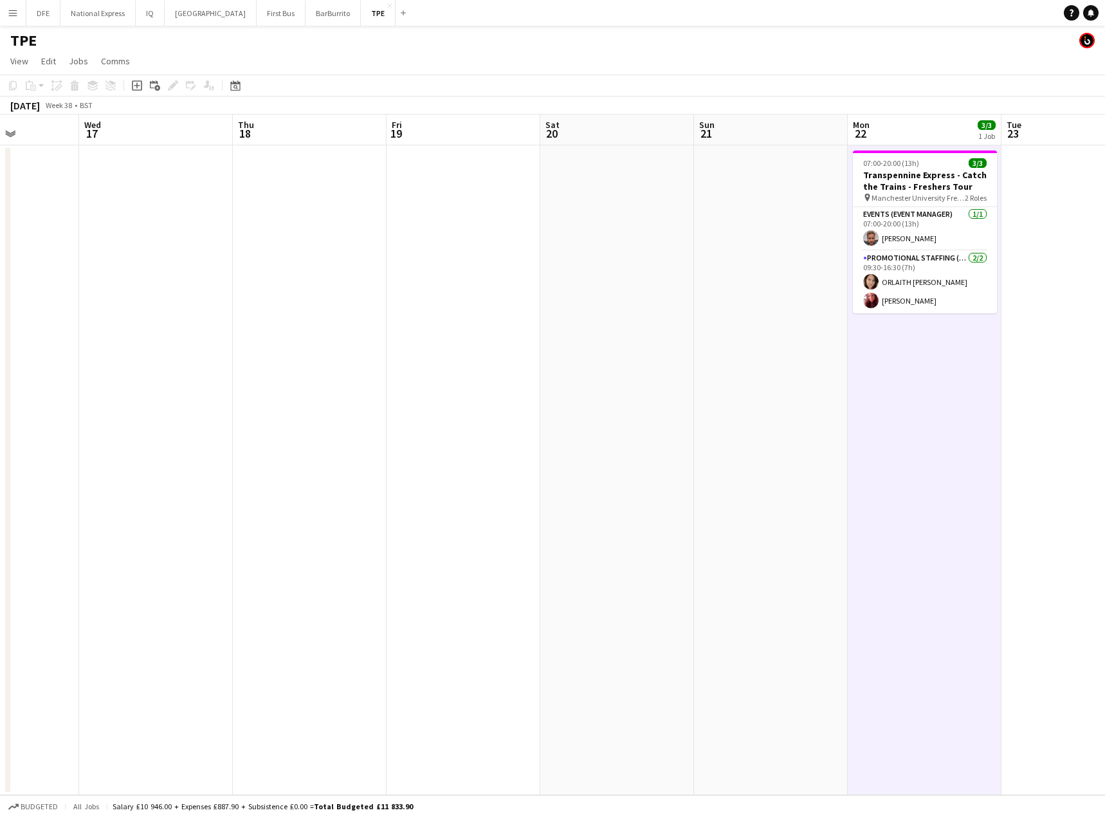
drag, startPoint x: 426, startPoint y: 365, endPoint x: 1105, endPoint y: 311, distance: 680.5
click at [1104, 311] on html "Menu Boards Boards Boards All jobs Status Workforce Workforce My Workforce Recr…" at bounding box center [552, 408] width 1105 height 817
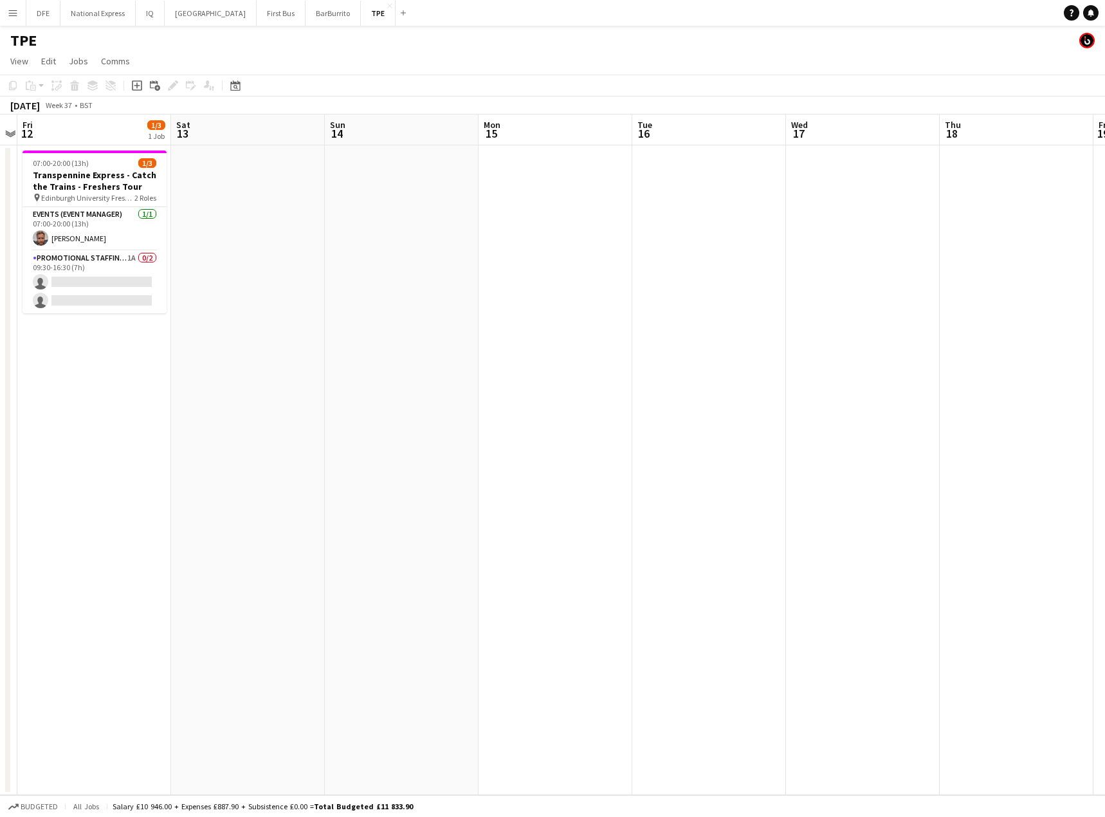
drag, startPoint x: 756, startPoint y: 325, endPoint x: 1103, endPoint y: 296, distance: 347.8
click at [1103, 296] on app-calendar-viewport "Tue 9 Wed 10 Thu 11 Fri 12 1/3 1 Job Sat 13 Sun 14 Mon 15 Tue 16 Wed 17 Thu 18 …" at bounding box center [552, 454] width 1105 height 680
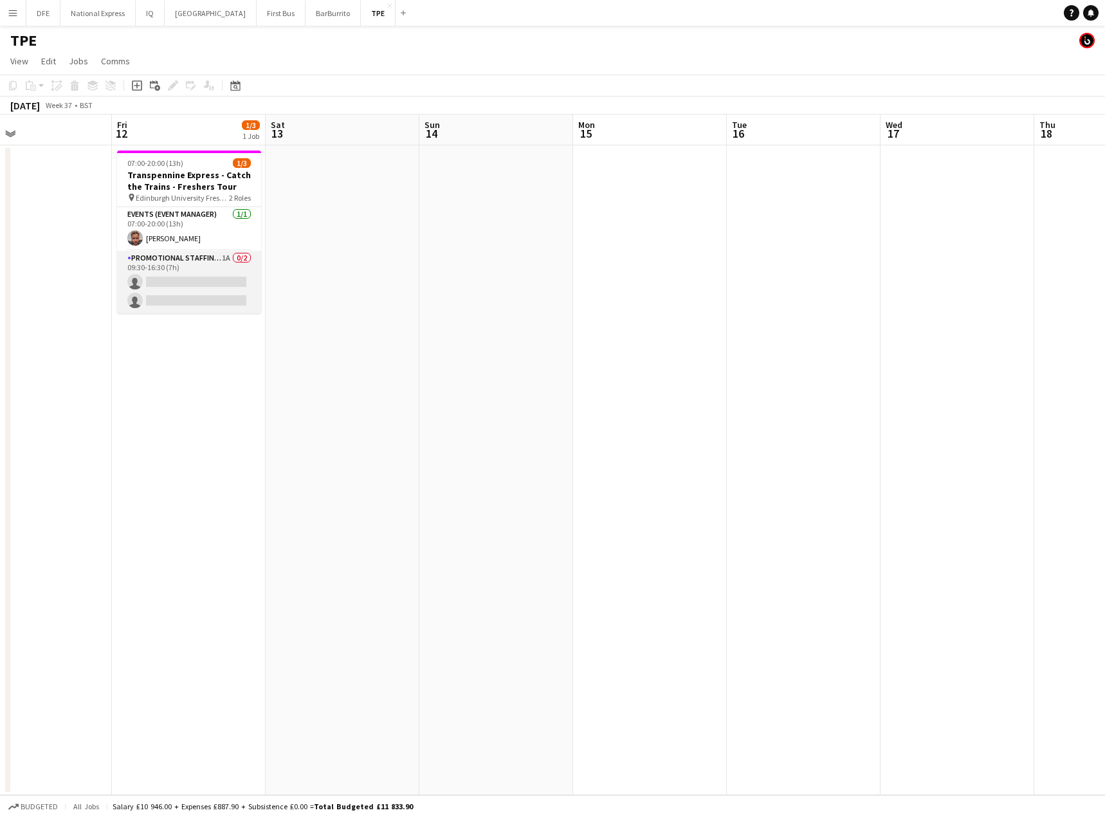
click at [204, 282] on app-card-role "Promotional Staffing (Brand Ambassadors) 1A 0/2 09:30-16:30 (7h) single-neutral…" at bounding box center [189, 282] width 144 height 62
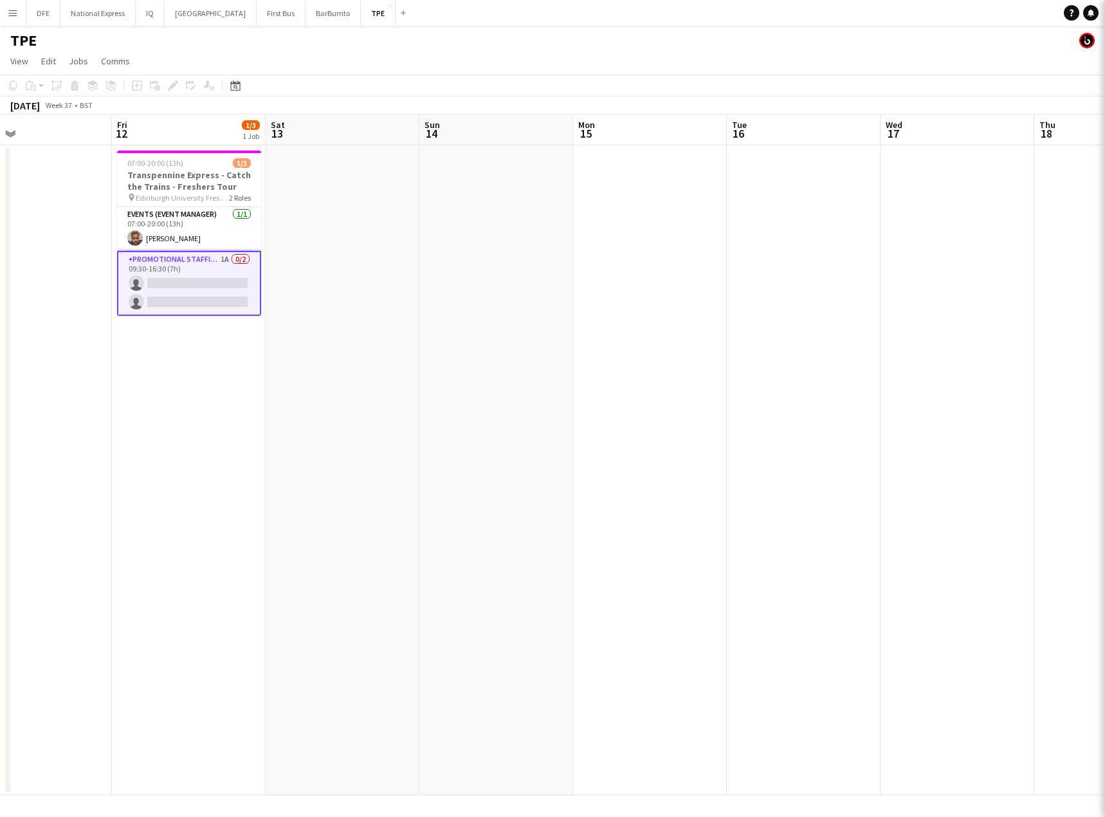
scroll to position [0, 349]
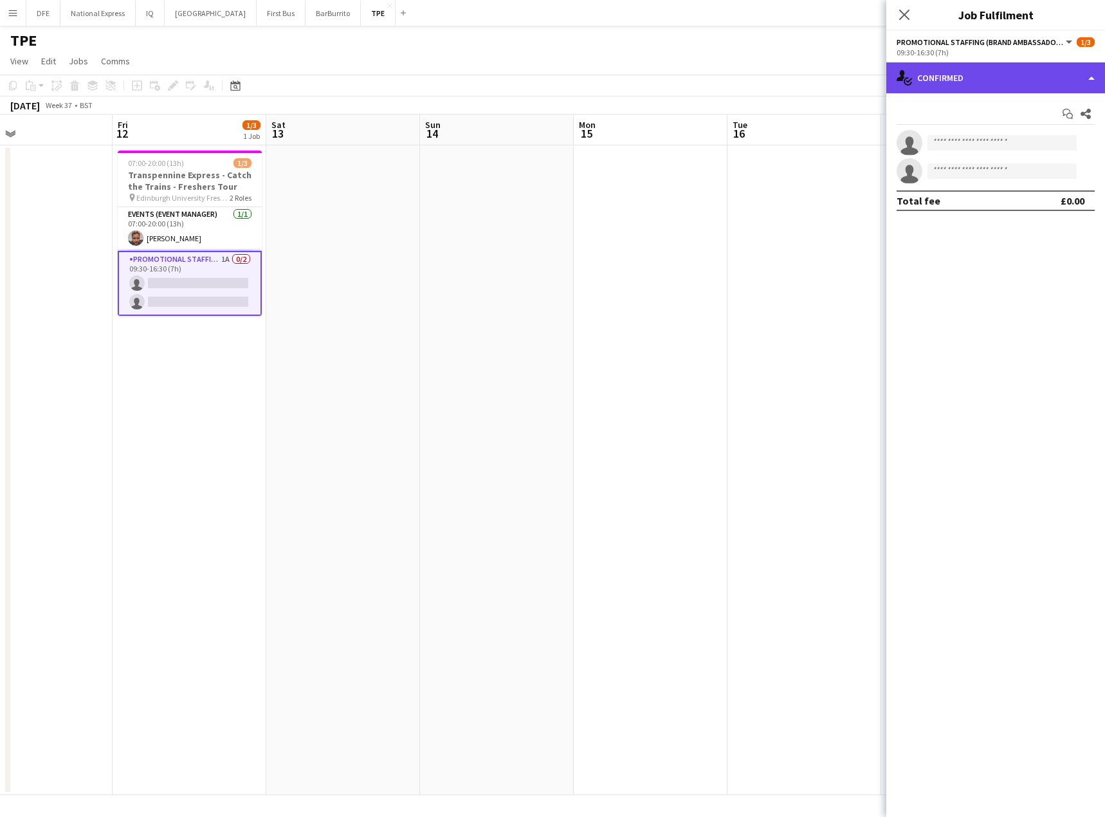
click at [979, 88] on div "single-neutral-actions-check-2 Confirmed" at bounding box center [995, 77] width 219 height 31
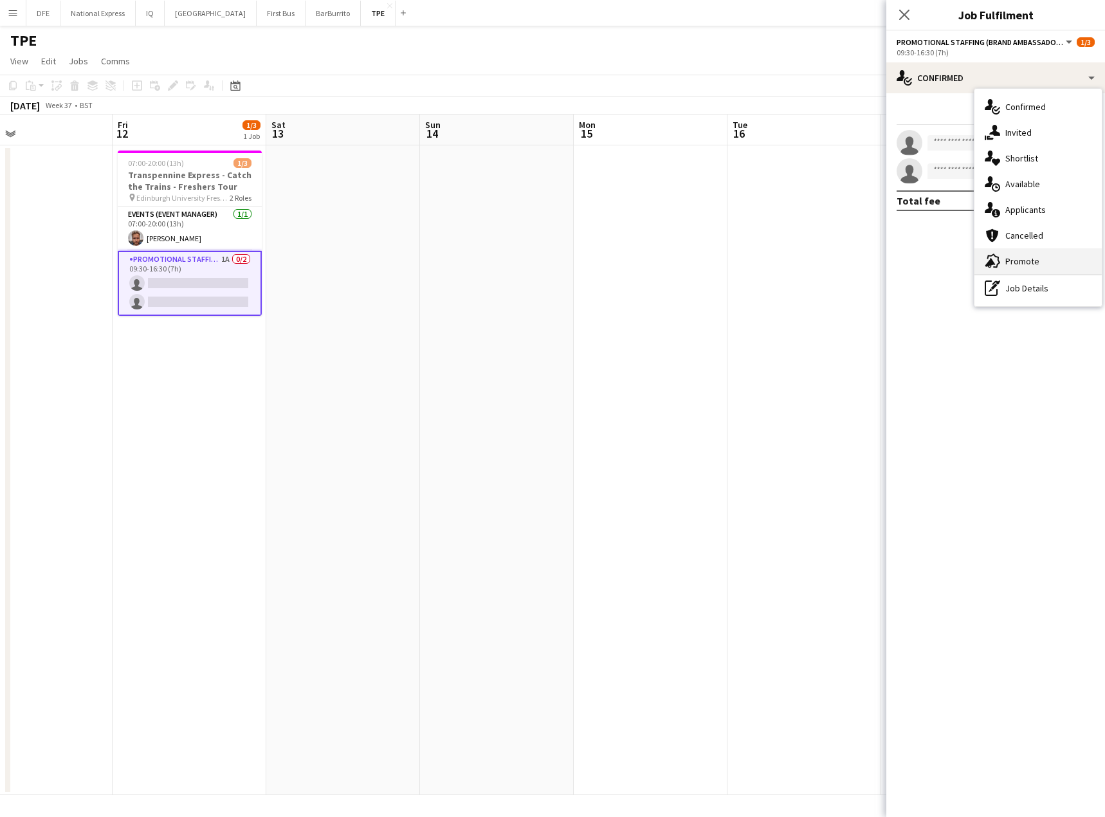
click at [1038, 250] on div "advertising-megaphone Promote" at bounding box center [1037, 261] width 127 height 26
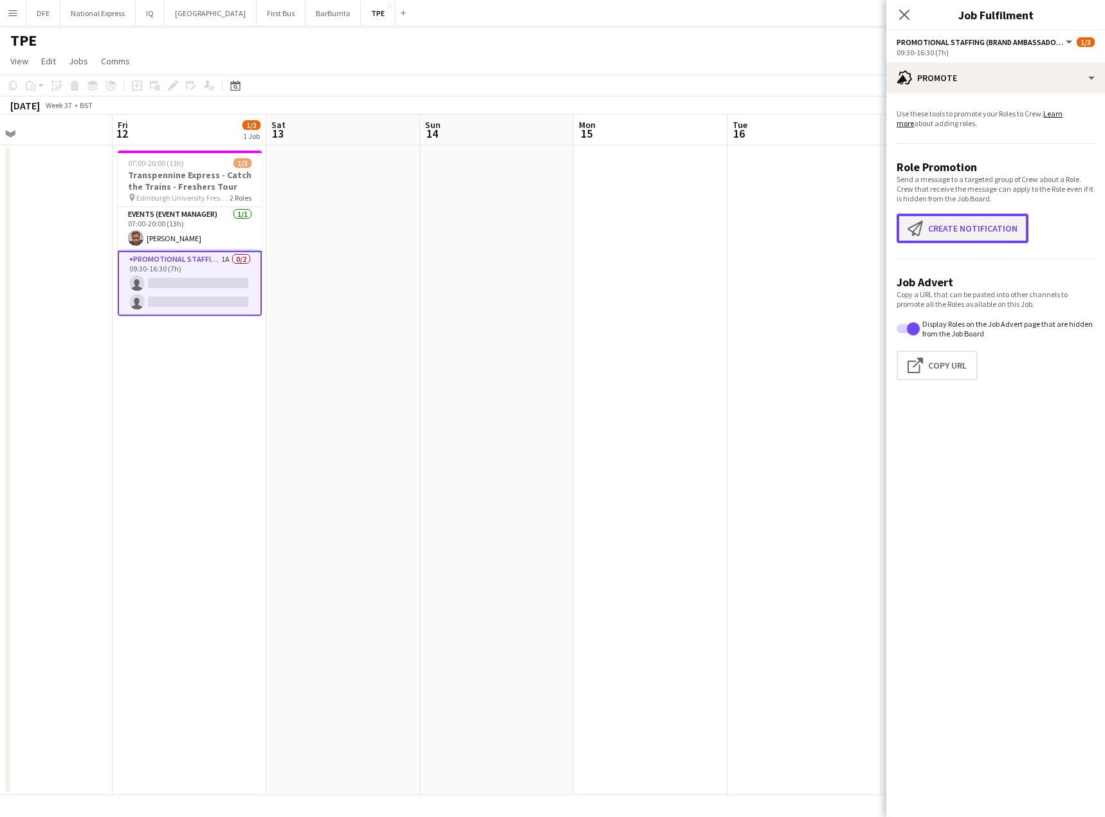
click at [962, 228] on button "Create notification Create notification" at bounding box center [962, 228] width 132 height 30
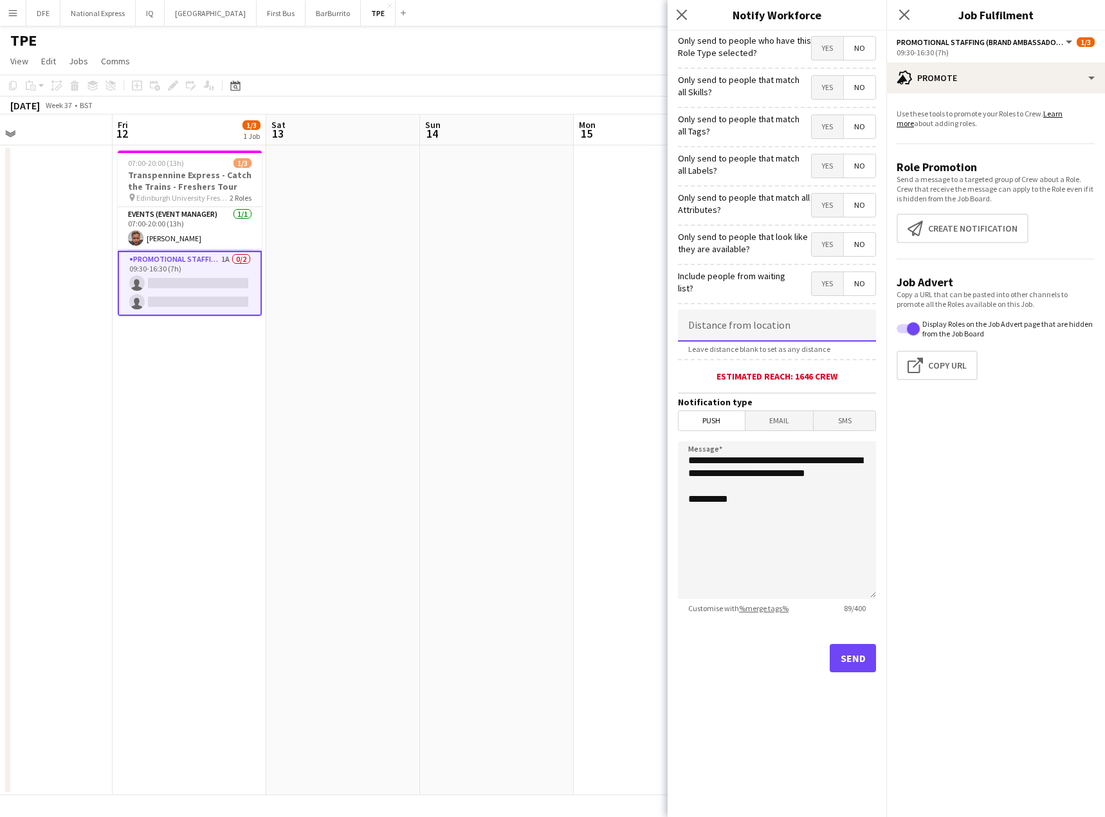
click at [777, 312] on input at bounding box center [777, 325] width 198 height 32
type input "******"
click at [849, 653] on button "Send" at bounding box center [853, 658] width 46 height 28
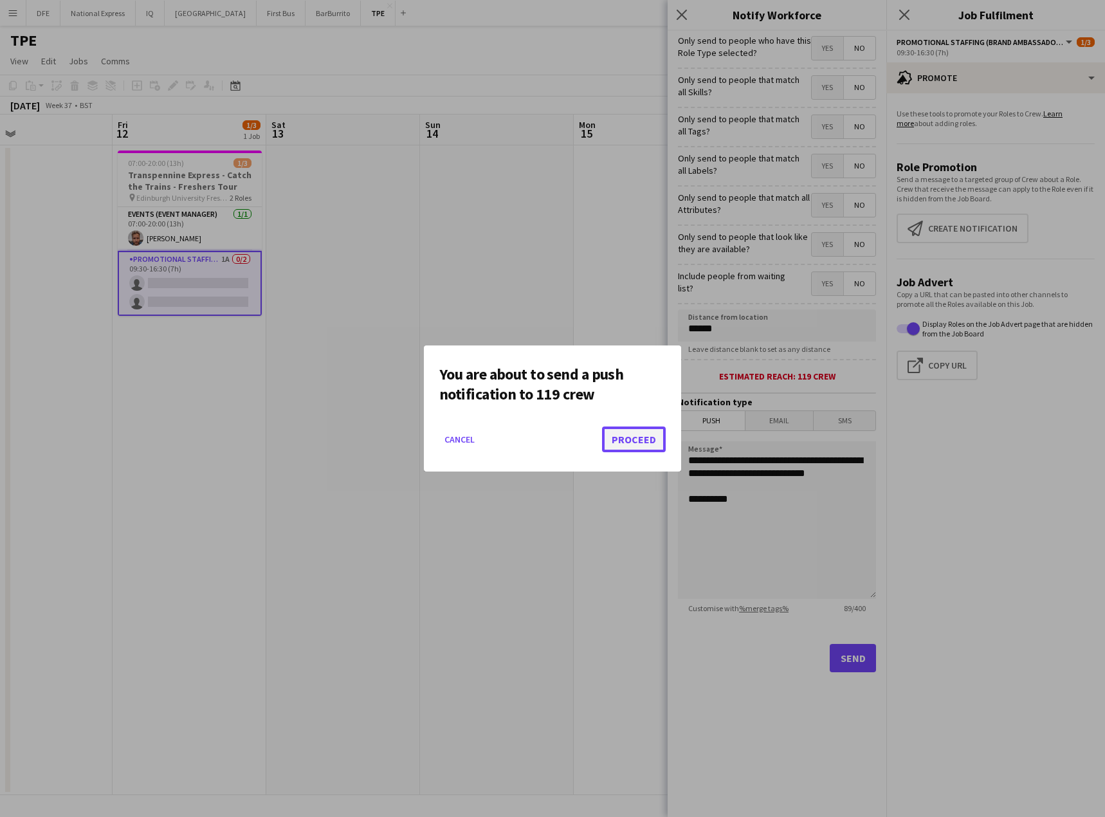
drag, startPoint x: 633, startPoint y: 436, endPoint x: 641, endPoint y: 451, distance: 16.7
click at [640, 445] on button "Proceed" at bounding box center [634, 439] width 64 height 26
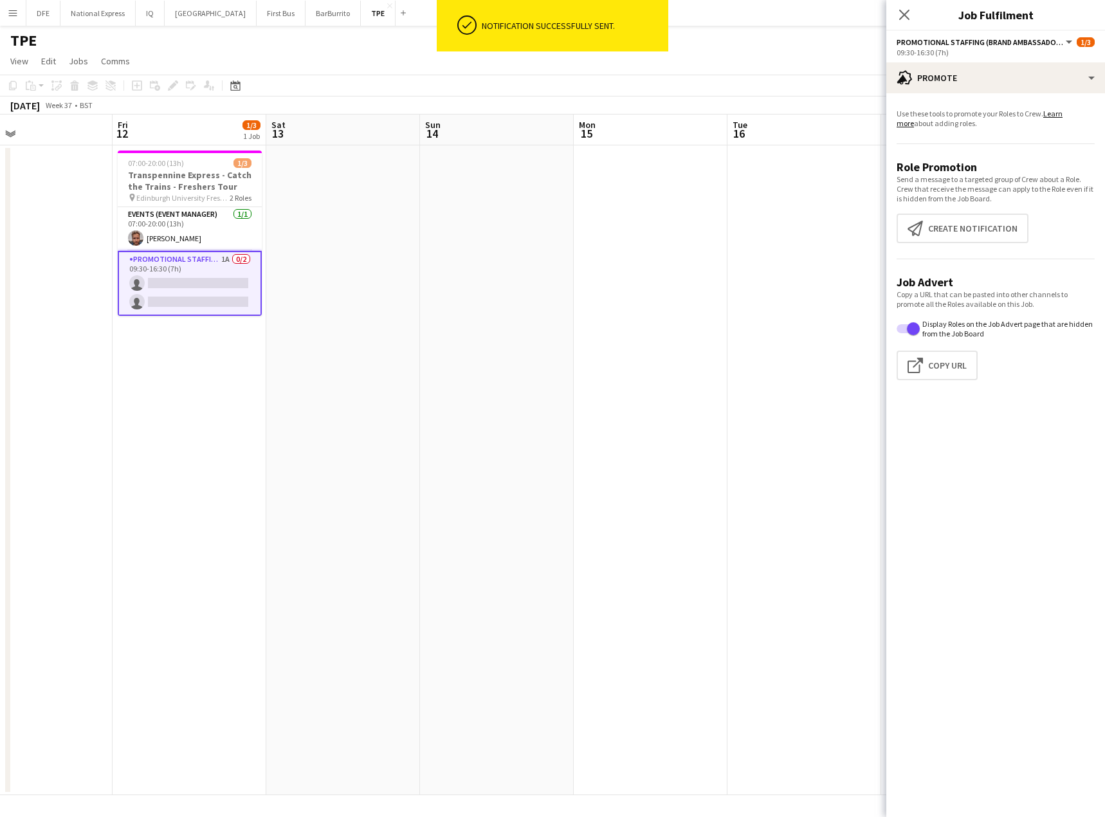
click at [911, 12] on app-icon "Close pop-in" at bounding box center [903, 14] width 15 height 15
